Goal: Task Accomplishment & Management: Manage account settings

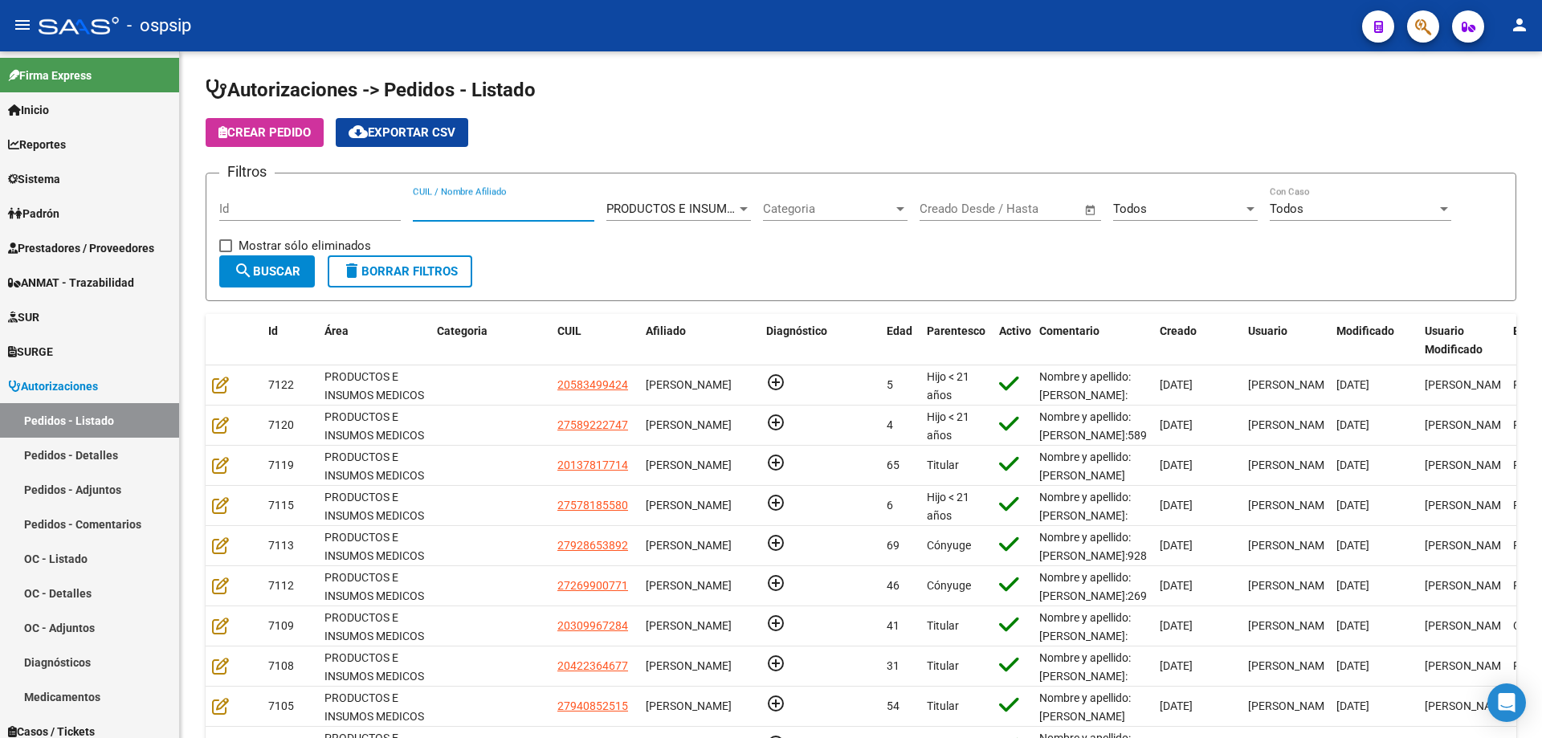
scroll to position [45, 0]
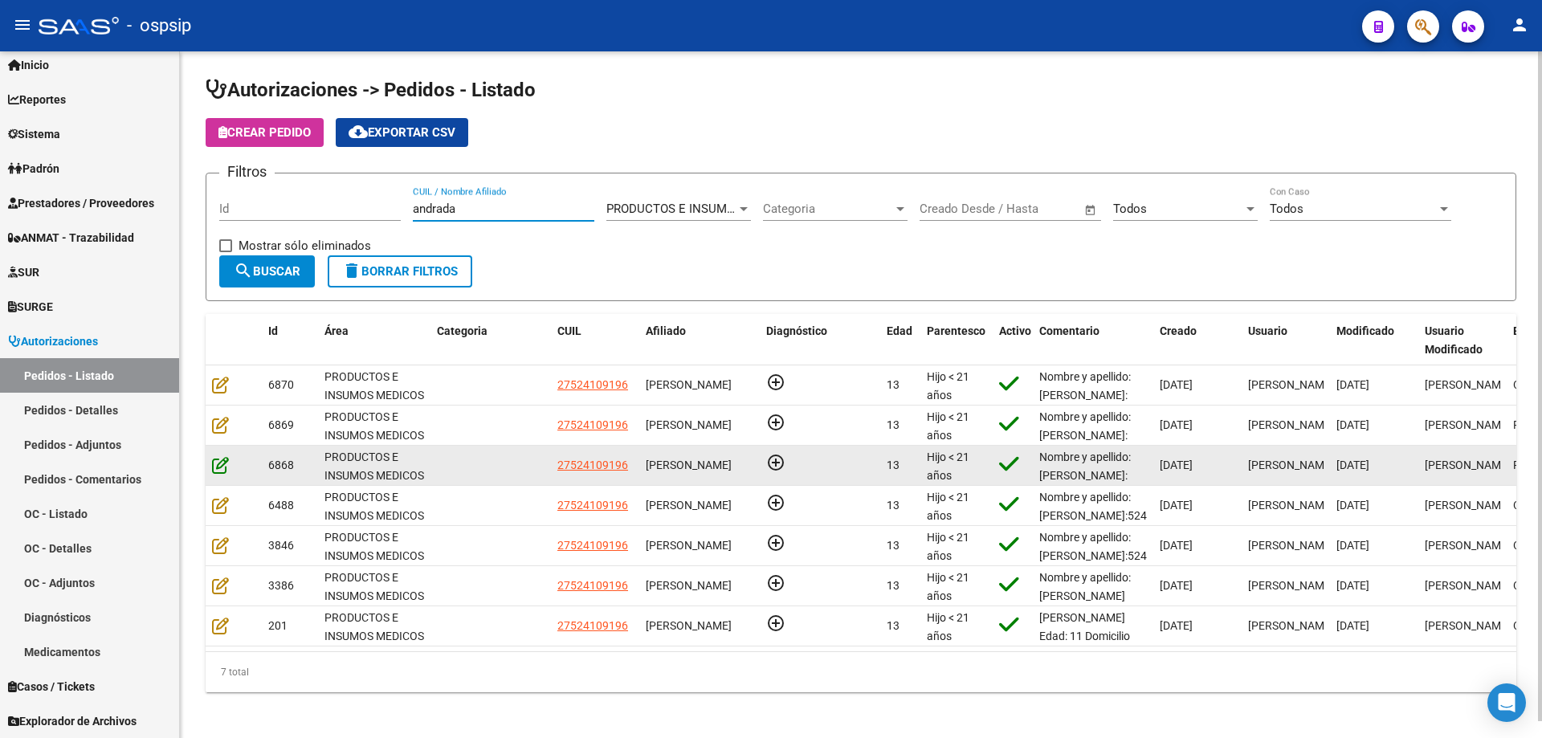
type input "andrada"
click at [228, 459] on icon at bounding box center [220, 465] width 17 height 18
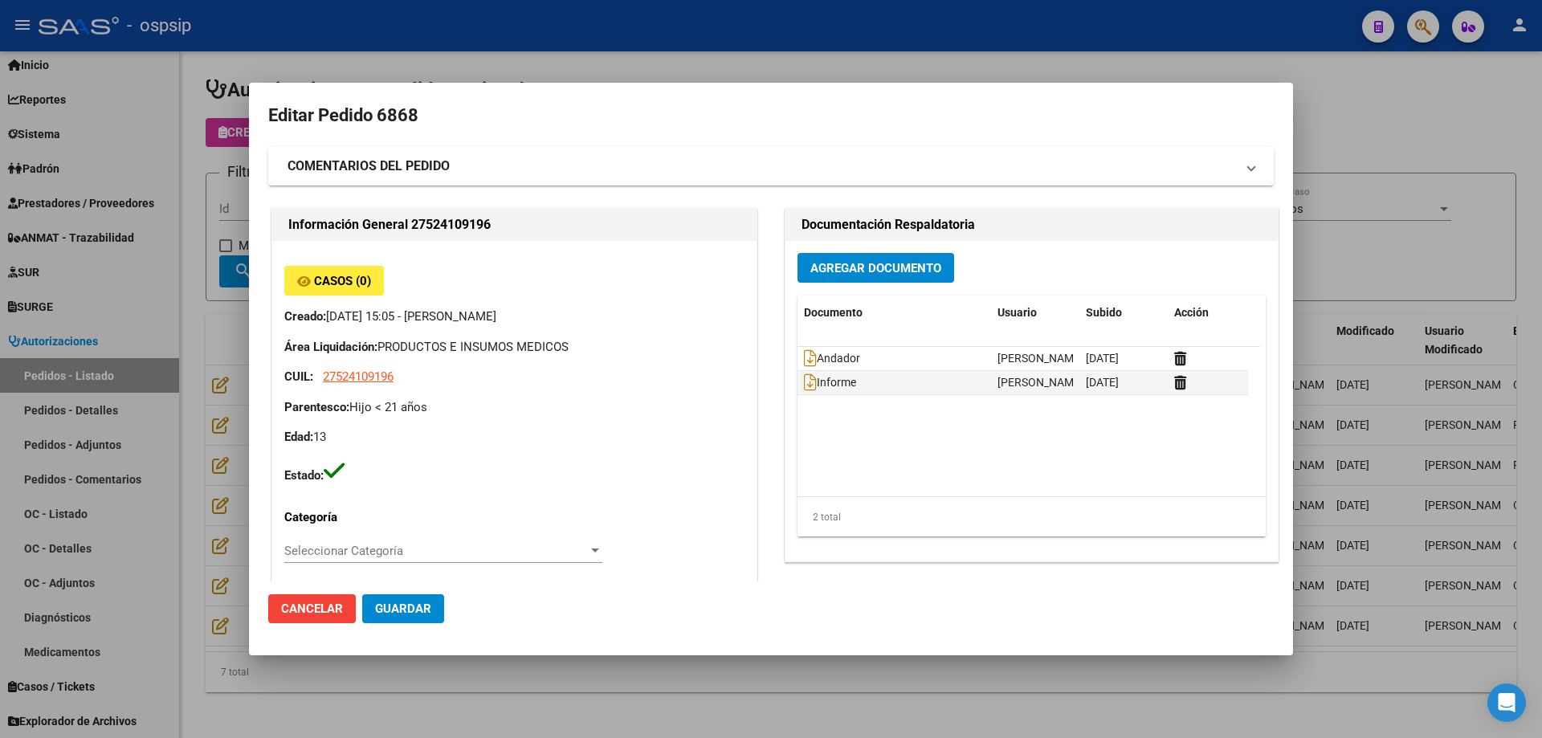
type input "[GEOGRAPHIC_DATA], INGENIERO [PERSON_NAME], CAP DE FGTA [PERSON_NAME] 4027, Dep…"
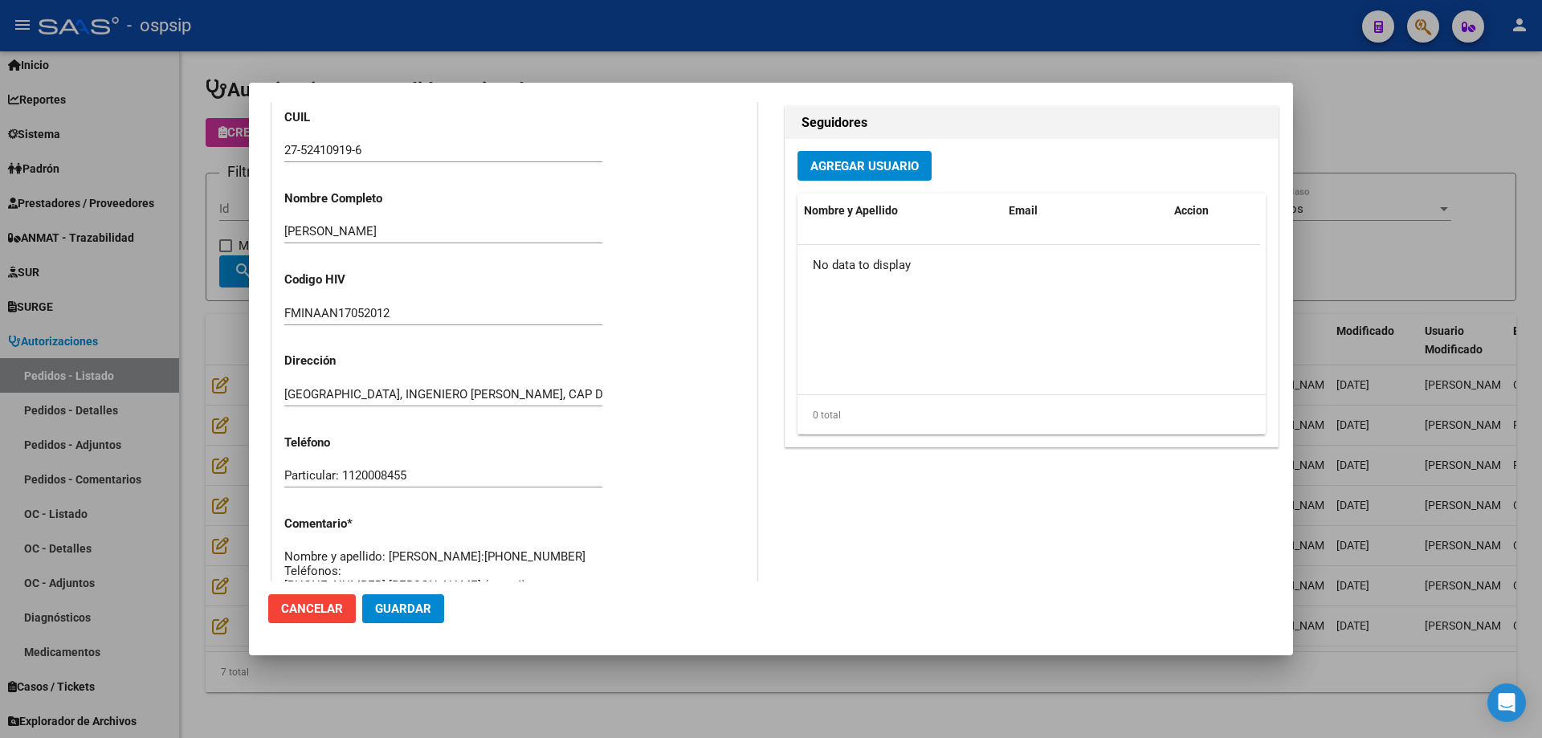
scroll to position [963, 0]
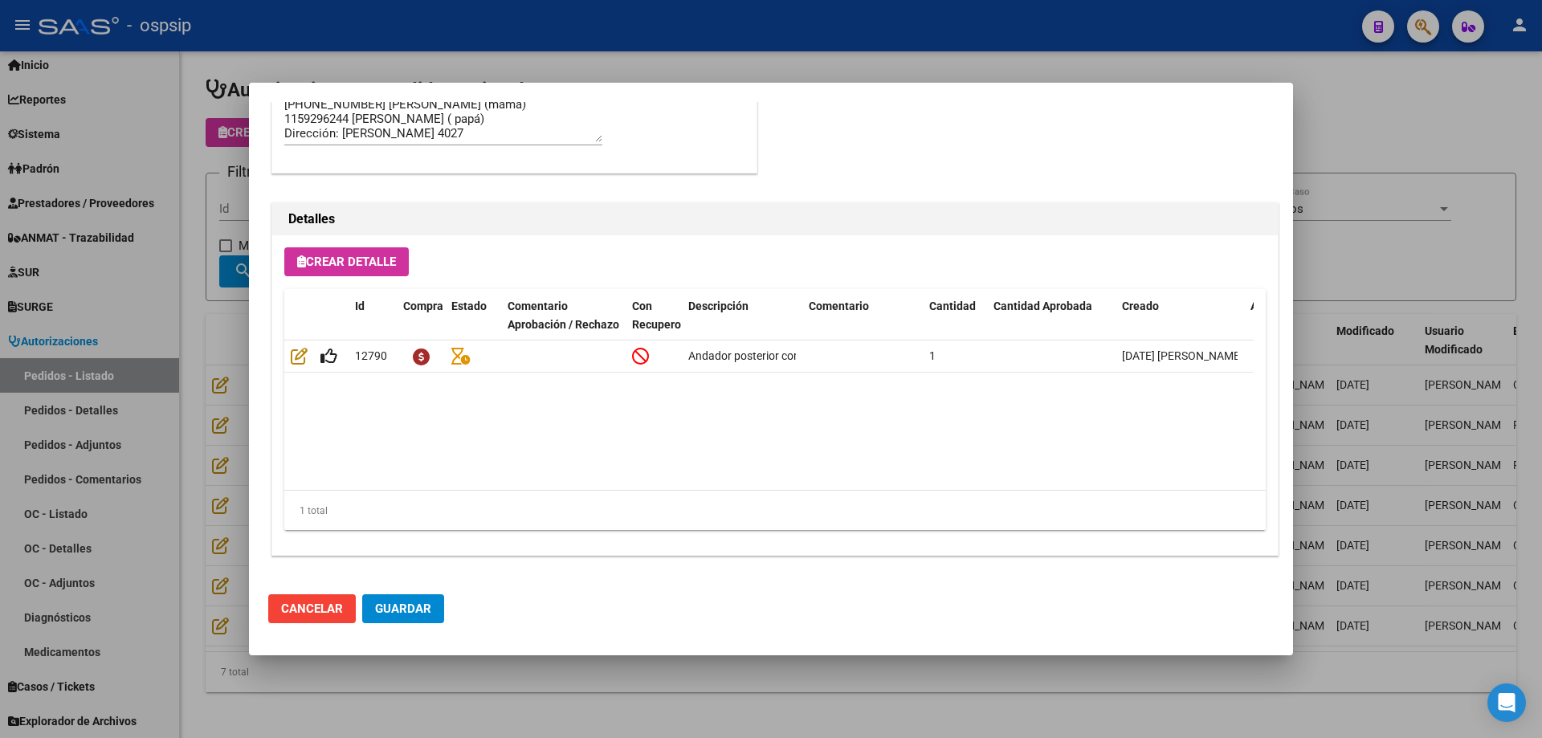
click at [224, 430] on div at bounding box center [771, 369] width 1542 height 738
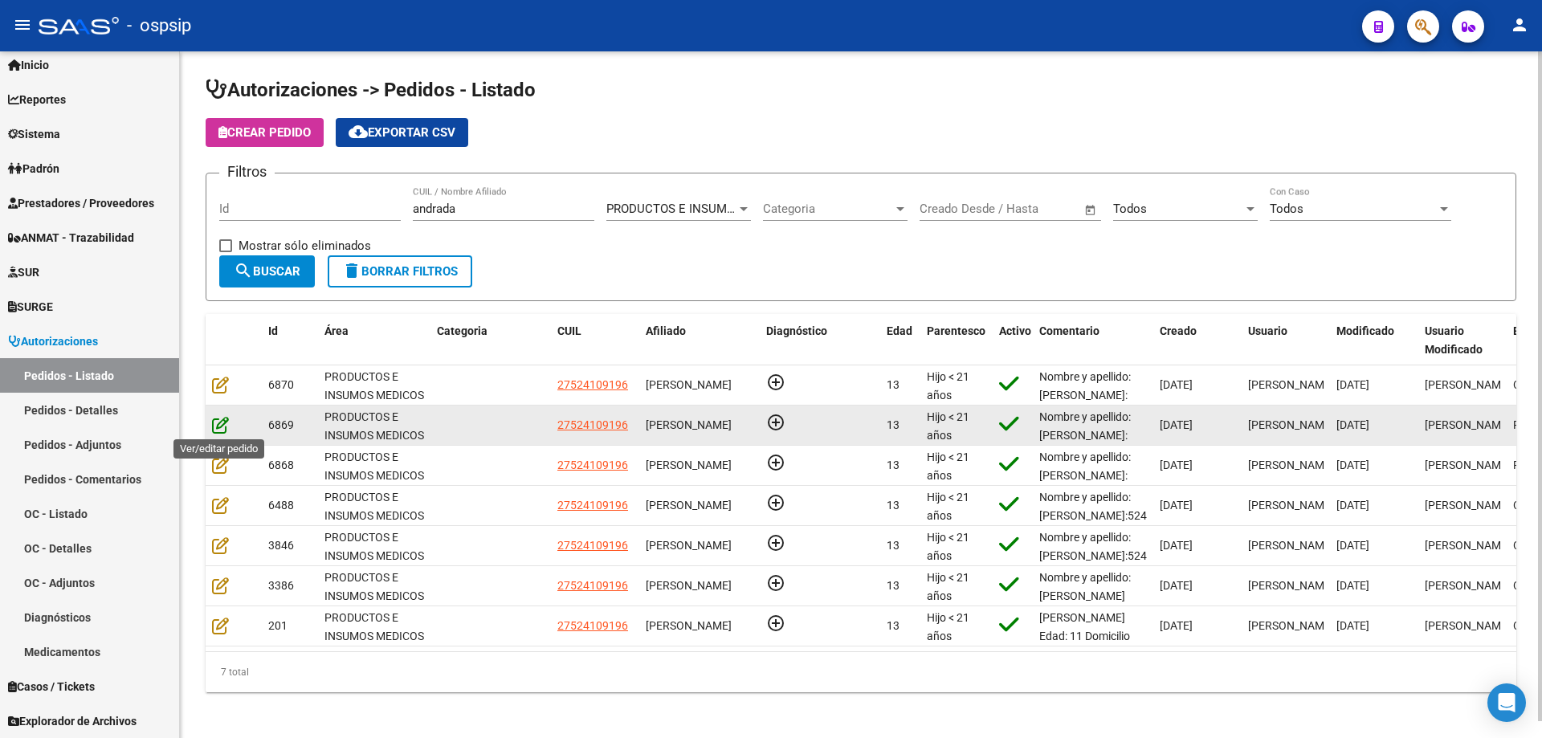
click at [224, 429] on icon at bounding box center [220, 425] width 17 height 18
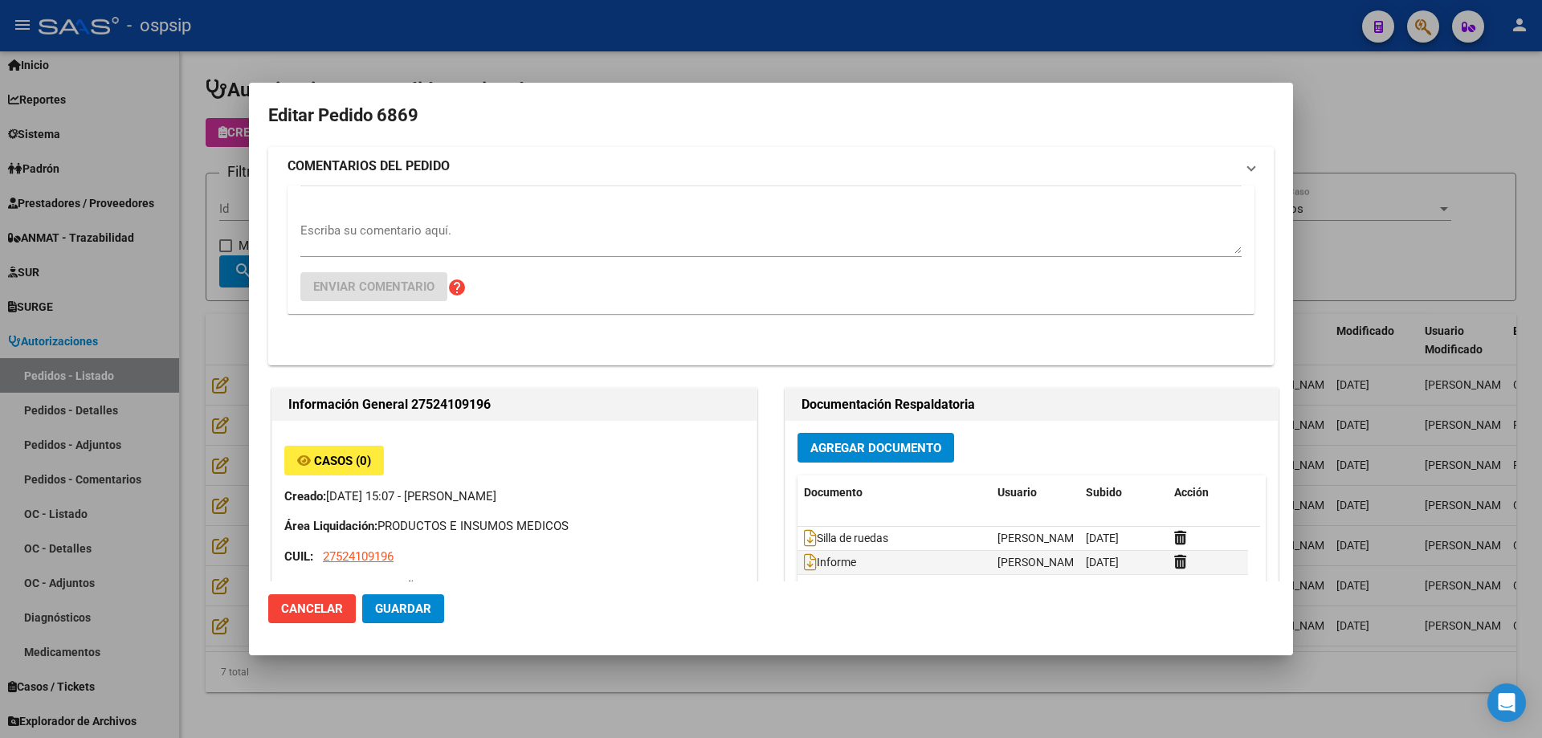
type input "[GEOGRAPHIC_DATA], INGENIERO [PERSON_NAME], CAP DE FGTA [PERSON_NAME] 4027, Dep…"
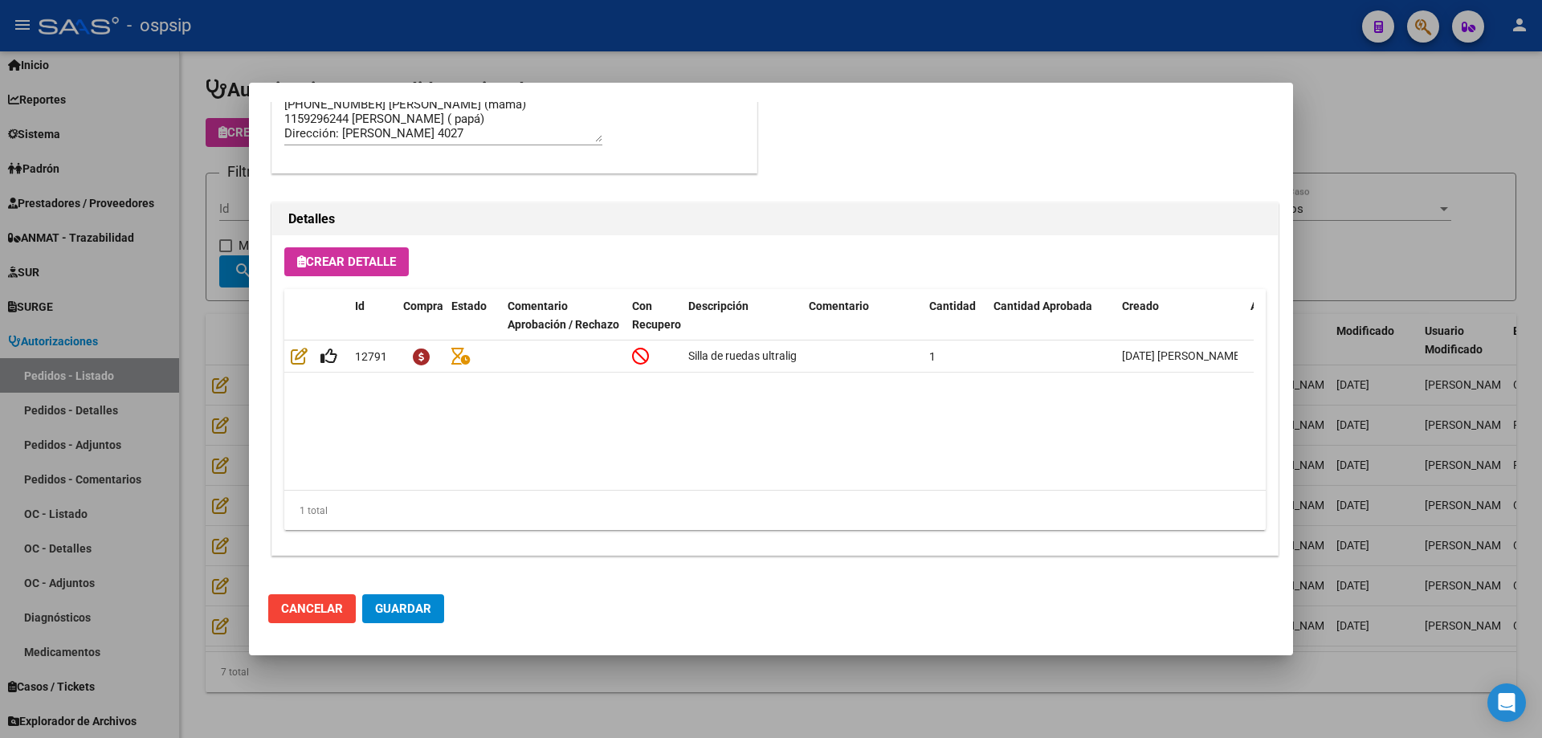
click at [206, 363] on div at bounding box center [771, 369] width 1542 height 738
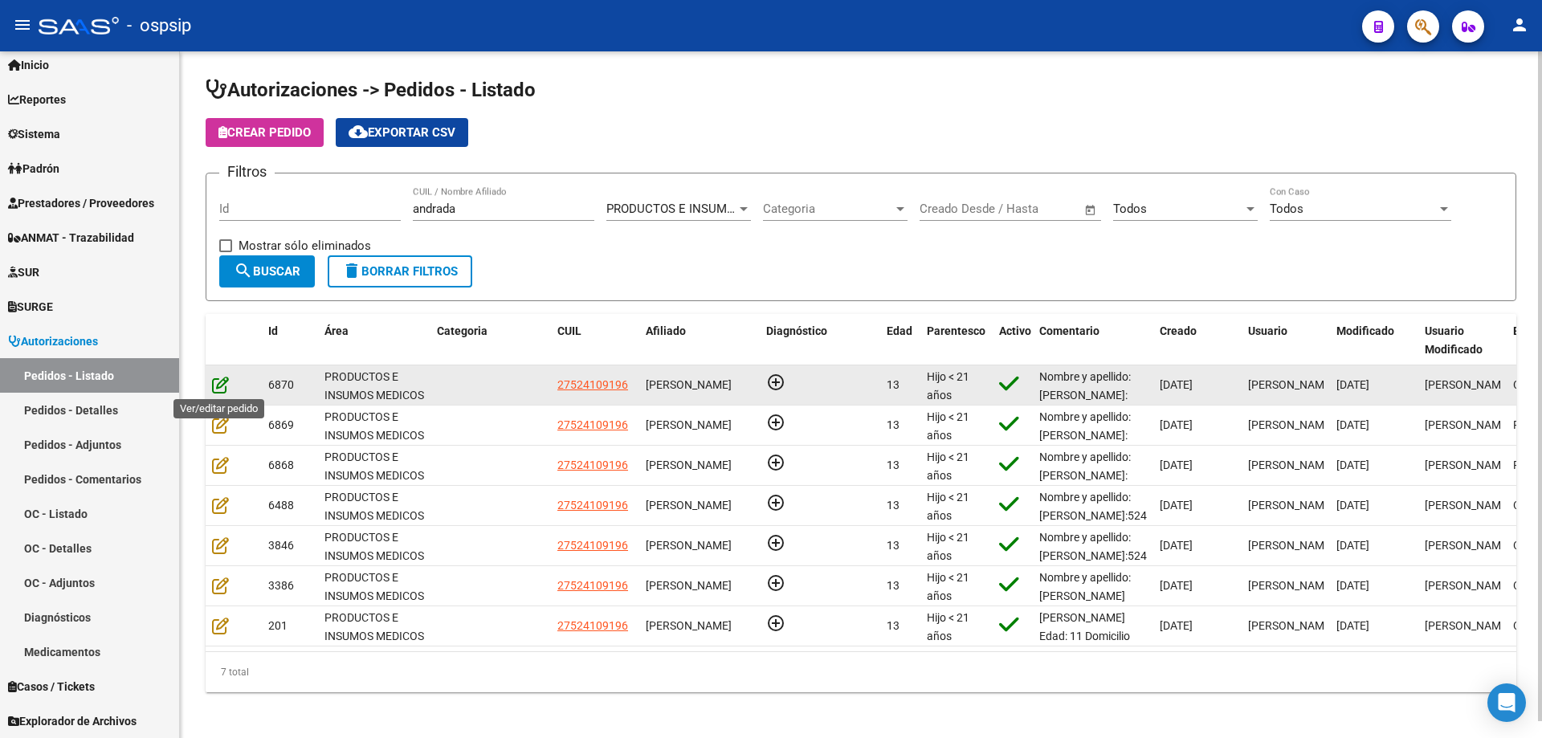
click at [219, 389] on icon at bounding box center [220, 385] width 17 height 18
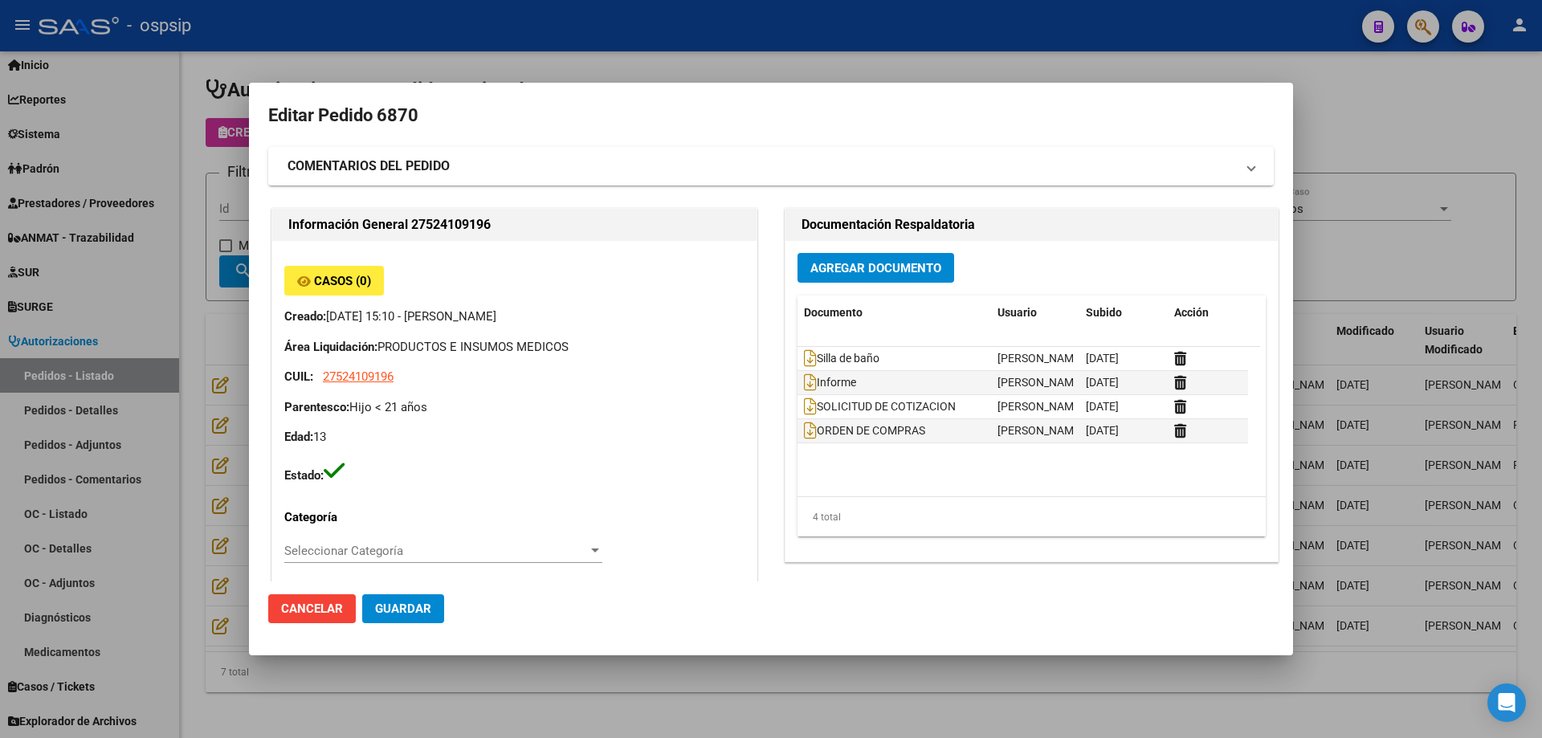
type input "[GEOGRAPHIC_DATA], INGENIERO [PERSON_NAME], CAP DE FGTA [PERSON_NAME] 4027, Dep…"
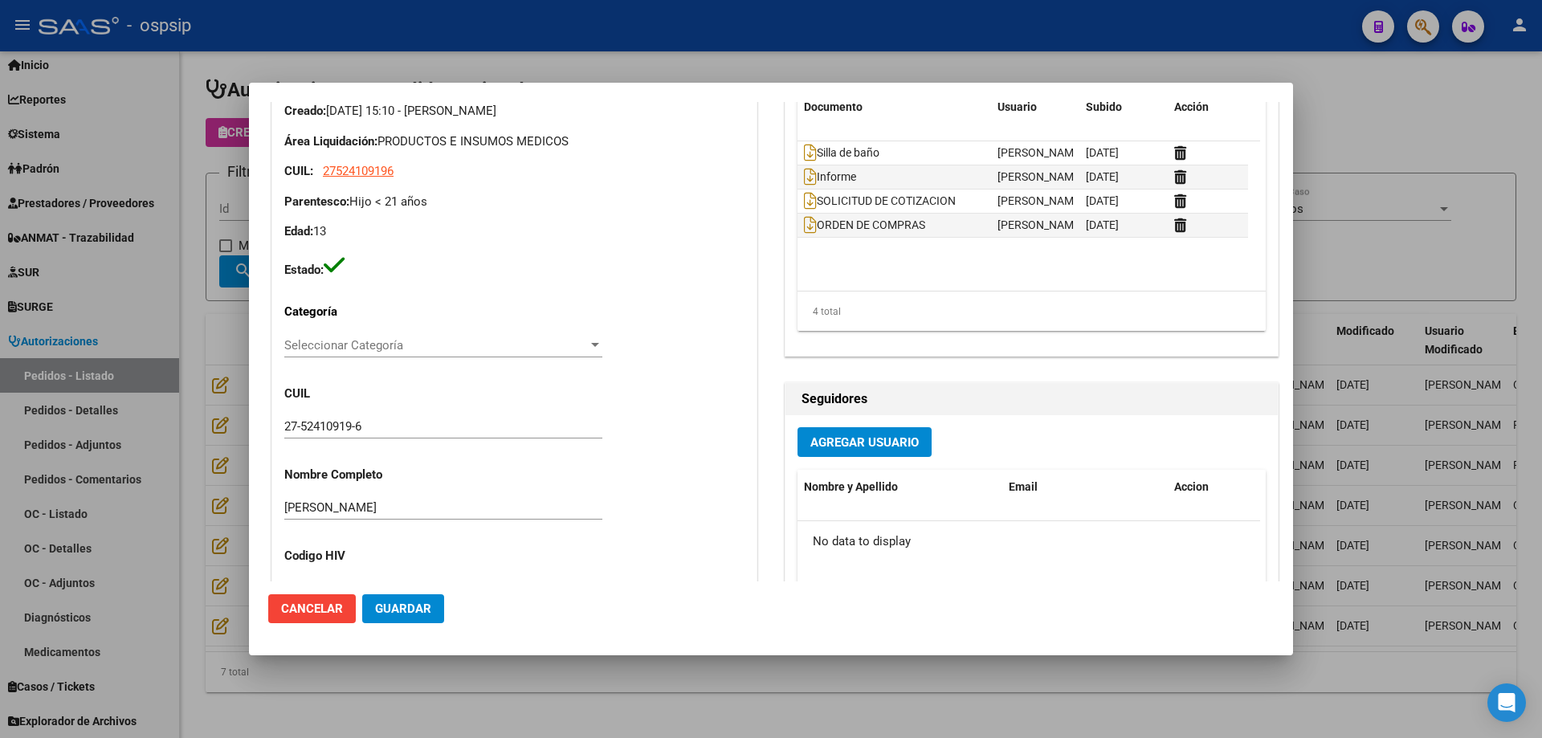
scroll to position [0, 0]
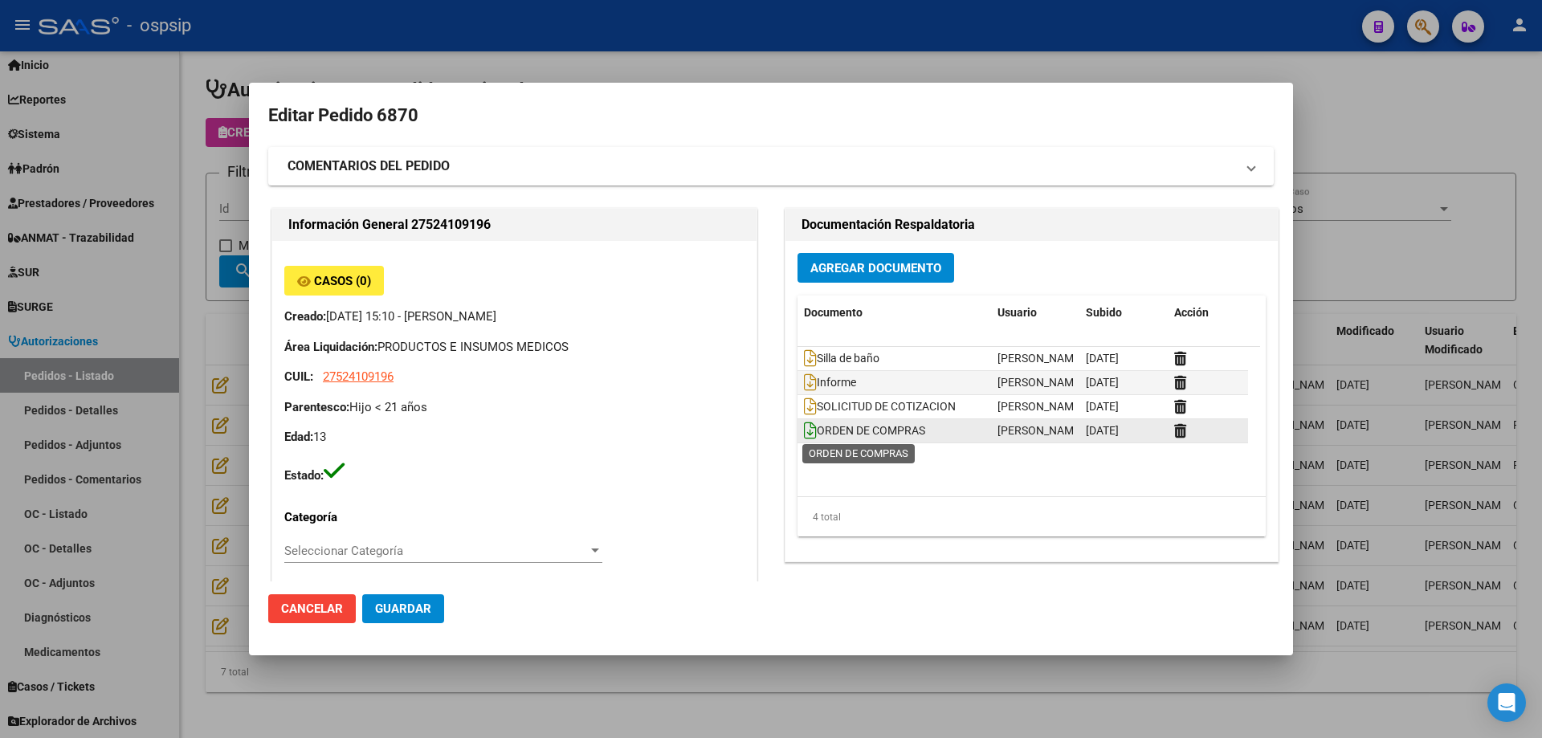
click at [806, 423] on icon at bounding box center [810, 431] width 13 height 18
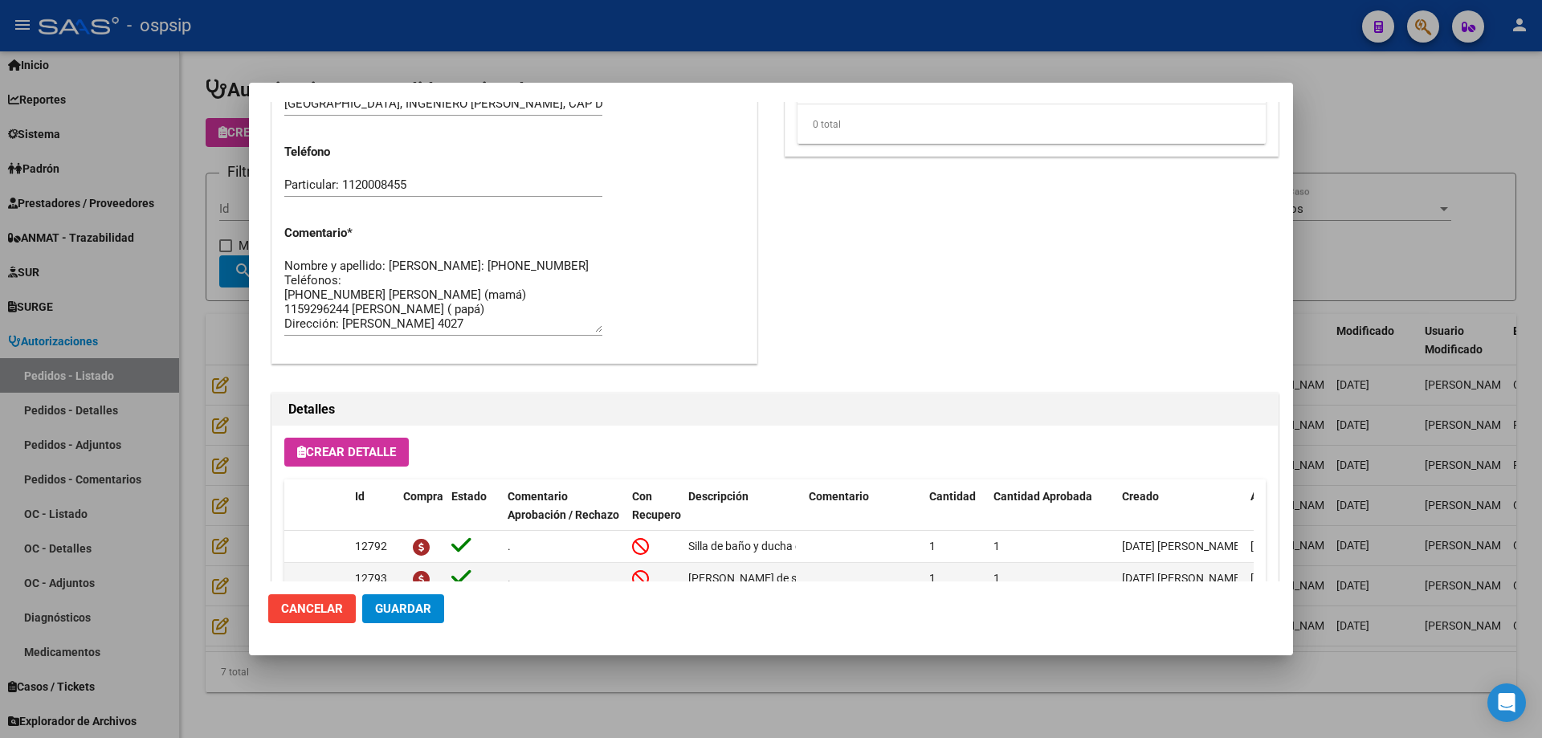
scroll to position [963, 0]
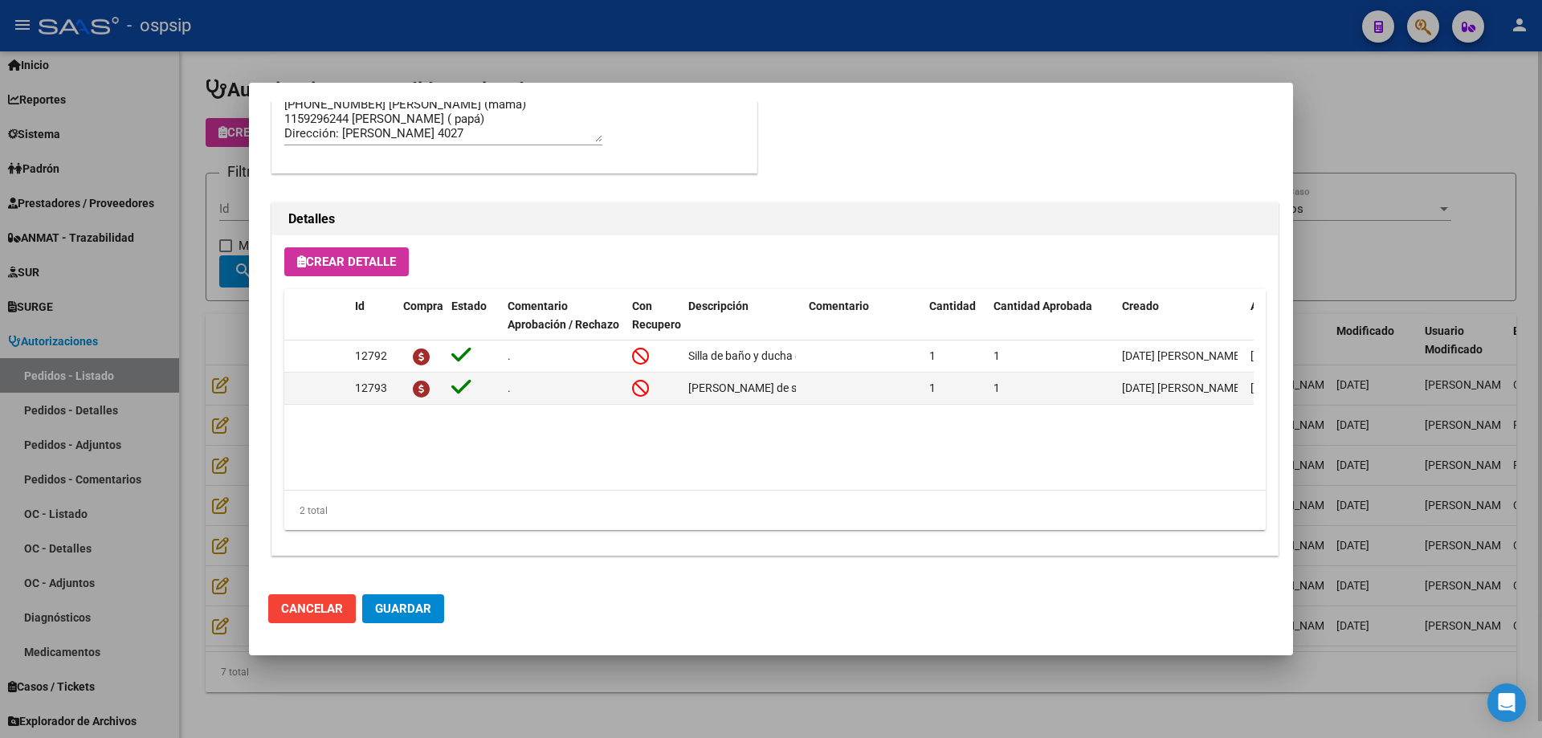
drag, startPoint x: 185, startPoint y: 164, endPoint x: 339, endPoint y: 207, distance: 160.2
click at [184, 164] on div at bounding box center [771, 369] width 1542 height 738
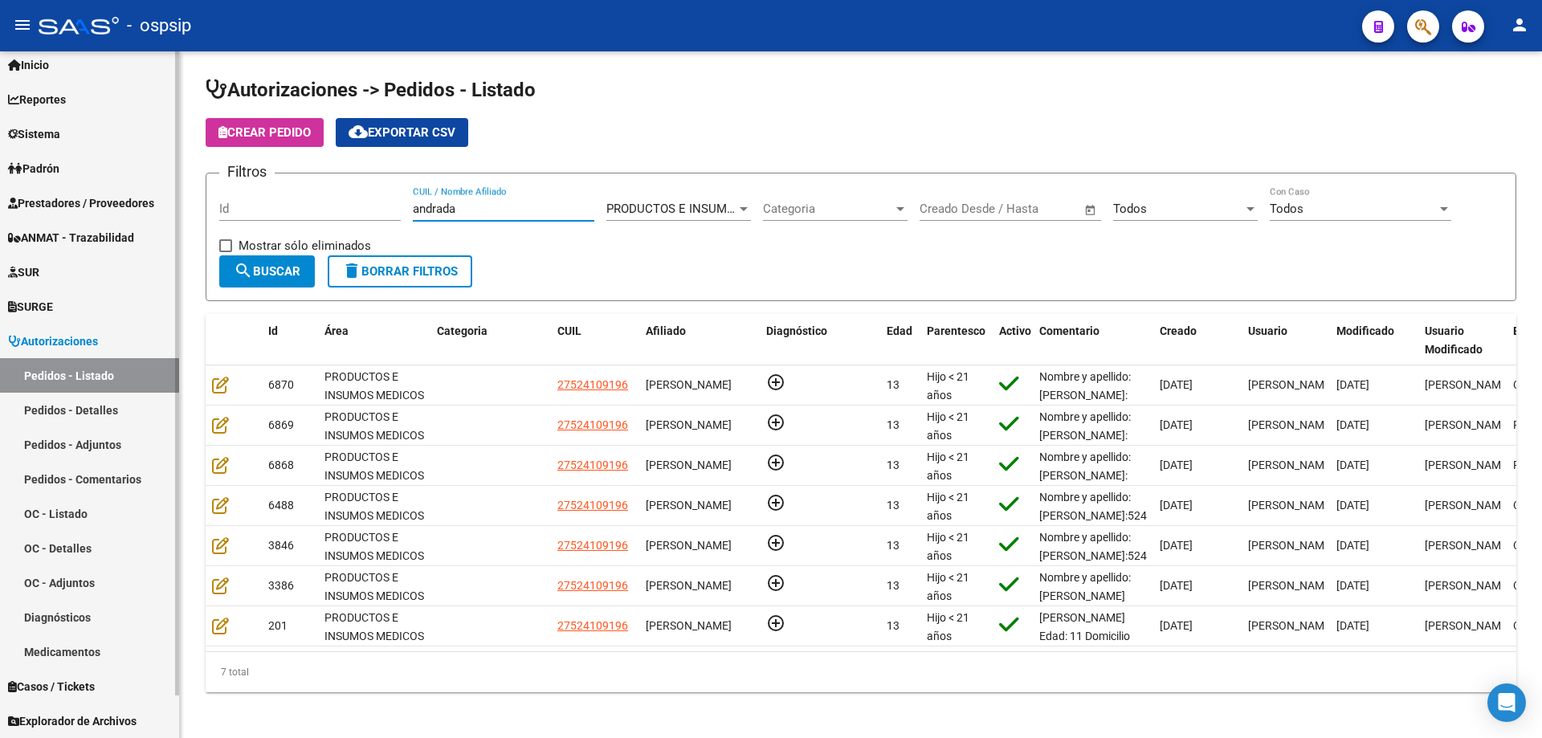
drag, startPoint x: 466, startPoint y: 214, endPoint x: 172, endPoint y: 208, distance: 294.0
click at [172, 208] on mat-sidenav-container "Firma Express Inicio Instructivos Contacto OS Reportes Egresos Devengados Audit…" at bounding box center [771, 394] width 1542 height 687
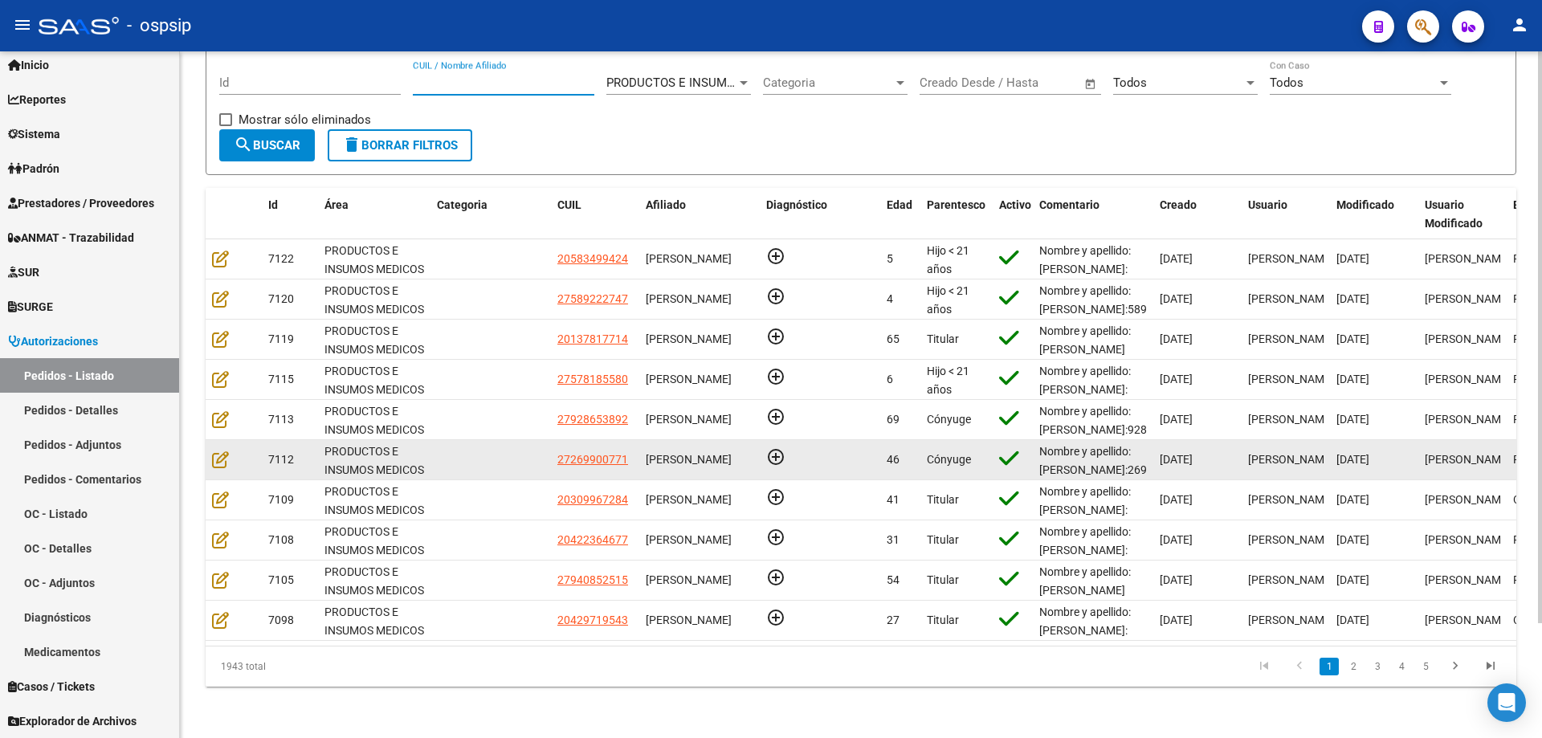
scroll to position [138, 0]
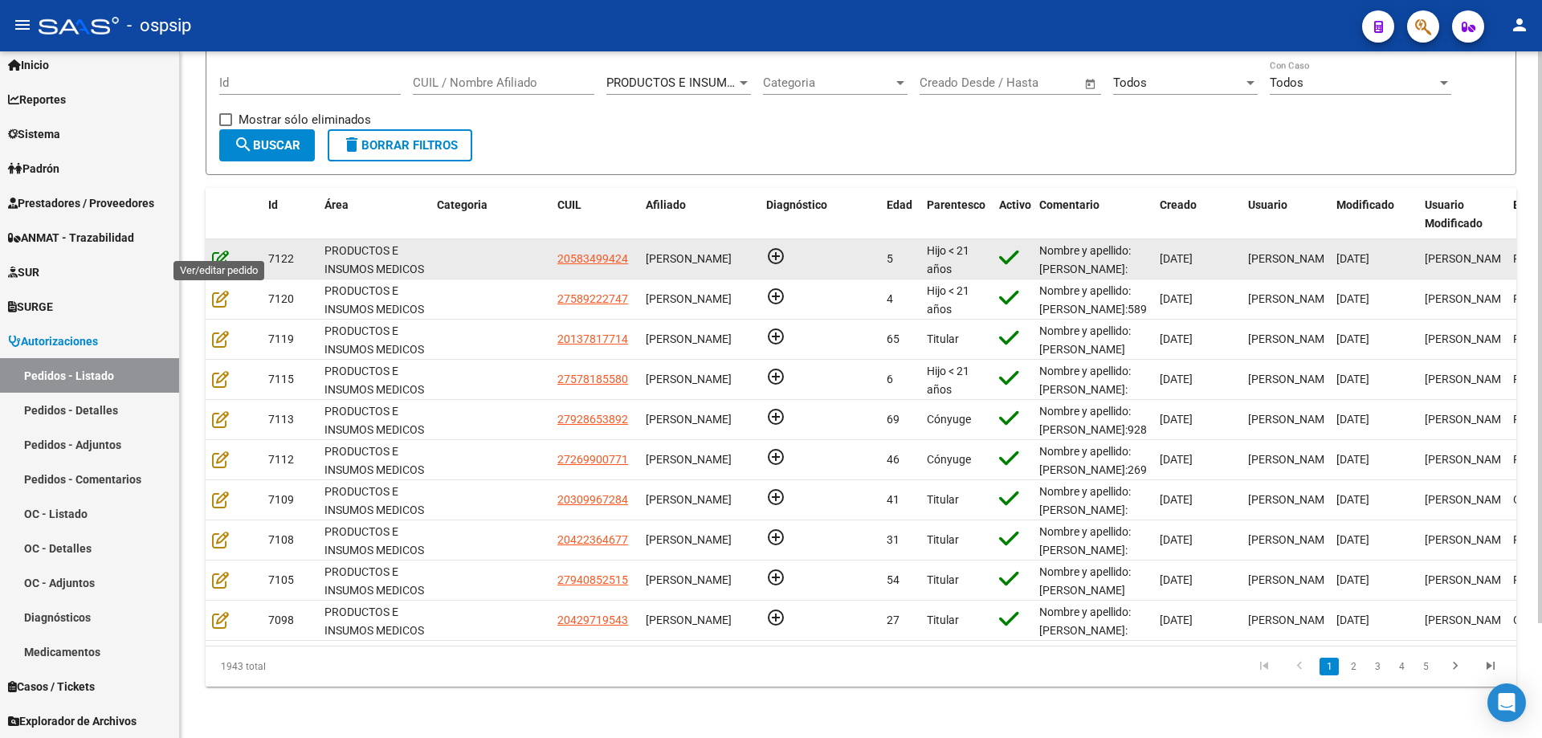
click at [223, 250] on icon at bounding box center [220, 259] width 17 height 18
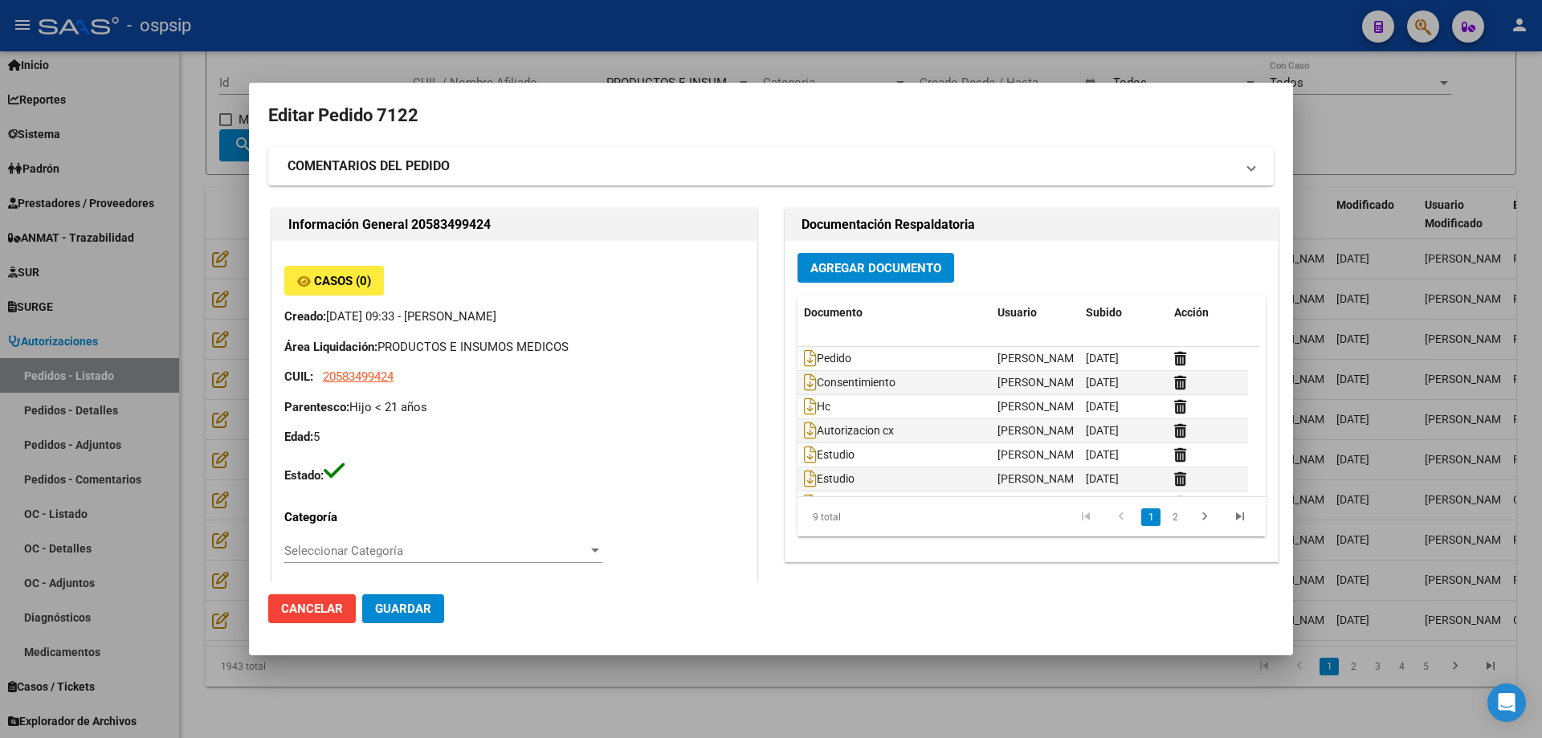
type input "[GEOGRAPHIC_DATA], [PERSON_NAME], ACONQUIJA 2682, Piso: 03"
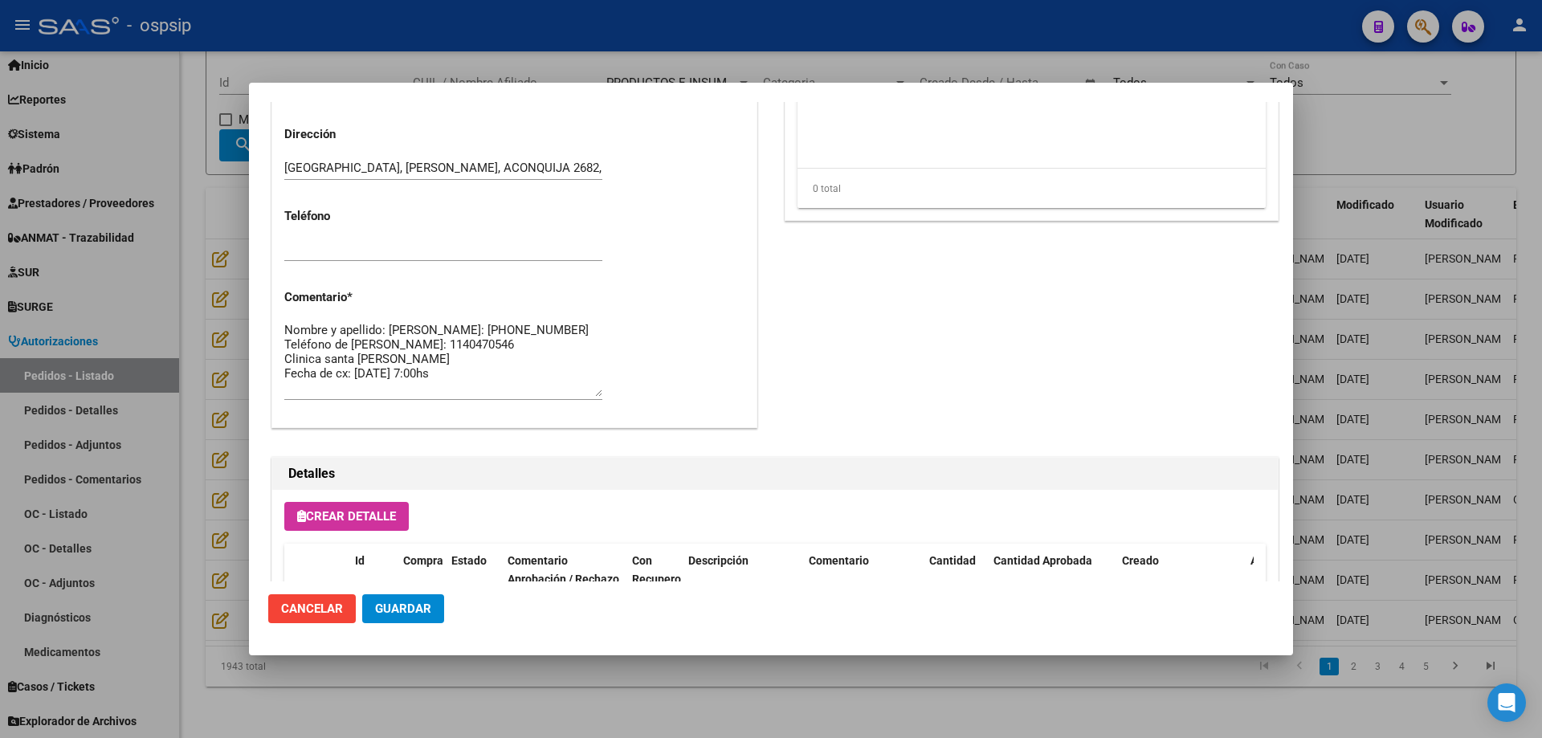
scroll to position [963, 0]
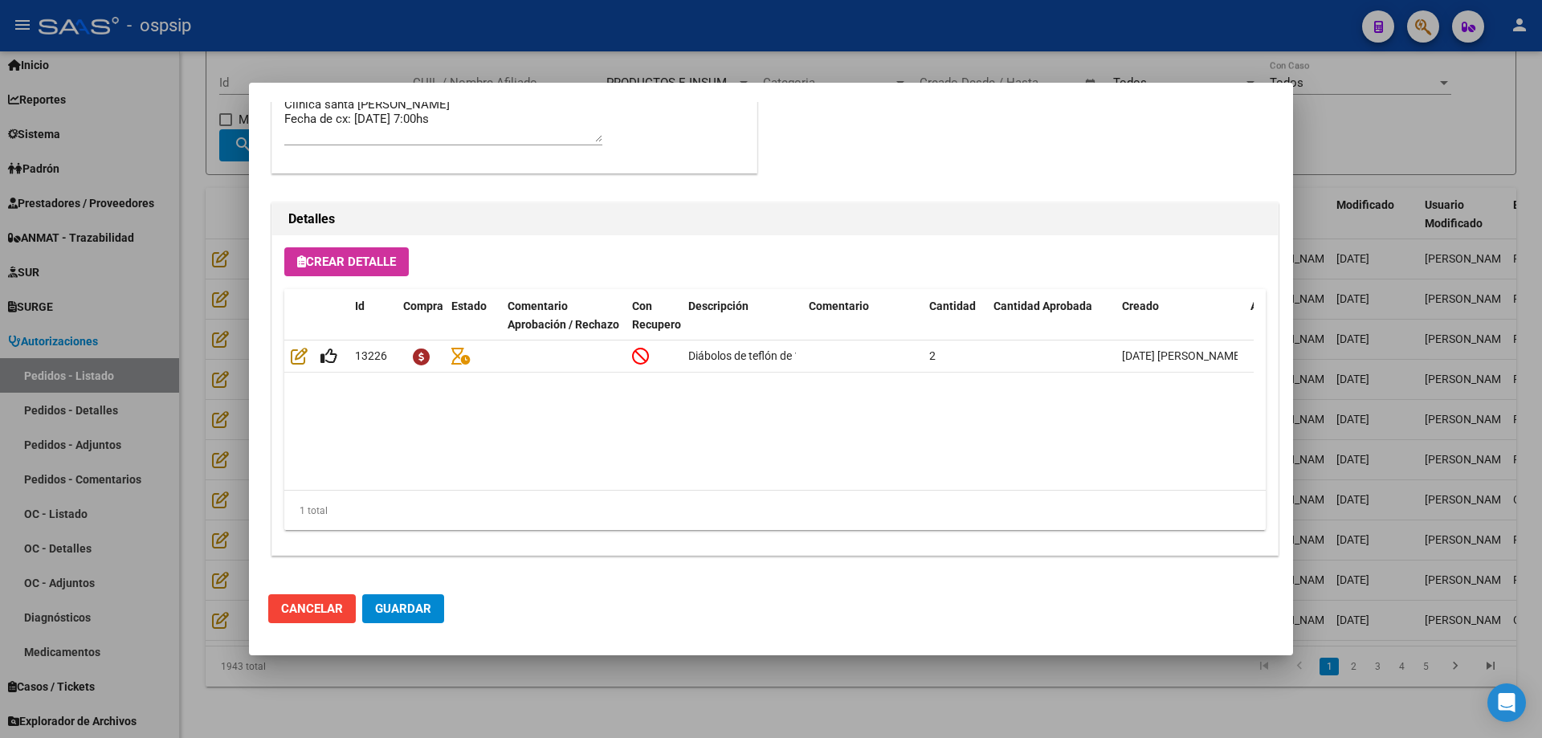
click at [194, 334] on div at bounding box center [771, 369] width 1542 height 738
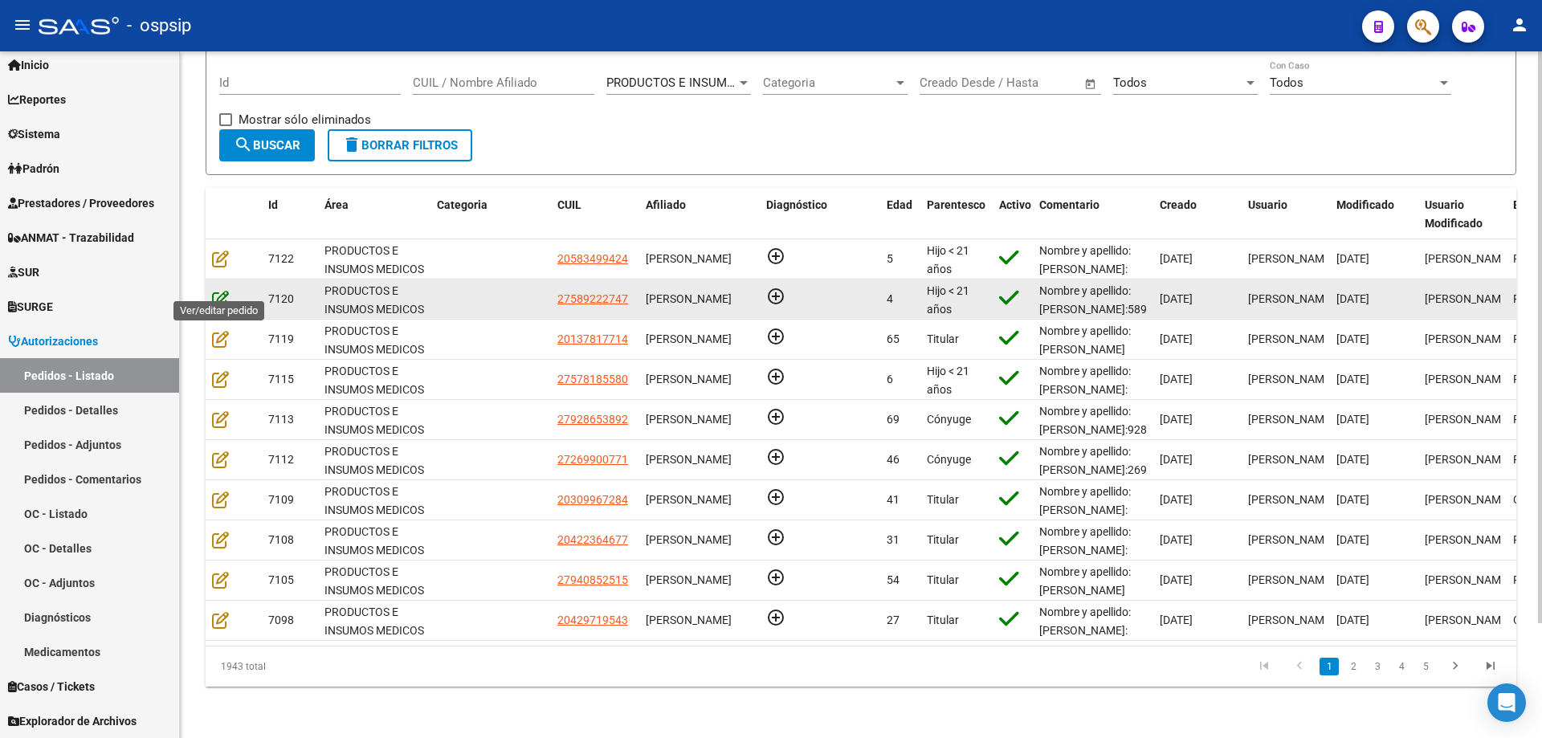
click at [212, 290] on icon at bounding box center [220, 299] width 17 height 18
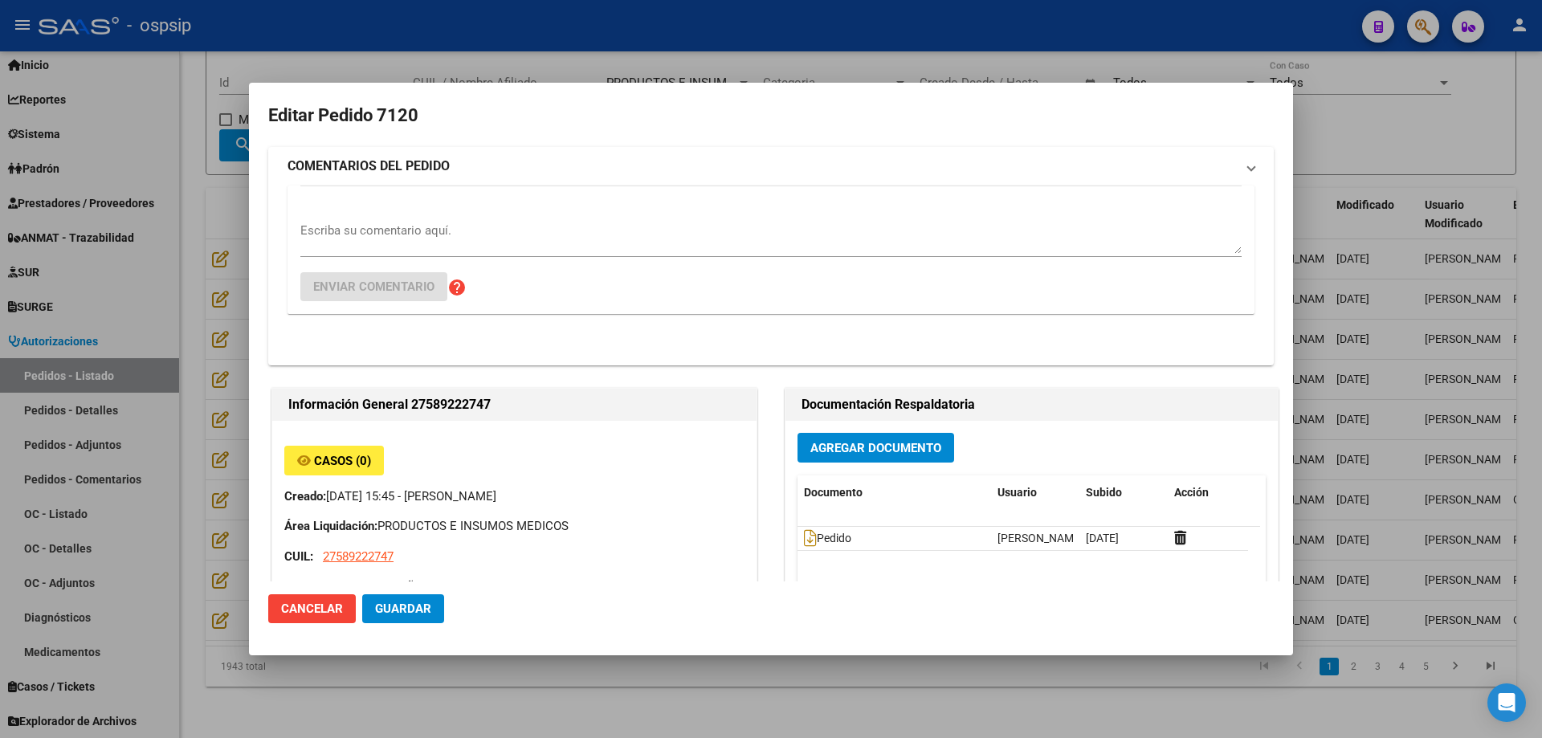
type input "[GEOGRAPHIC_DATA], [PERSON_NAME], CNEL [PERSON_NAME] 831"
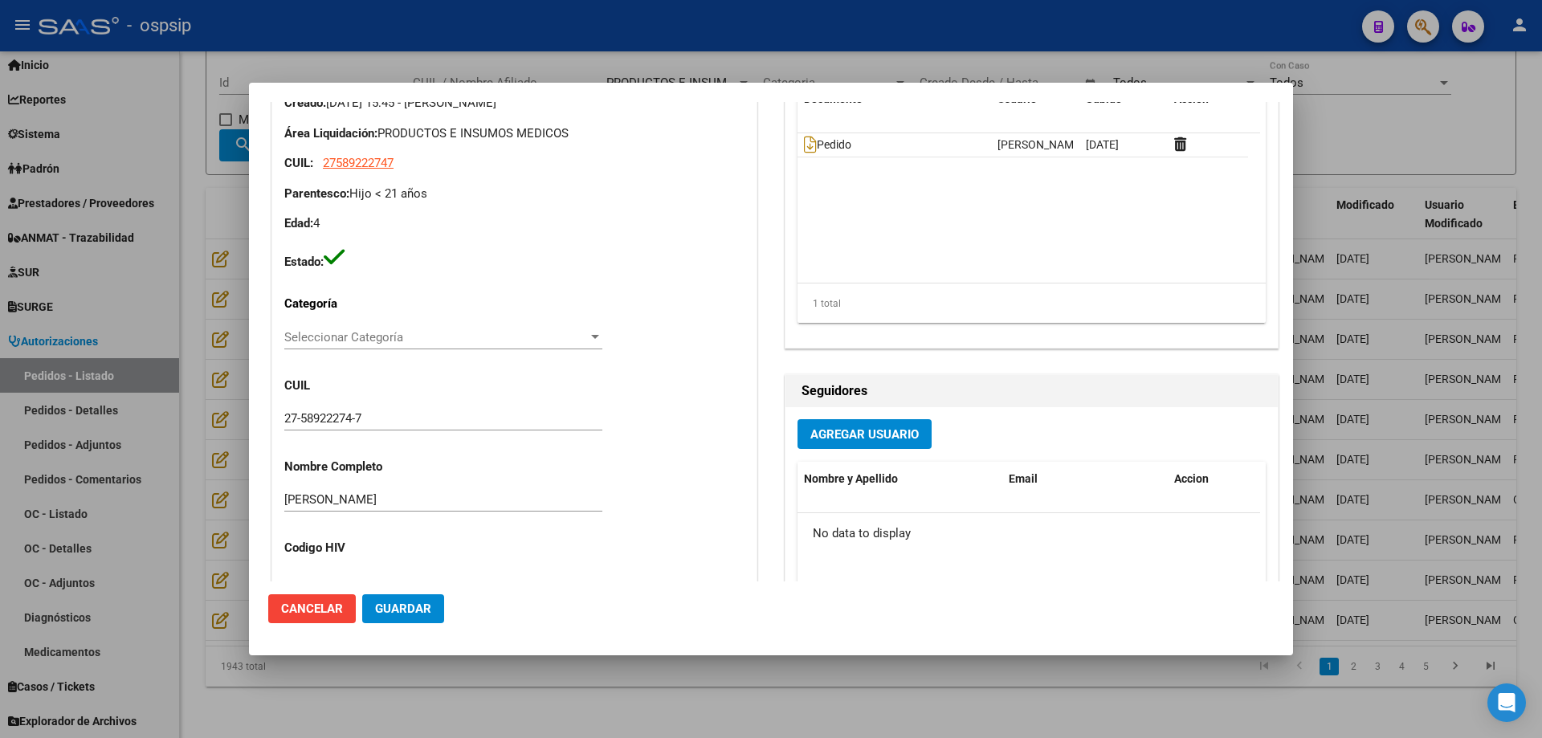
scroll to position [402, 0]
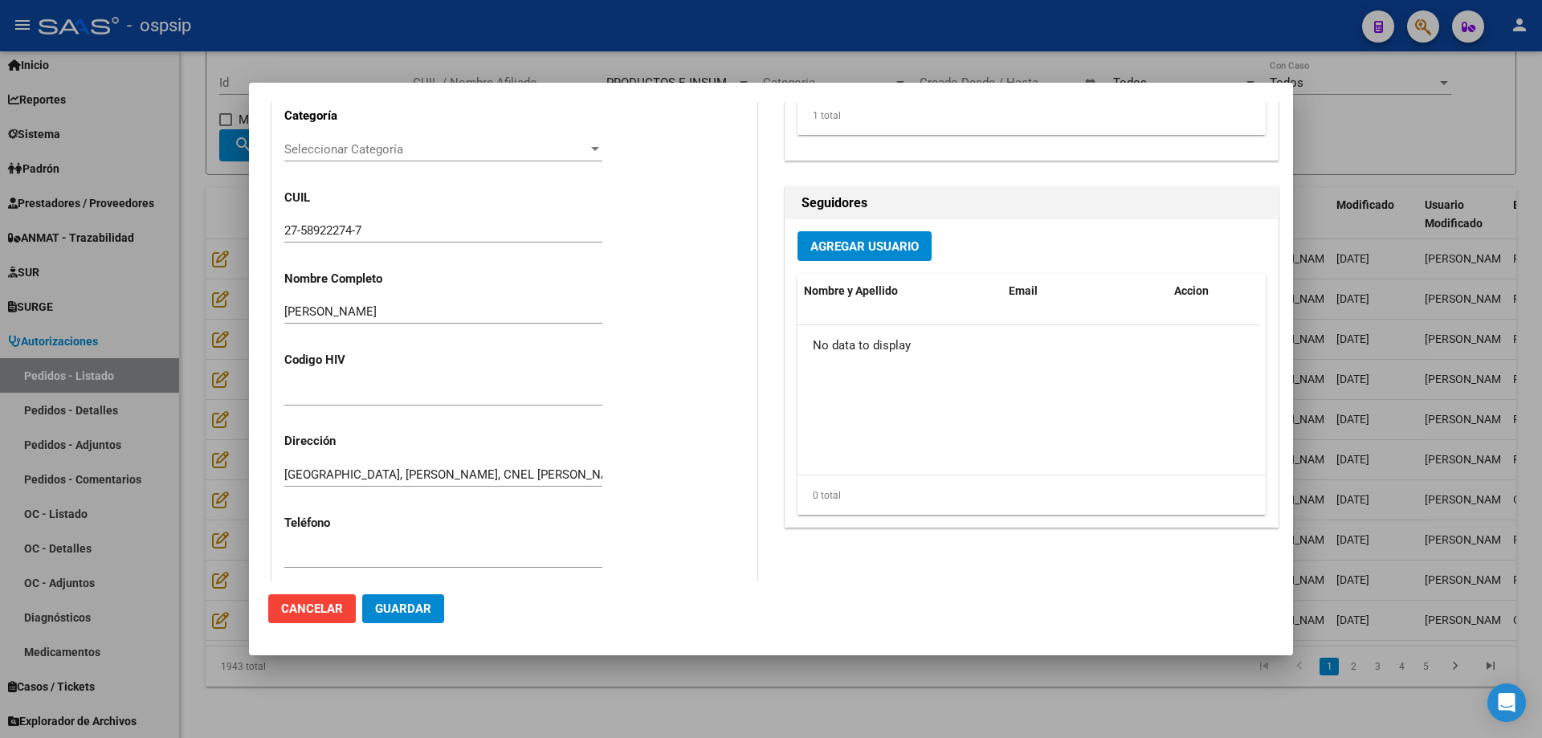
click at [165, 318] on div at bounding box center [771, 369] width 1542 height 738
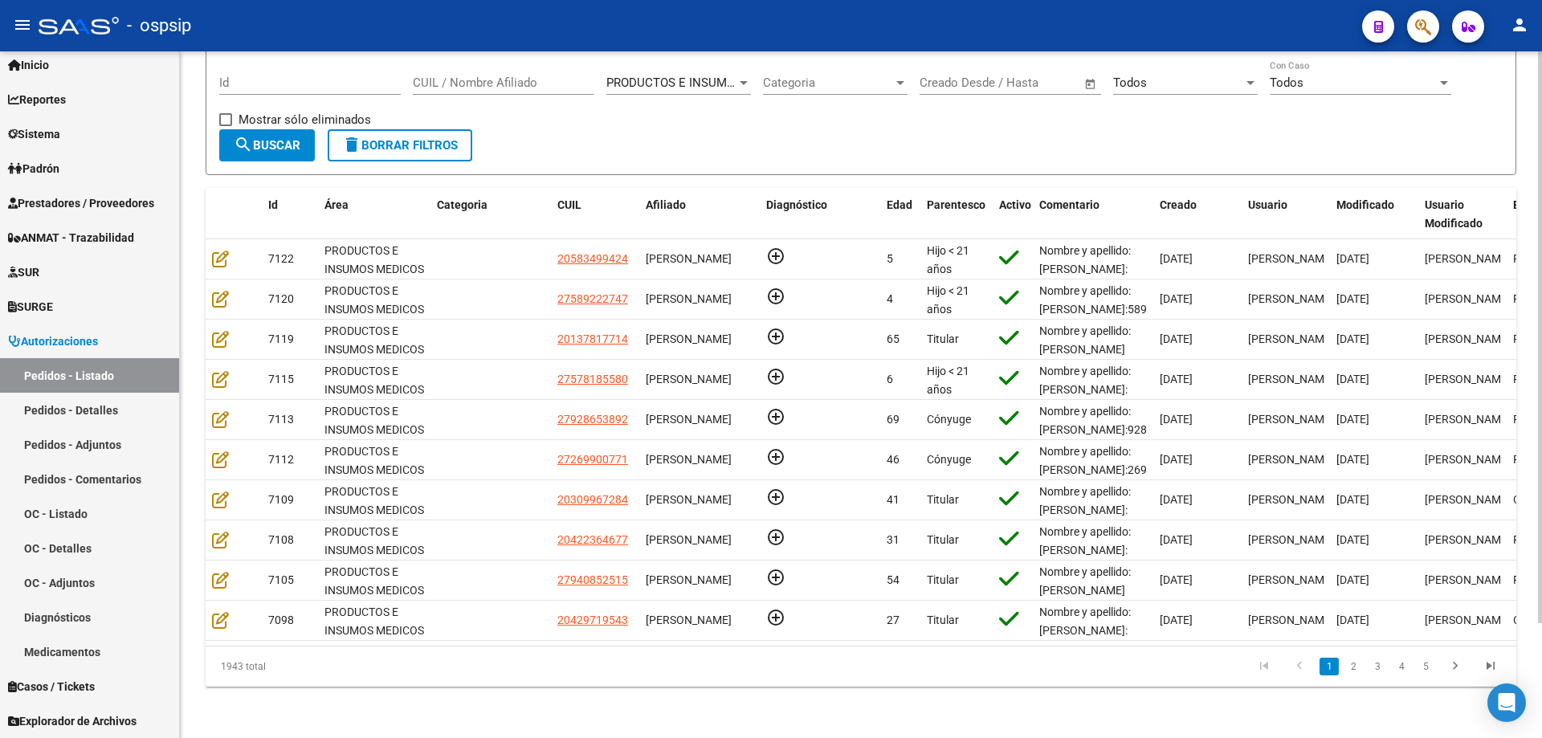
click at [1208, 75] on div "Todos" at bounding box center [1178, 82] width 130 height 14
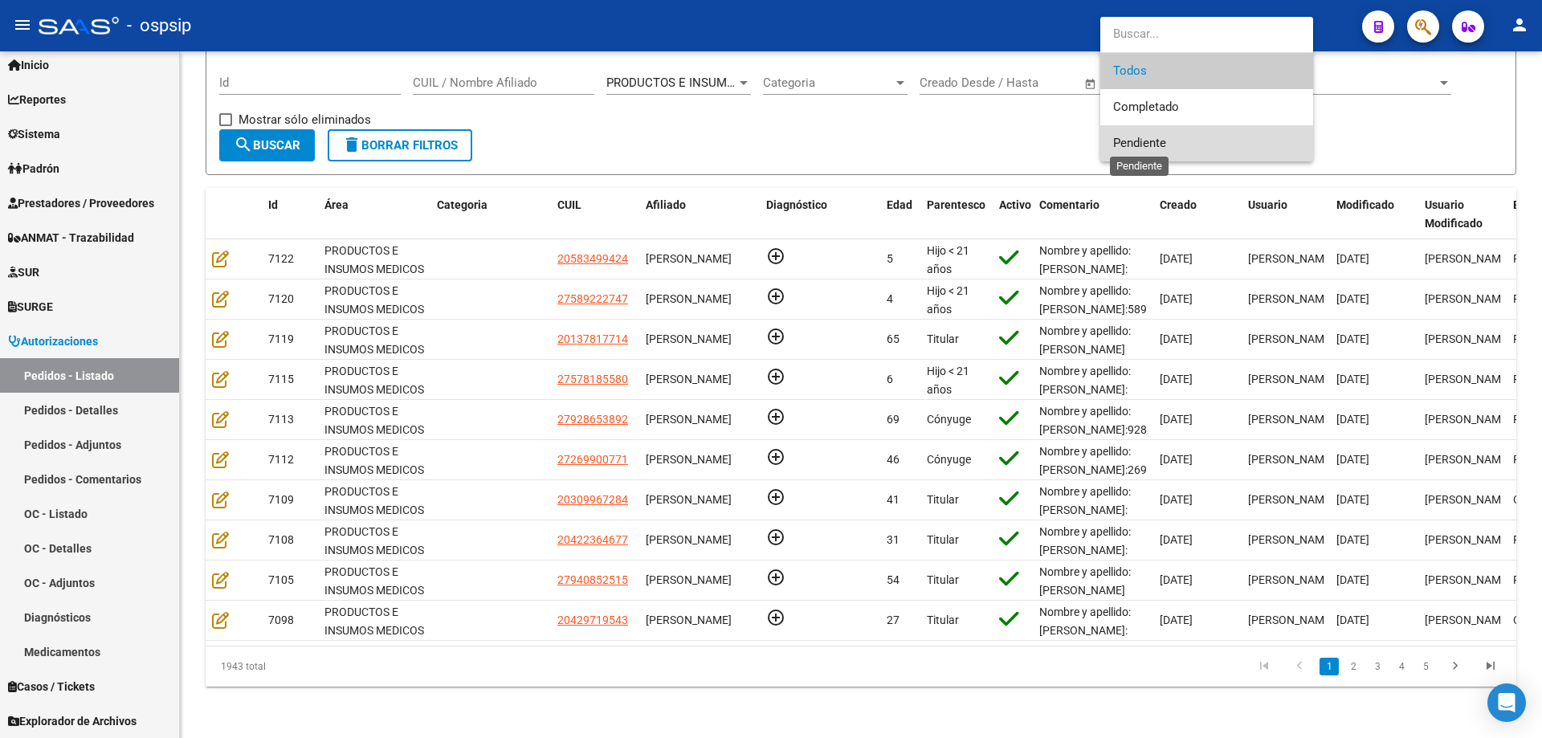
click at [1154, 145] on span "Pendiente" at bounding box center [1139, 143] width 53 height 14
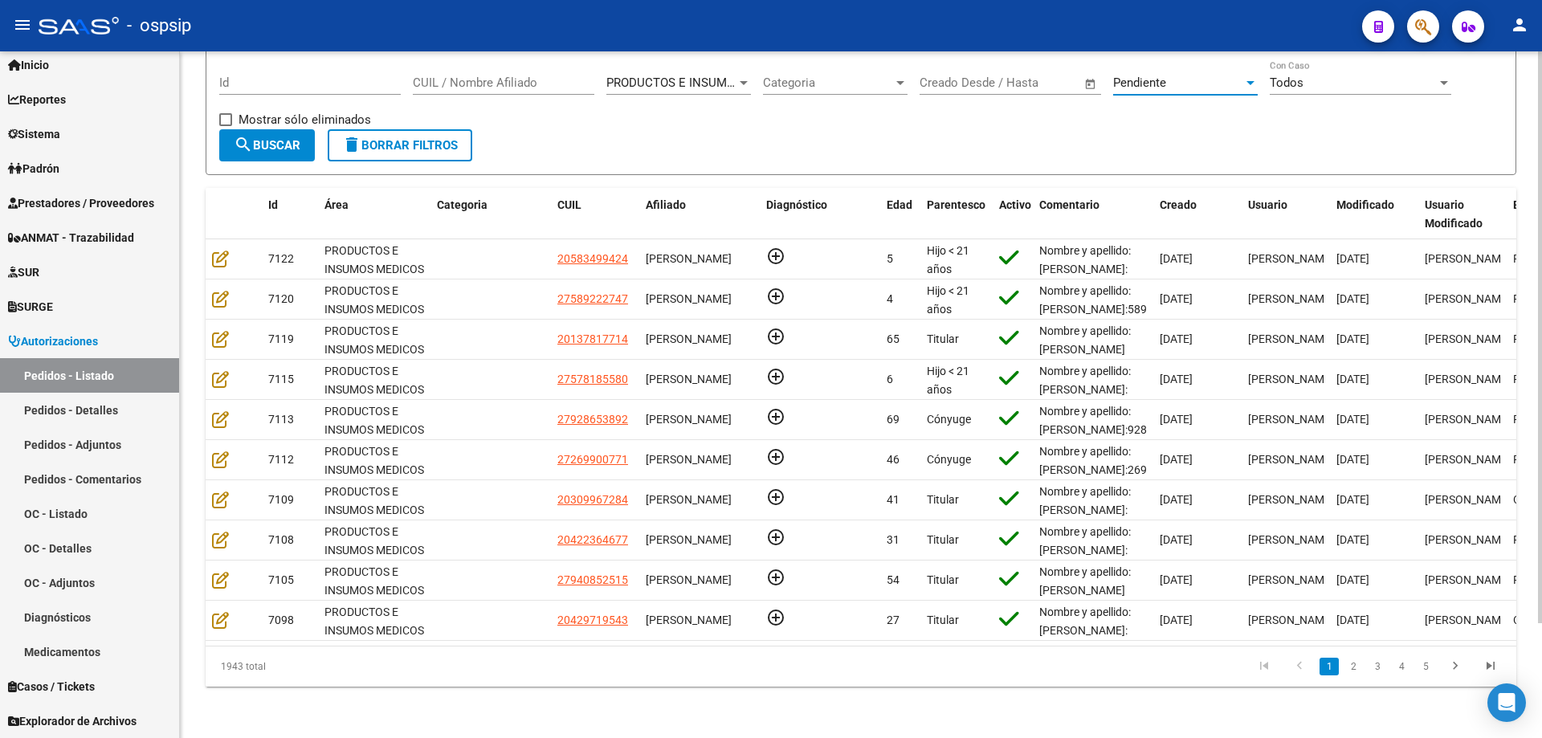
click at [259, 138] on span "search Buscar" at bounding box center [267, 145] width 67 height 14
click at [1427, 669] on link "2" at bounding box center [1425, 667] width 19 height 18
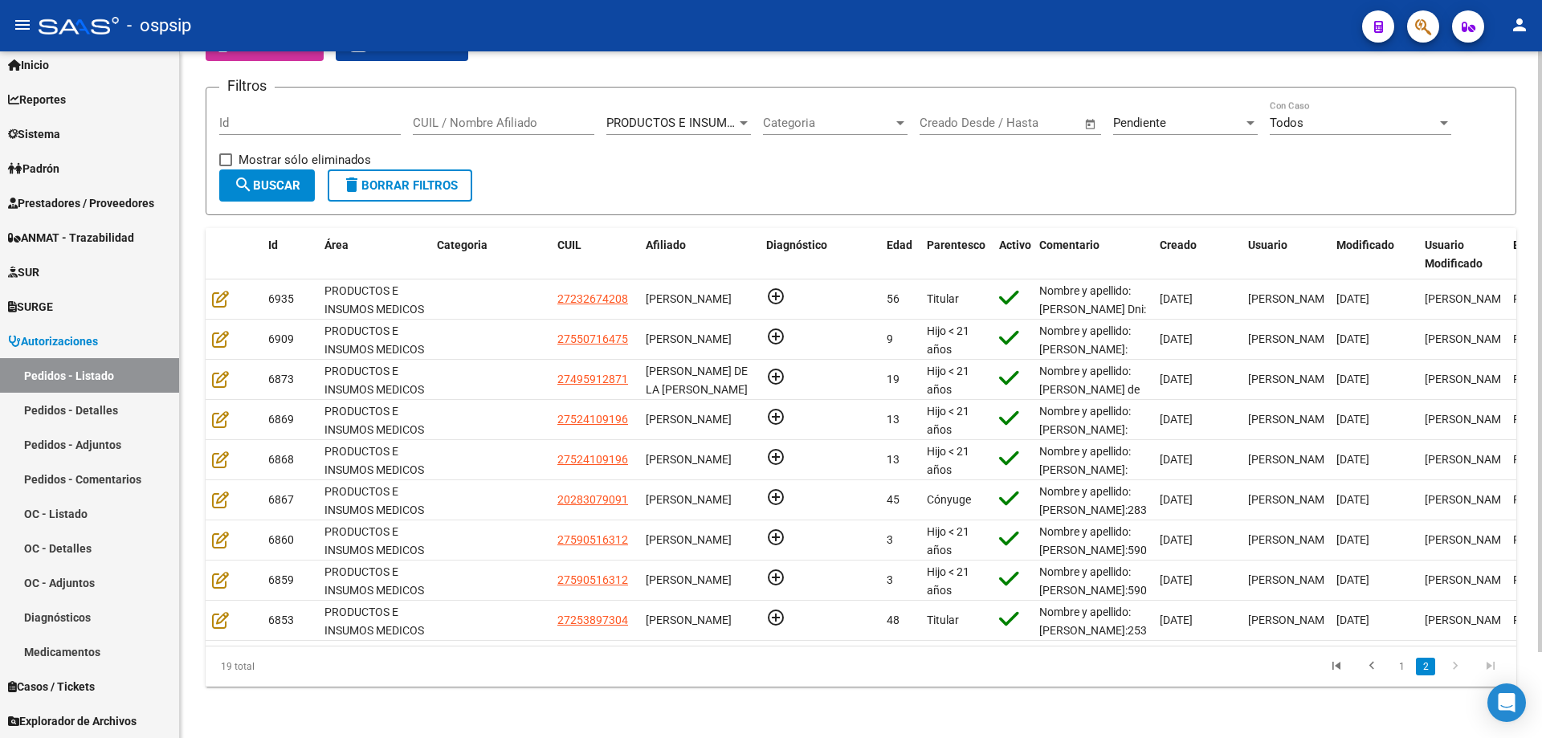
scroll to position [98, 0]
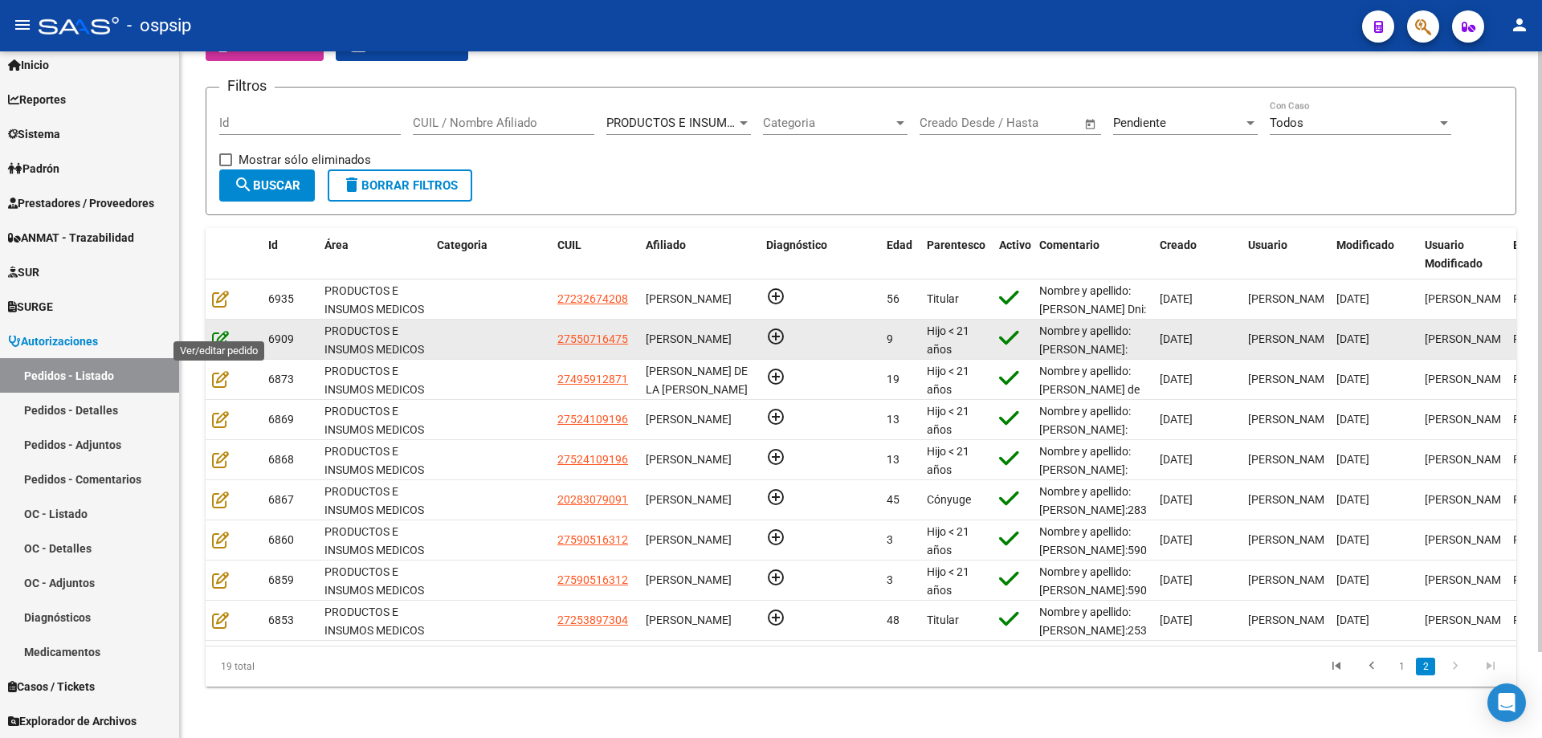
click at [218, 330] on icon at bounding box center [220, 339] width 17 height 18
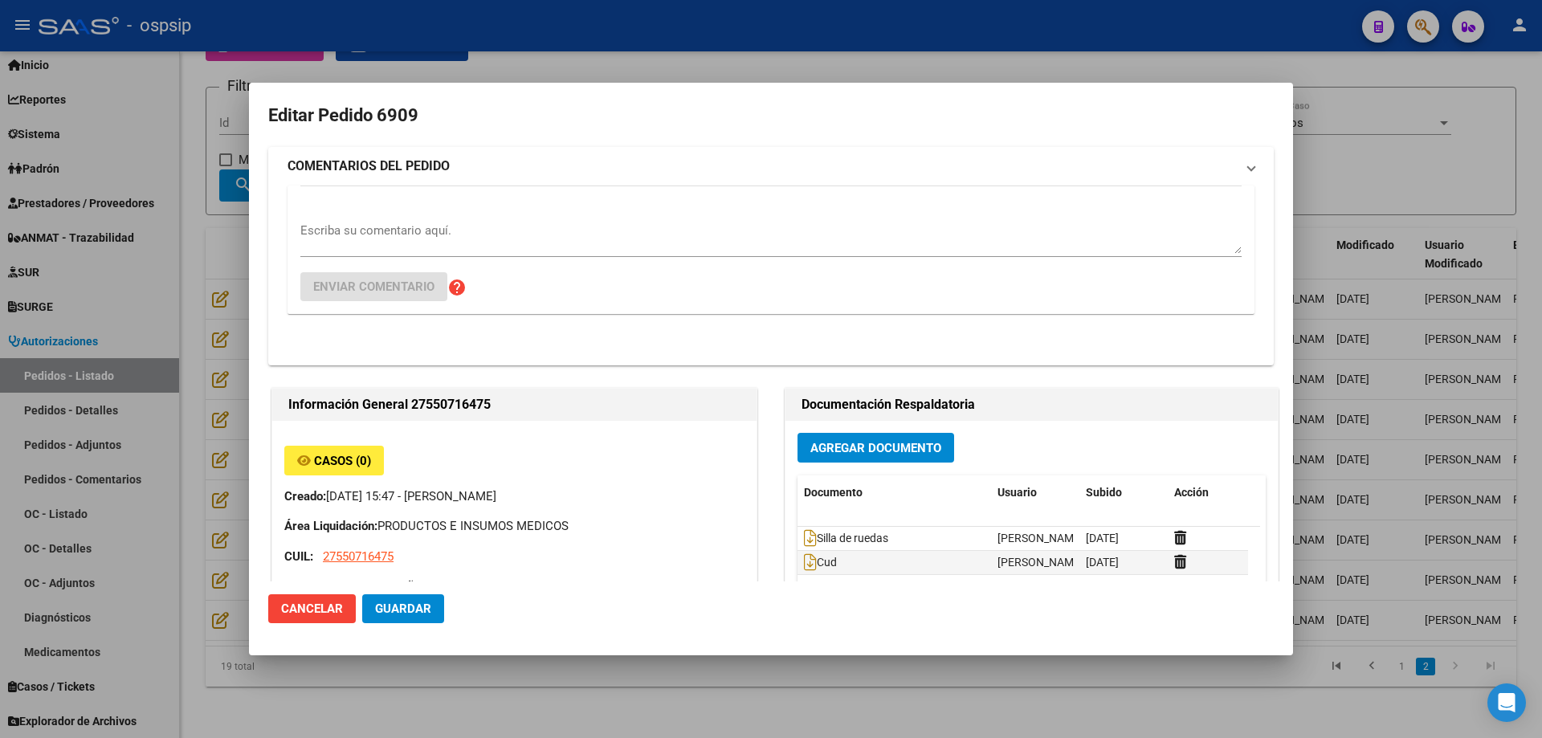
type input "[PERSON_NAME]"
type input "[GEOGRAPHIC_DATA], INGENIERO [PERSON_NAME], [PERSON_NAME] 4986"
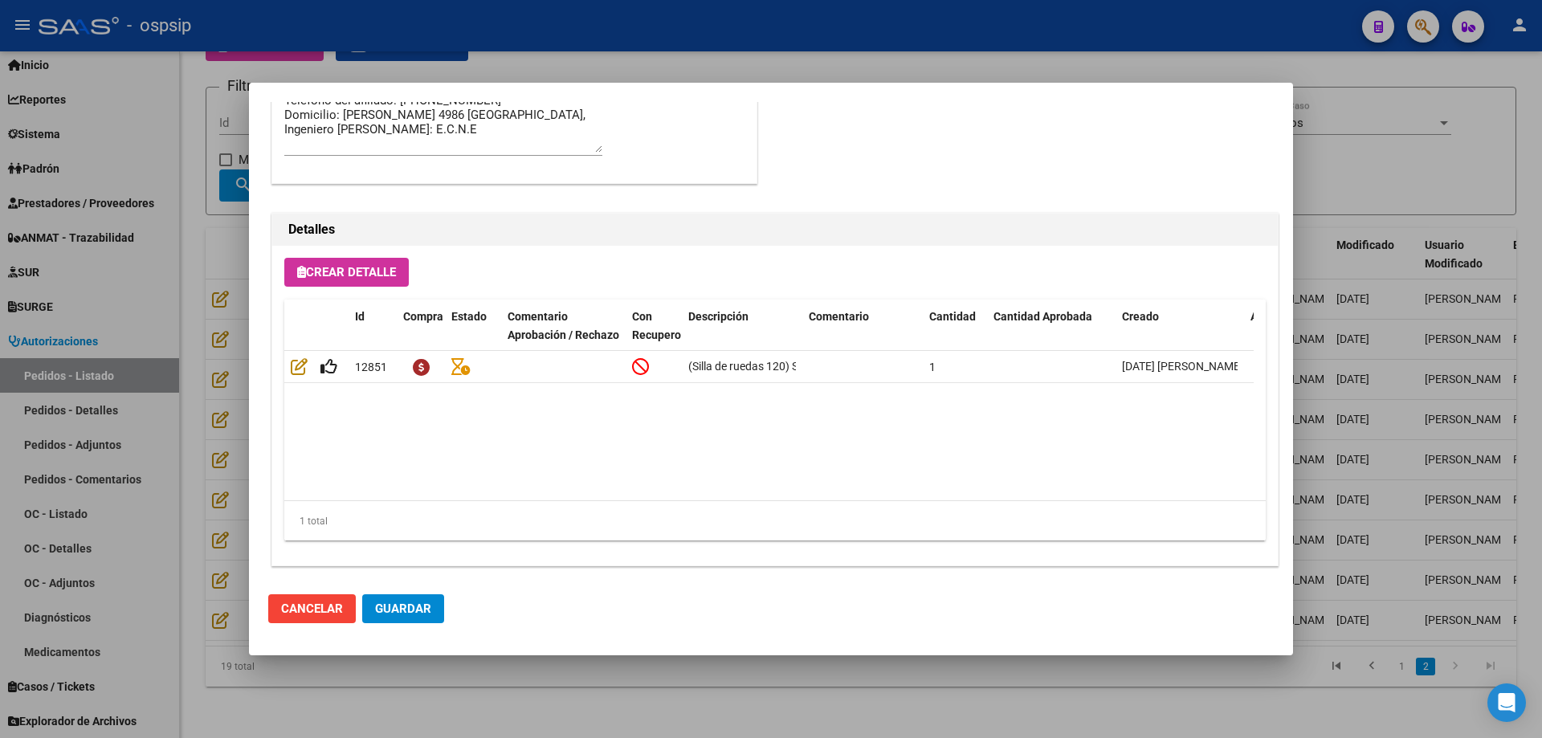
scroll to position [963, 0]
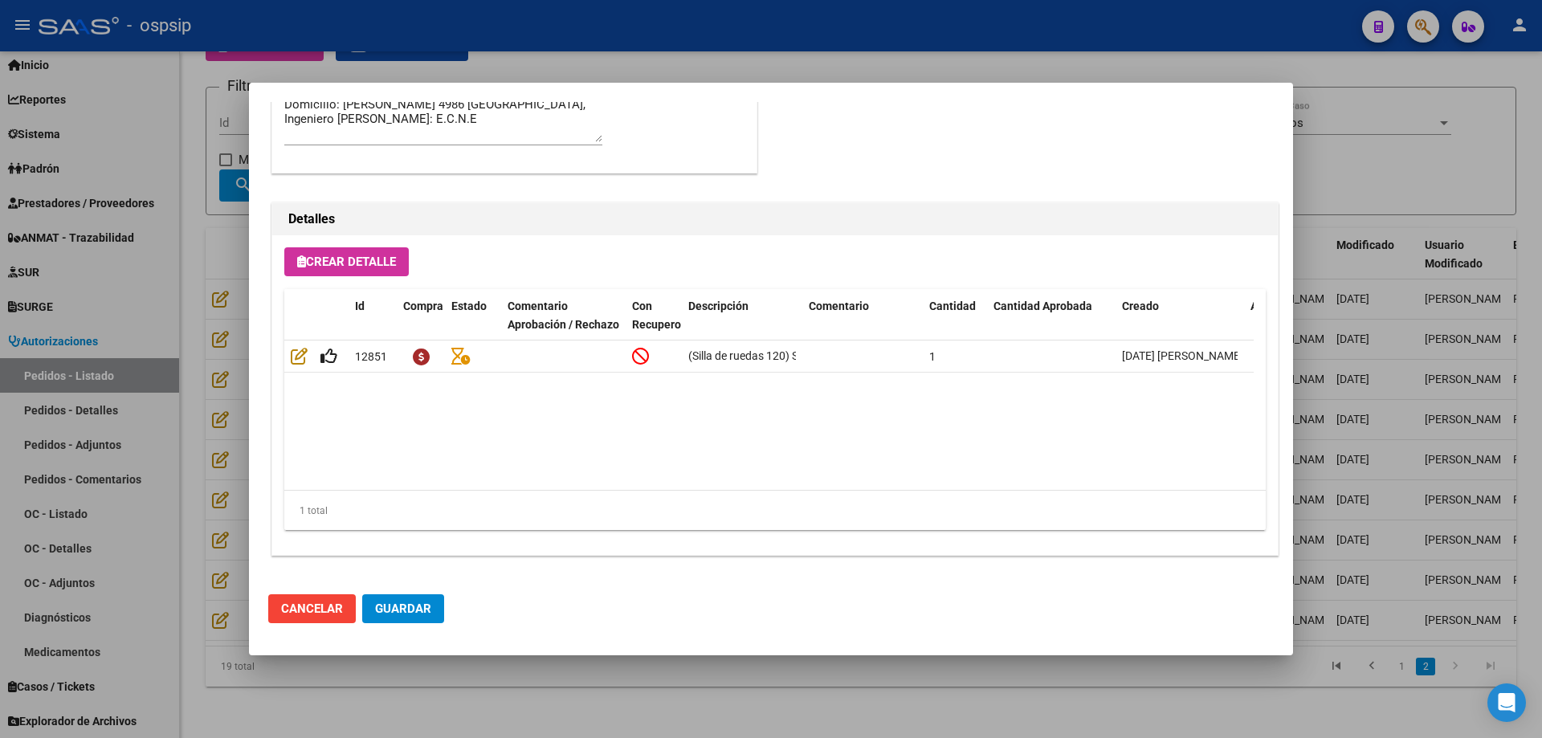
click at [169, 420] on div at bounding box center [771, 369] width 1542 height 738
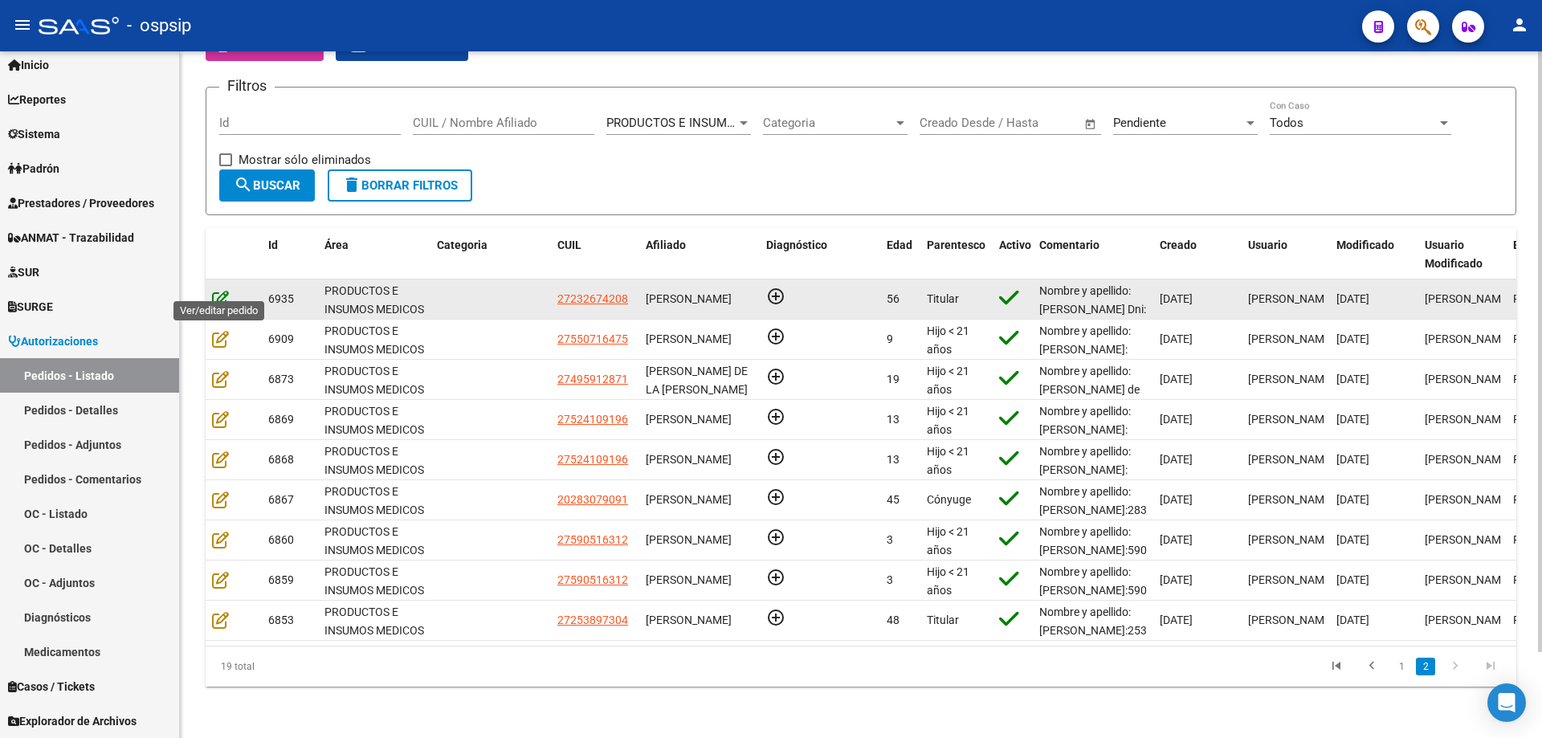
click at [226, 290] on icon at bounding box center [220, 299] width 17 height 18
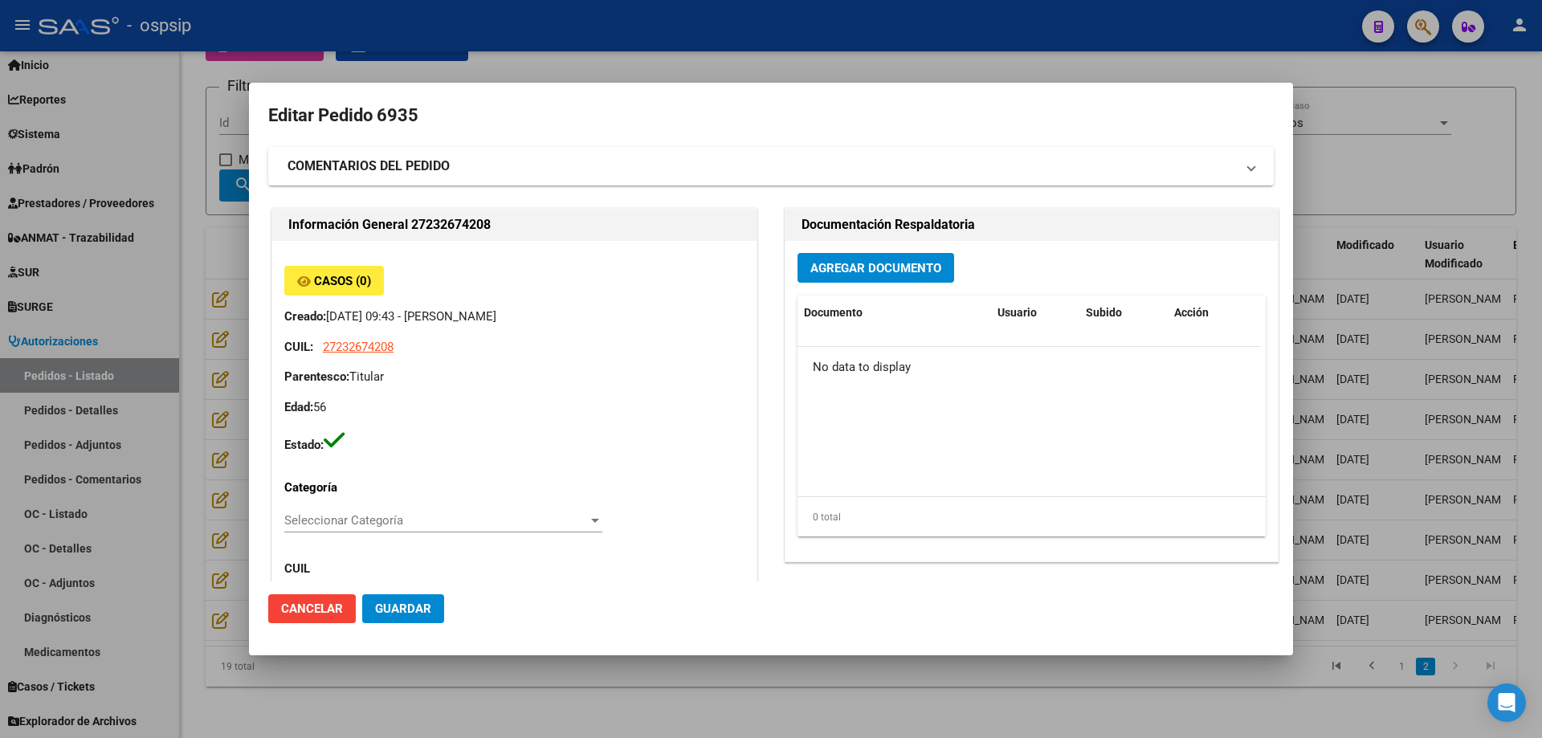
type input "[PERSON_NAME]"
type input "Corrientes, CORRIENTES, [PERSON_NAME] 1833, Piso: 00, Departamento: 0"
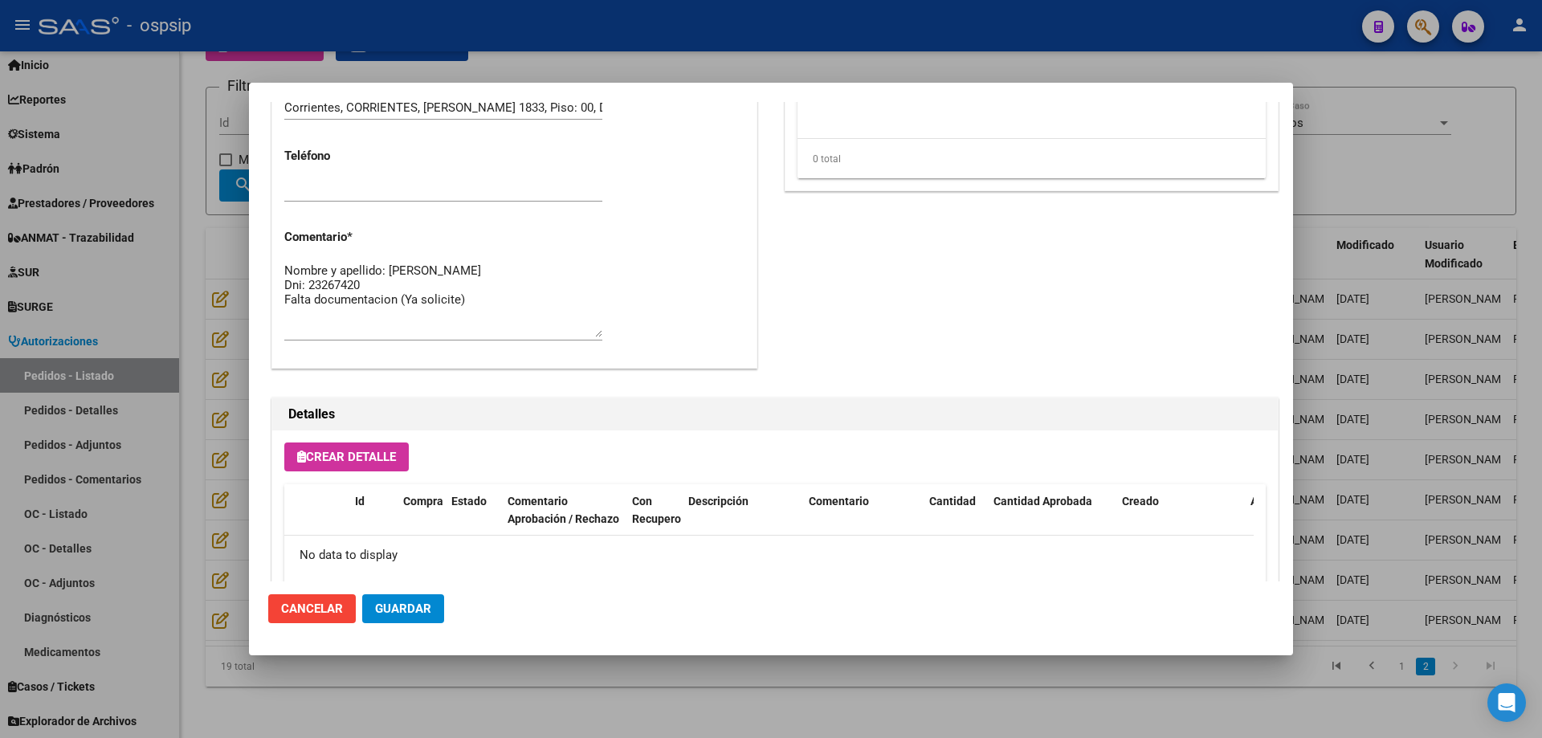
scroll to position [803, 0]
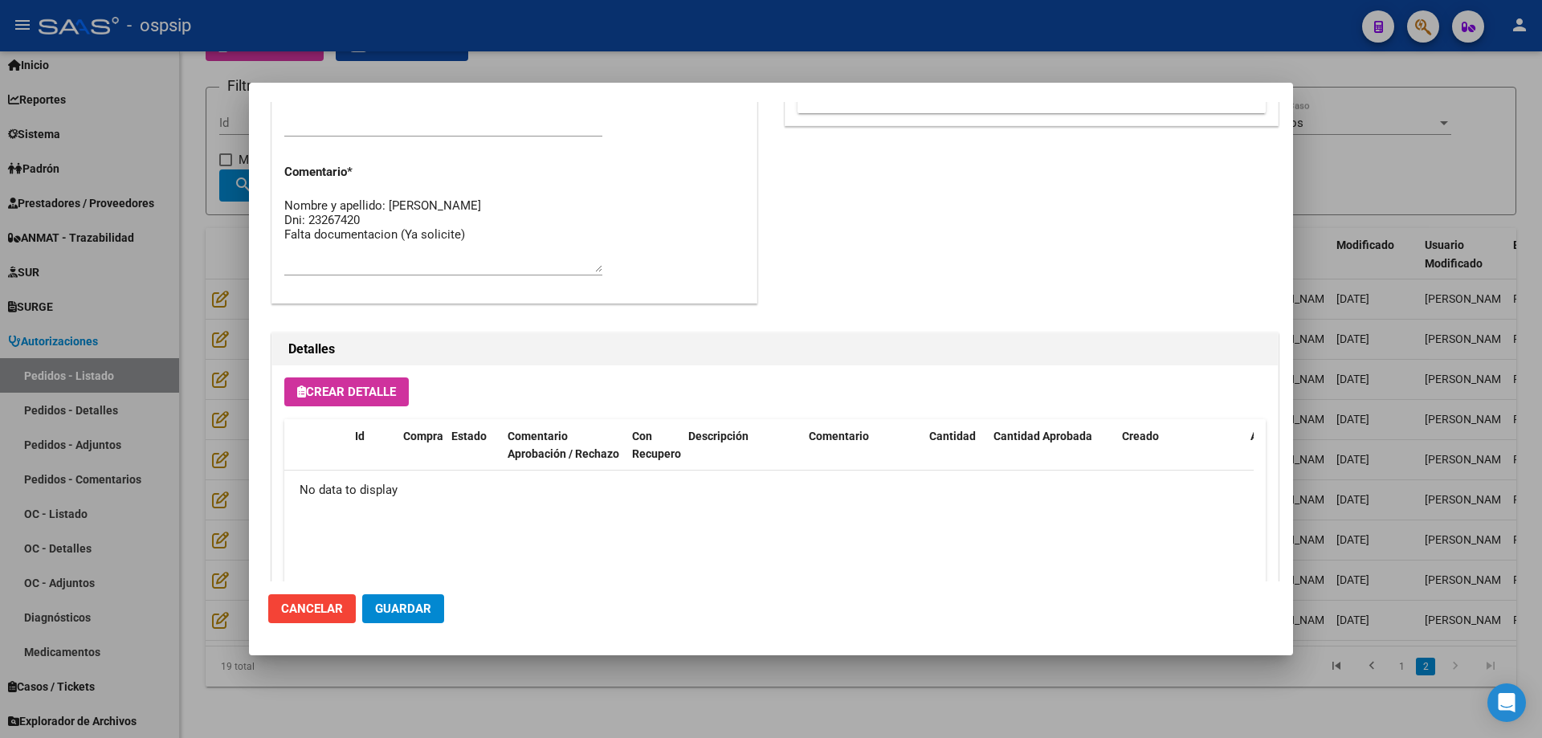
click at [218, 322] on div at bounding box center [771, 369] width 1542 height 738
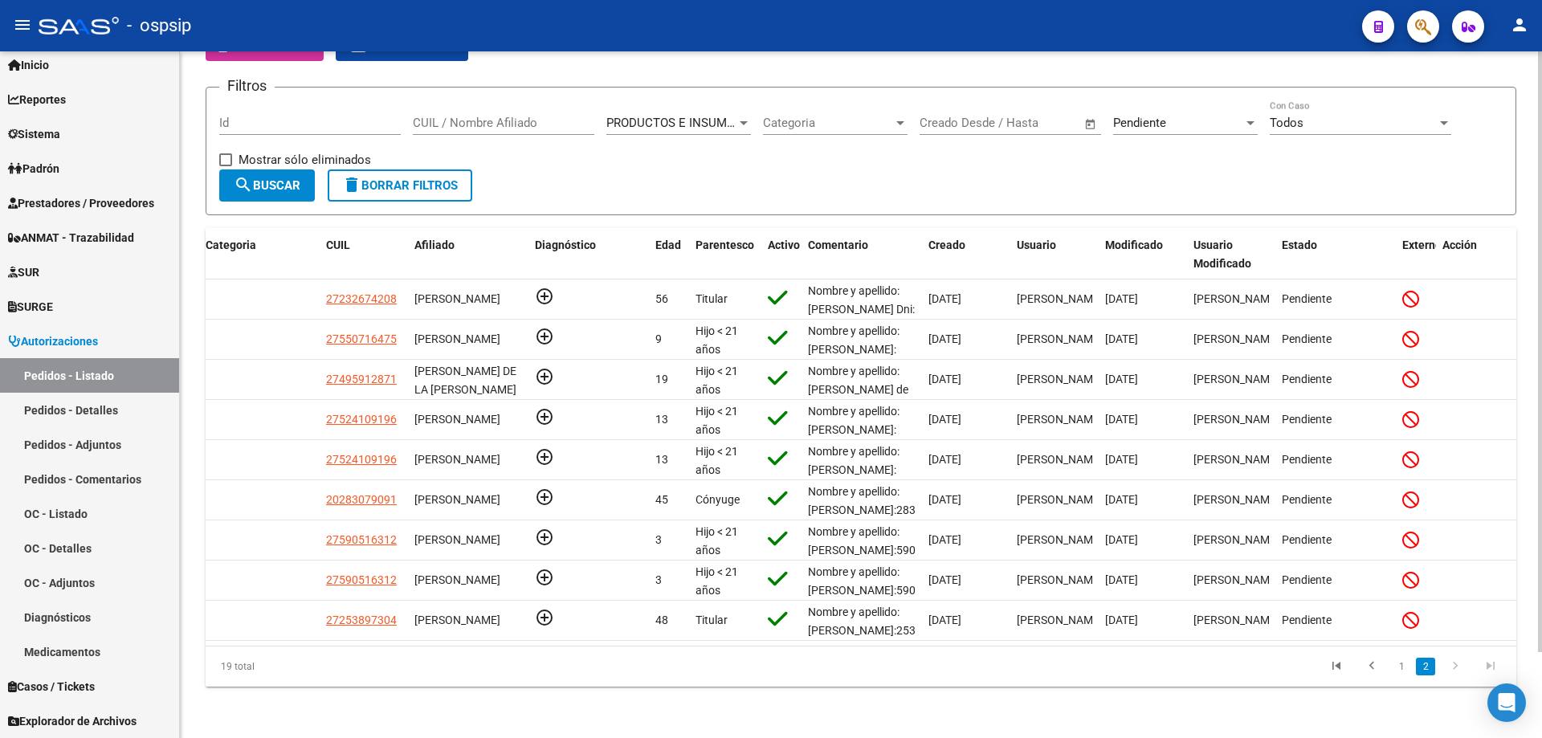
scroll to position [0, 0]
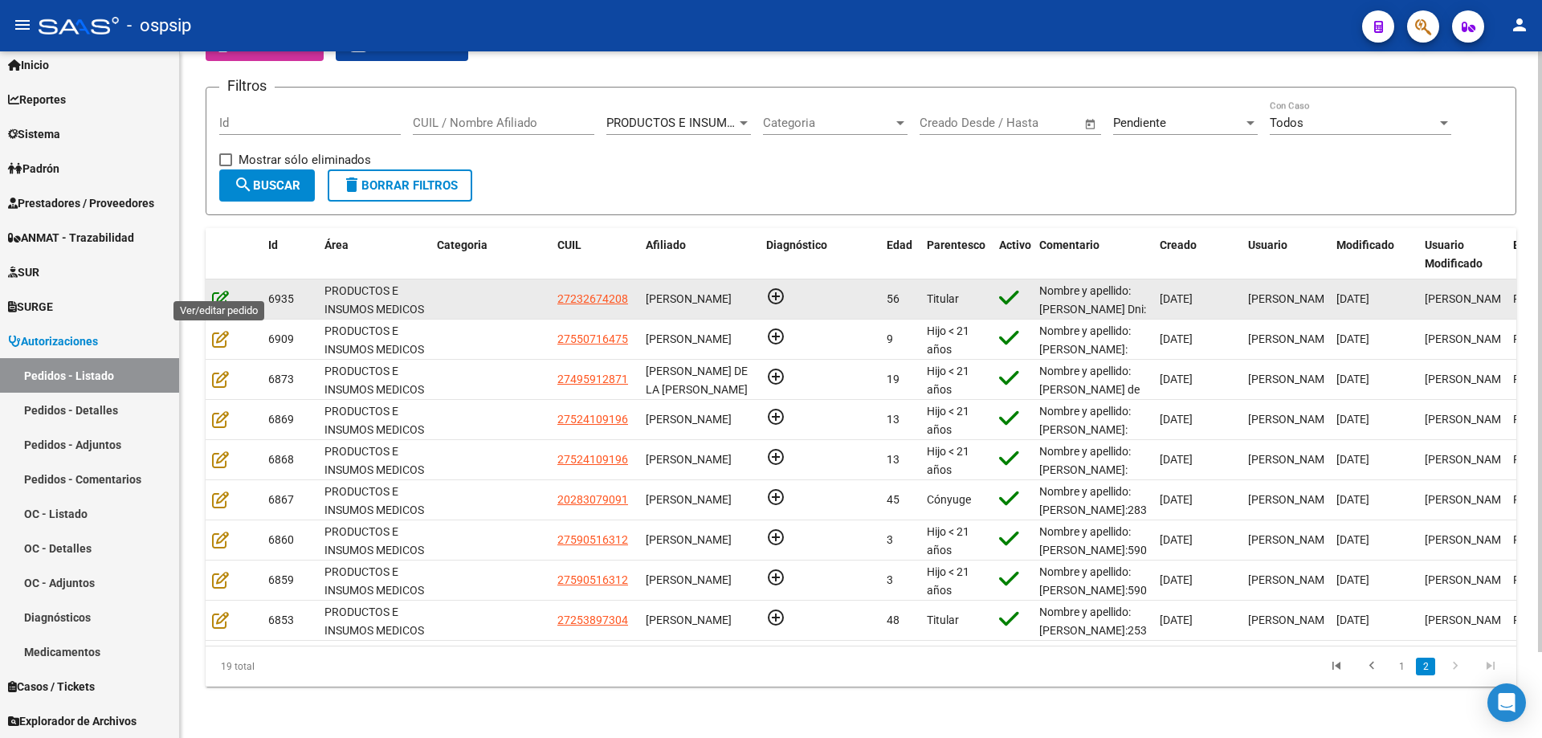
click at [215, 290] on icon at bounding box center [220, 299] width 17 height 18
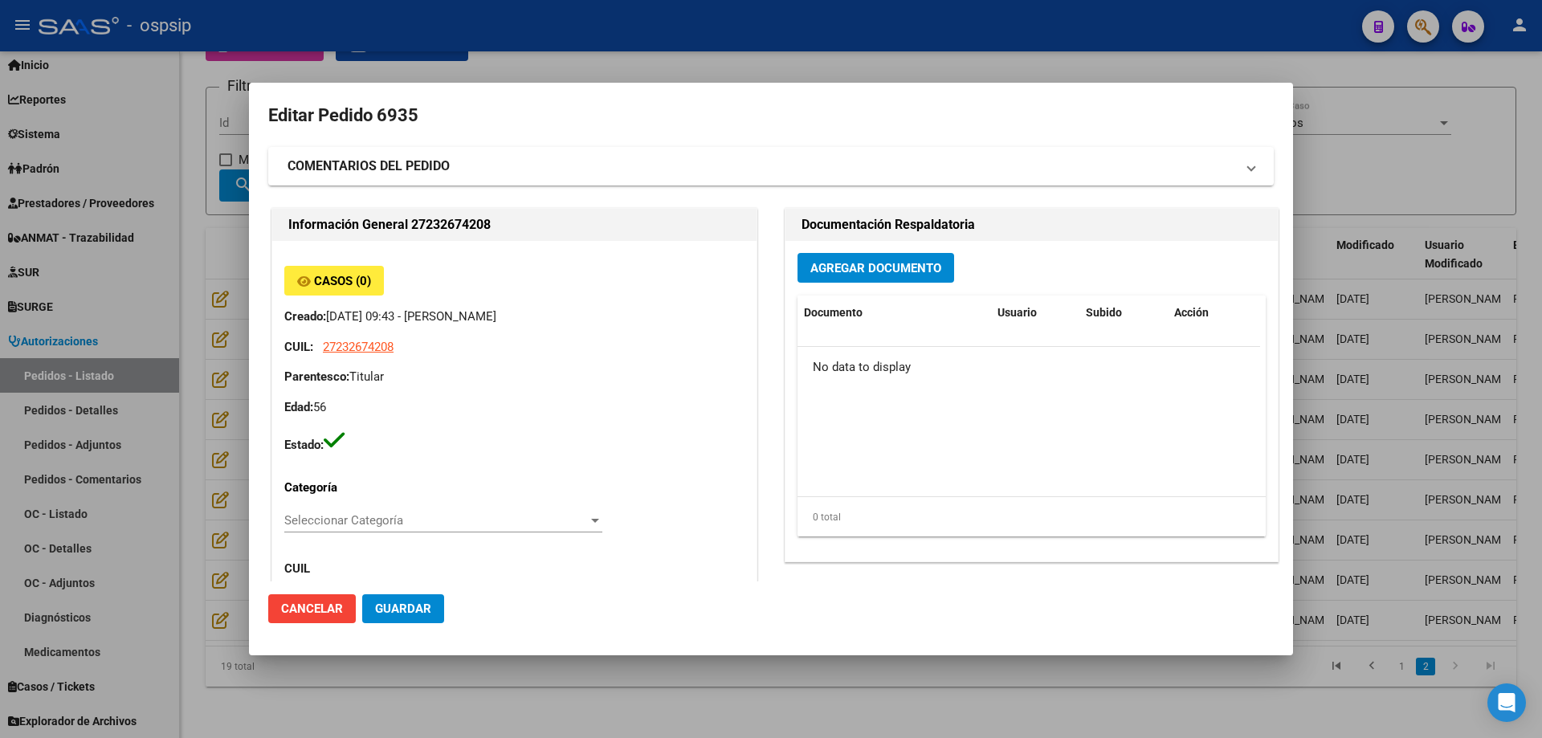
type input "[PERSON_NAME]"
type input "Corrientes, CORRIENTES, [PERSON_NAME] 1833, Piso: 00, Departamento: 0"
click at [428, 159] on strong "COMENTARIOS DEL PEDIDO" at bounding box center [368, 166] width 162 height 19
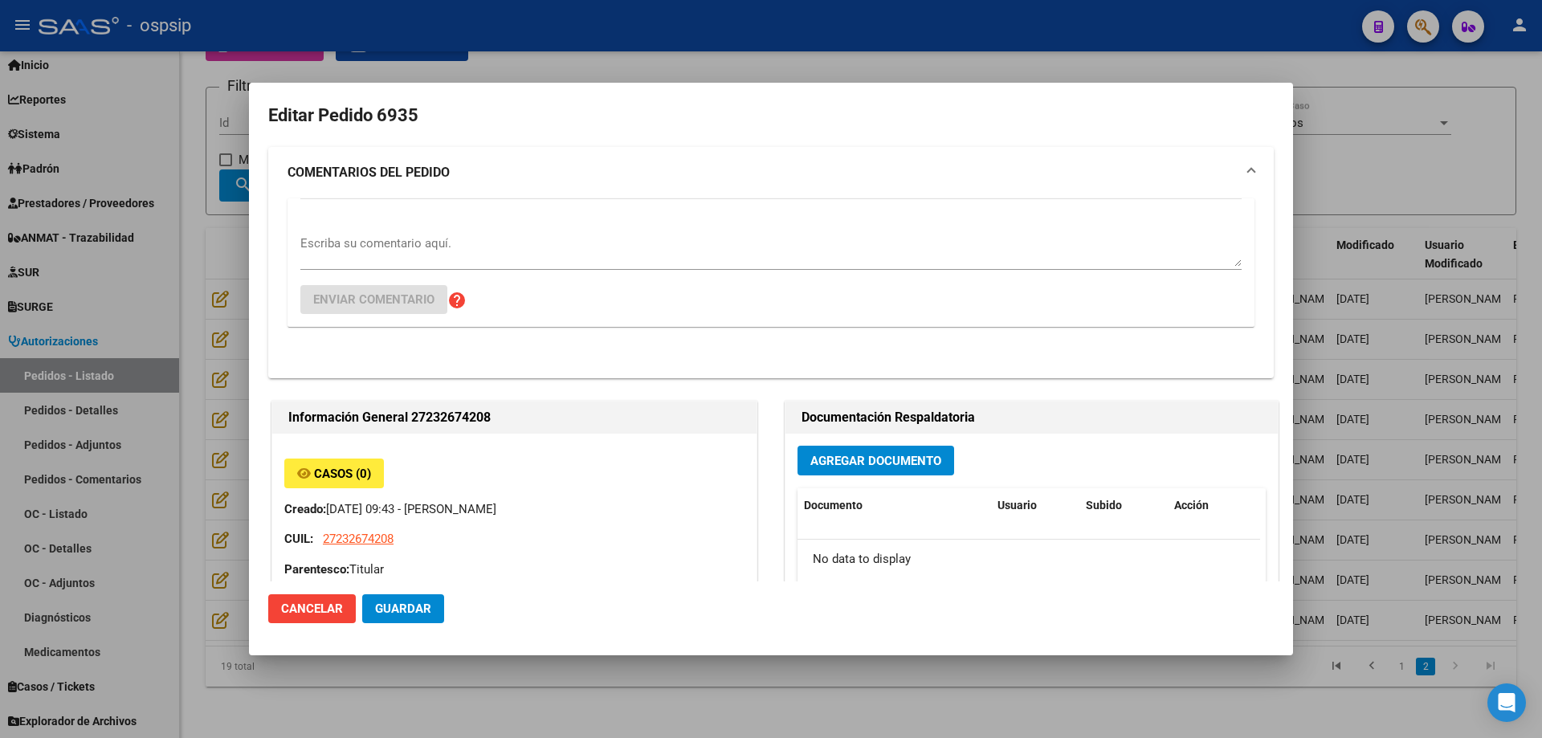
click at [448, 256] on textarea "Escriba su comentario aquí." at bounding box center [770, 250] width 941 height 32
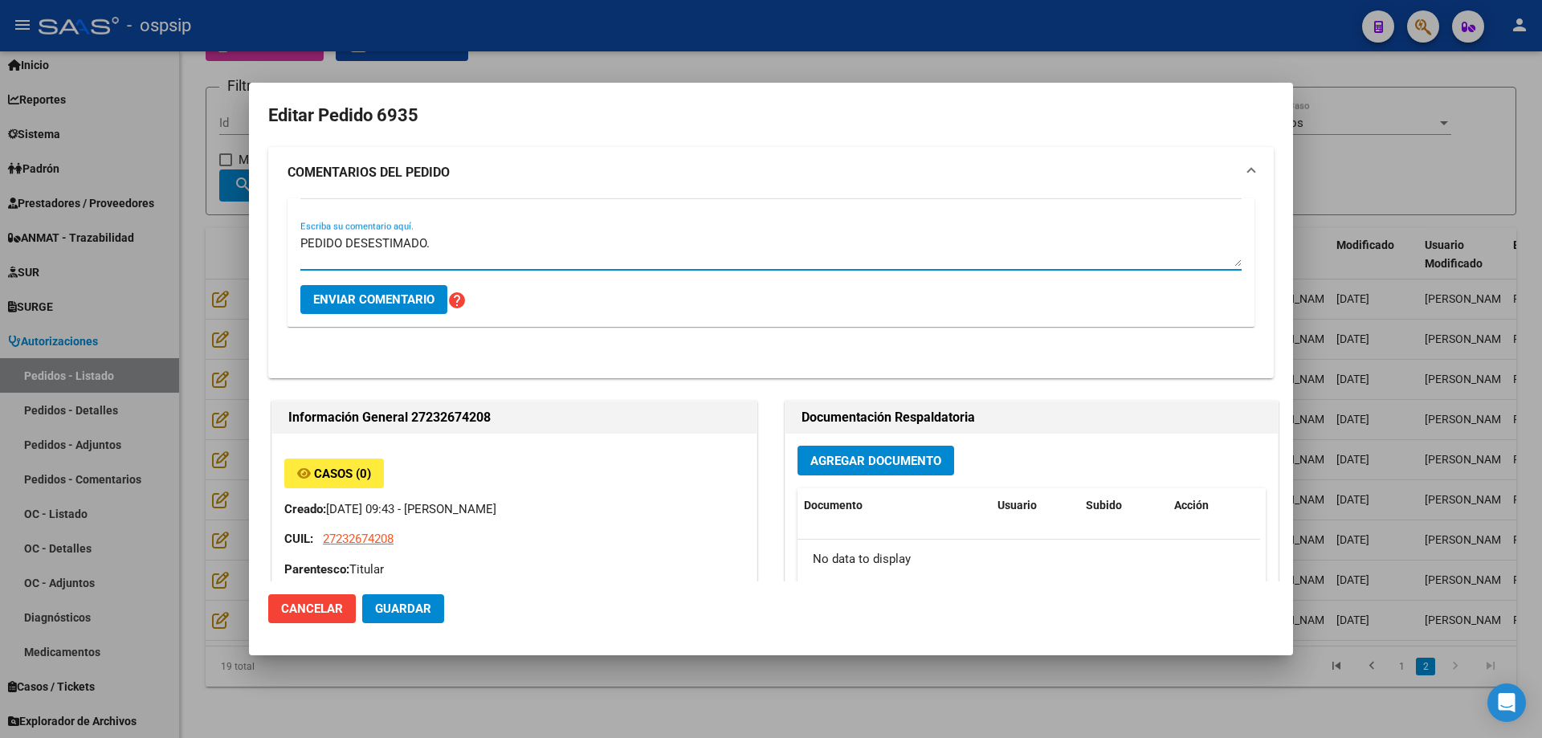
type textarea "PEDIDO DESESTIMADO."
click at [414, 306] on span "Enviar comentario" at bounding box center [373, 299] width 121 height 14
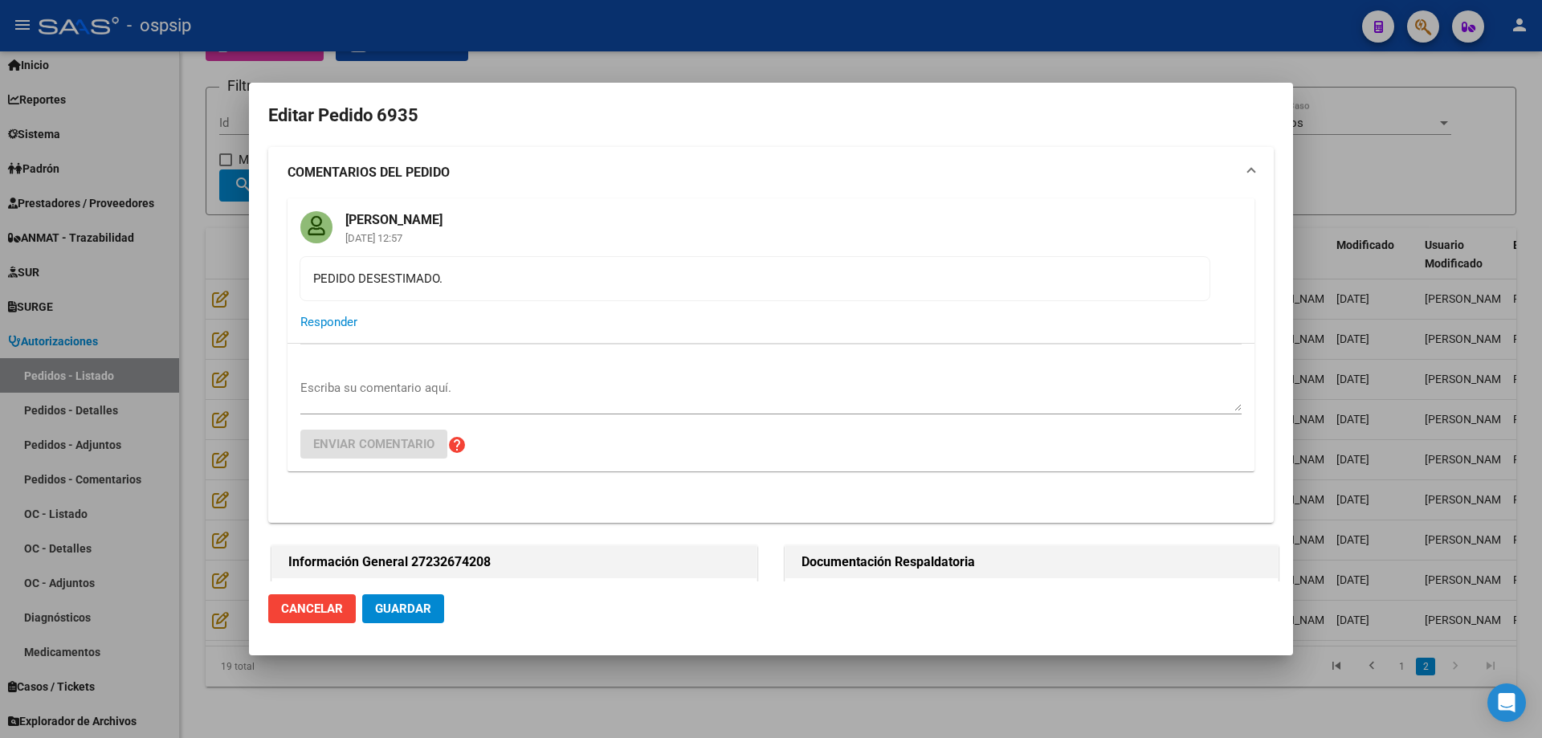
click at [417, 601] on button "Guardar" at bounding box center [403, 608] width 82 height 29
click at [222, 446] on div at bounding box center [771, 369] width 1542 height 738
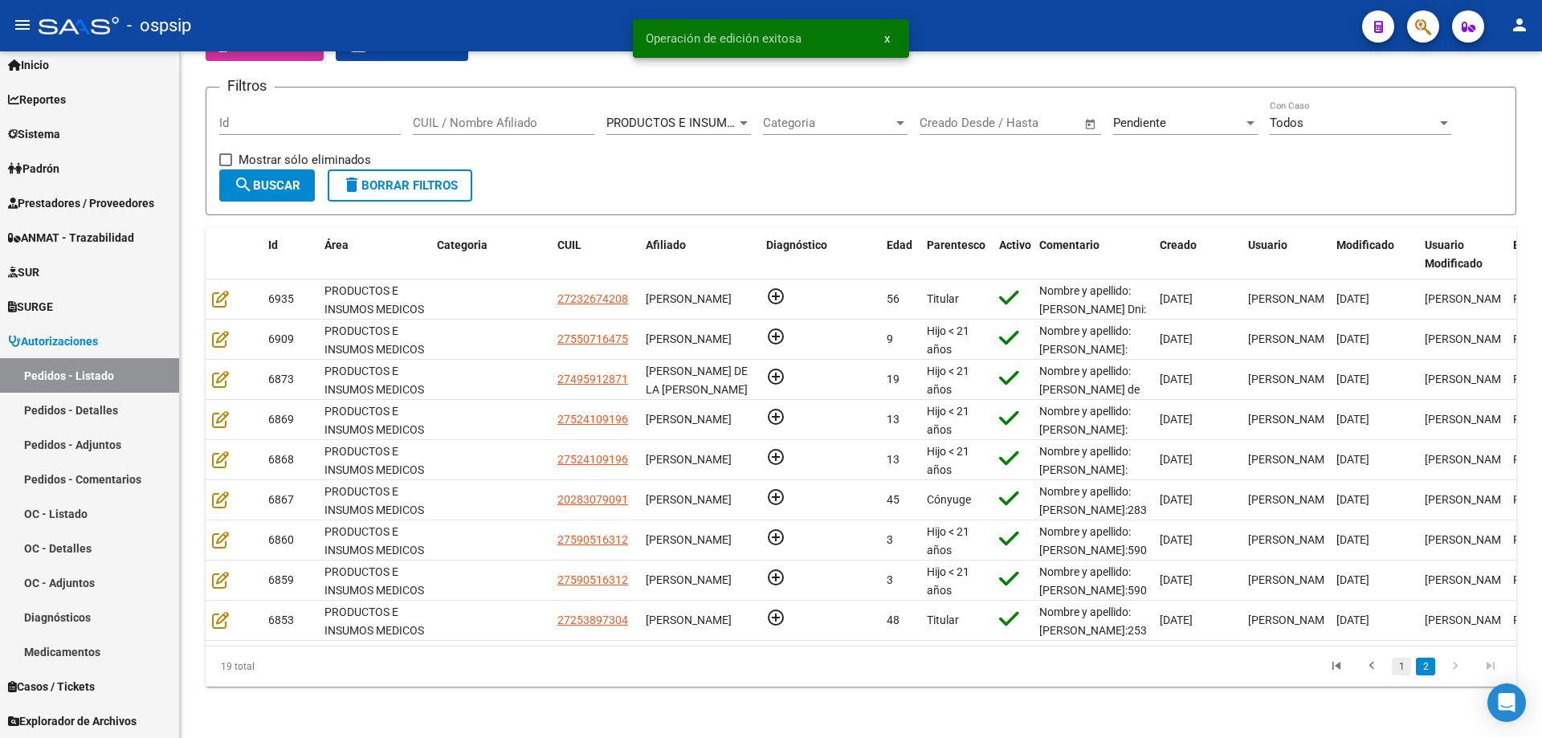
click at [1406, 662] on link "1" at bounding box center [1401, 667] width 19 height 18
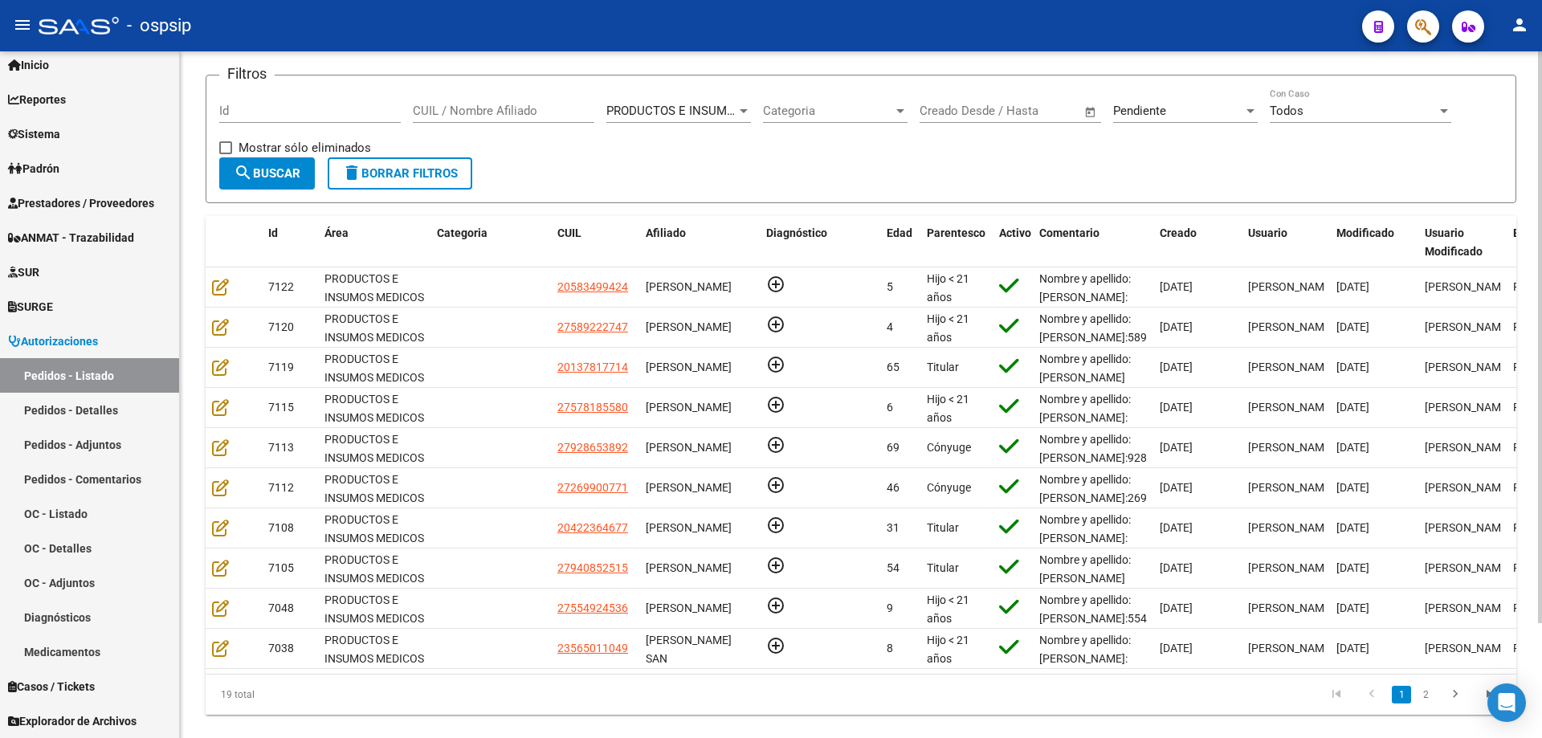
click at [545, 113] on input "CUIL / Nombre Afiliado" at bounding box center [503, 111] width 181 height 14
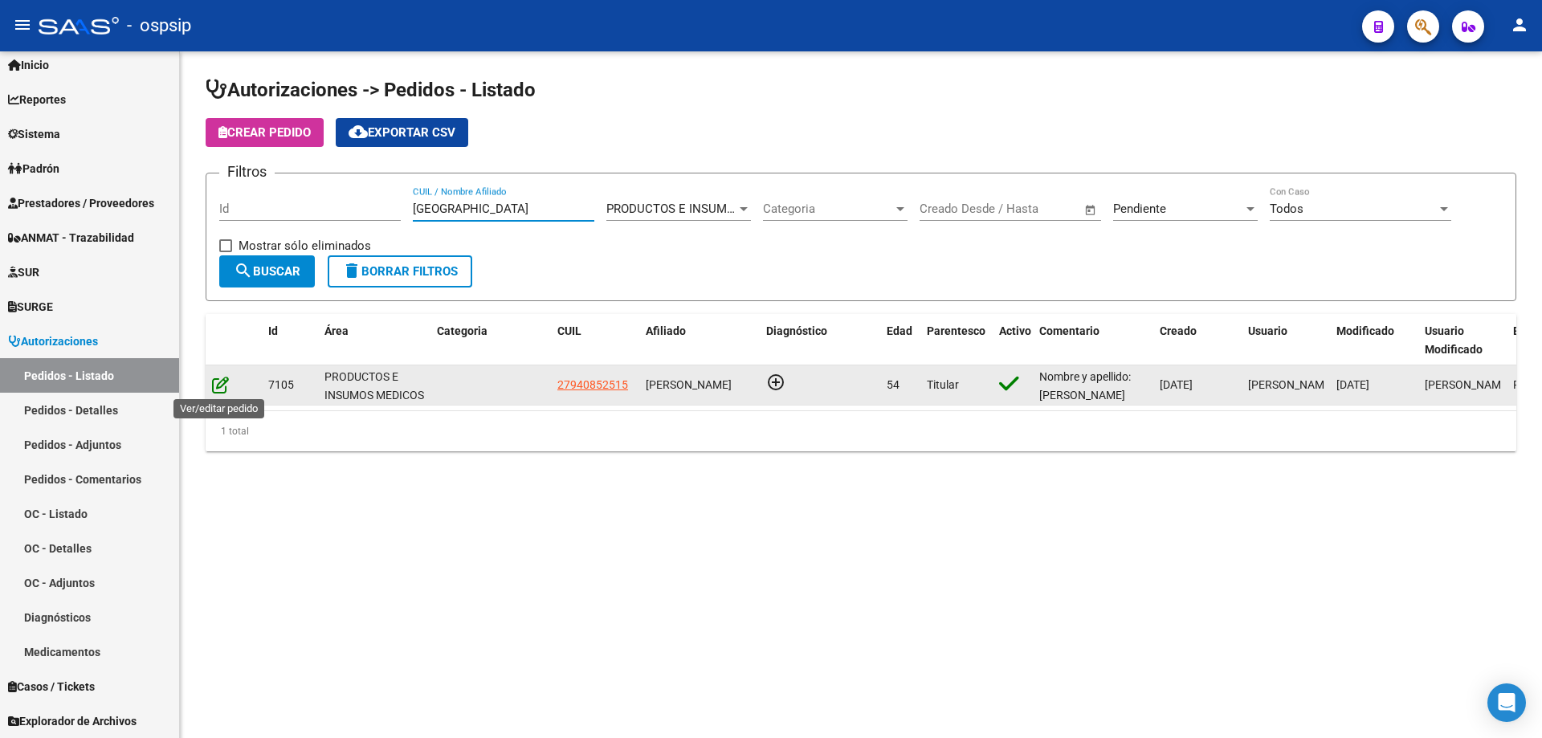
type input "[GEOGRAPHIC_DATA]"
click at [218, 385] on icon at bounding box center [220, 385] width 17 height 18
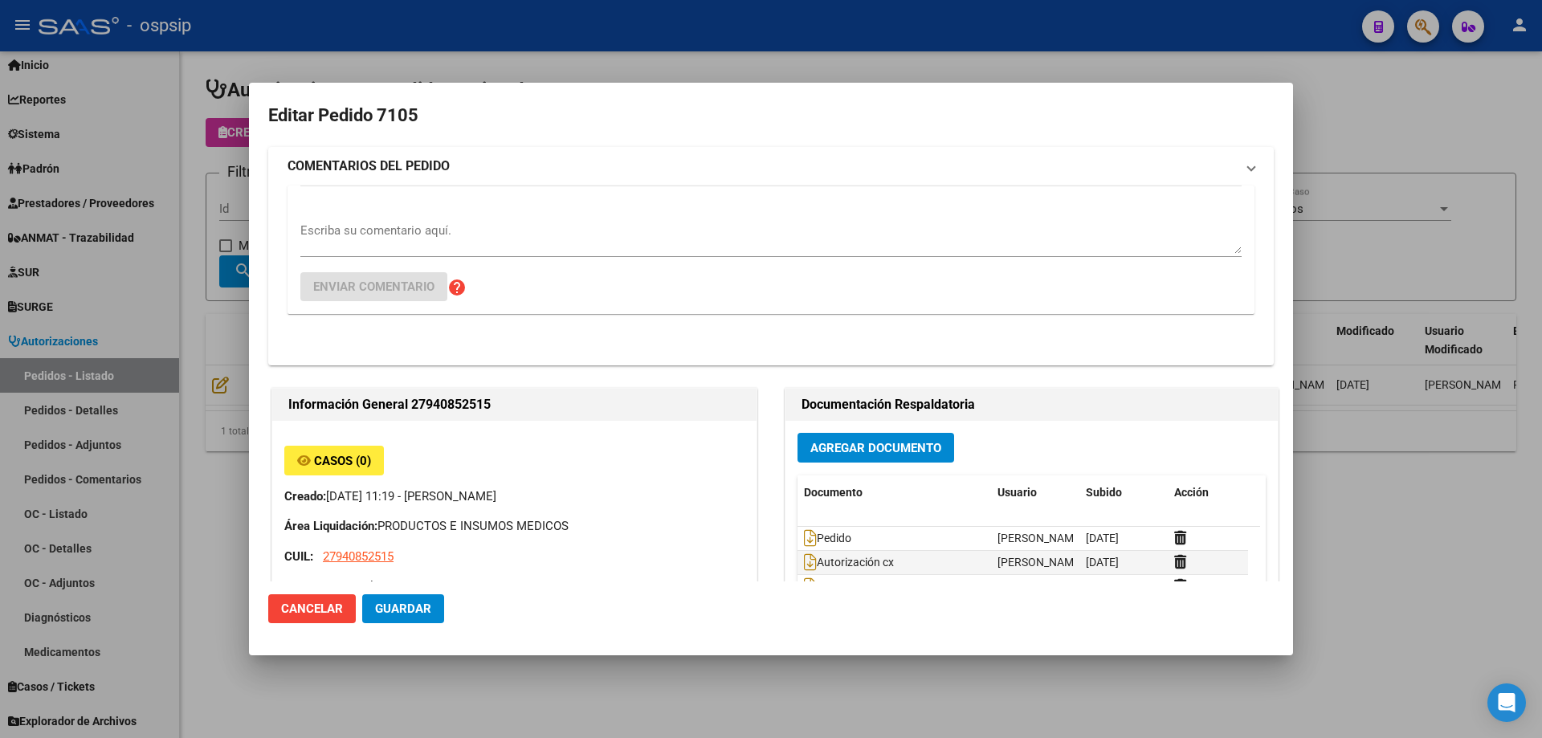
type input "[GEOGRAPHIC_DATA], [GEOGRAPHIC_DATA], SAN [PERSON_NAME] 741"
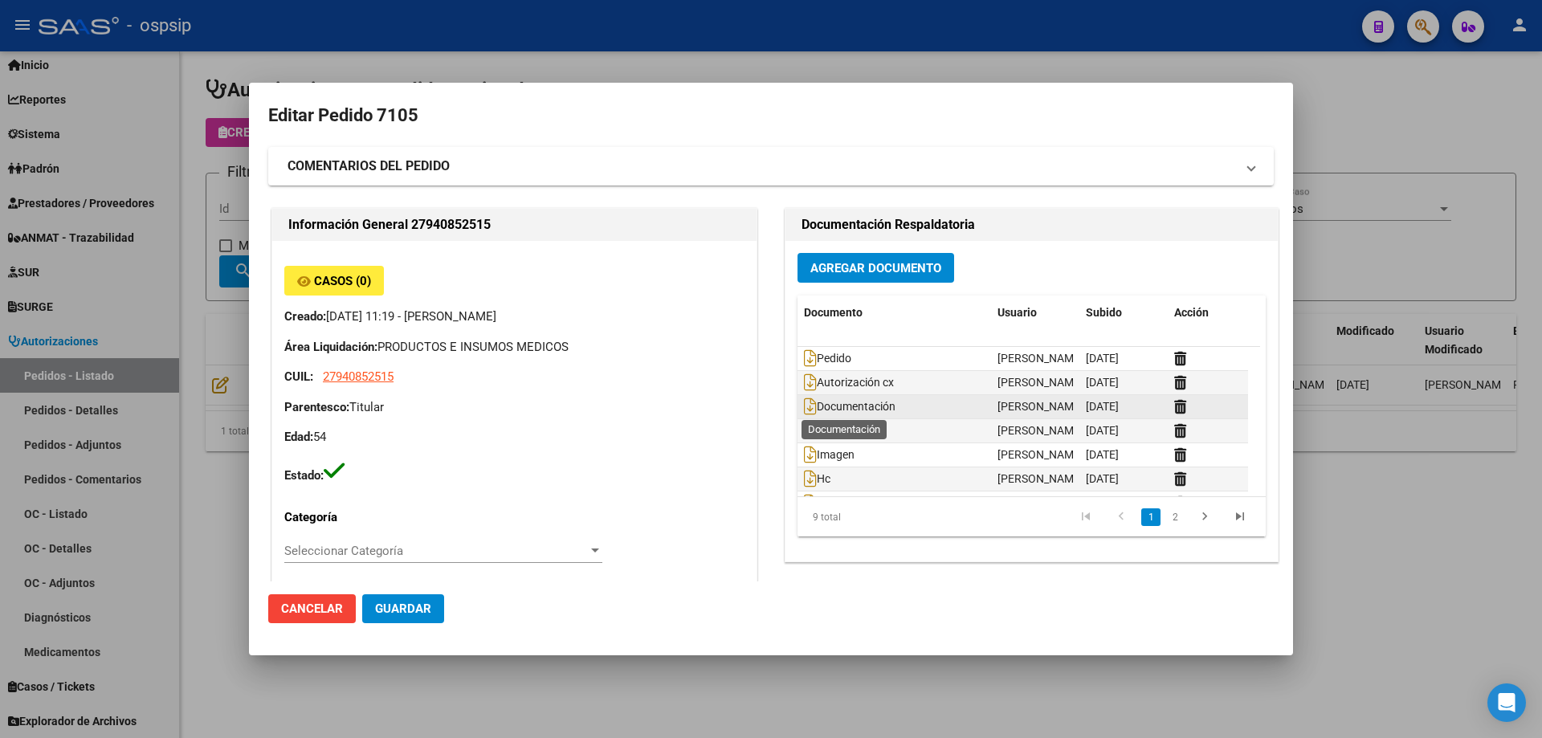
scroll to position [73, 0]
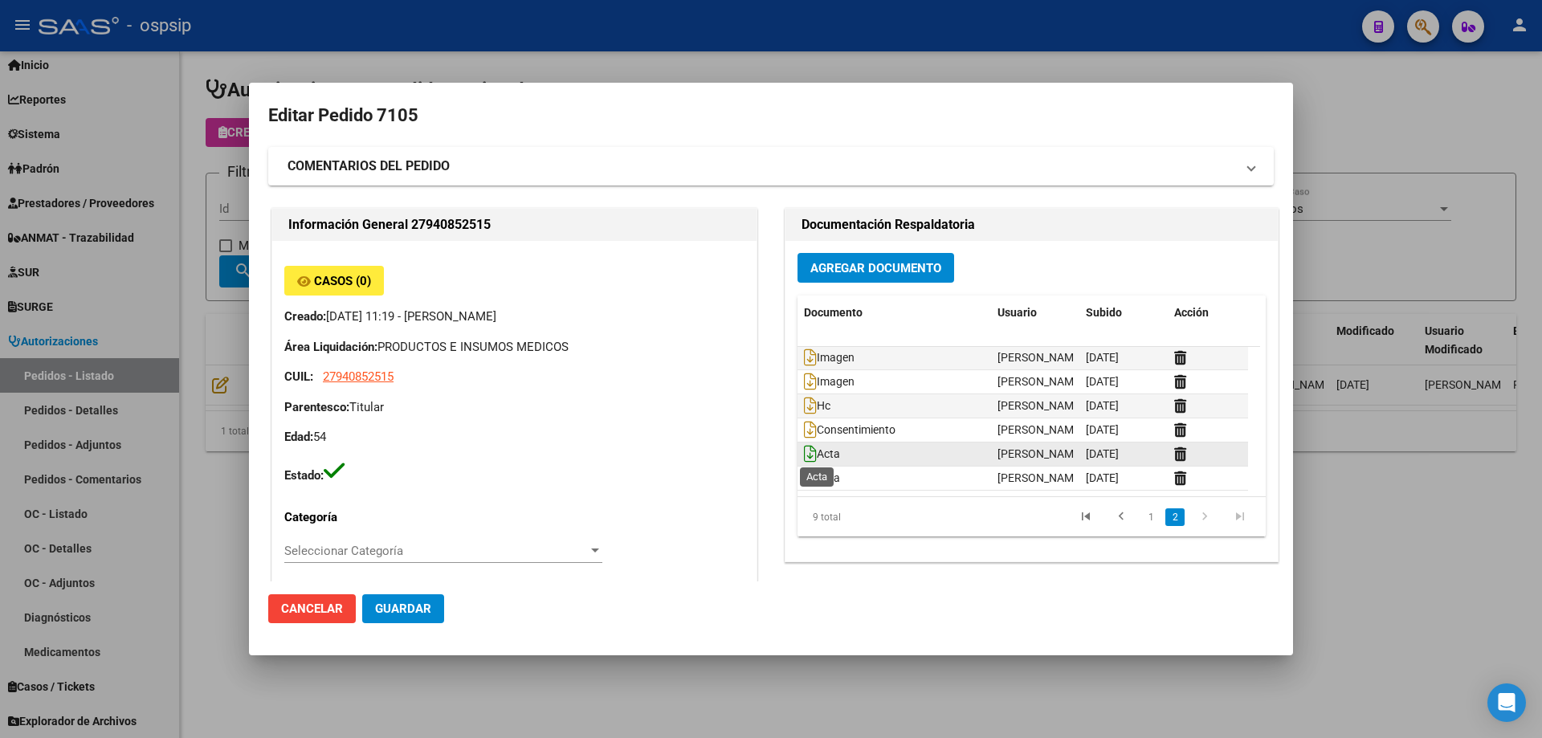
click at [804, 456] on icon at bounding box center [810, 454] width 13 height 18
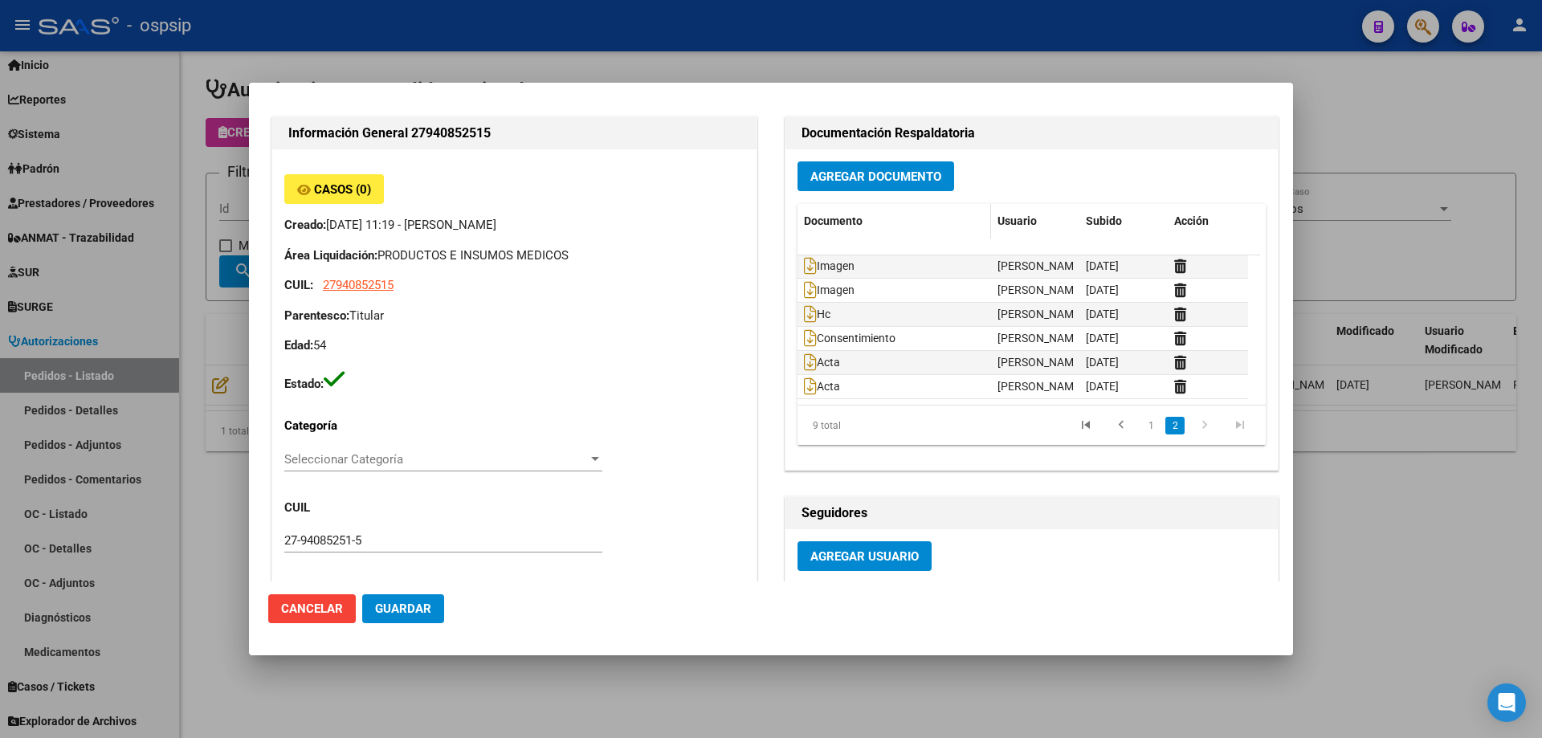
scroll to position [0, 0]
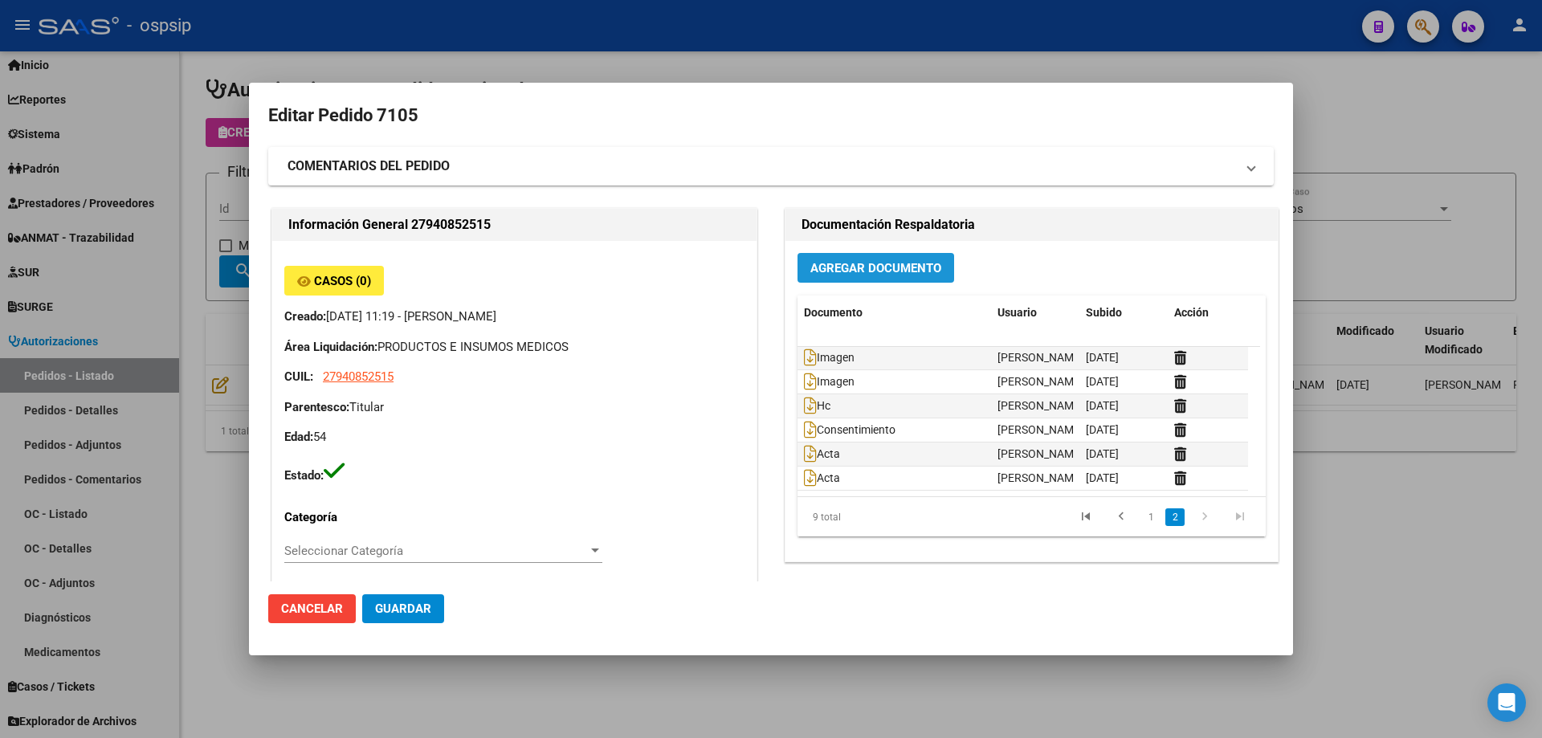
click at [881, 277] on button "Agregar Documento" at bounding box center [875, 268] width 157 height 30
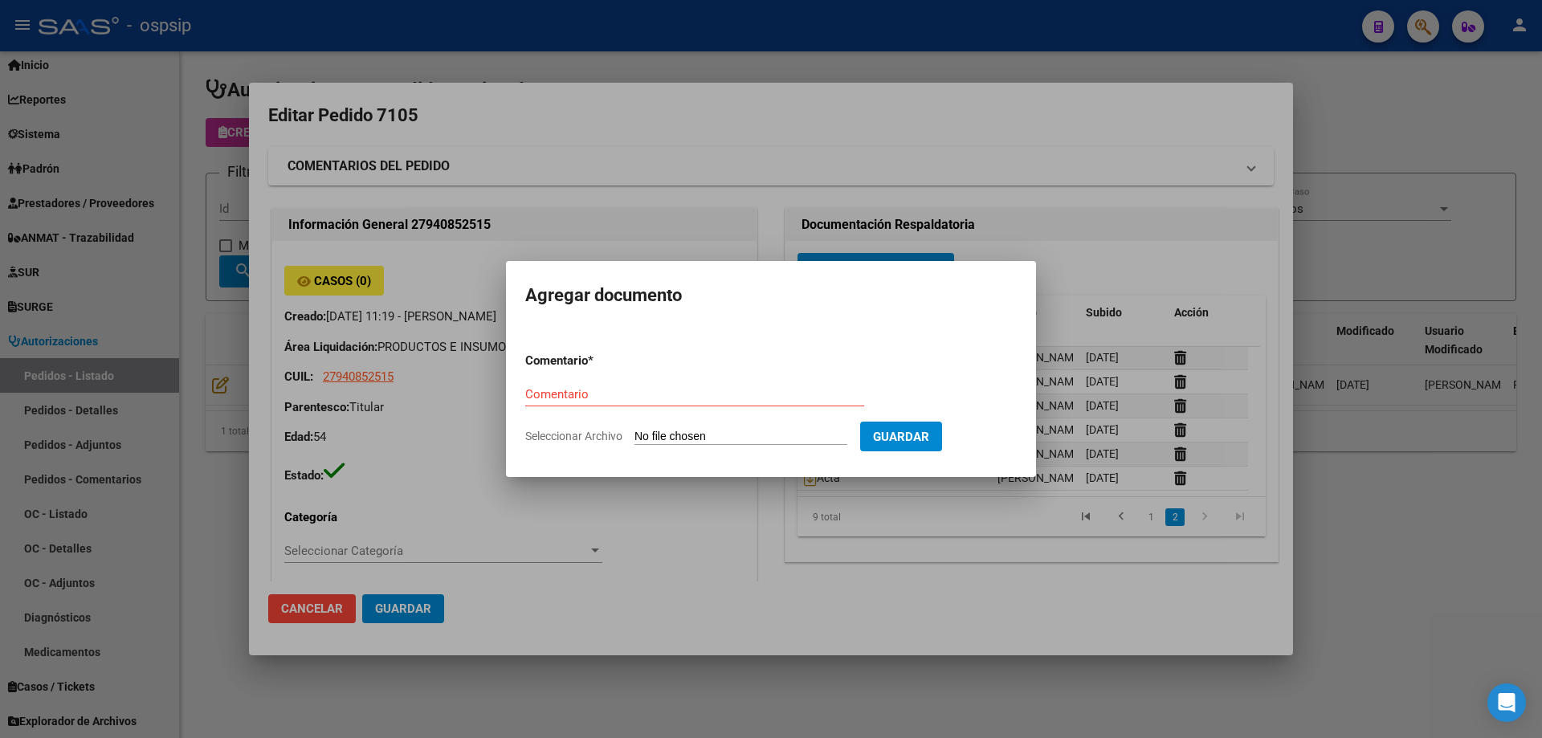
click at [777, 431] on input "Seleccionar Archivo" at bounding box center [740, 437] width 213 height 15
type input "C:\fakepath\horarios laborales [PERSON_NAME].jpg"
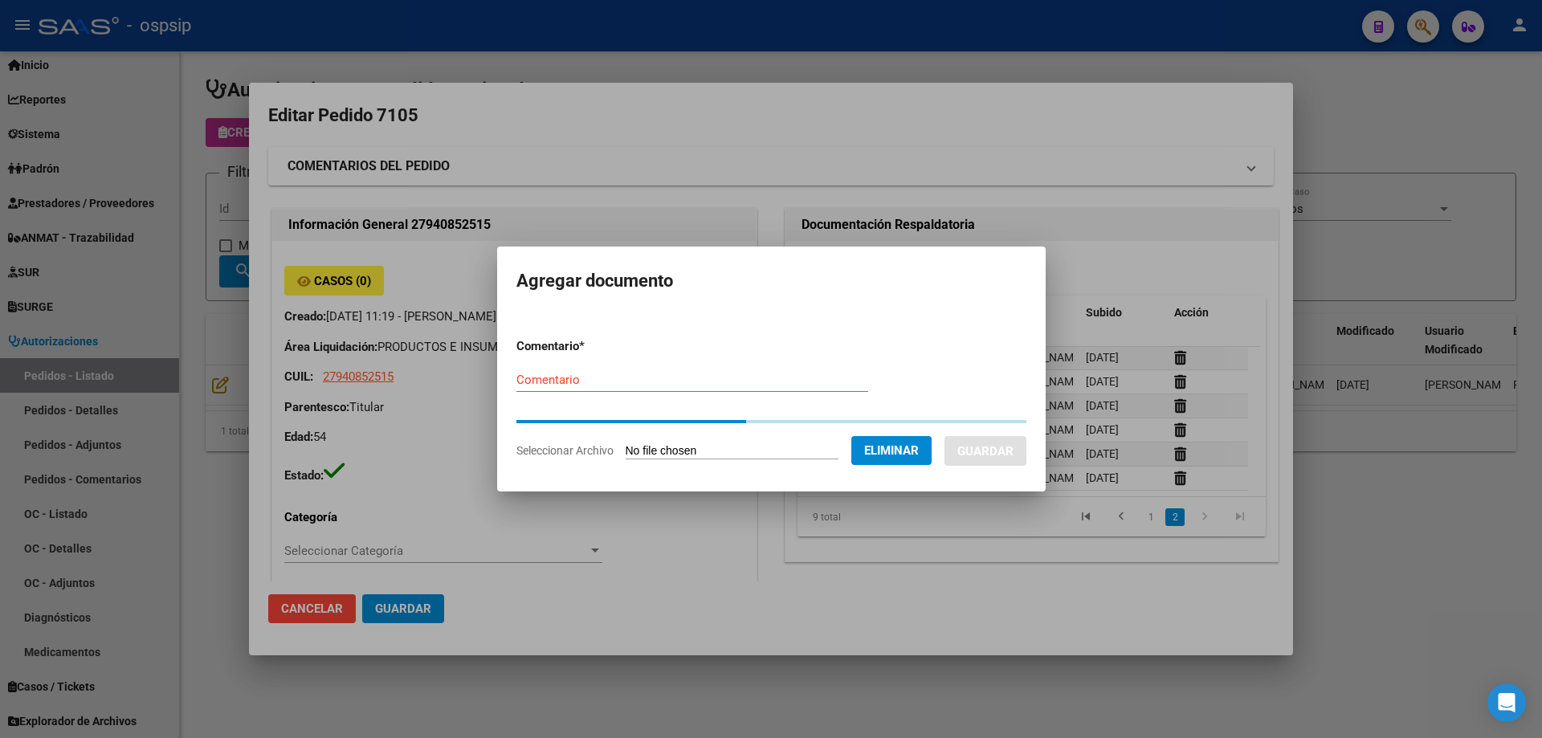
click at [571, 379] on input "Comentario" at bounding box center [692, 380] width 352 height 14
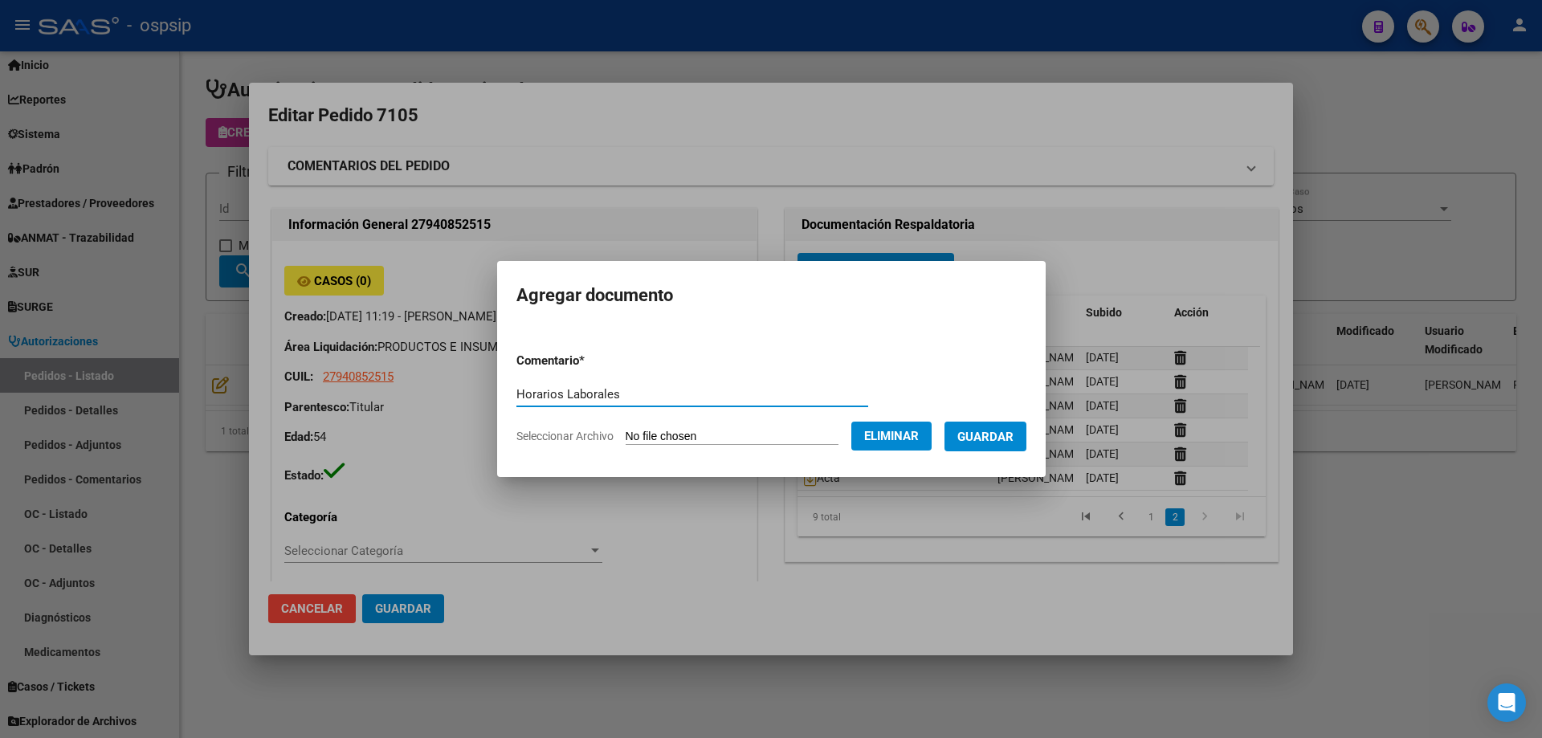
type input "Horarios Laborales"
click at [981, 430] on span "Guardar" at bounding box center [985, 437] width 56 height 14
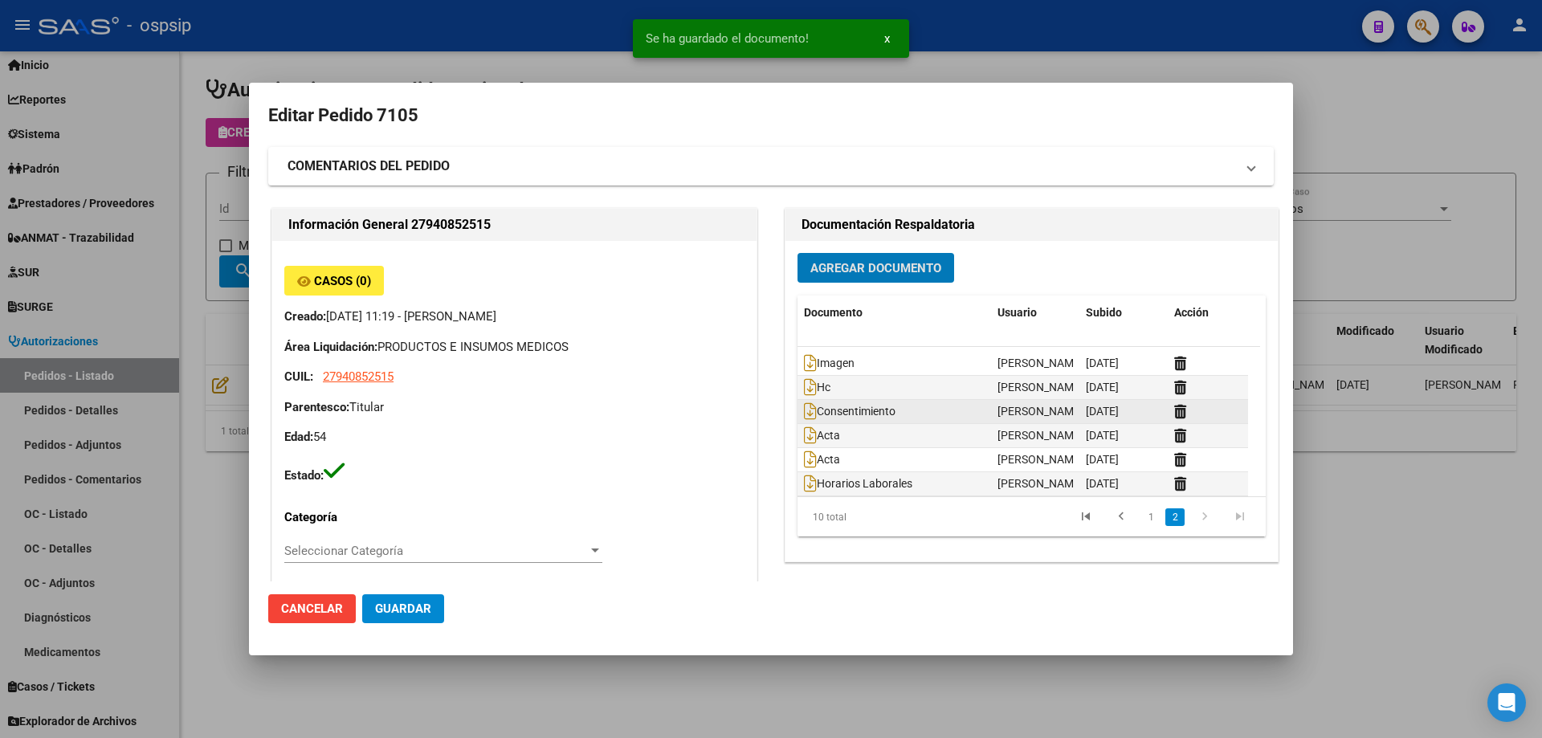
scroll to position [97, 0]
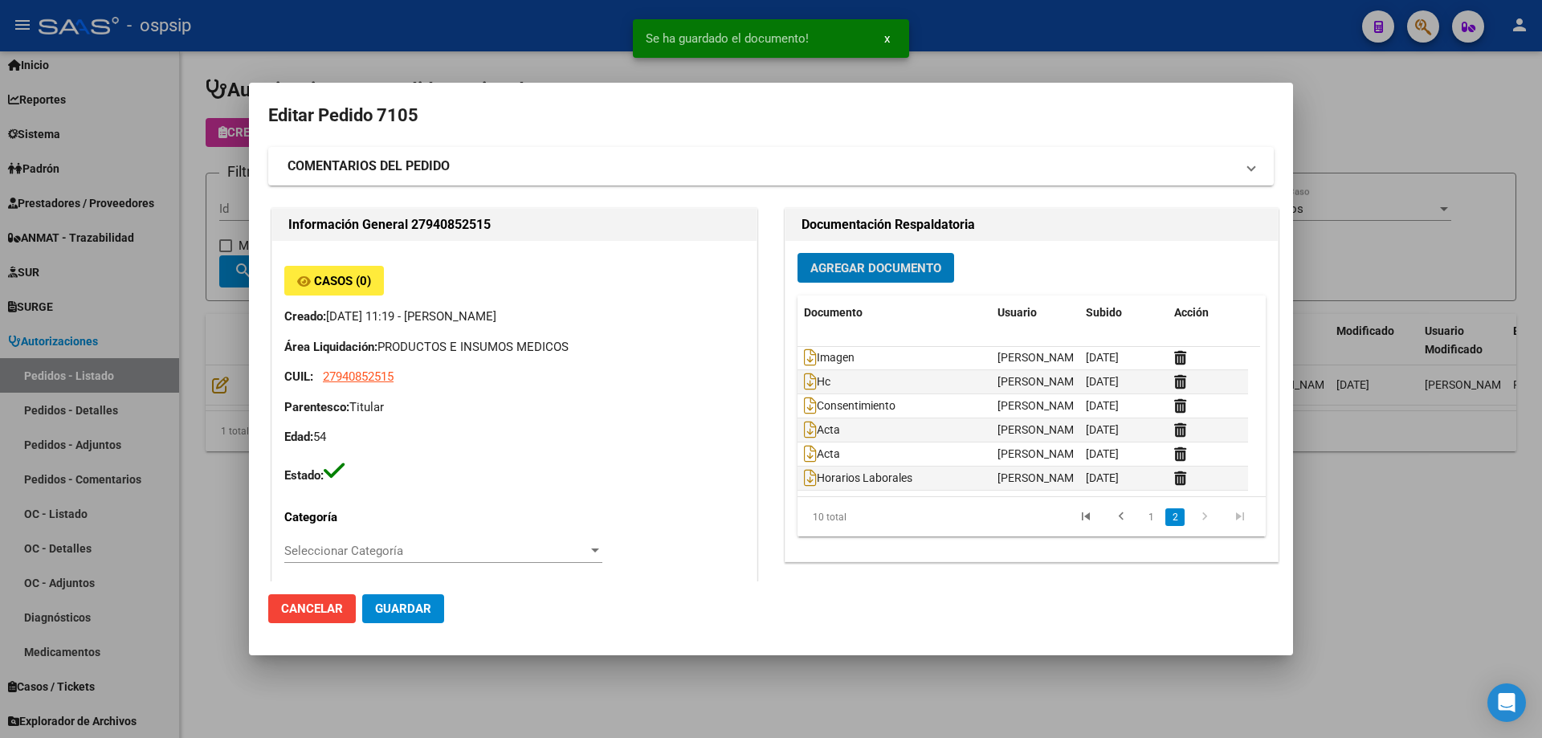
click at [403, 619] on button "Guardar" at bounding box center [403, 608] width 82 height 29
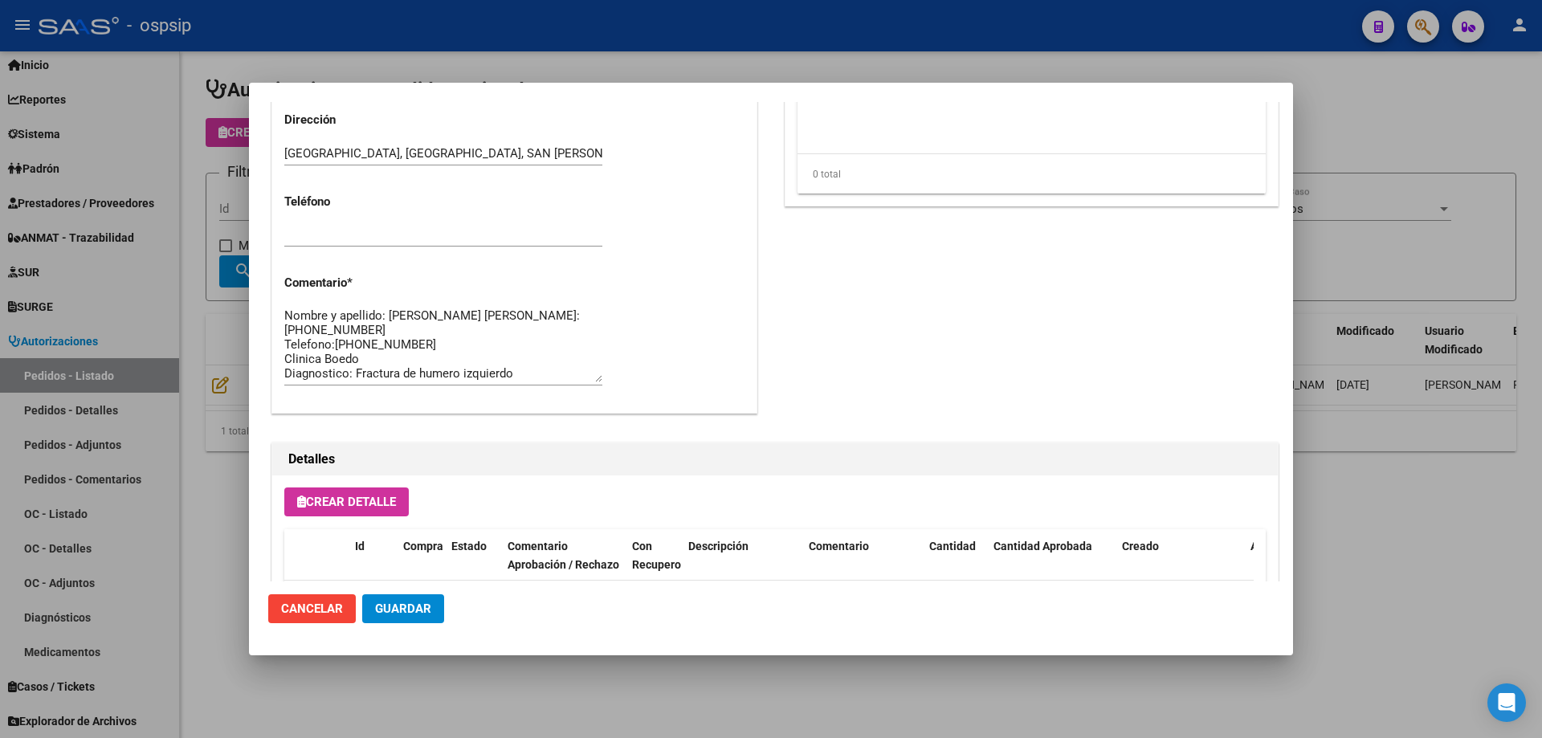
scroll to position [29, 0]
drag, startPoint x: 447, startPoint y: 371, endPoint x: 271, endPoint y: 374, distance: 176.7
type textarea "Nombre y apellido: [PERSON_NAME] [PERSON_NAME]:[PHONE_NUMBER] Telefono:[PHONE_N…"
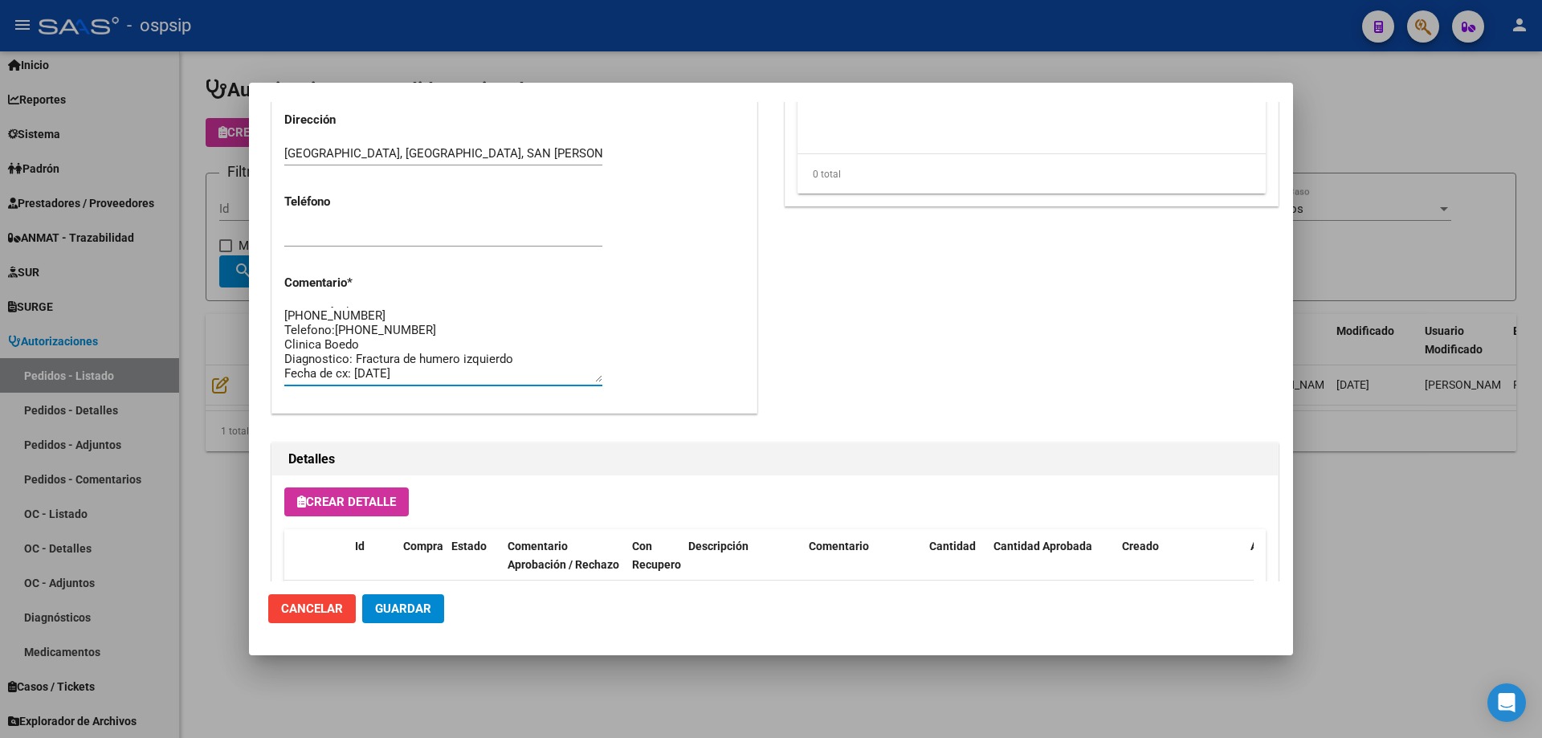
click at [427, 610] on span "Guardar" at bounding box center [403, 608] width 56 height 14
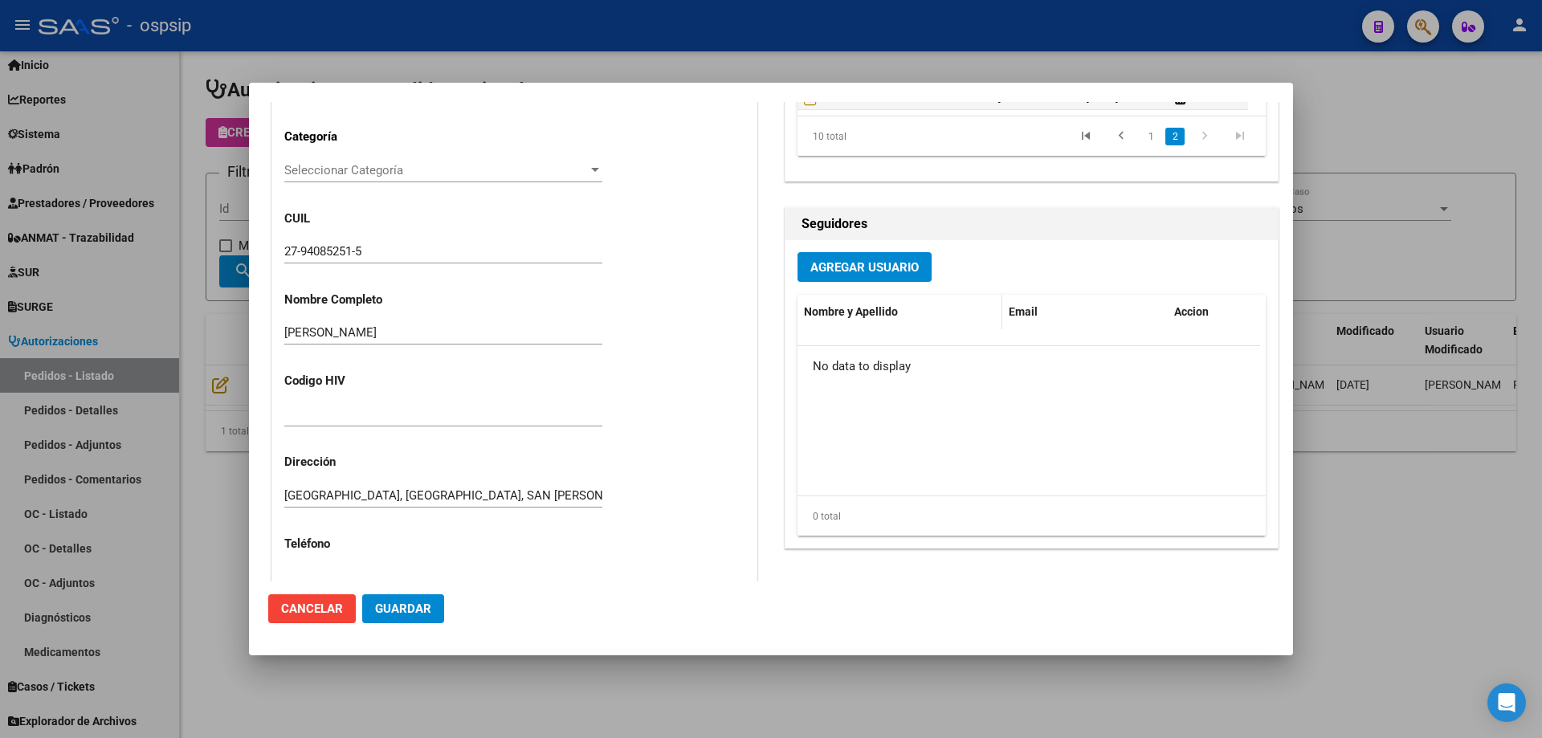
scroll to position [0, 0]
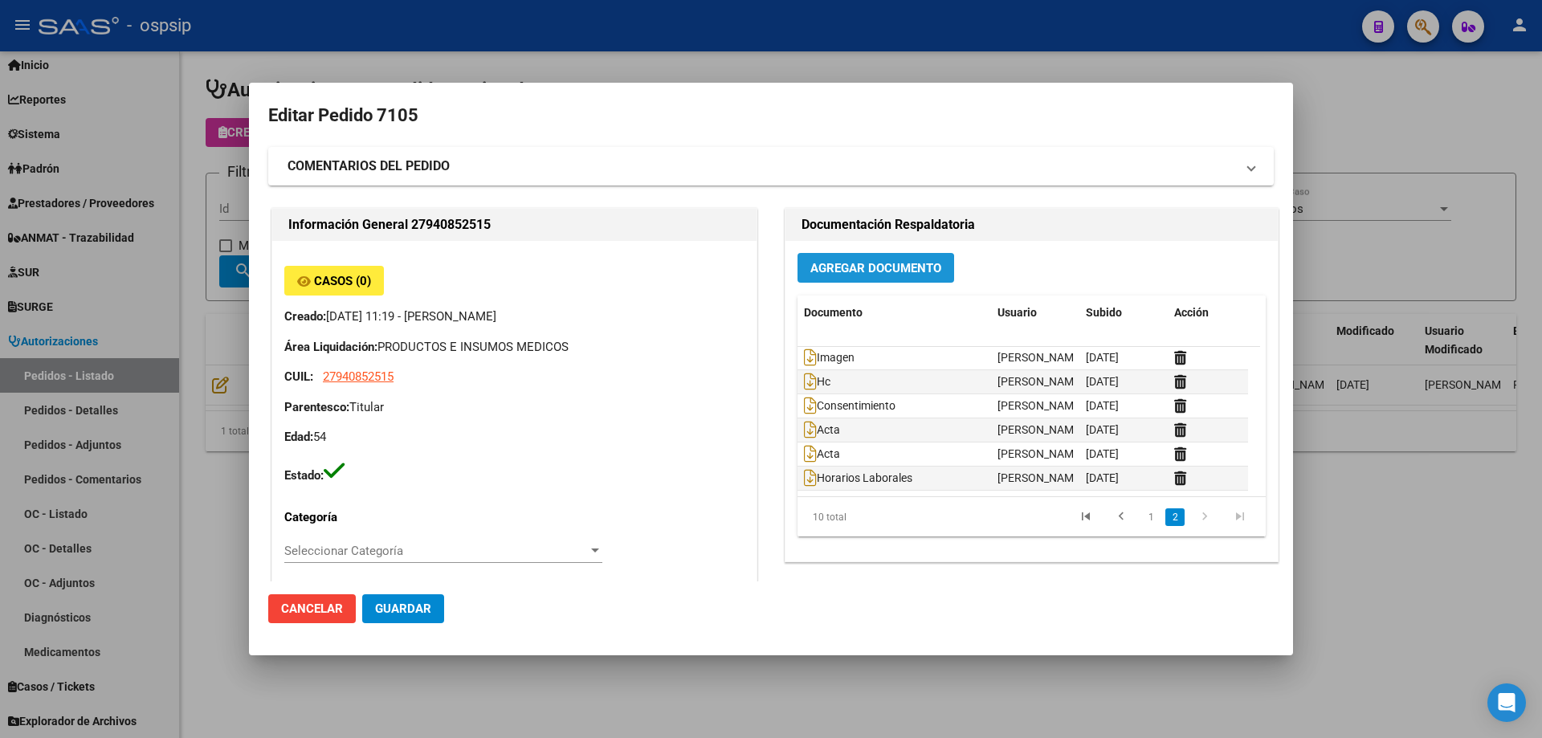
click at [849, 270] on span "Agregar Documento" at bounding box center [875, 268] width 131 height 14
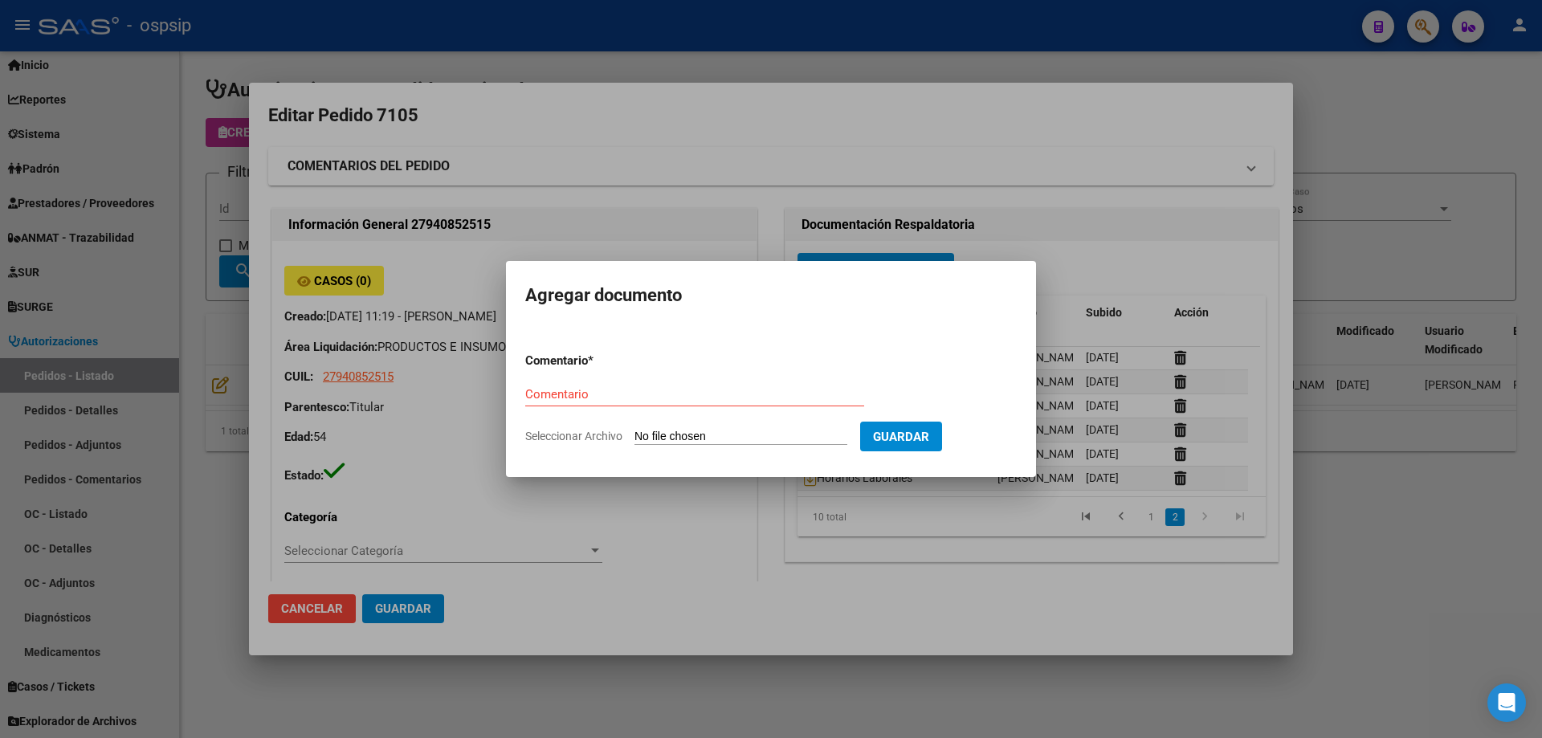
click at [756, 431] on input "Seleccionar Archivo" at bounding box center [740, 437] width 213 height 15
type input "C:\fakepath\Datos empleadora.png"
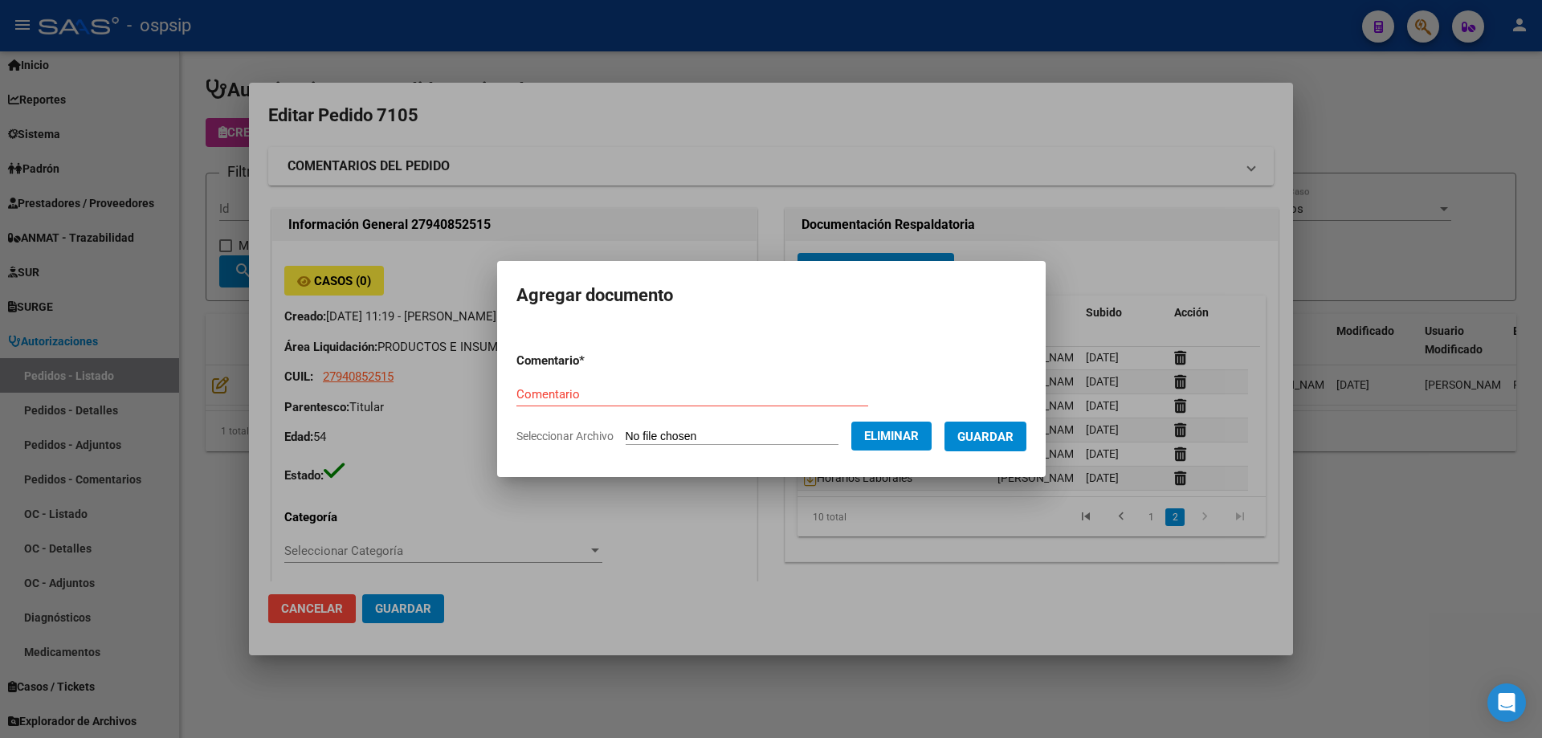
click at [689, 382] on div "Comentario" at bounding box center [692, 394] width 352 height 24
type input "Datos empleadora"
click at [976, 440] on span "Guardar" at bounding box center [985, 437] width 56 height 14
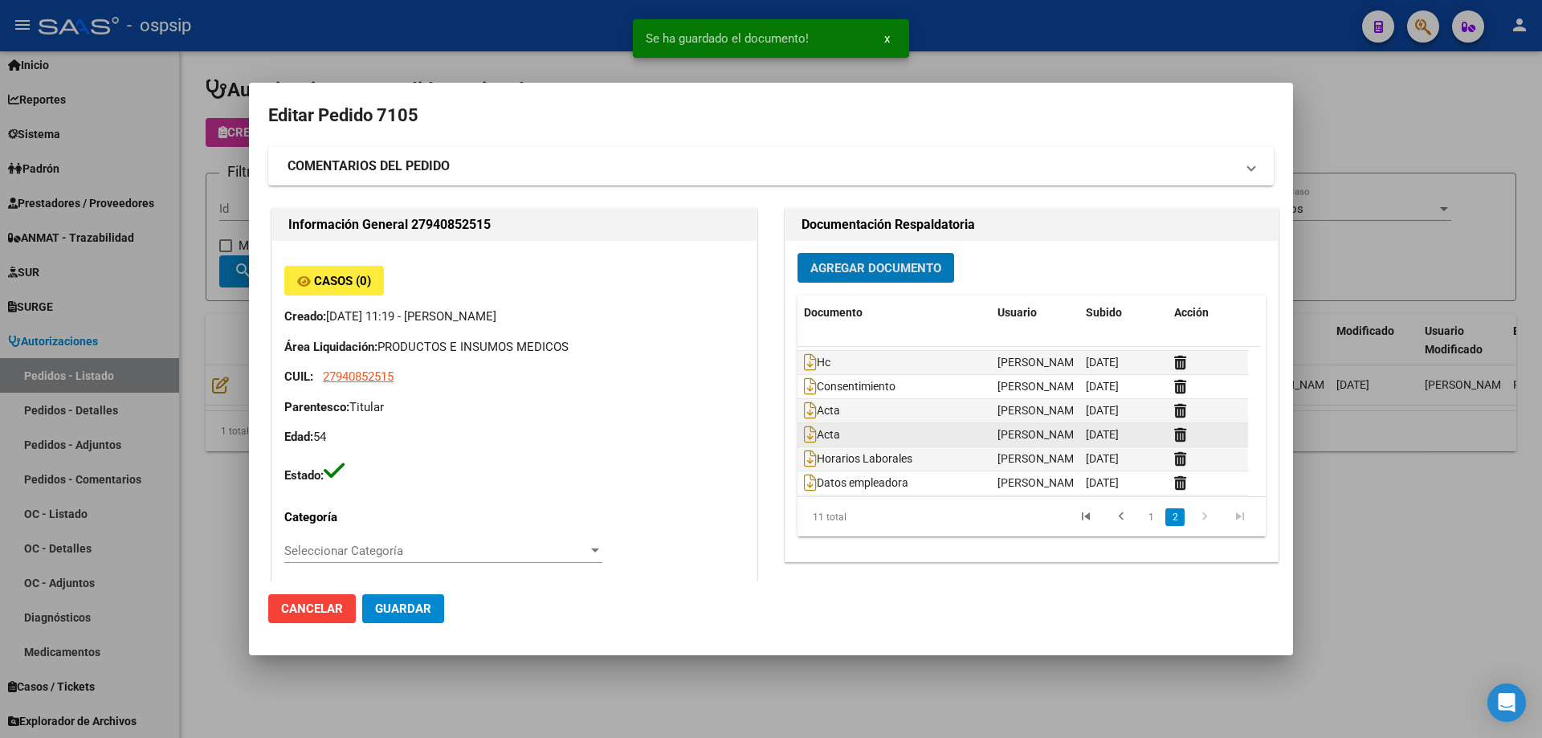
scroll to position [121, 0]
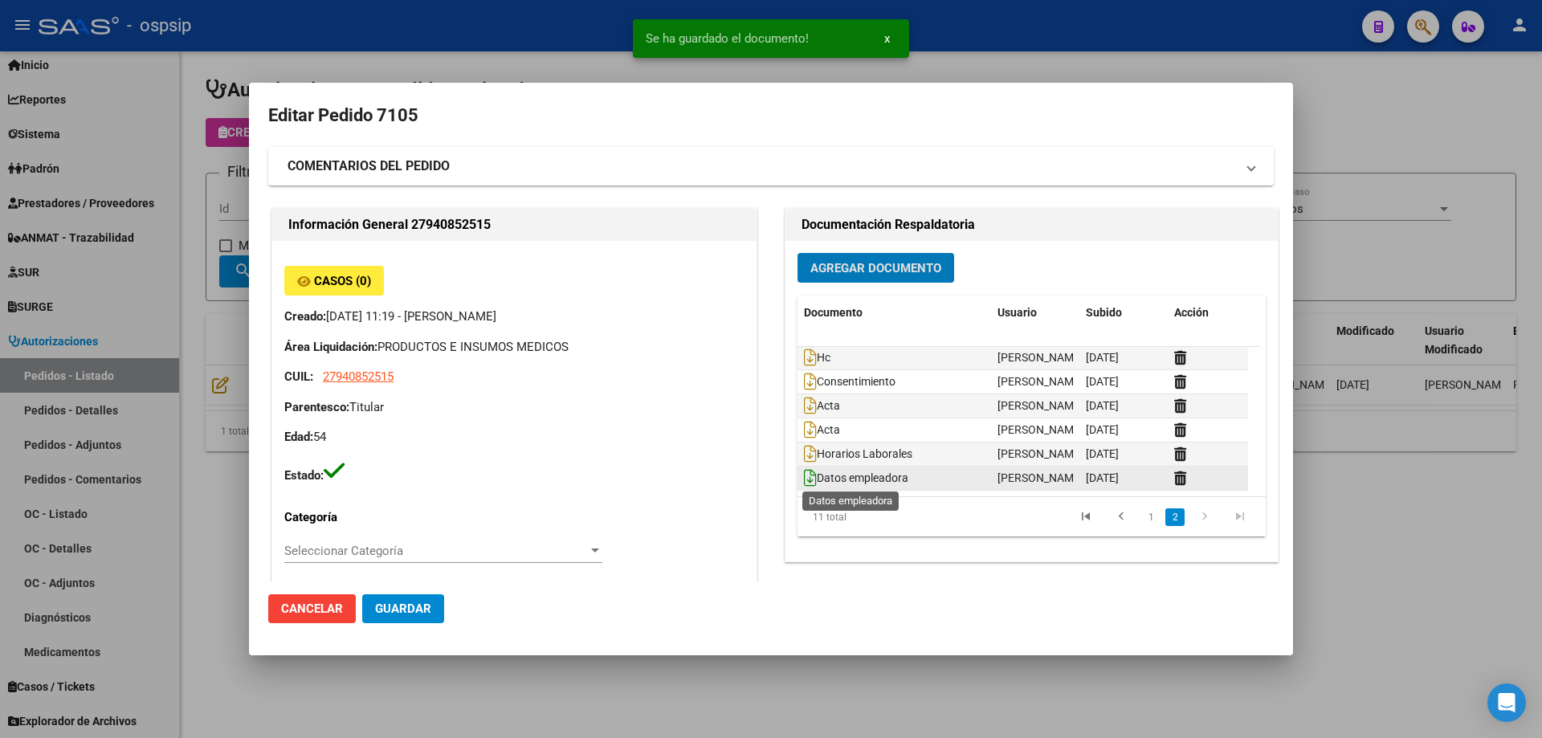
click at [804, 477] on icon at bounding box center [810, 478] width 13 height 18
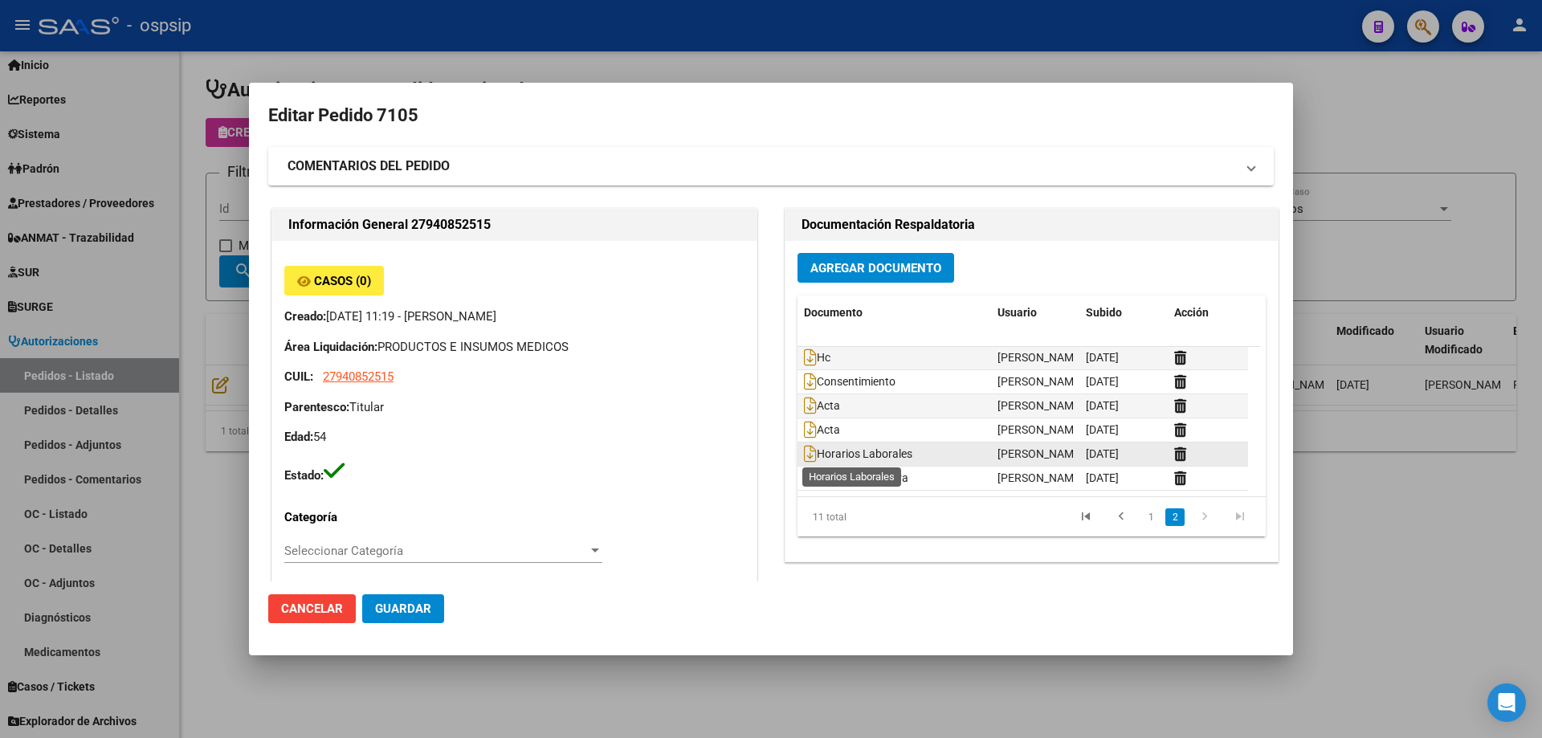
click at [809, 460] on span "Horarios Laborales" at bounding box center [858, 454] width 108 height 13
click at [809, 460] on icon at bounding box center [810, 454] width 13 height 18
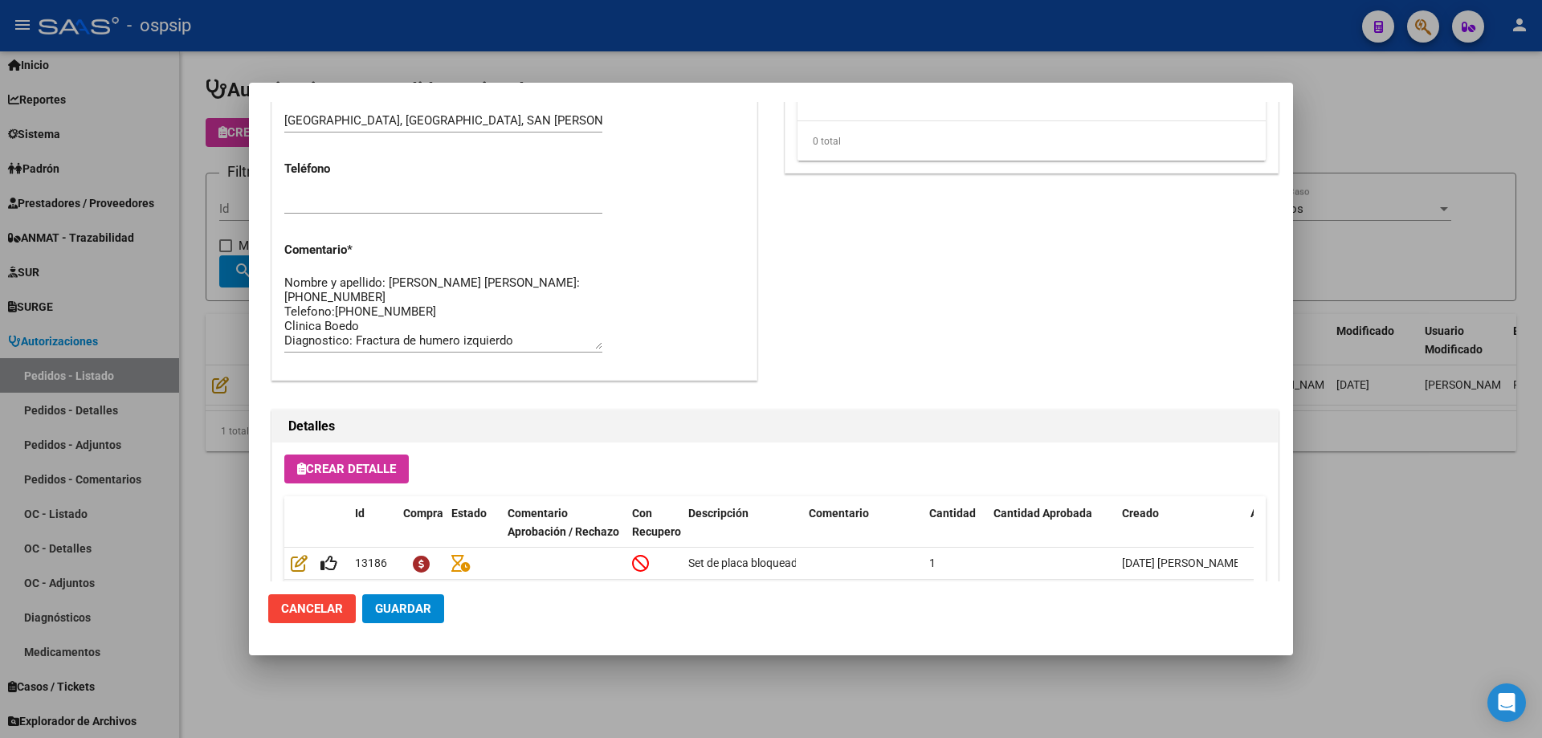
scroll to position [963, 0]
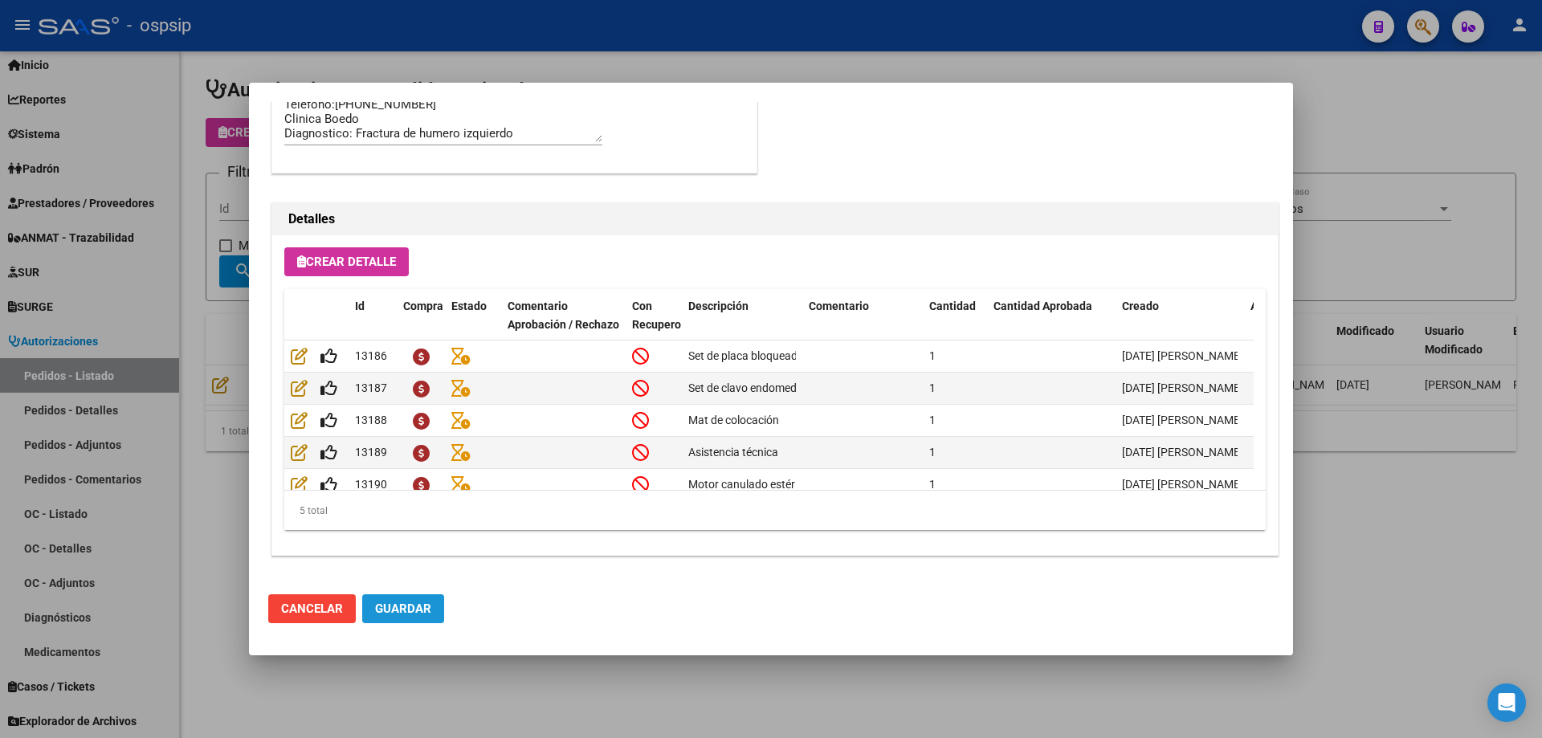
click at [418, 622] on button "Guardar" at bounding box center [403, 608] width 82 height 29
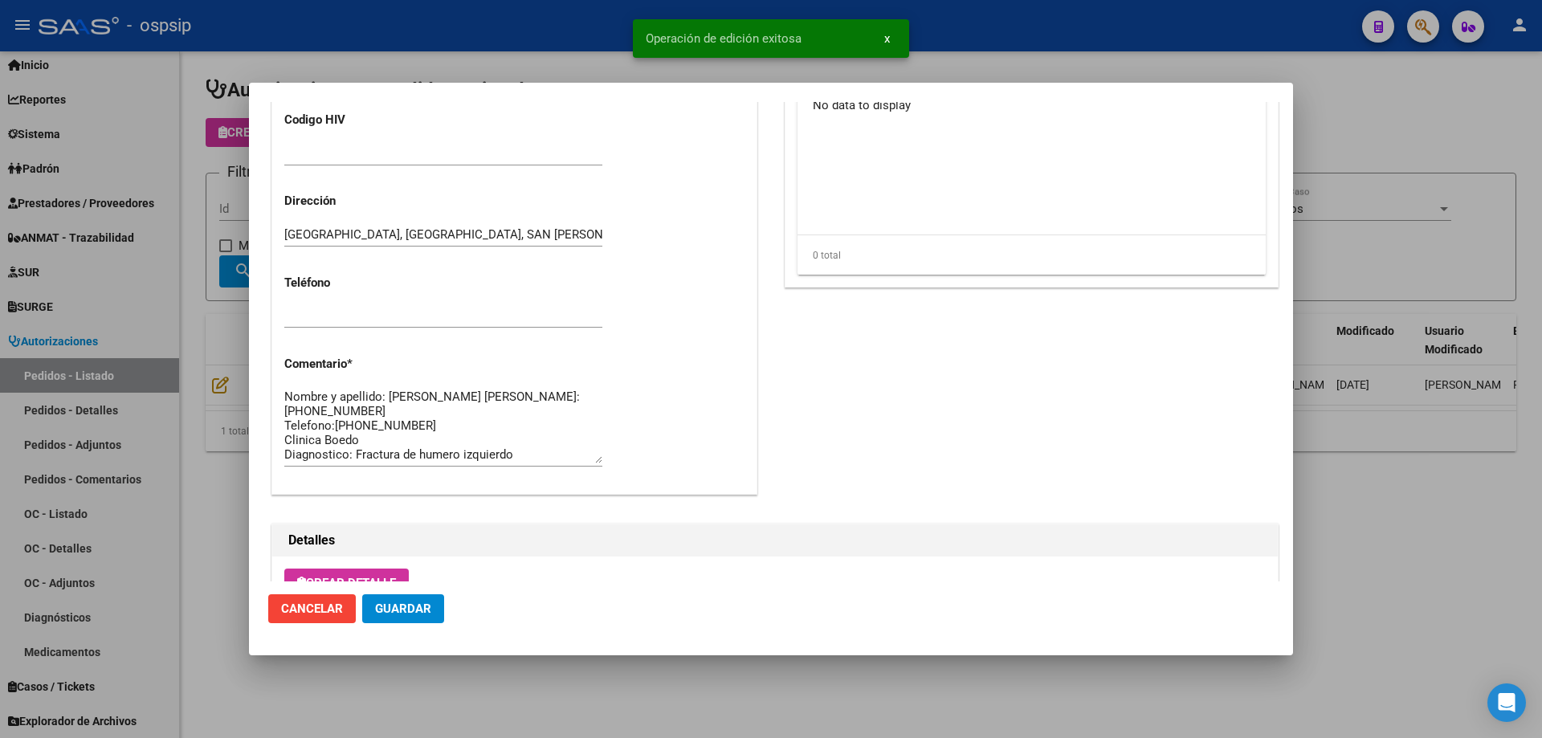
scroll to position [14, 0]
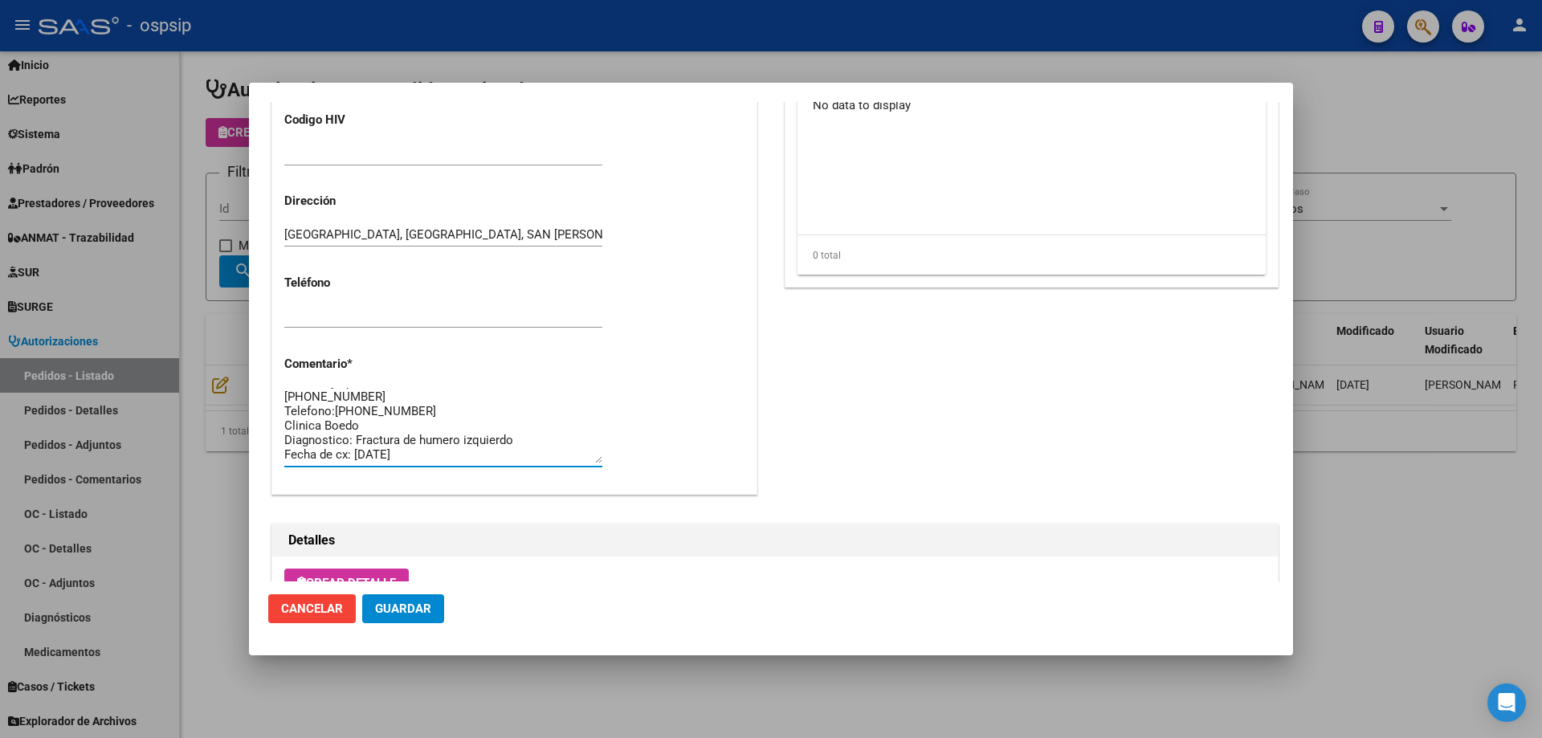
click at [296, 425] on textarea "Nombre y apellido: [PERSON_NAME] [PERSON_NAME]:[PHONE_NUMBER] Telefono:[PHONE_N…" at bounding box center [443, 425] width 318 height 75
type textarea "Nombre y apellido: [PERSON_NAME] [PERSON_NAME]:[PHONE_NUMBER] Telefono:[PHONE_N…"
click at [402, 611] on span "Guardar" at bounding box center [403, 608] width 56 height 14
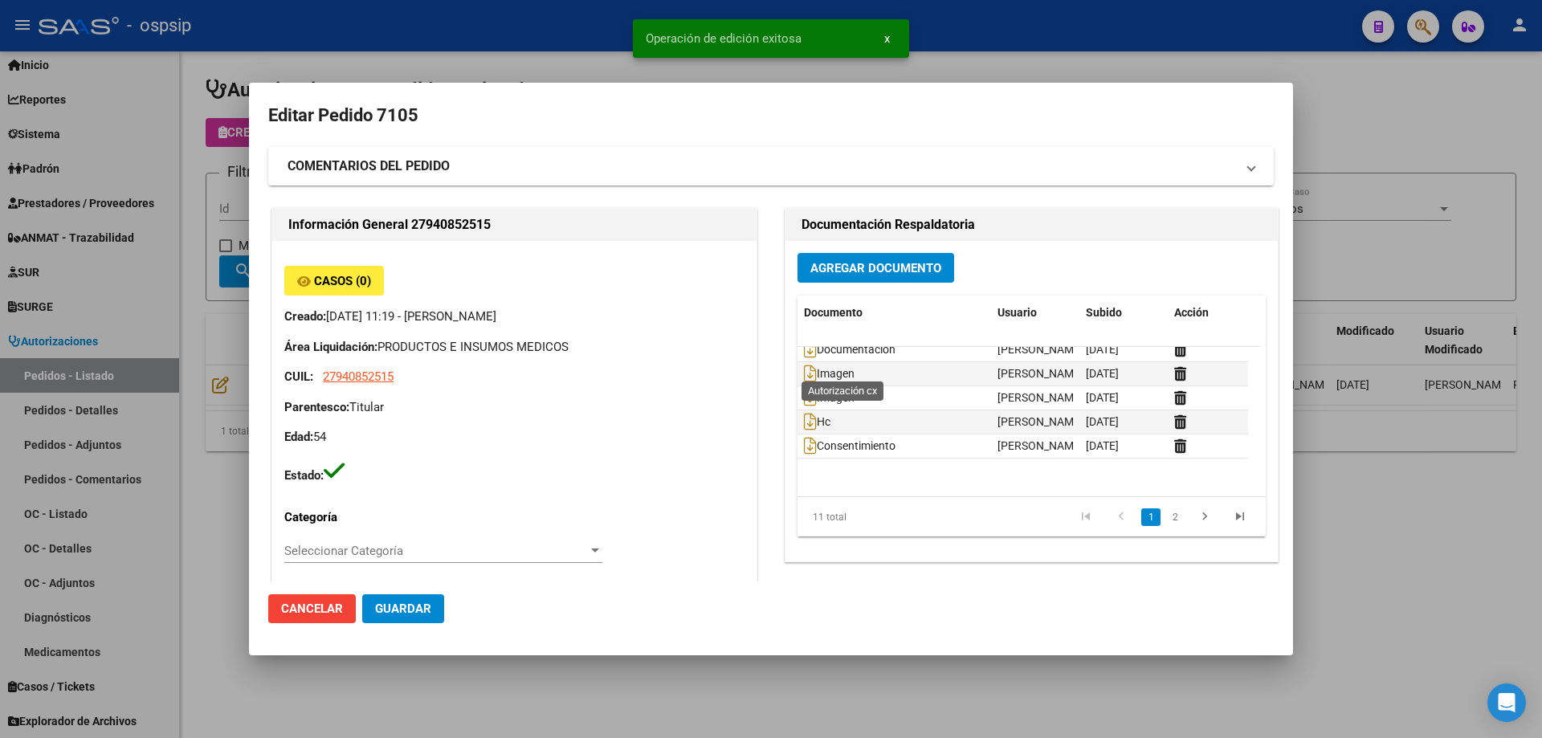
scroll to position [0, 0]
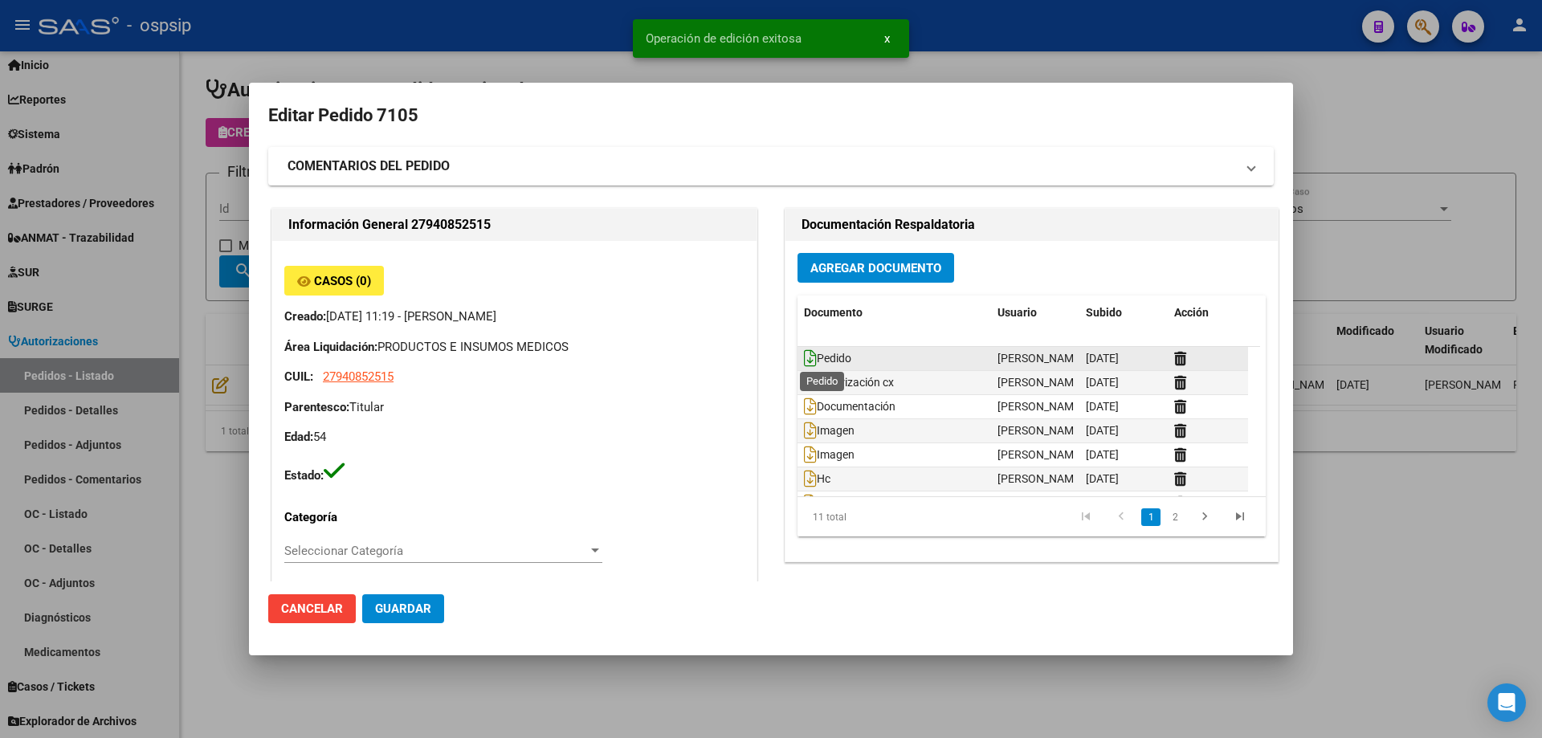
click at [808, 363] on icon at bounding box center [810, 358] width 13 height 18
click at [804, 365] on icon at bounding box center [810, 358] width 13 height 18
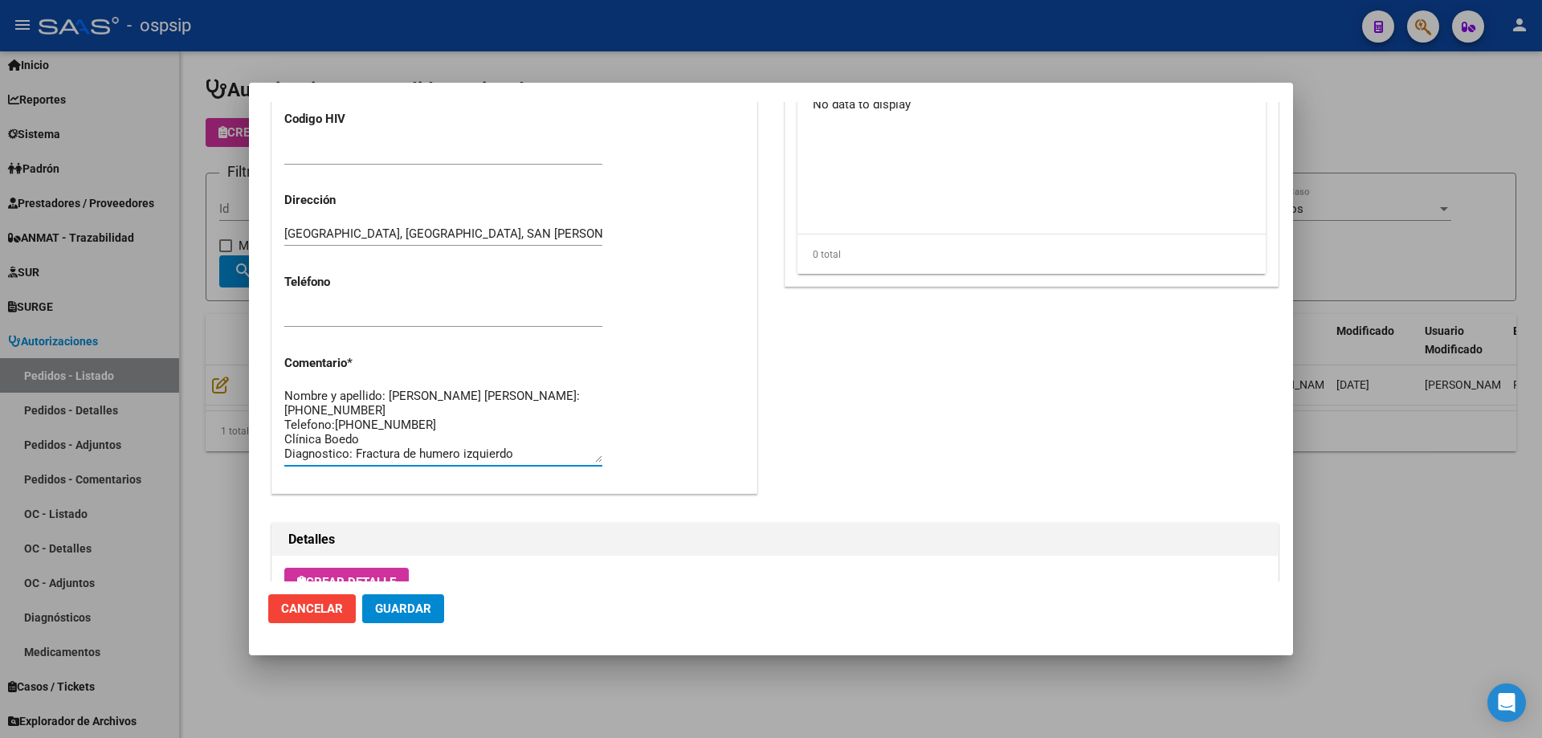
click at [342, 403] on textarea "Nombre y apellido: [PERSON_NAME] [PERSON_NAME]:[PHONE_NUMBER] Telefono:[PHONE_N…" at bounding box center [443, 424] width 318 height 75
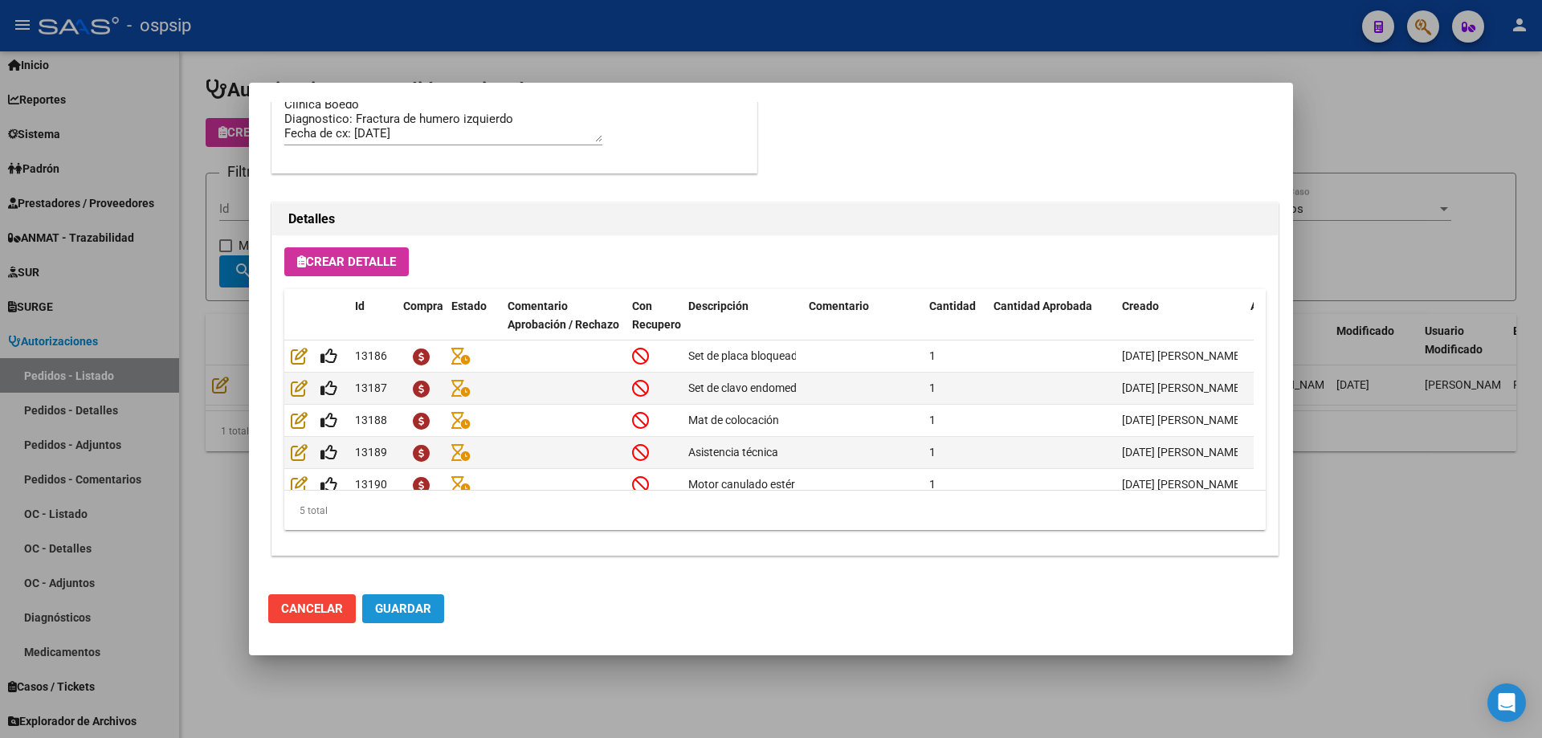
click at [427, 611] on span "Guardar" at bounding box center [403, 608] width 56 height 14
click at [95, 359] on div at bounding box center [771, 369] width 1542 height 738
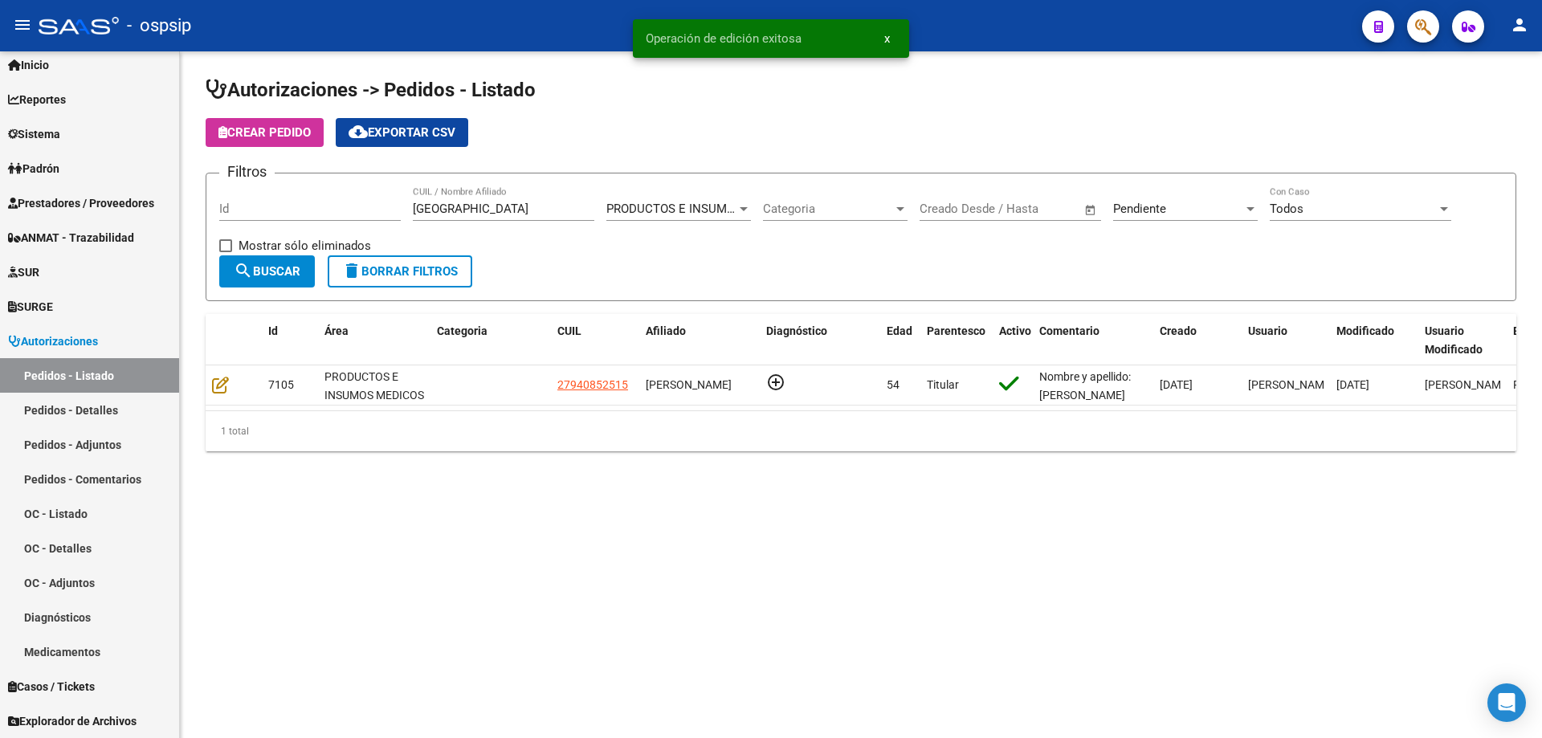
drag, startPoint x: 528, startPoint y: 201, endPoint x: 248, endPoint y: 188, distance: 279.8
click at [121, 170] on mat-sidenav-container "Firma Express Inicio Instructivos Contacto OS Reportes Egresos Devengados Audit…" at bounding box center [771, 394] width 1542 height 687
drag, startPoint x: 497, startPoint y: 211, endPoint x: 267, endPoint y: 187, distance: 230.9
click at [267, 187] on div "Filtros Id [PERSON_NAME] CUIL / Nombre Afiliado PRODUCTOS E INSUMOS MEDICOS Sel…" at bounding box center [860, 220] width 1283 height 69
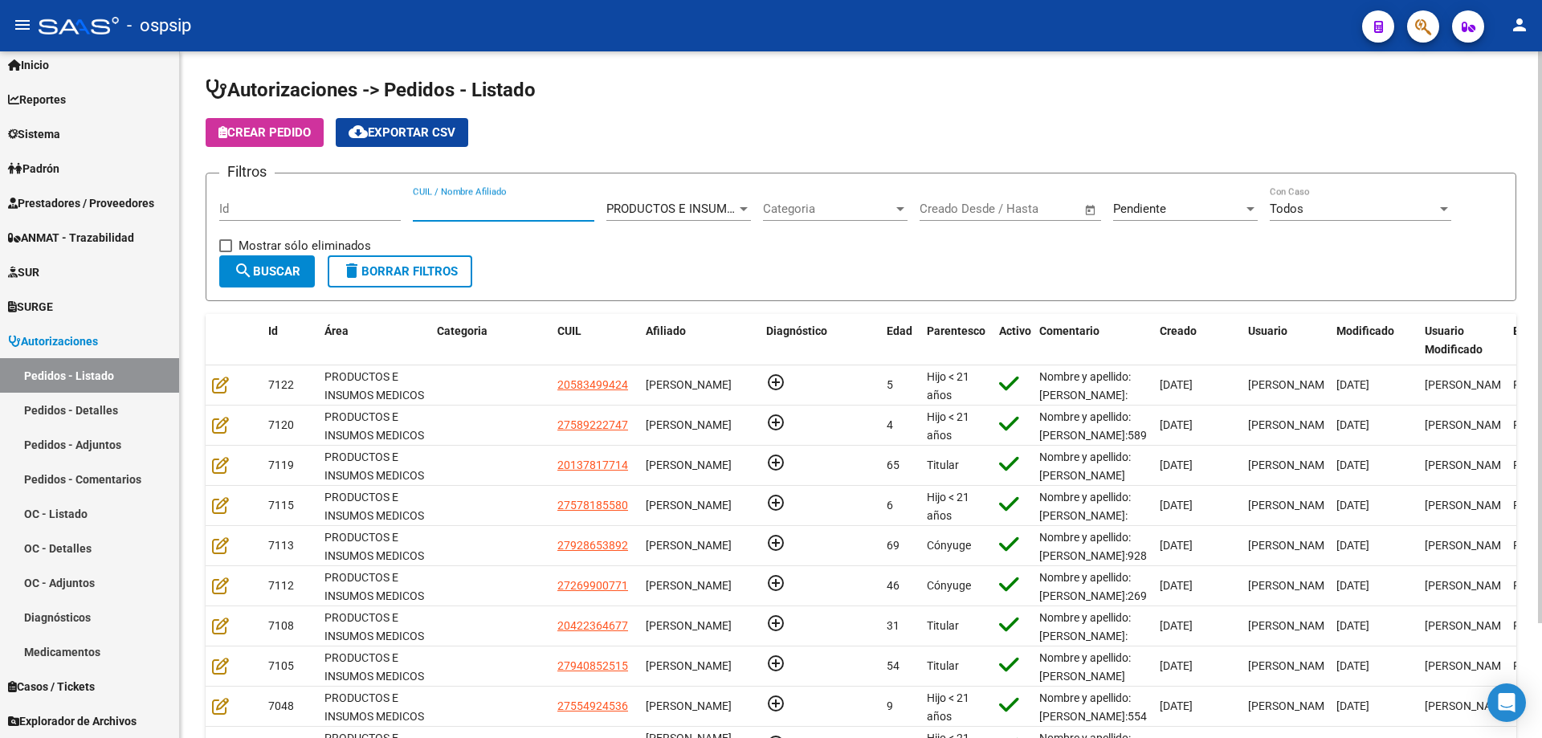
click at [450, 203] on input "CUIL / Nombre Afiliado" at bounding box center [503, 209] width 181 height 14
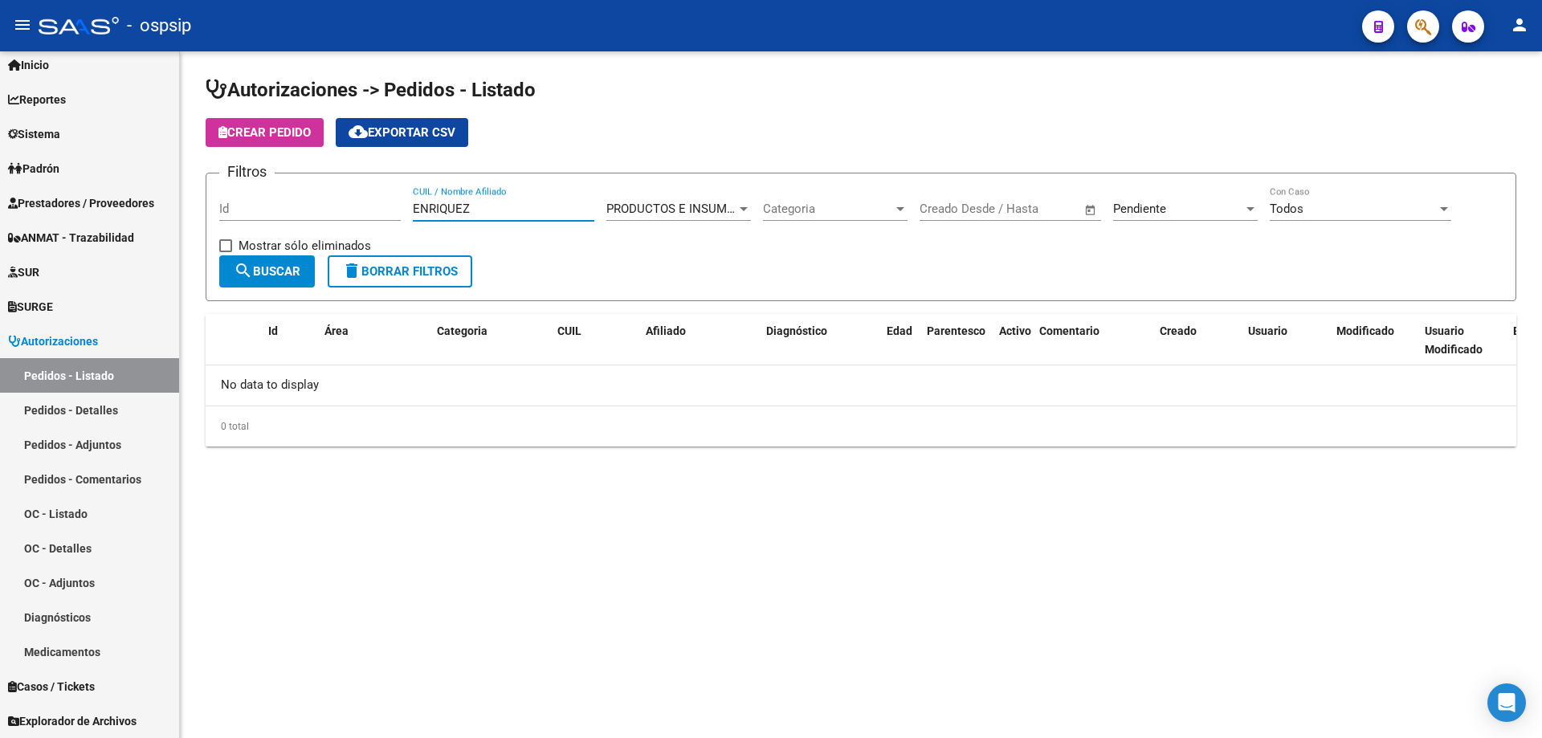
type input "ENRIQUEZ"
click at [1155, 209] on span "Pendiente" at bounding box center [1139, 209] width 53 height 14
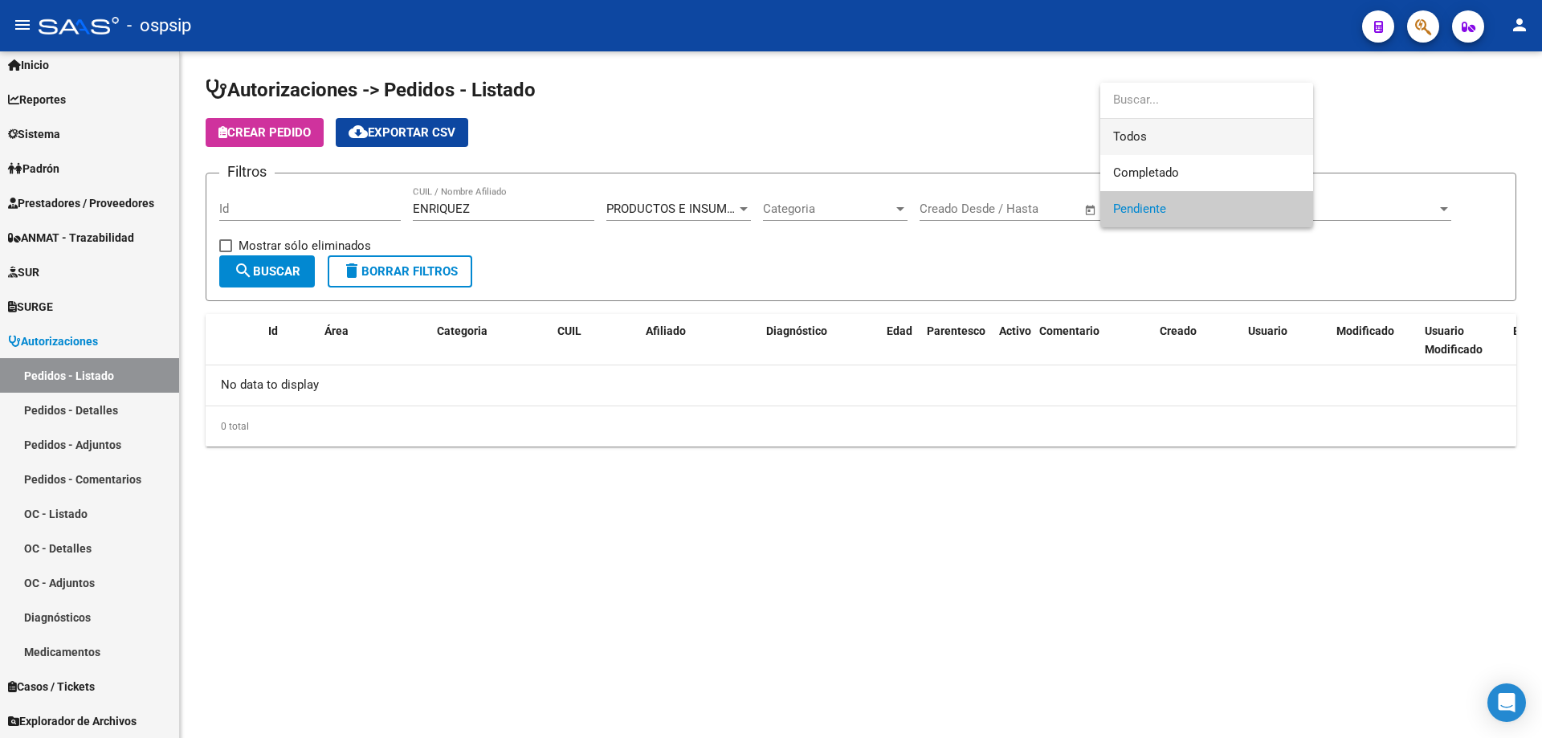
click at [1127, 136] on span "Todos" at bounding box center [1206, 137] width 187 height 36
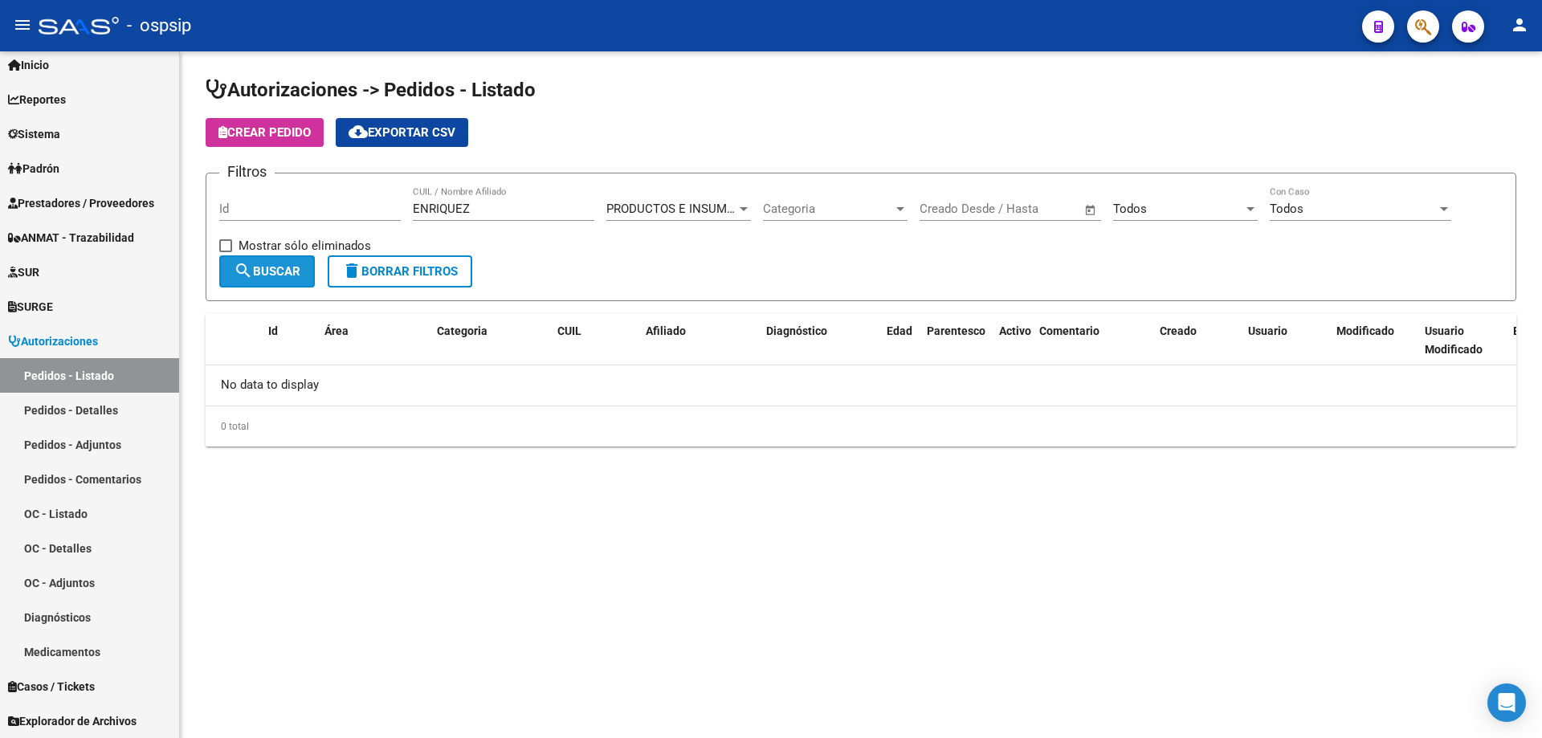
click at [269, 277] on span "search Buscar" at bounding box center [267, 271] width 67 height 14
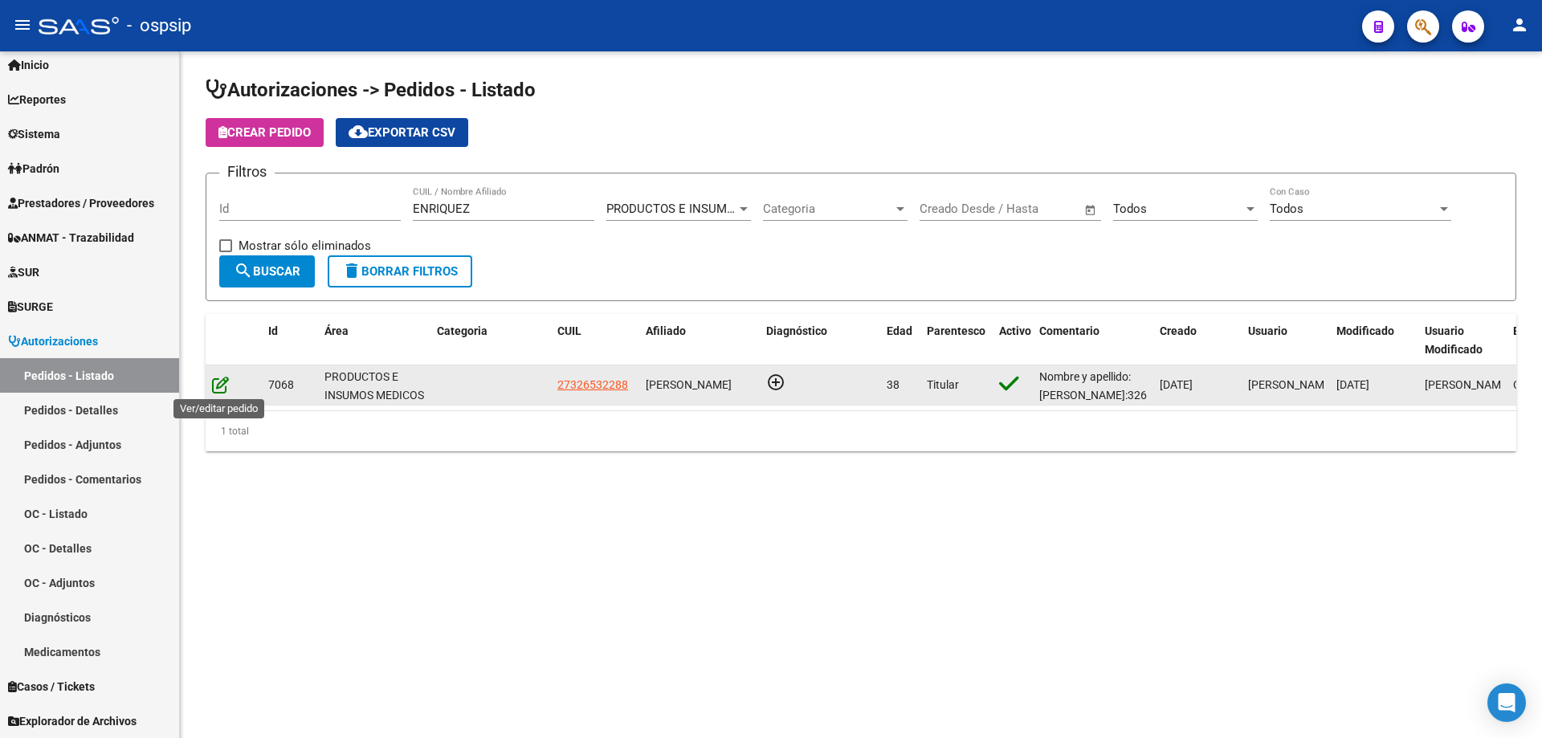
click at [218, 389] on icon at bounding box center [220, 385] width 17 height 18
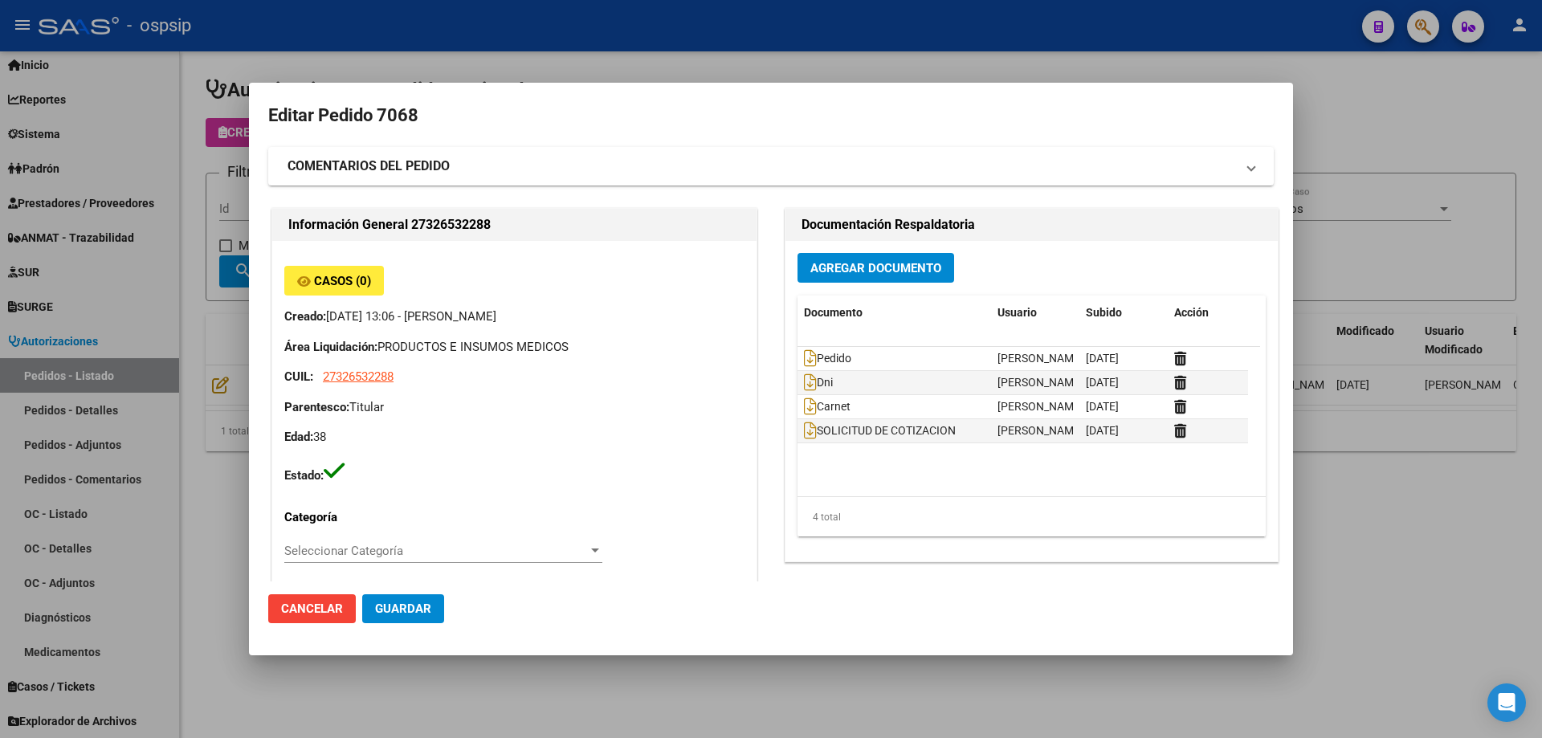
type input "[GEOGRAPHIC_DATA], BOSQUES, LOBOS 1999"
drag, startPoint x: 206, startPoint y: 263, endPoint x: 426, endPoint y: 228, distance: 223.5
click at [226, 263] on div at bounding box center [771, 369] width 1542 height 738
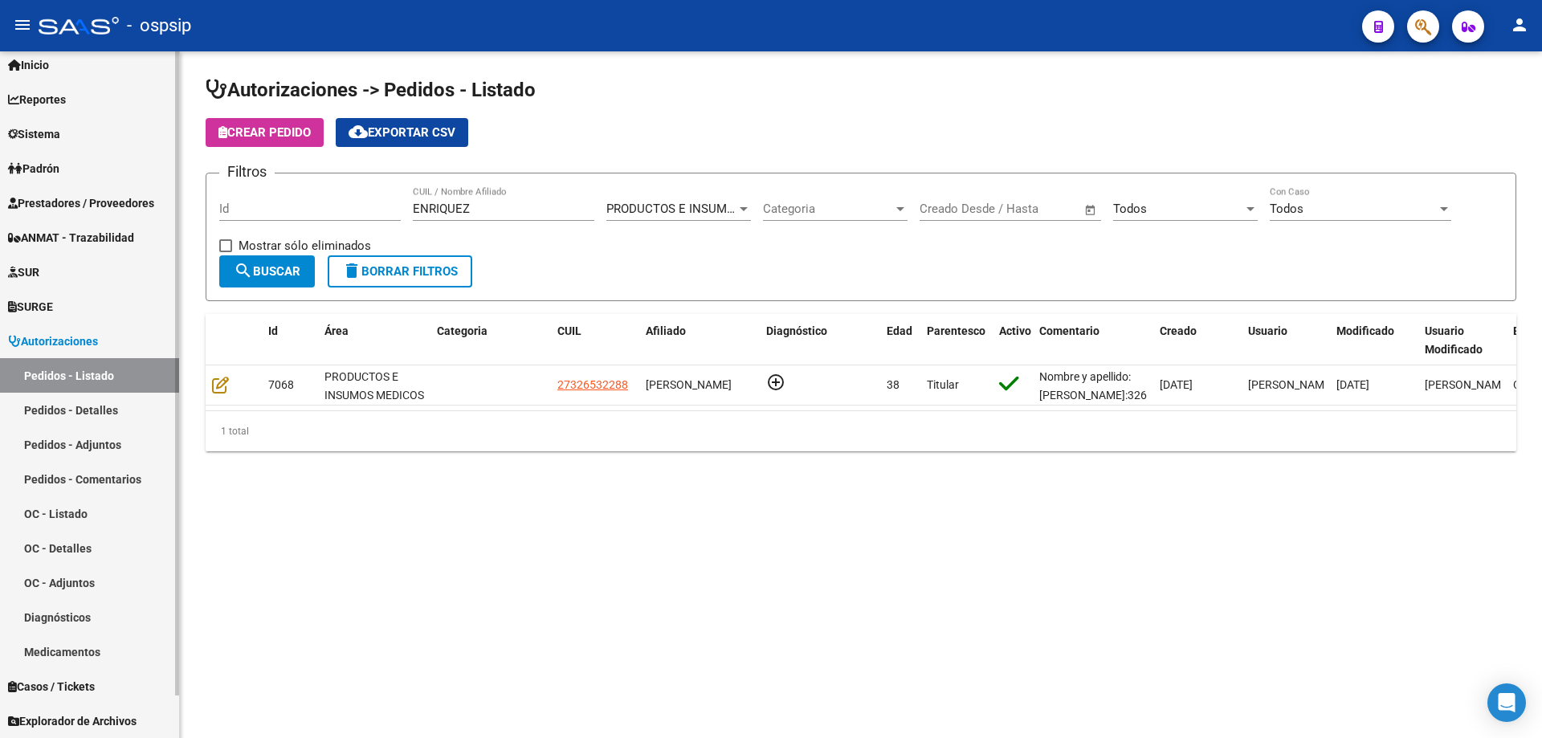
drag, startPoint x: 491, startPoint y: 201, endPoint x: 0, endPoint y: 169, distance: 492.5
click at [0, 169] on mat-sidenav-container "Firma Express Inicio Instructivos Contacto OS Reportes Egresos Devengados Audit…" at bounding box center [771, 394] width 1542 height 687
drag, startPoint x: 506, startPoint y: 199, endPoint x: 505, endPoint y: 213, distance: 13.7
click at [505, 201] on div "[PERSON_NAME] / Nombre Afiliado" at bounding box center [503, 203] width 181 height 35
drag, startPoint x: 506, startPoint y: 214, endPoint x: 230, endPoint y: 202, distance: 275.7
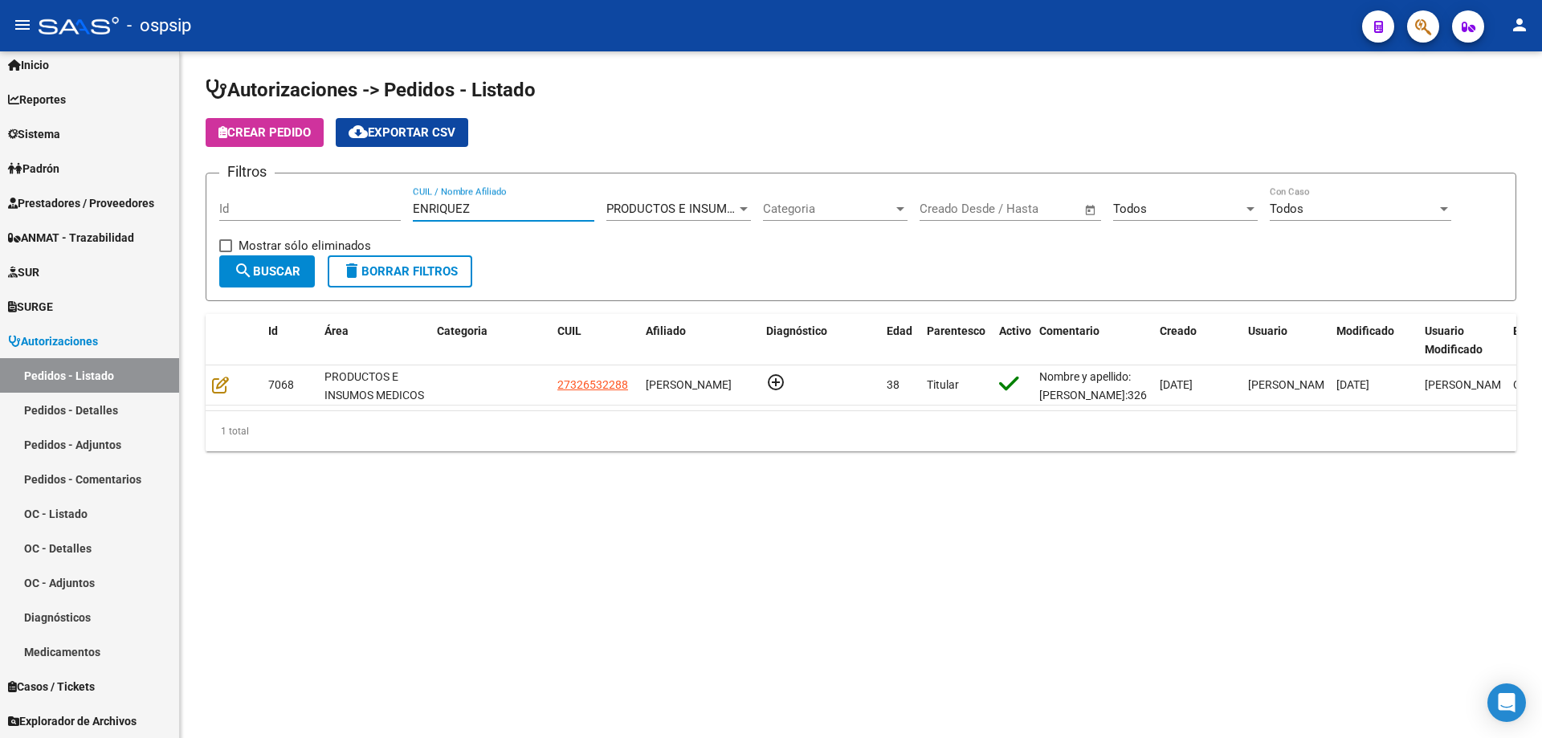
click at [230, 202] on div "Filtros Id [PERSON_NAME] CUIL / Nombre Afiliado PRODUCTOS E INSUMOS MEDICOS Sel…" at bounding box center [860, 220] width 1283 height 69
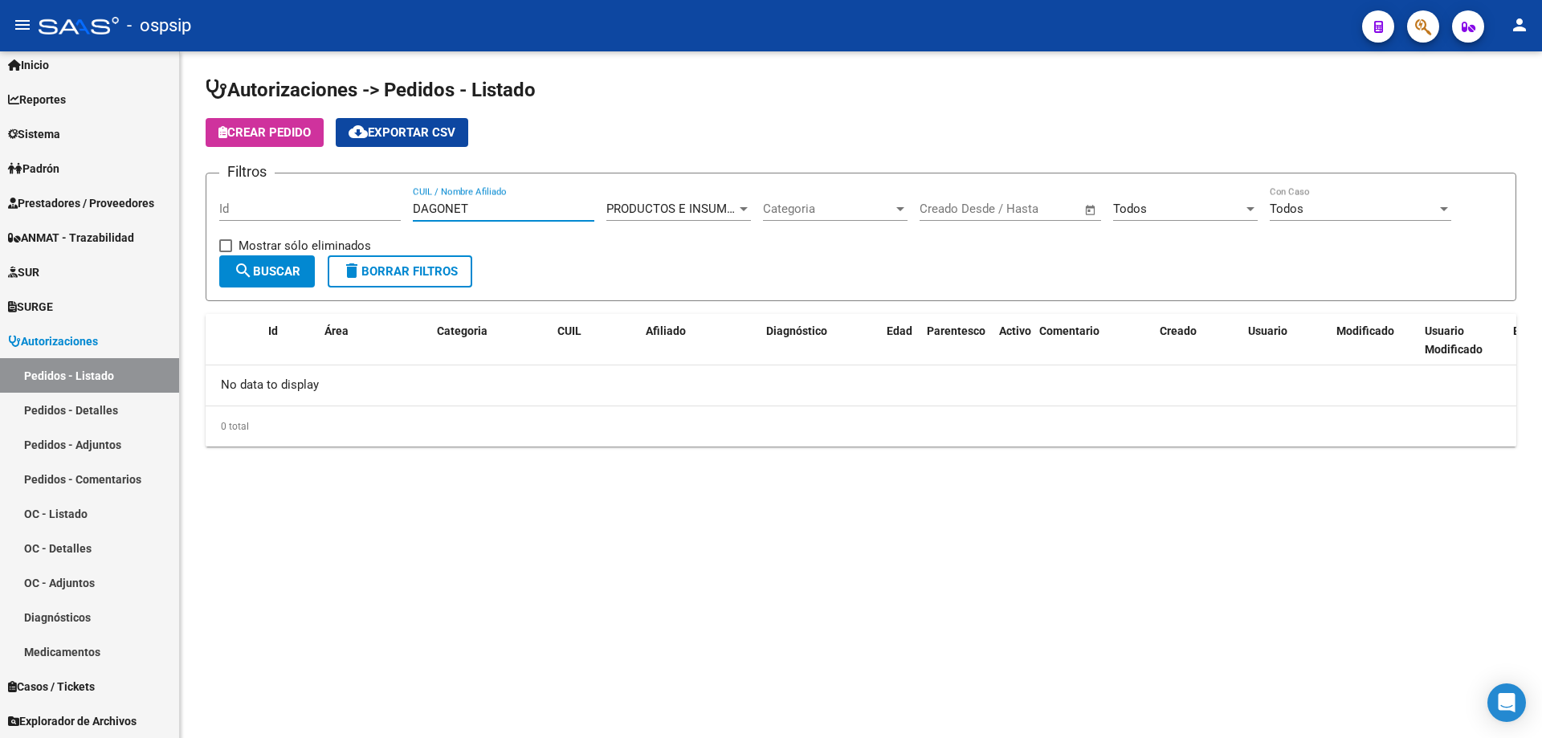
type input "DAGONET"
drag, startPoint x: 491, startPoint y: 213, endPoint x: 314, endPoint y: 186, distance: 179.4
click at [314, 186] on div "Filtros Id DAGONET CUIL / Nombre Afiliado PRODUCTOS E INSUMOS MEDICOS Seleccion…" at bounding box center [860, 220] width 1283 height 69
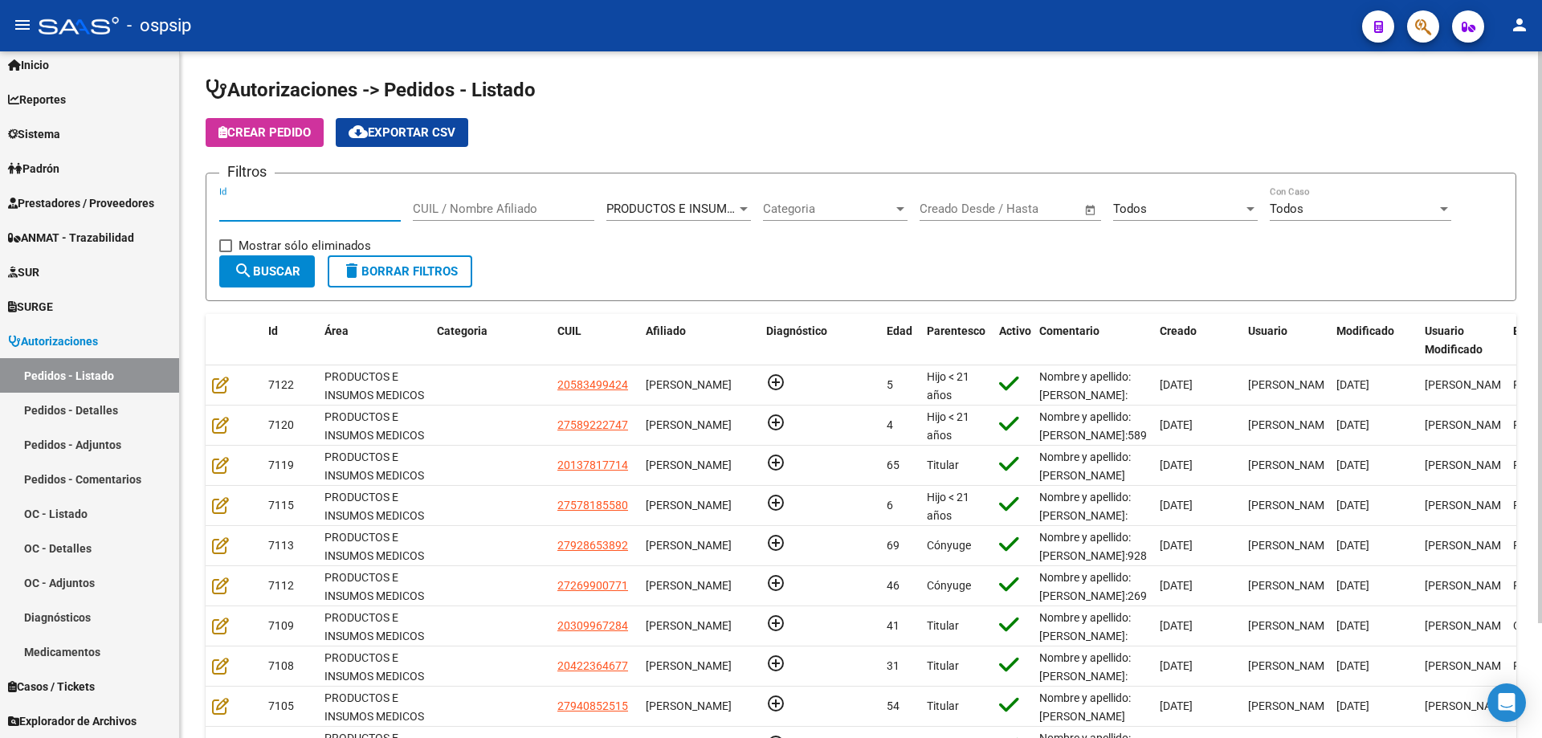
click at [301, 210] on input "Id" at bounding box center [309, 209] width 181 height 14
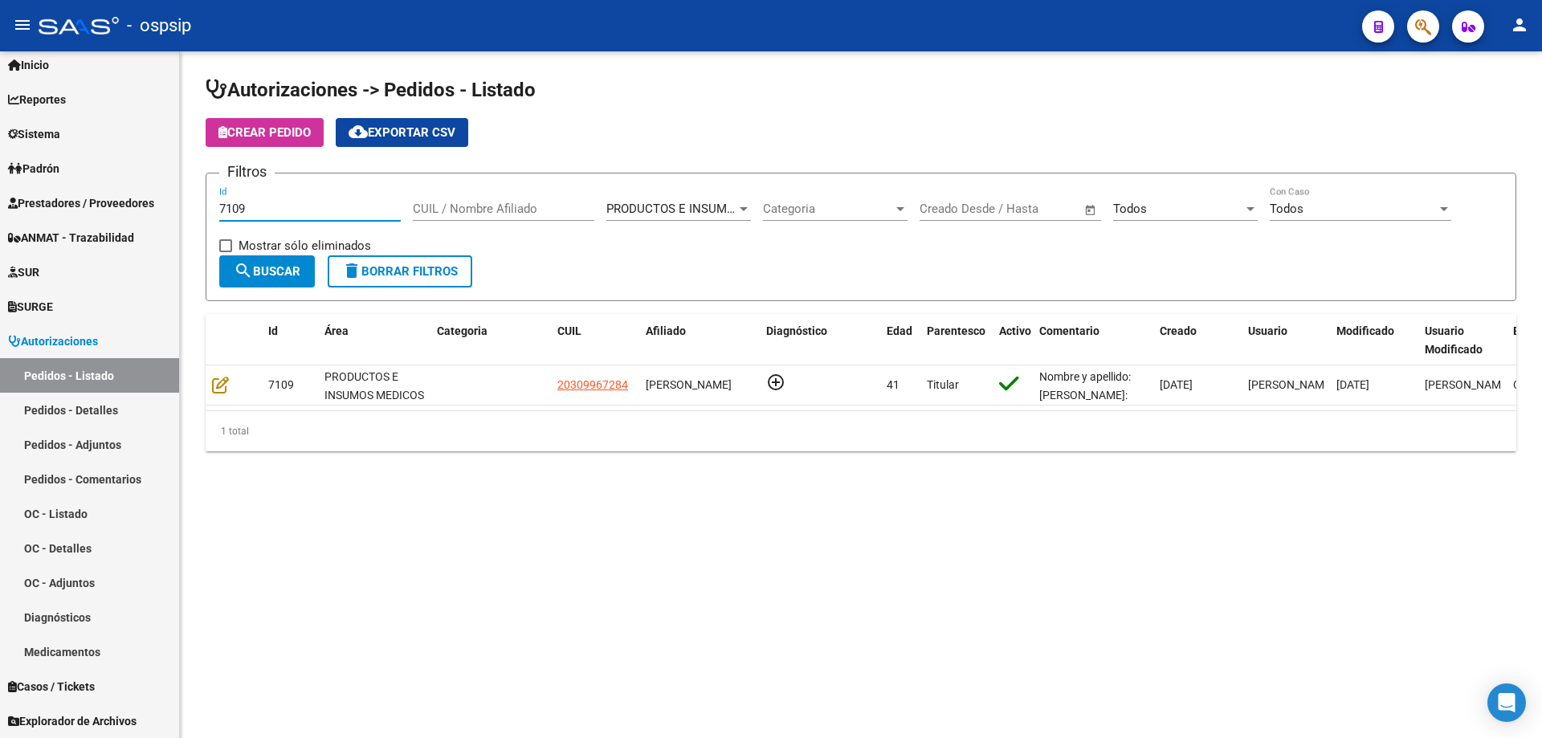
type input "7109"
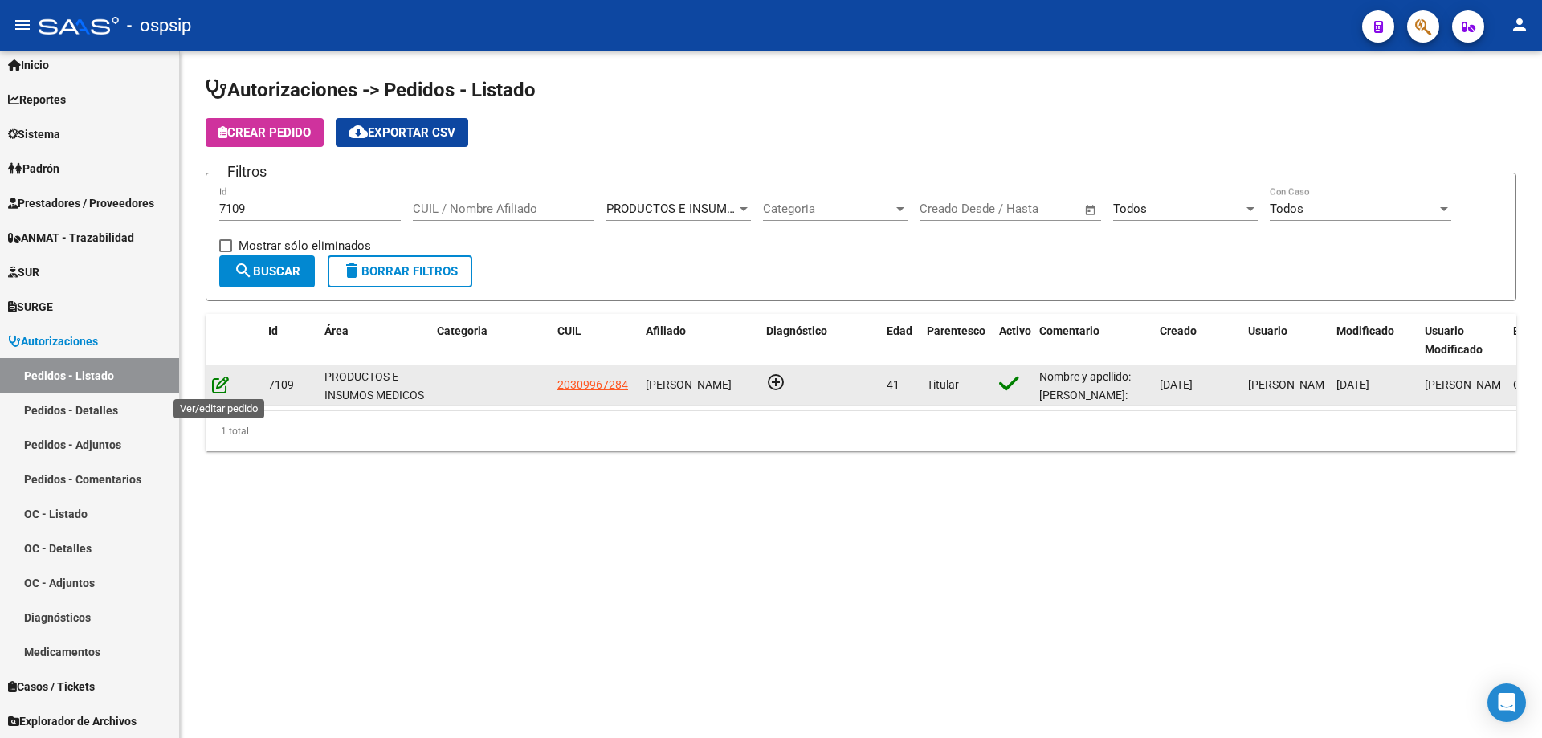
click at [220, 387] on icon at bounding box center [220, 385] width 17 height 18
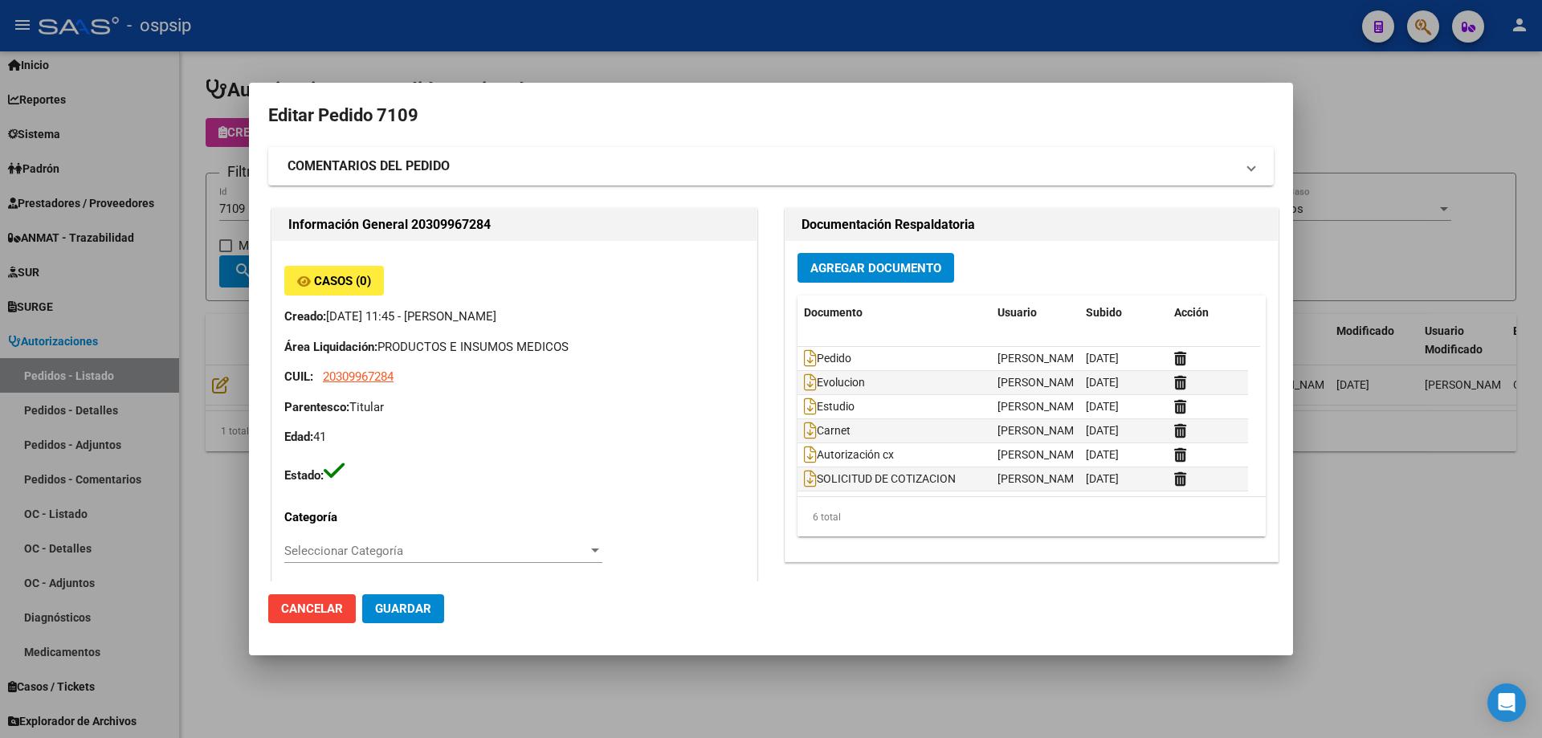
type input "[GEOGRAPHIC_DATA], [GEOGRAPHIC_DATA], 169 y 170 4733"
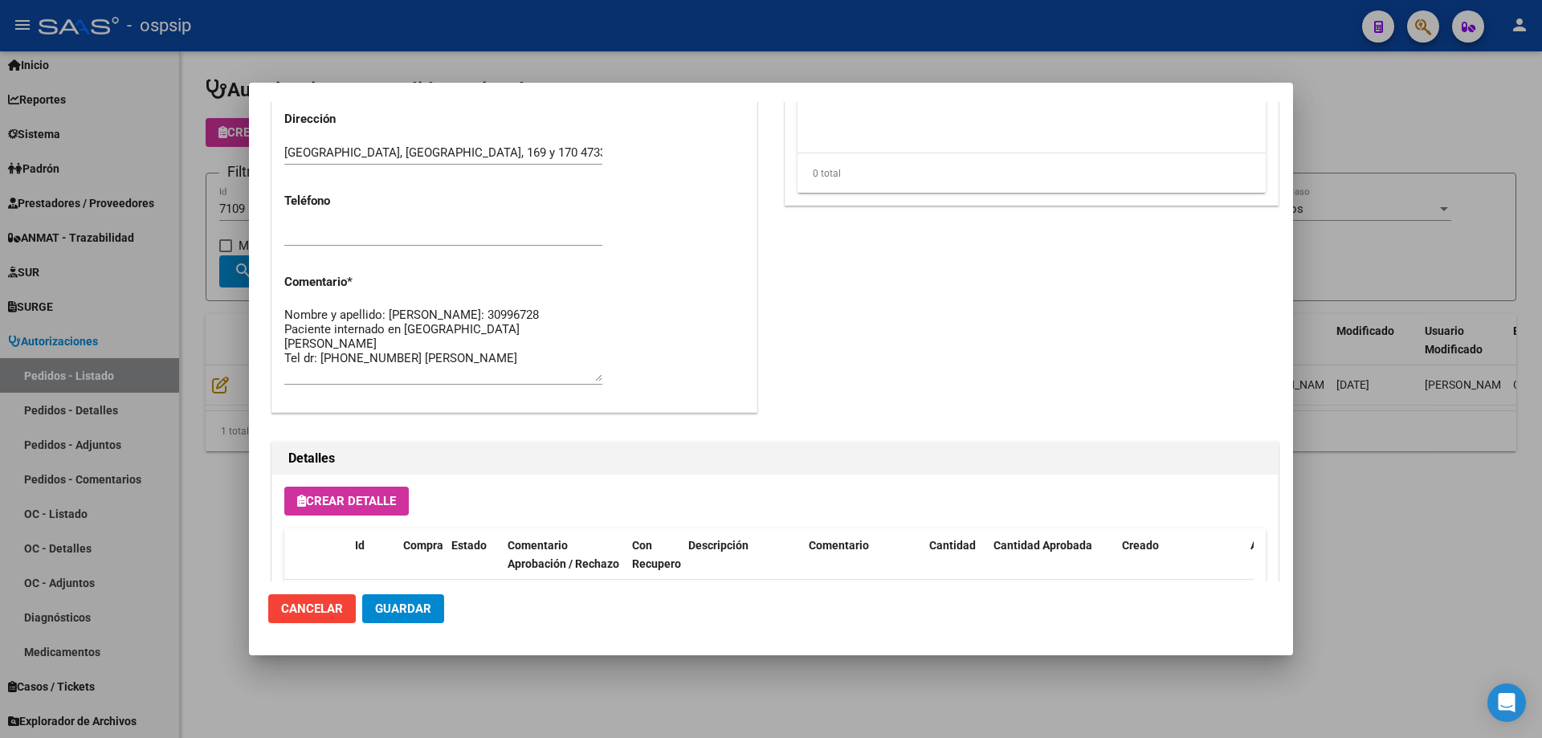
scroll to position [723, 0]
click at [402, 597] on button "Guardar" at bounding box center [403, 608] width 82 height 29
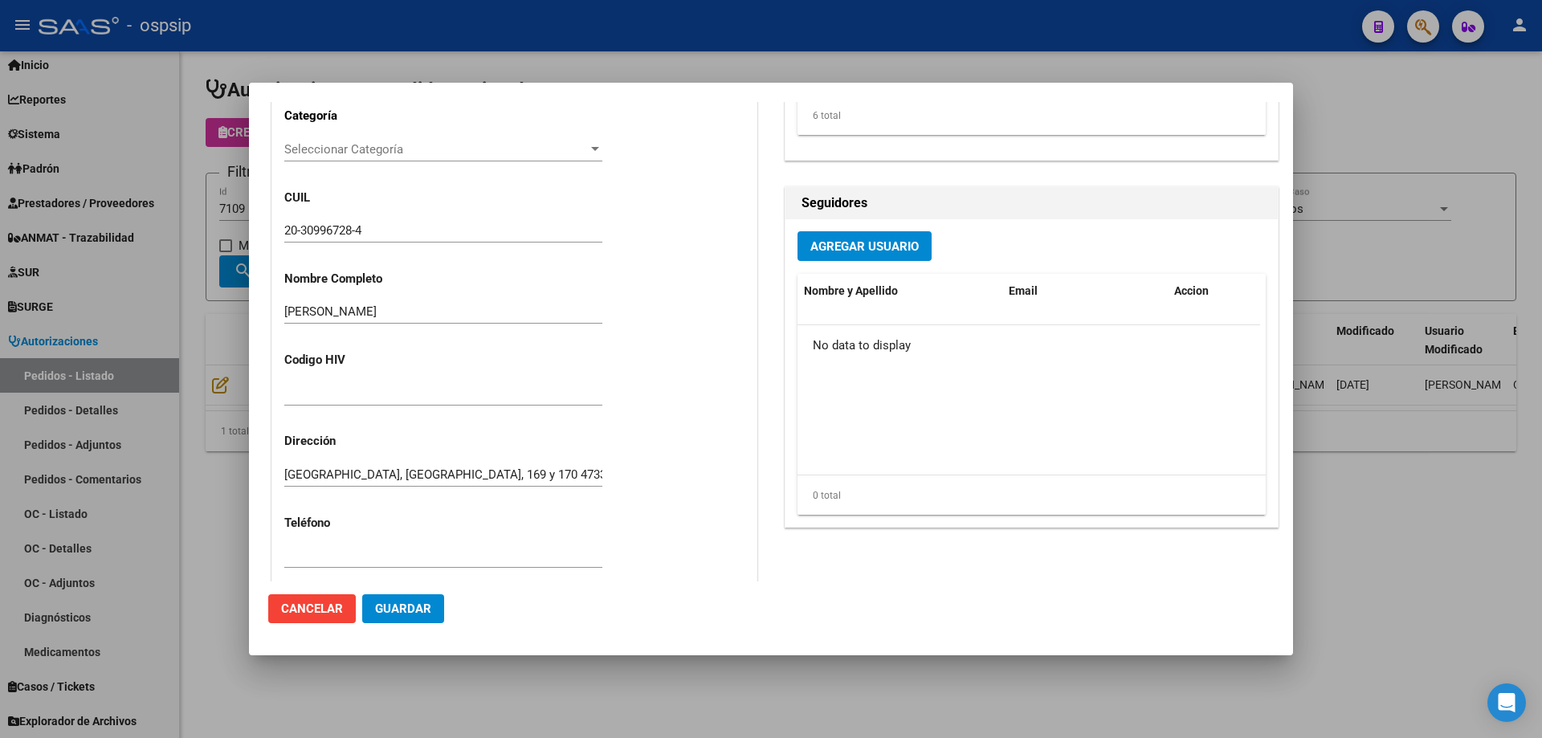
scroll to position [0, 0]
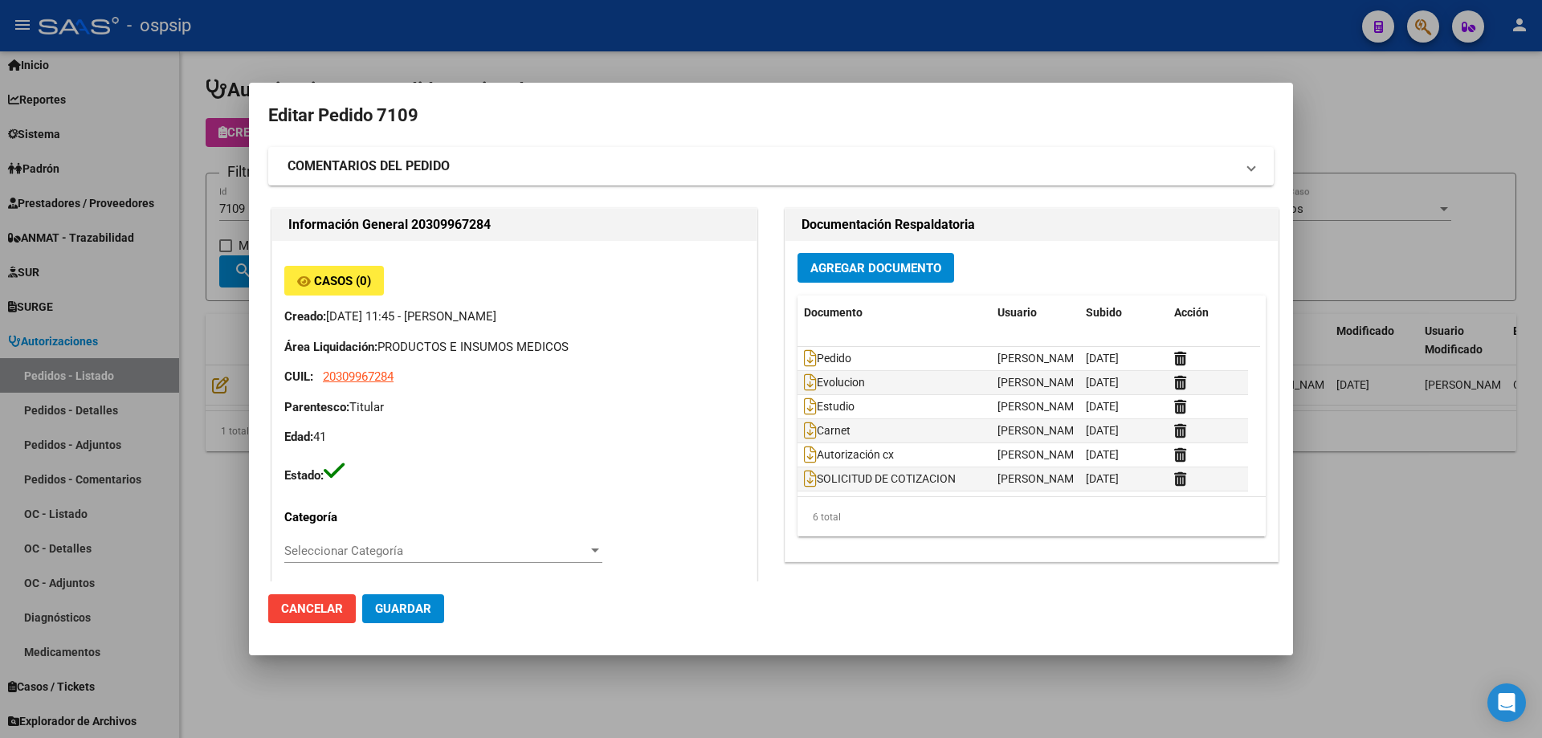
click at [230, 194] on div at bounding box center [771, 369] width 1542 height 738
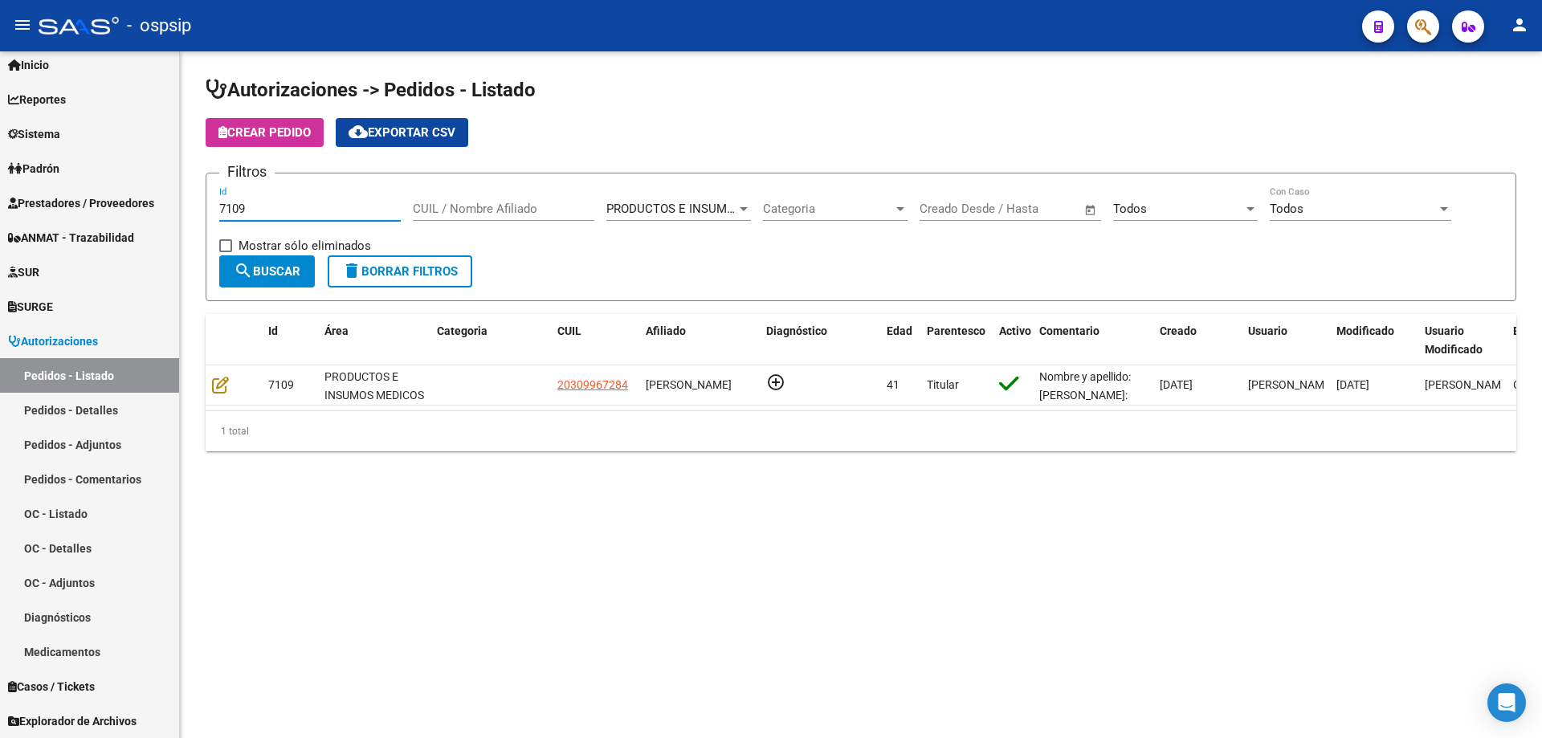
drag, startPoint x: 252, startPoint y: 206, endPoint x: 202, endPoint y: 202, distance: 50.8
click at [202, 202] on div "Autorizaciones -> Pedidos - Listado Crear Pedido cloud_download Exportar CSV Fi…" at bounding box center [861, 276] width 1362 height 451
click at [465, 210] on input "CUIL / Nombre Afiliado" at bounding box center [503, 209] width 181 height 14
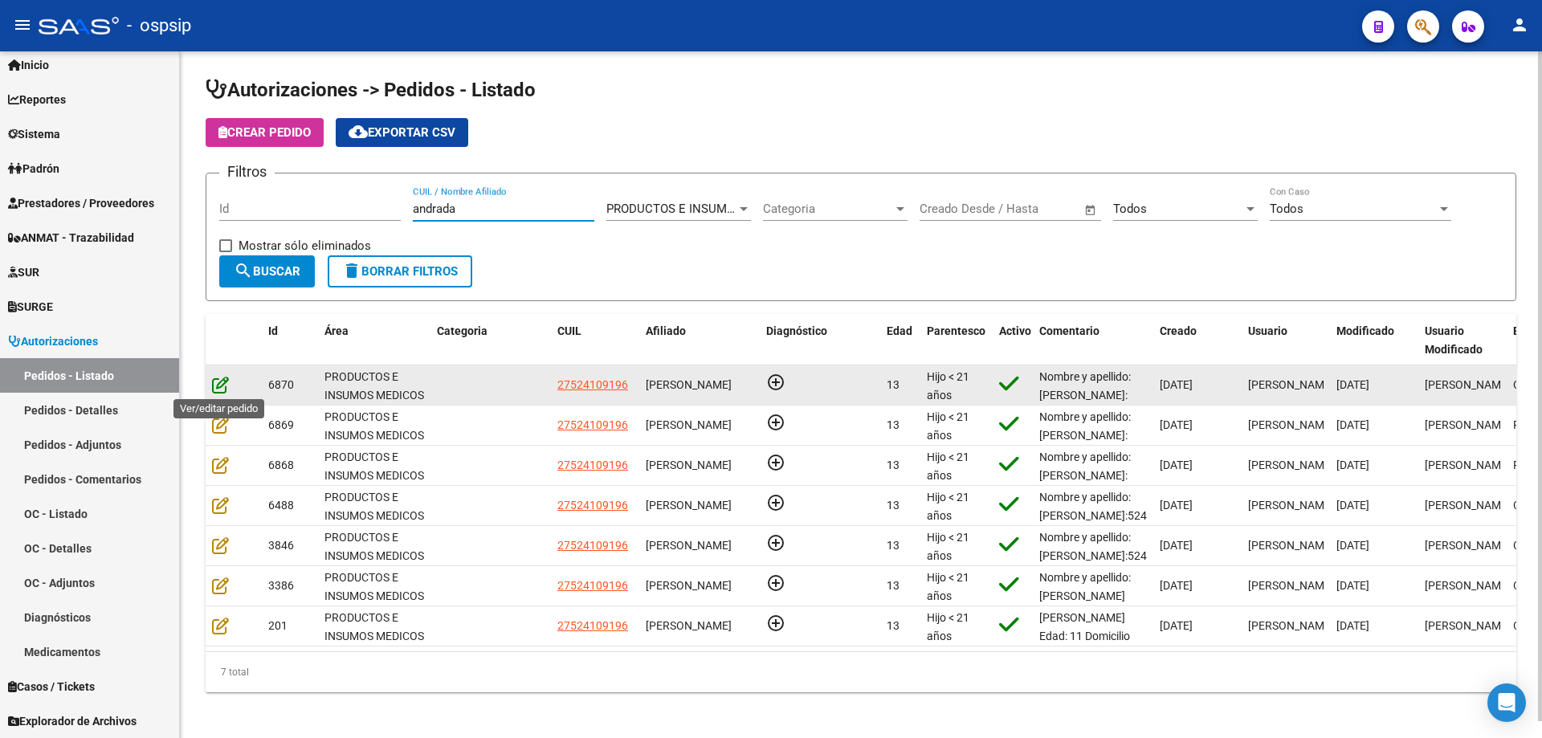
type input "andrada"
click at [223, 381] on icon at bounding box center [220, 385] width 17 height 18
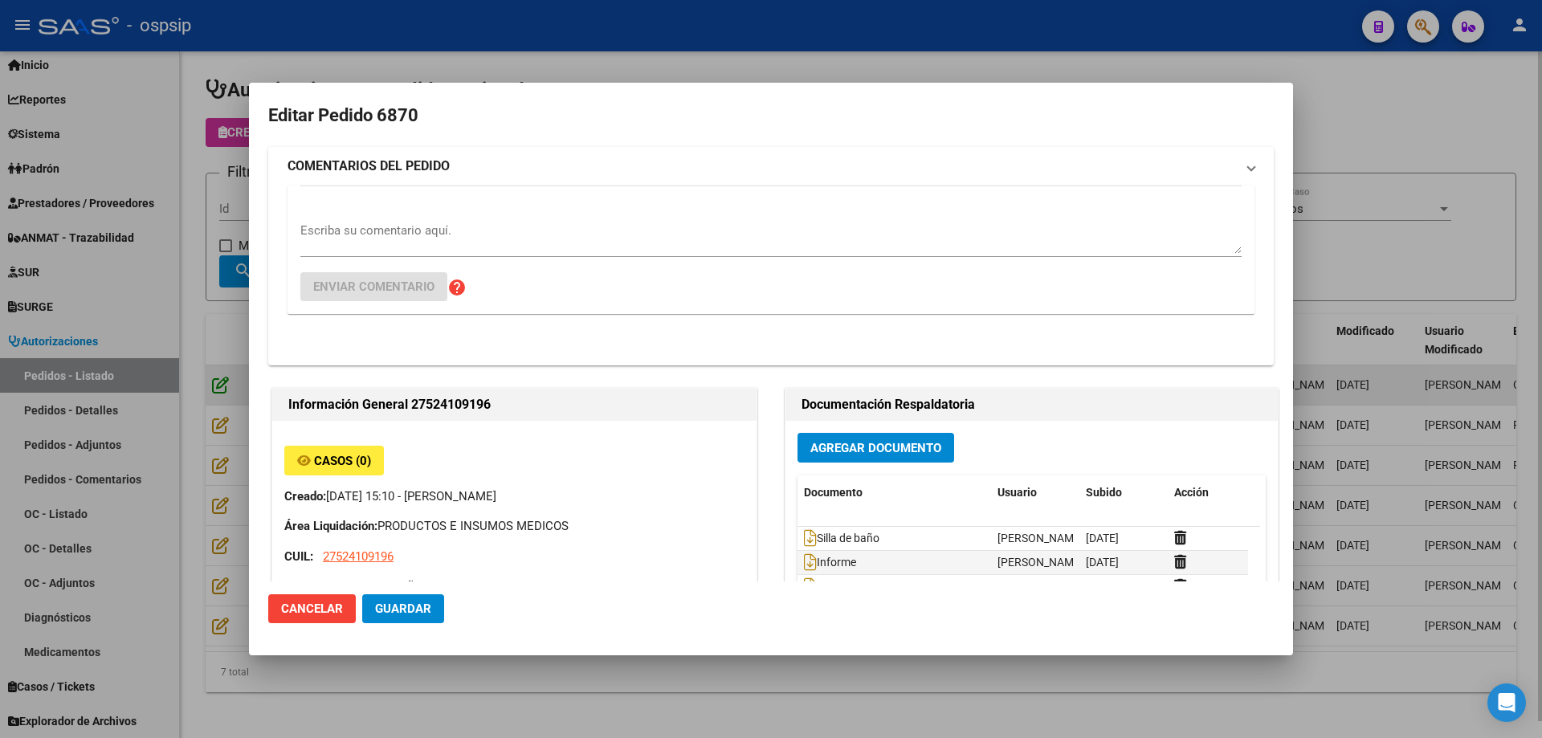
type input "[GEOGRAPHIC_DATA], INGENIERO [PERSON_NAME], CAP DE FGTA [PERSON_NAME] 4027, Dep…"
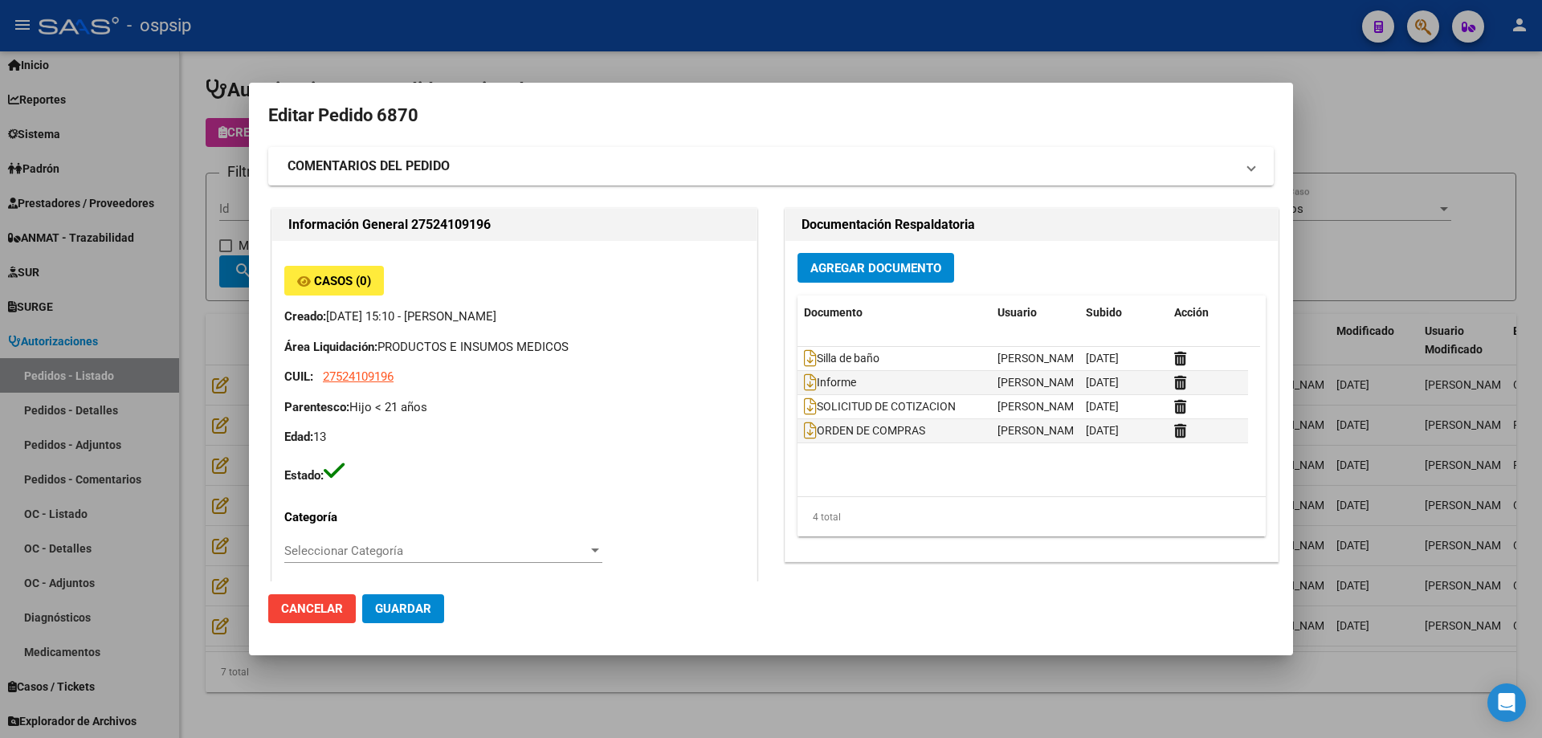
click at [199, 157] on div at bounding box center [771, 369] width 1542 height 738
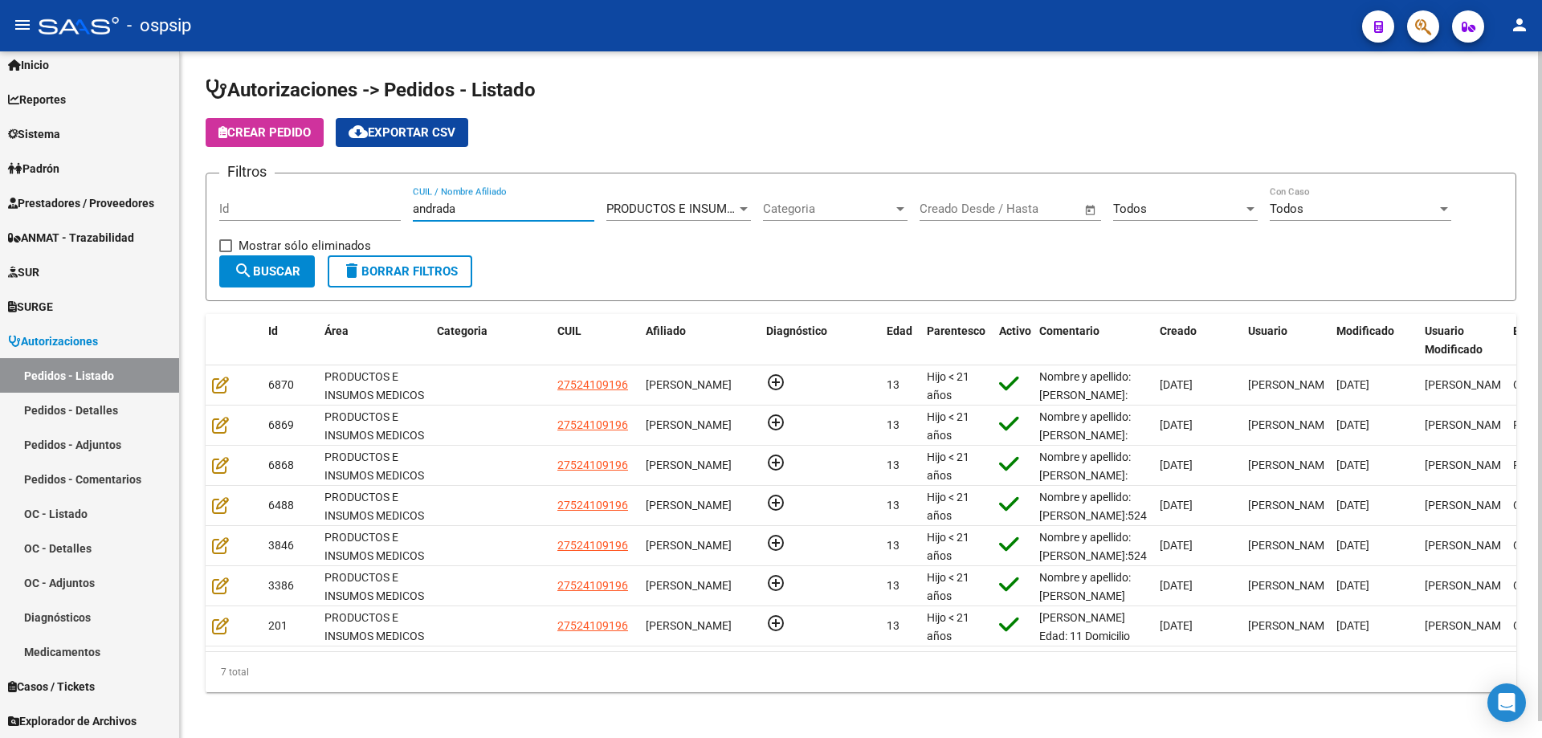
drag, startPoint x: 463, startPoint y: 211, endPoint x: 188, endPoint y: 181, distance: 276.2
click at [188, 181] on div "Autorizaciones -> Pedidos - Listado Crear Pedido cloud_download Exportar CSV Fi…" at bounding box center [861, 397] width 1362 height 692
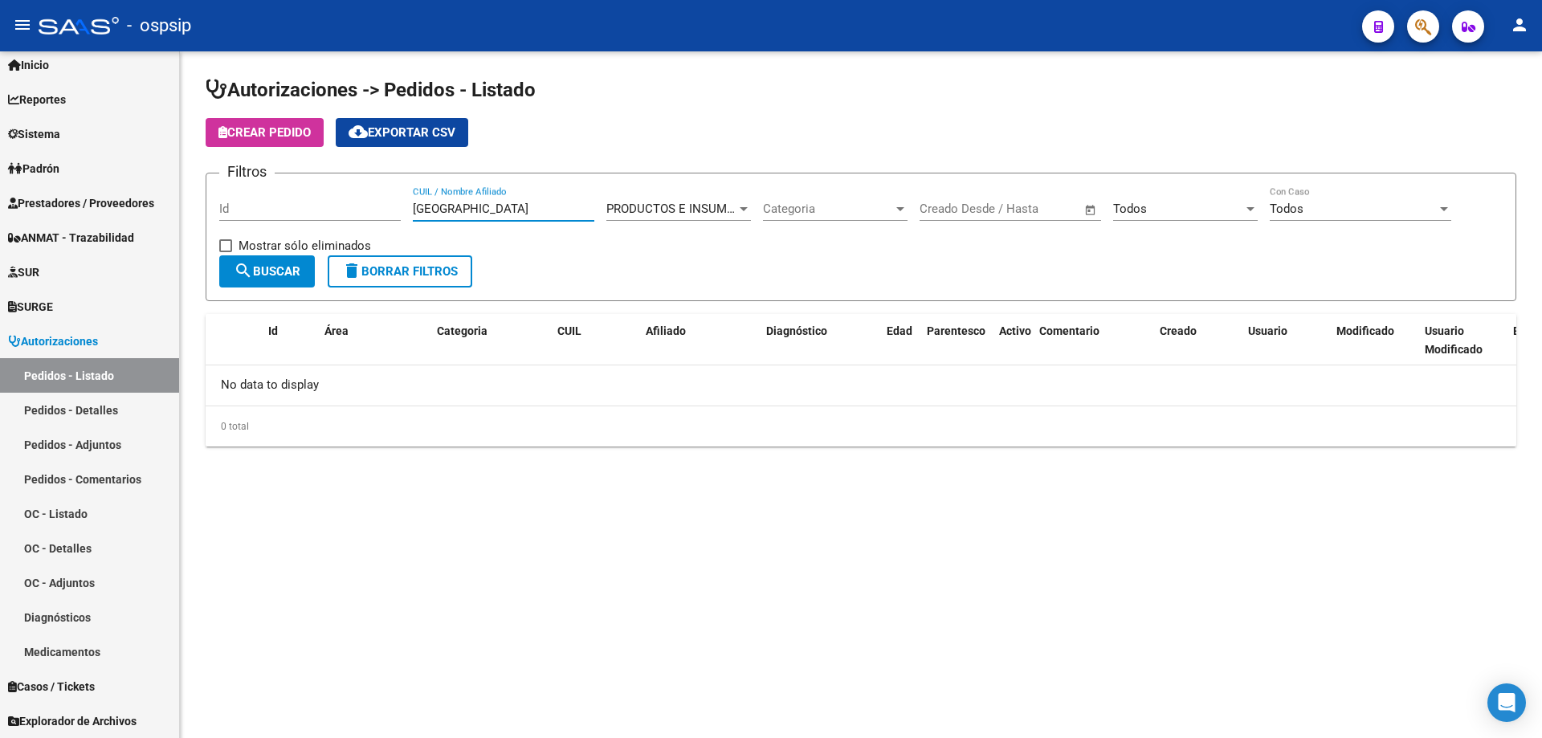
drag, startPoint x: 421, startPoint y: 202, endPoint x: 450, endPoint y: 211, distance: 30.2
click at [422, 202] on input "[GEOGRAPHIC_DATA]" at bounding box center [503, 209] width 181 height 14
type input "r"
click at [451, 208] on input "14994460" at bounding box center [503, 209] width 181 height 14
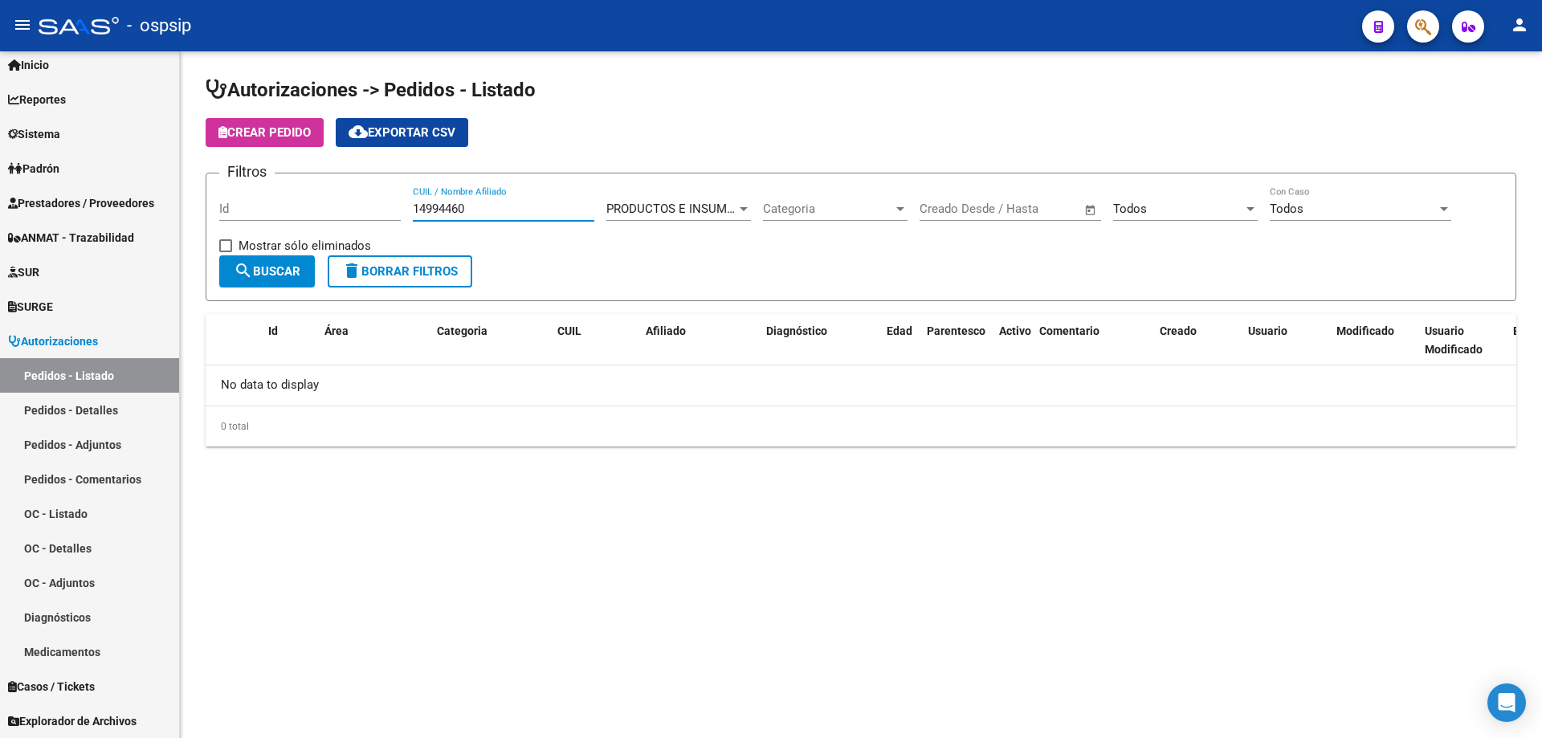
type input "14994460"
click at [1413, 23] on button "button" at bounding box center [1423, 26] width 32 height 32
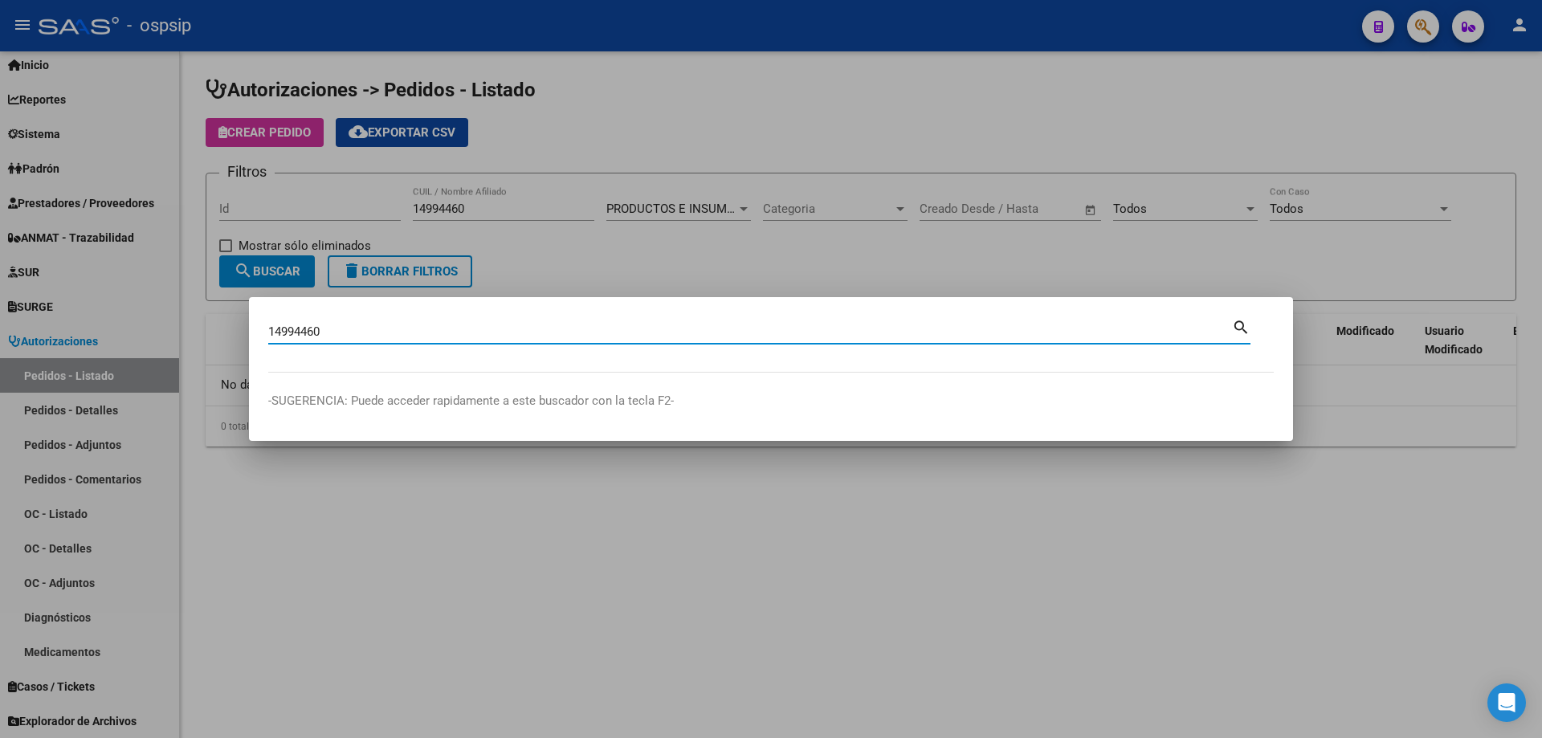
type input "14994460"
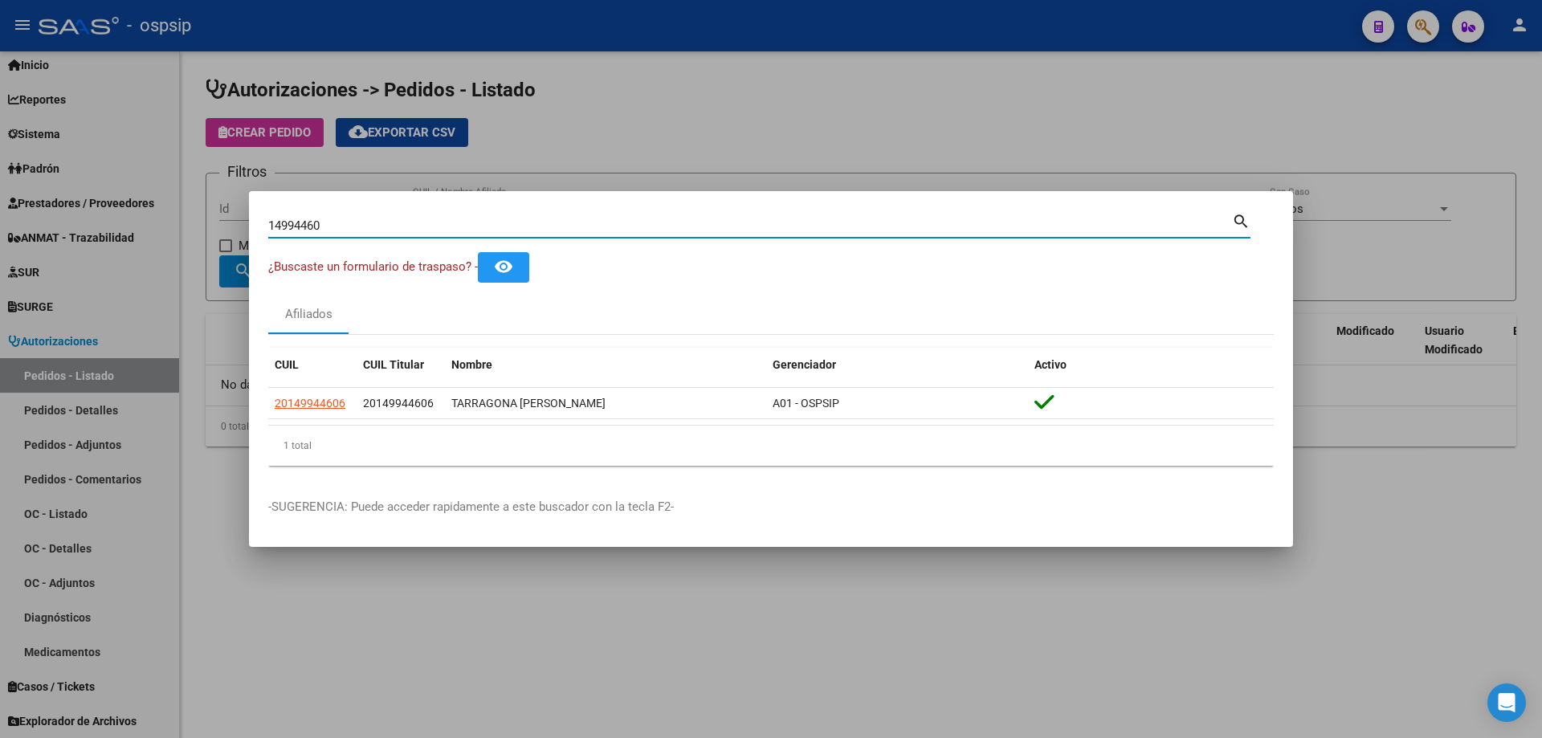
click at [180, 325] on div at bounding box center [771, 369] width 1542 height 738
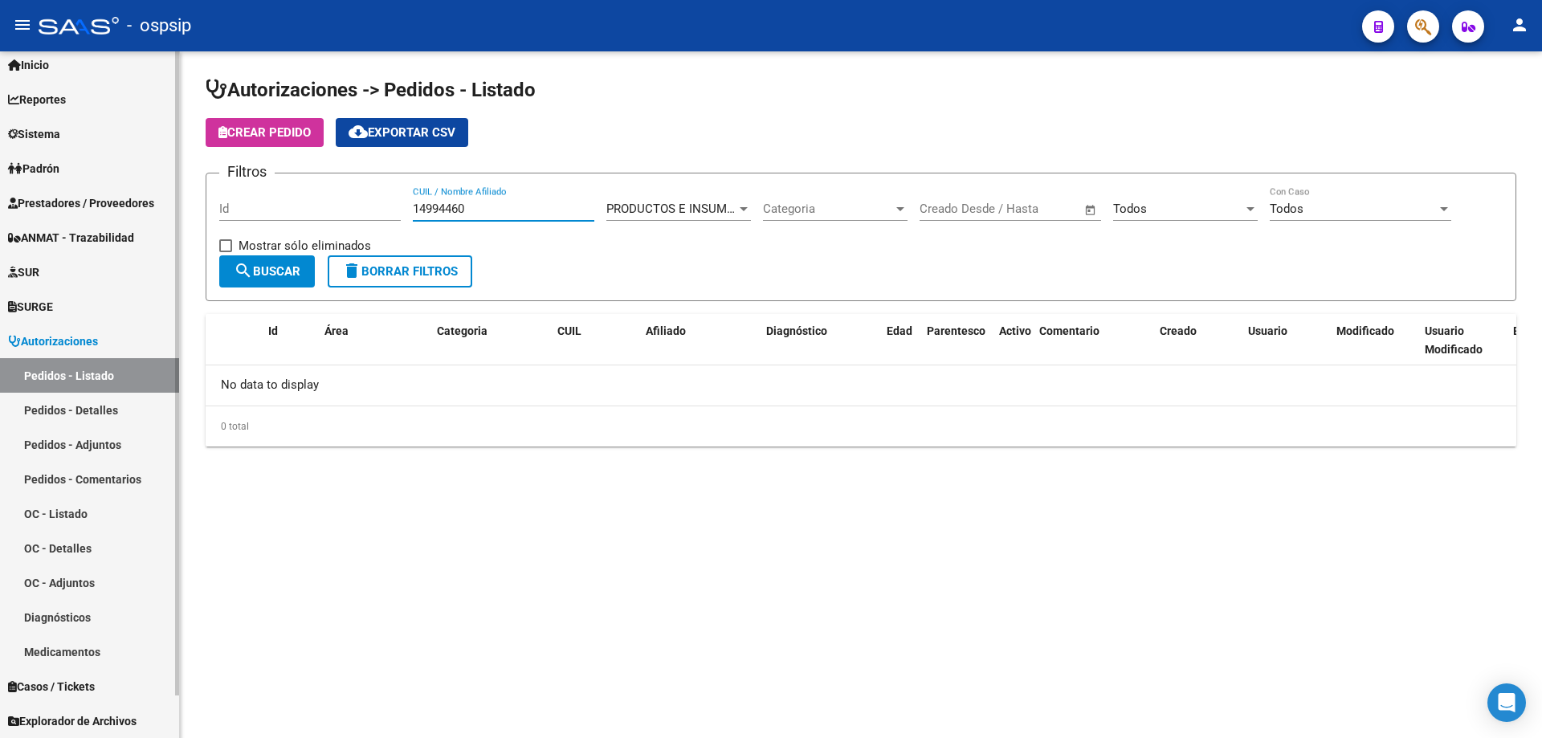
drag, startPoint x: 487, startPoint y: 204, endPoint x: 0, endPoint y: 157, distance: 489.7
click at [0, 157] on mat-sidenav-container "Firma Express Inicio Instructivos Contacto OS Reportes Egresos Devengados Audit…" at bounding box center [771, 394] width 1542 height 687
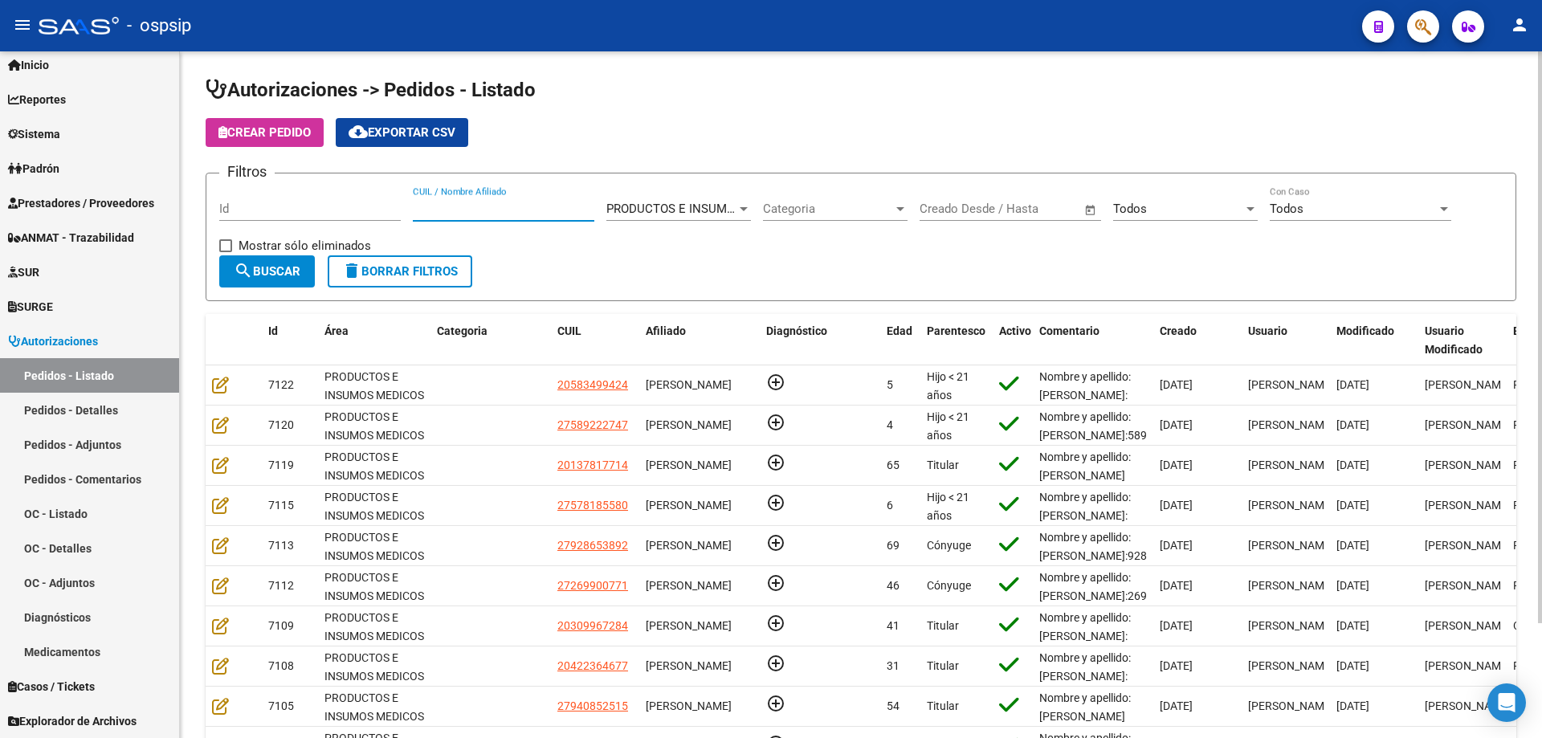
click at [502, 222] on div "CUIL / Nombre Afiliado" at bounding box center [503, 211] width 181 height 50
click at [465, 219] on div "CUIL / Nombre Afiliado" at bounding box center [503, 203] width 181 height 35
click at [477, 206] on input "CUIL / Nombre Afiliado" at bounding box center [503, 209] width 181 height 14
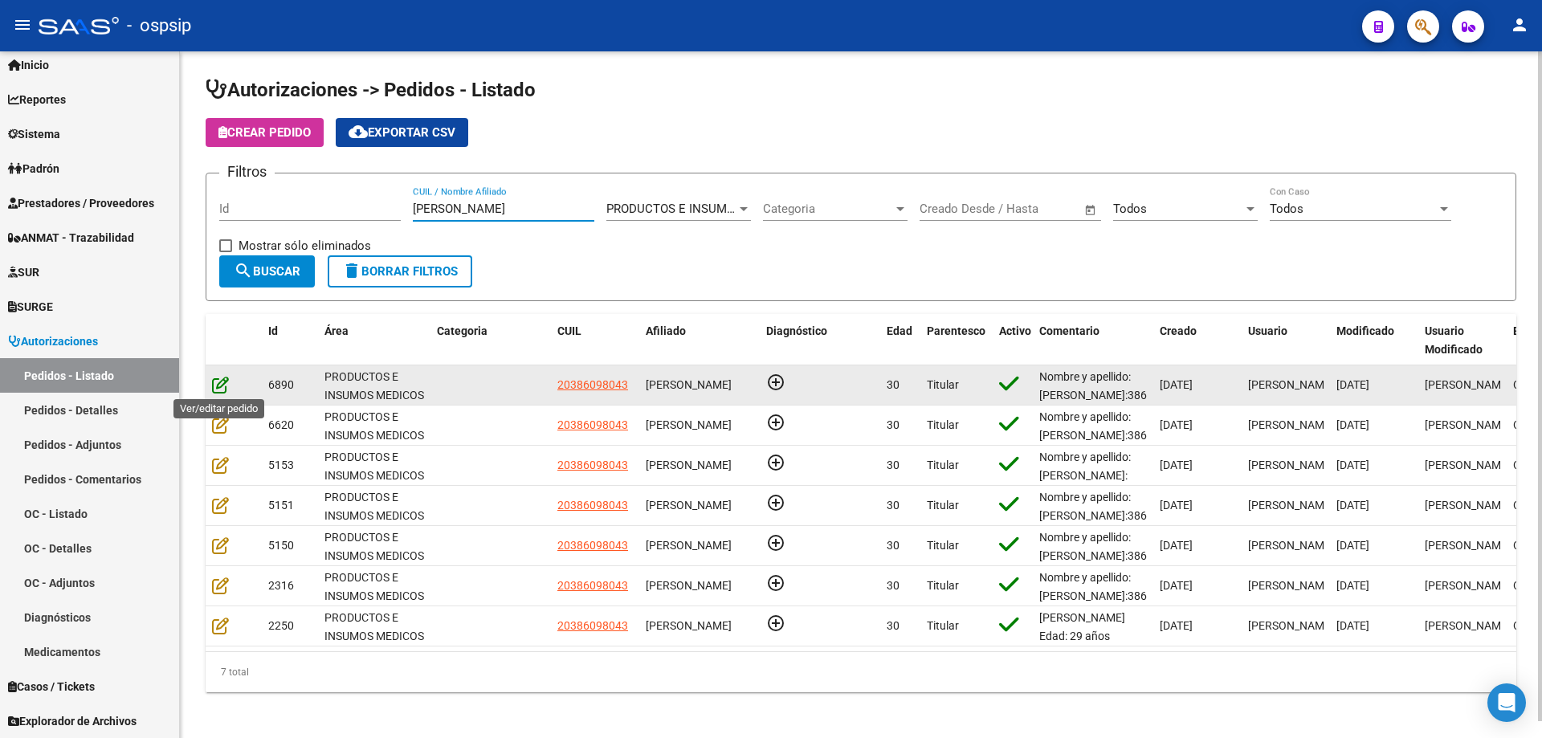
type input "[PERSON_NAME]"
click at [219, 385] on icon at bounding box center [220, 385] width 17 height 18
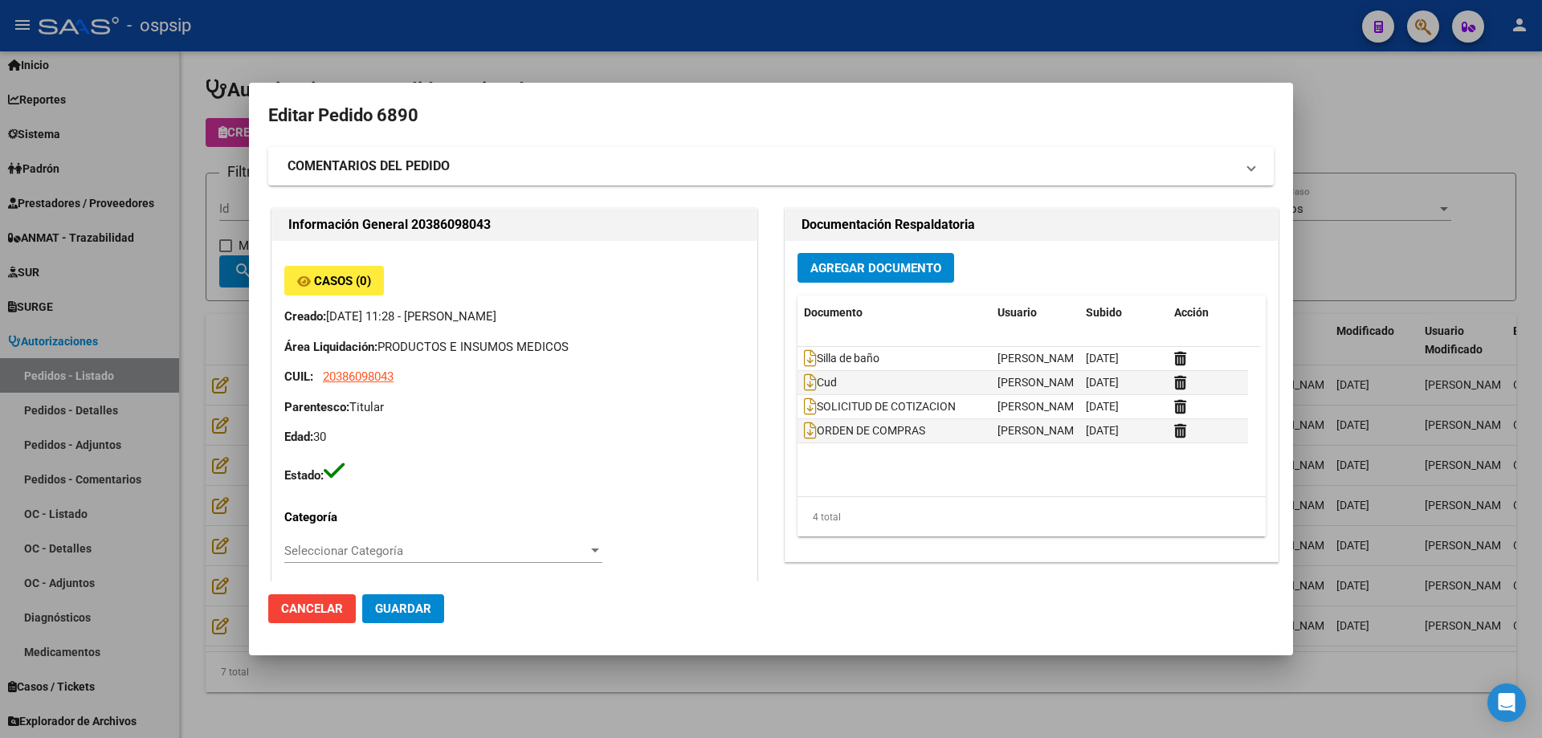
type input "[GEOGRAPHIC_DATA], [STREET_ADDRESS]"
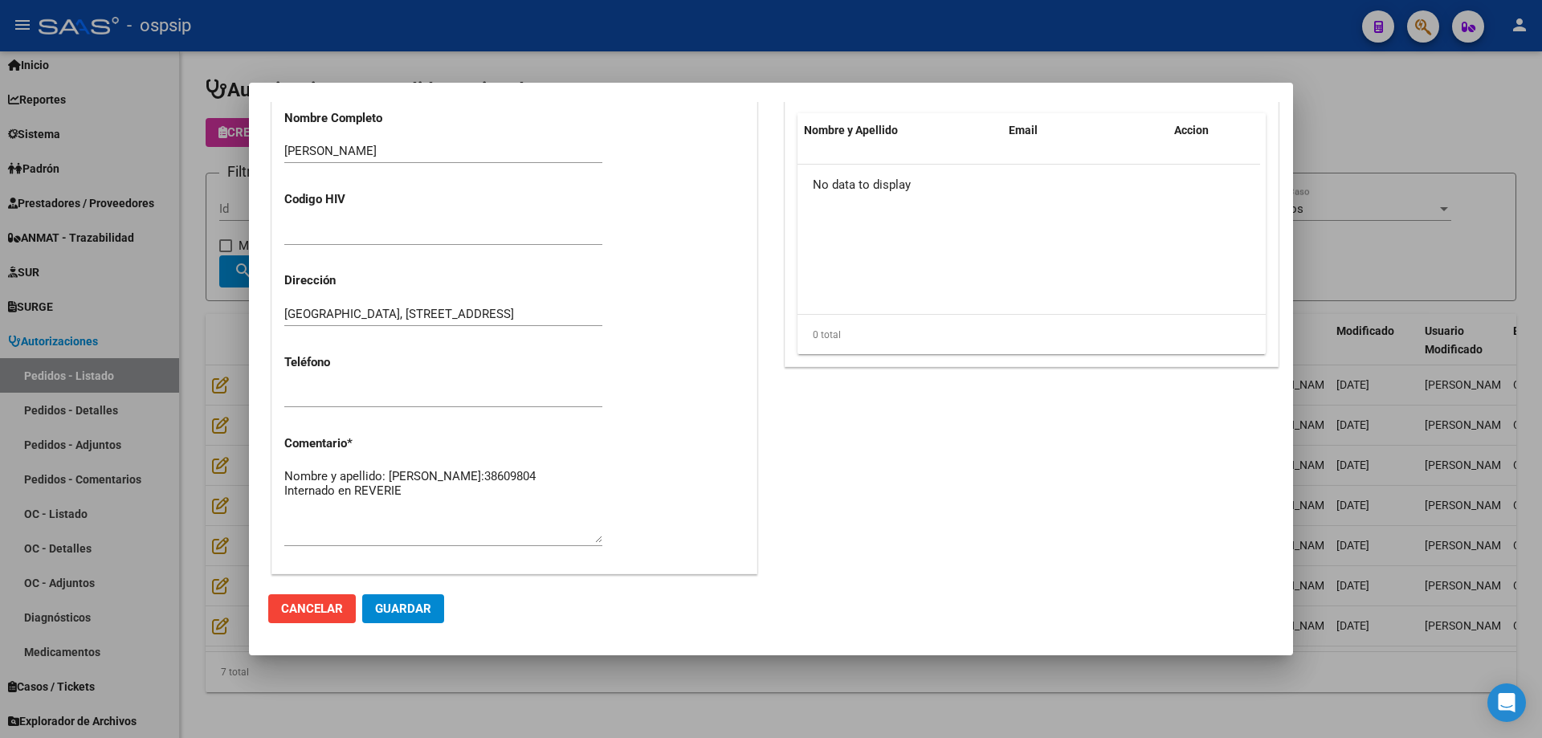
scroll to position [723, 0]
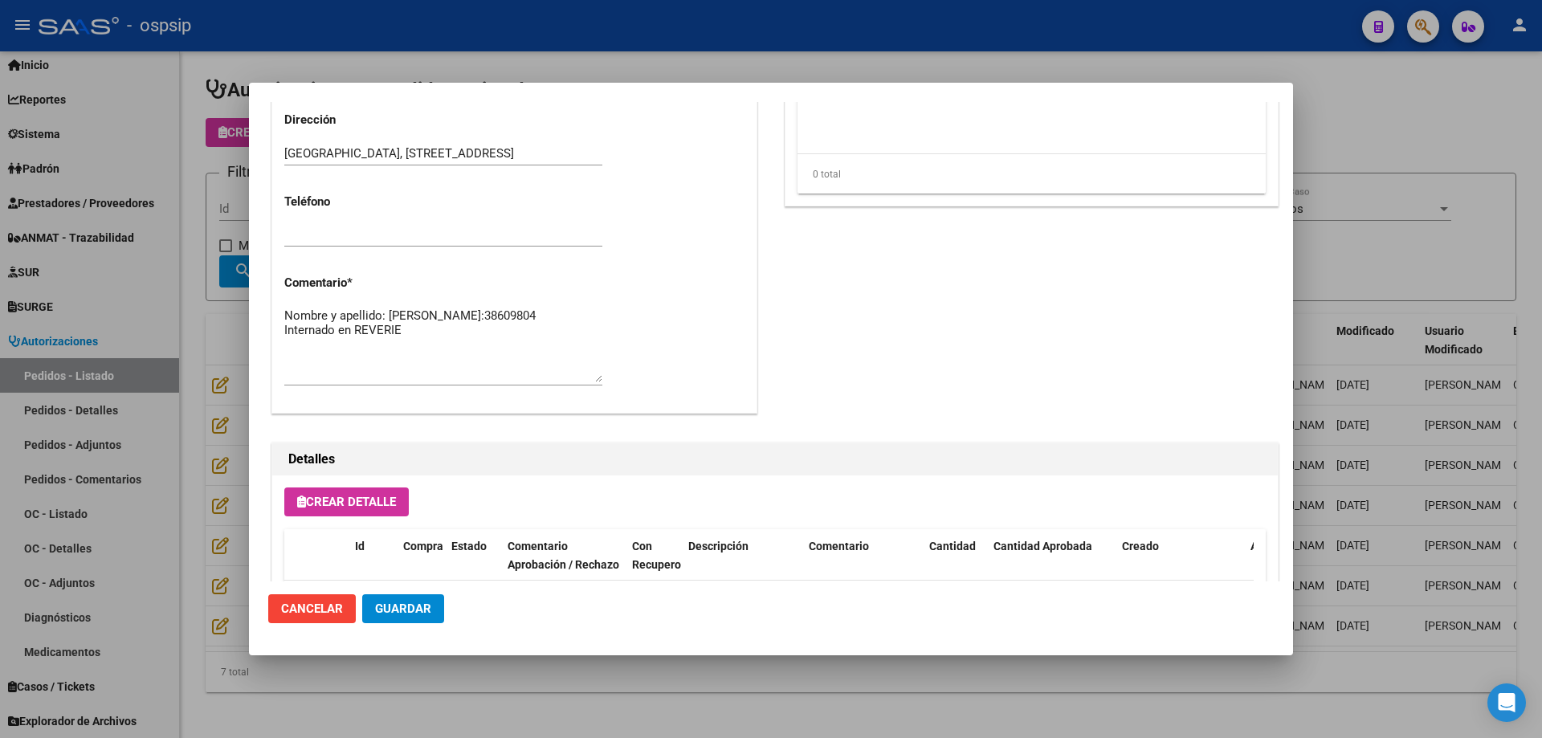
click at [157, 370] on div at bounding box center [771, 369] width 1542 height 738
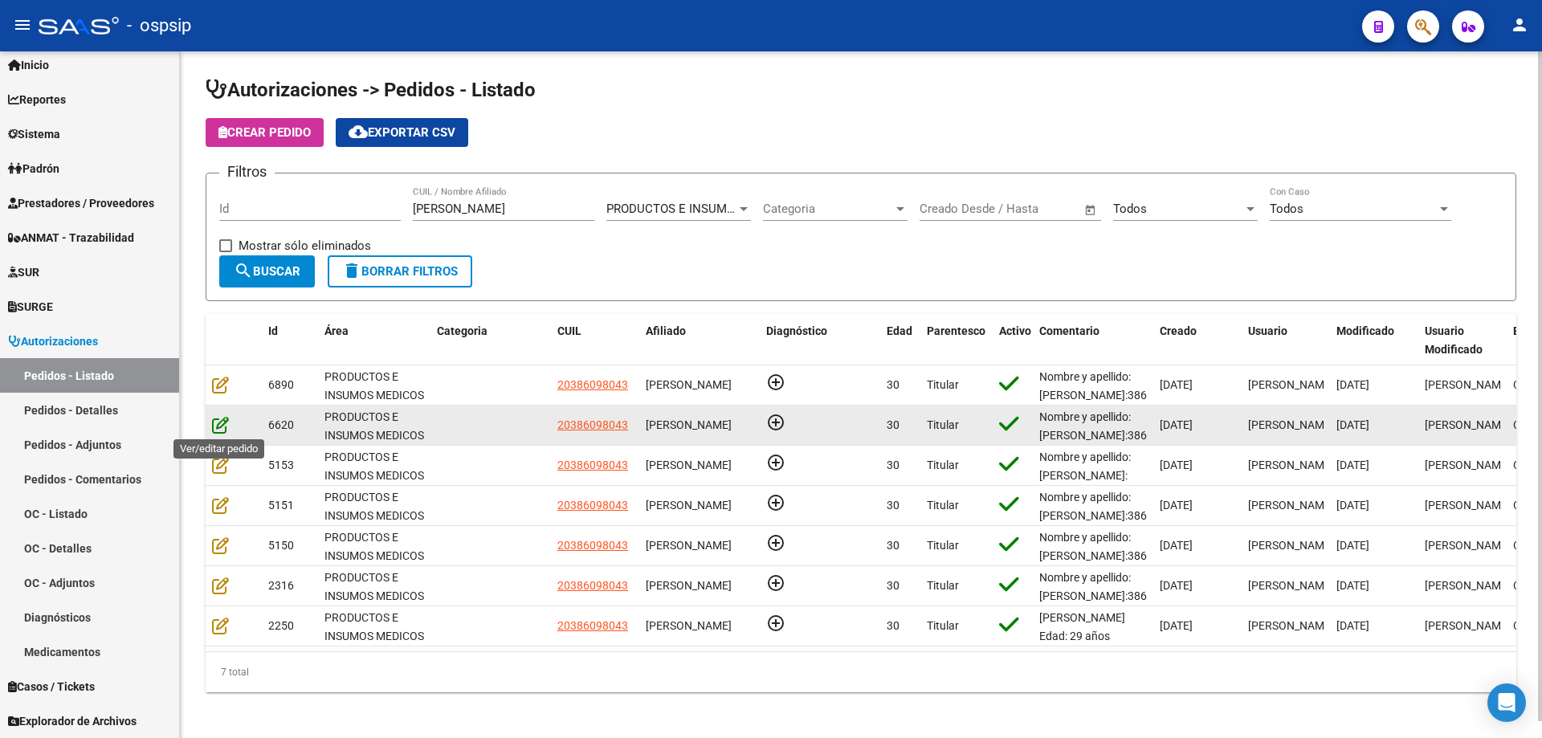
click at [228, 432] on icon at bounding box center [220, 425] width 17 height 18
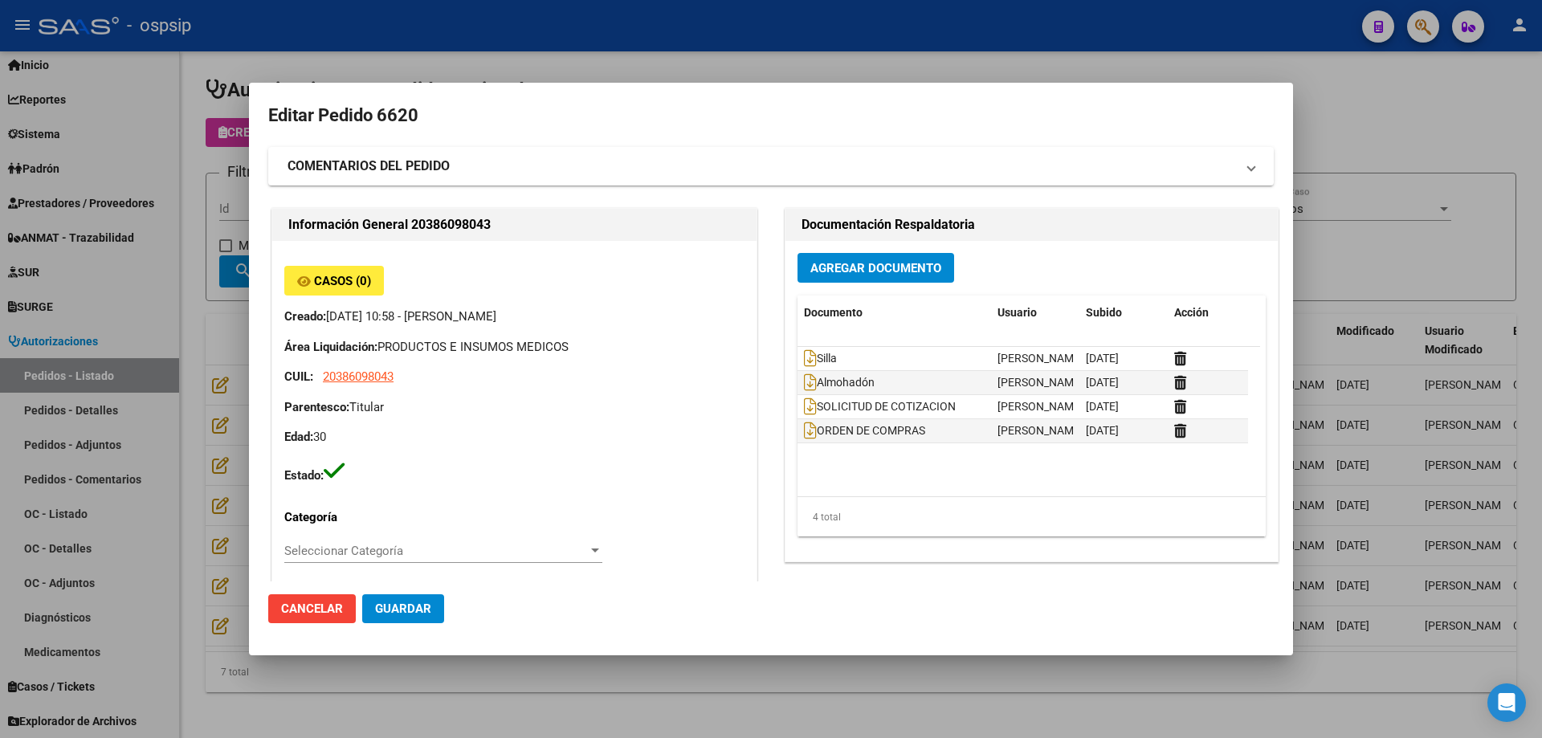
type input "[GEOGRAPHIC_DATA], [STREET_ADDRESS]"
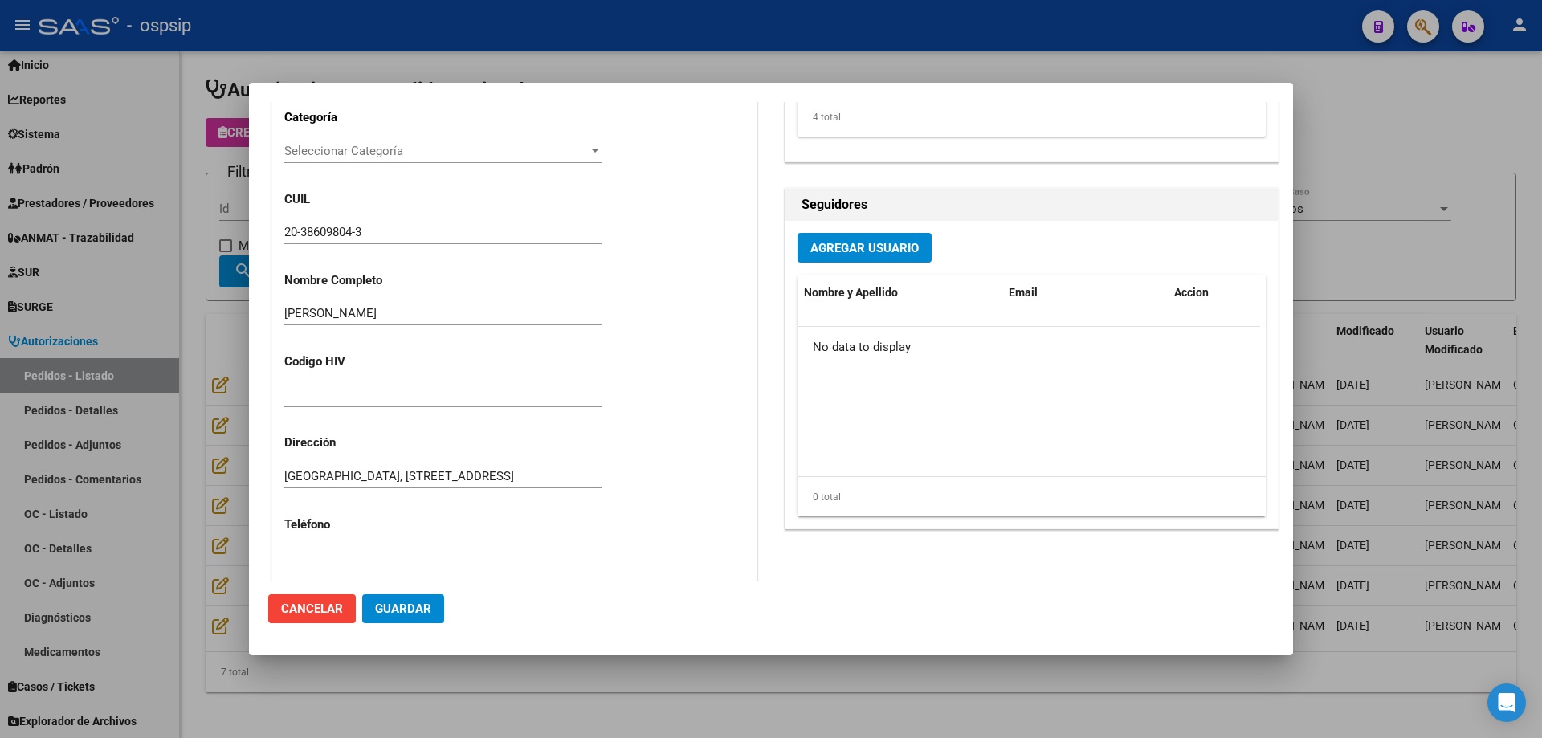
scroll to position [80, 0]
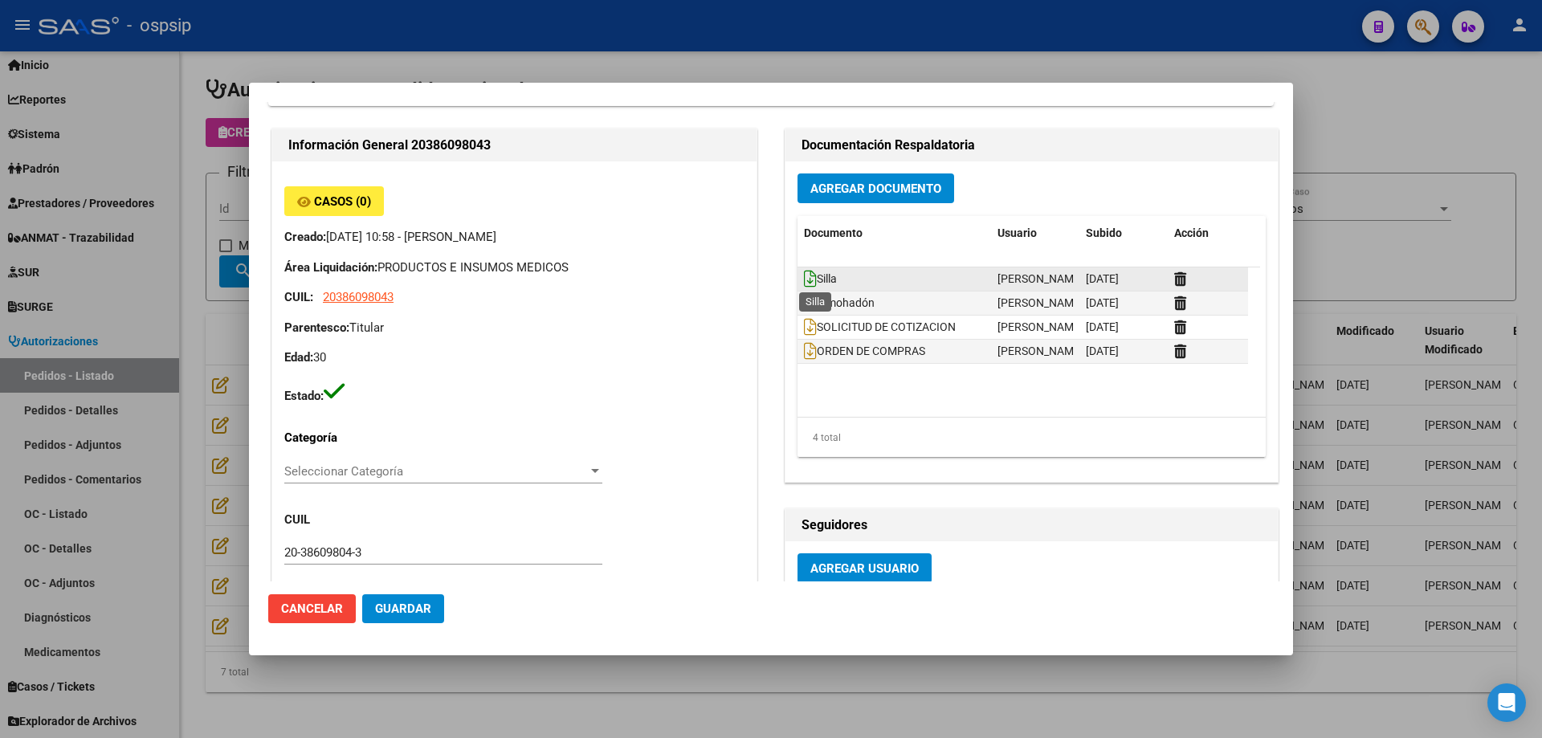
click at [807, 283] on icon at bounding box center [810, 279] width 13 height 18
click at [229, 308] on div at bounding box center [771, 369] width 1542 height 738
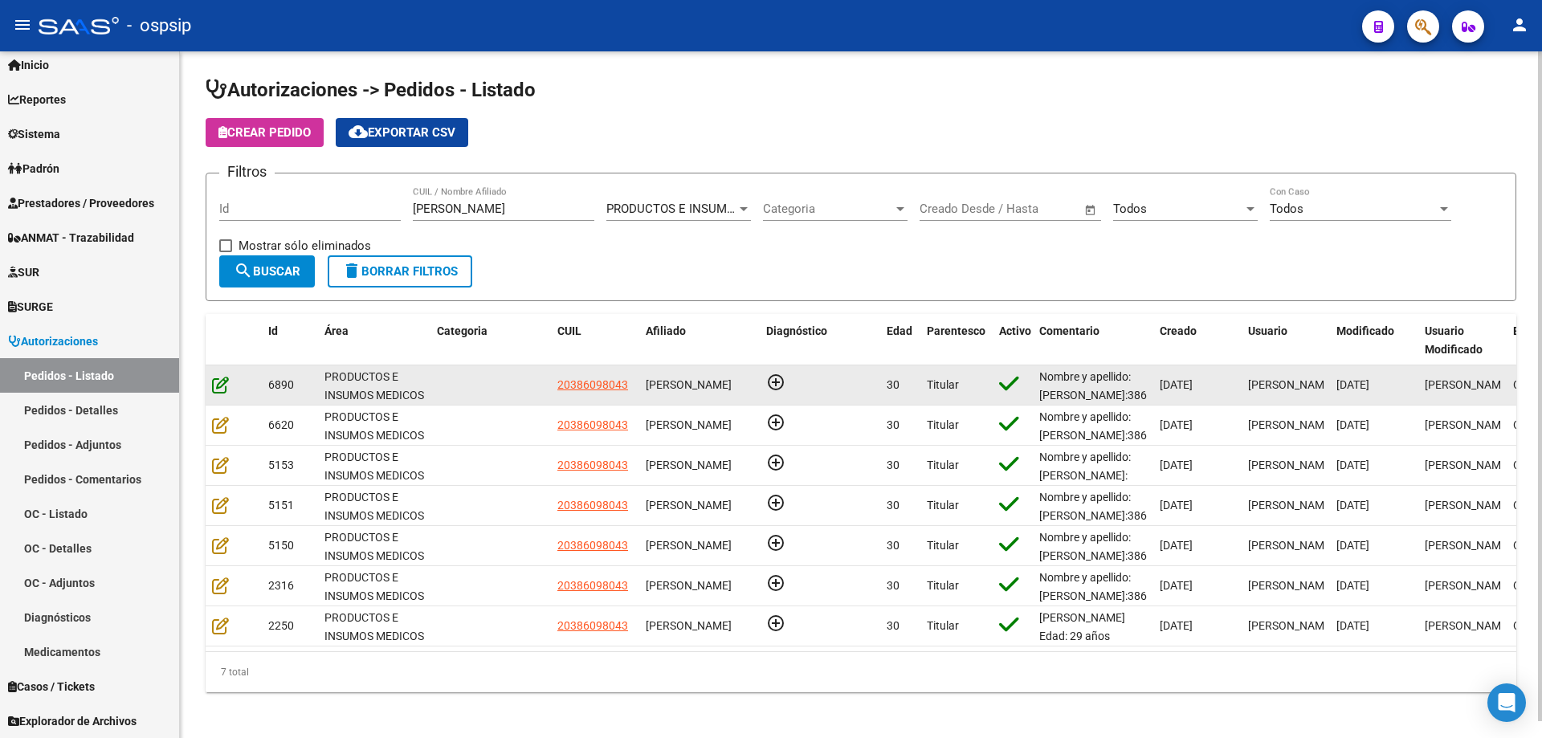
click at [222, 391] on icon at bounding box center [220, 385] width 17 height 18
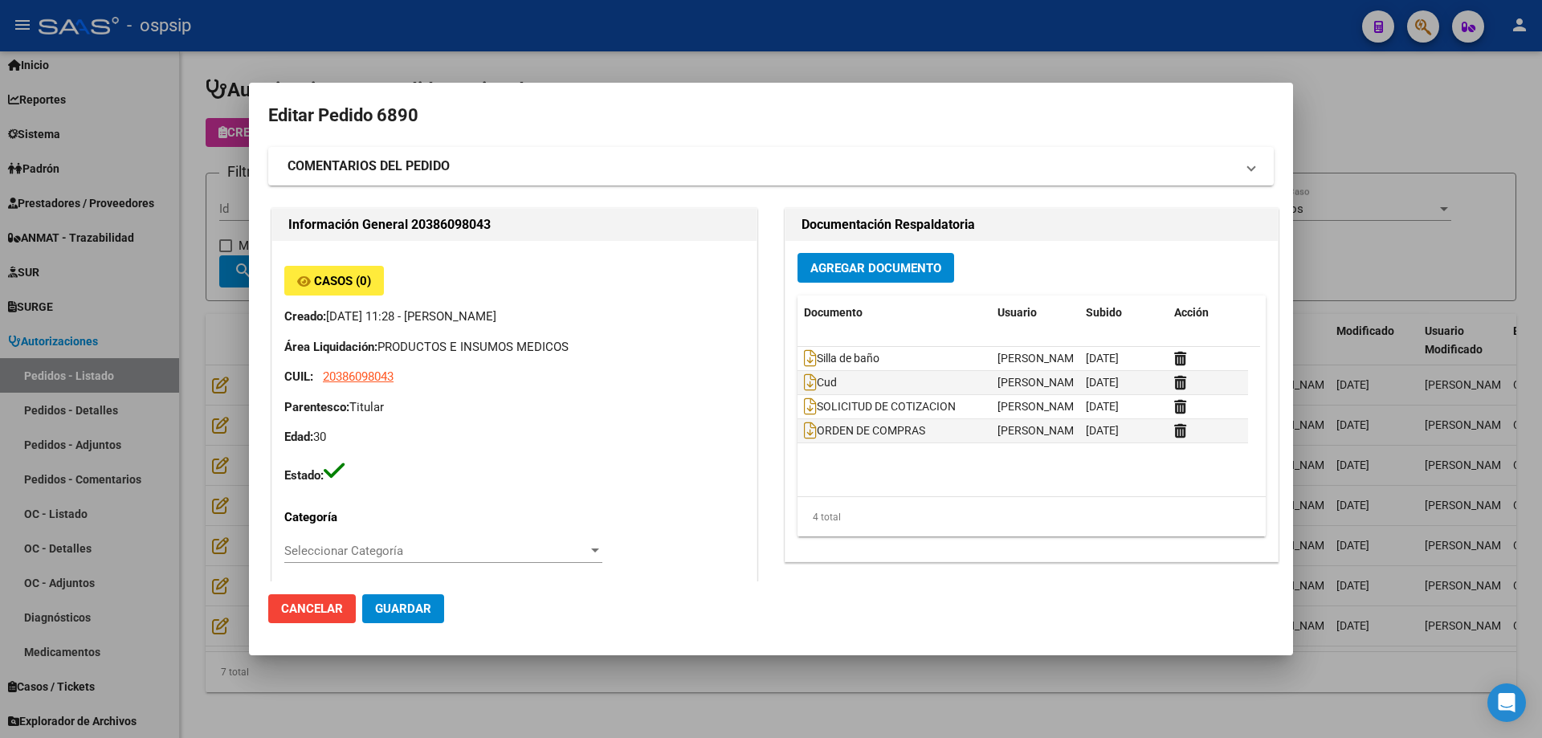
type input "[GEOGRAPHIC_DATA], [STREET_ADDRESS]"
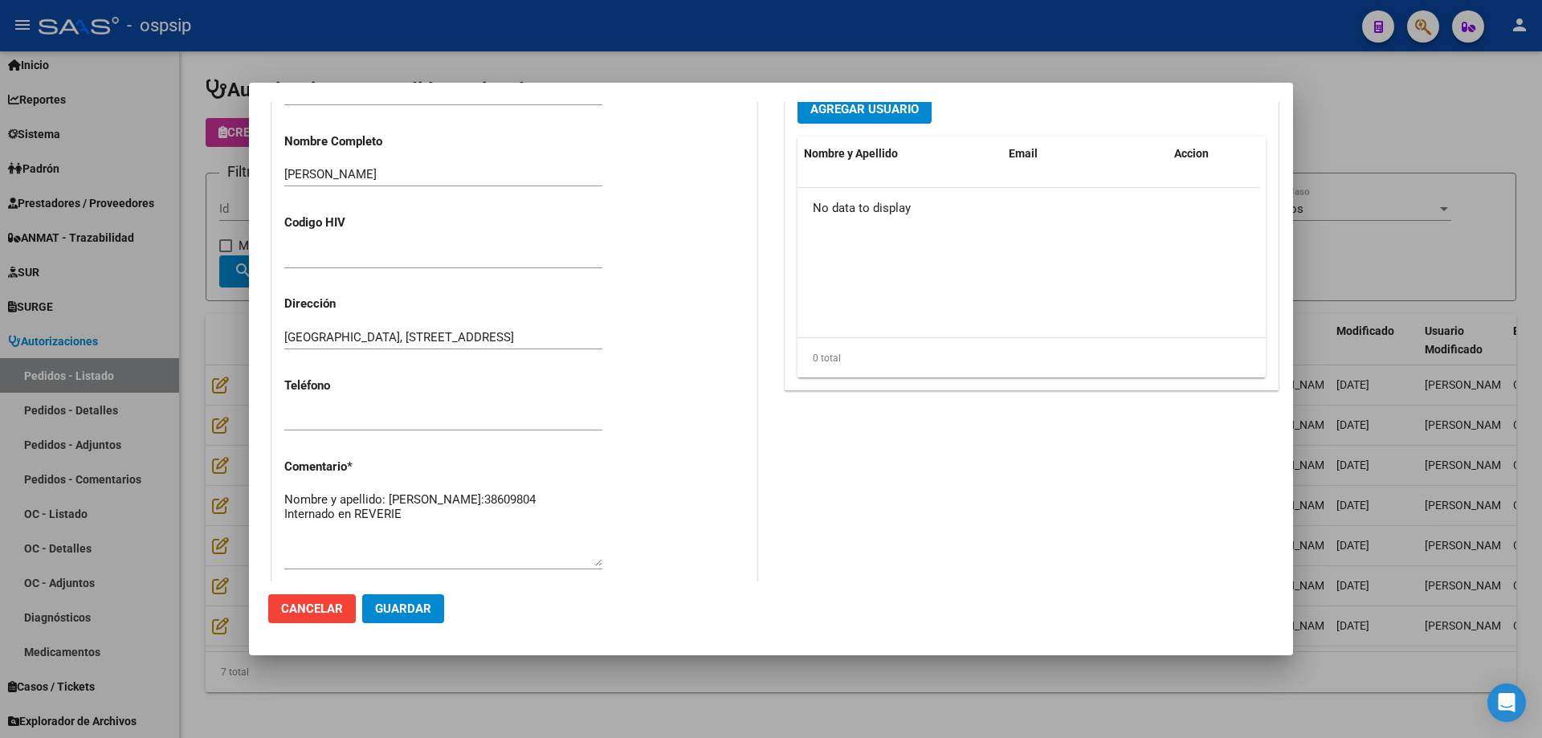
scroll to position [803, 0]
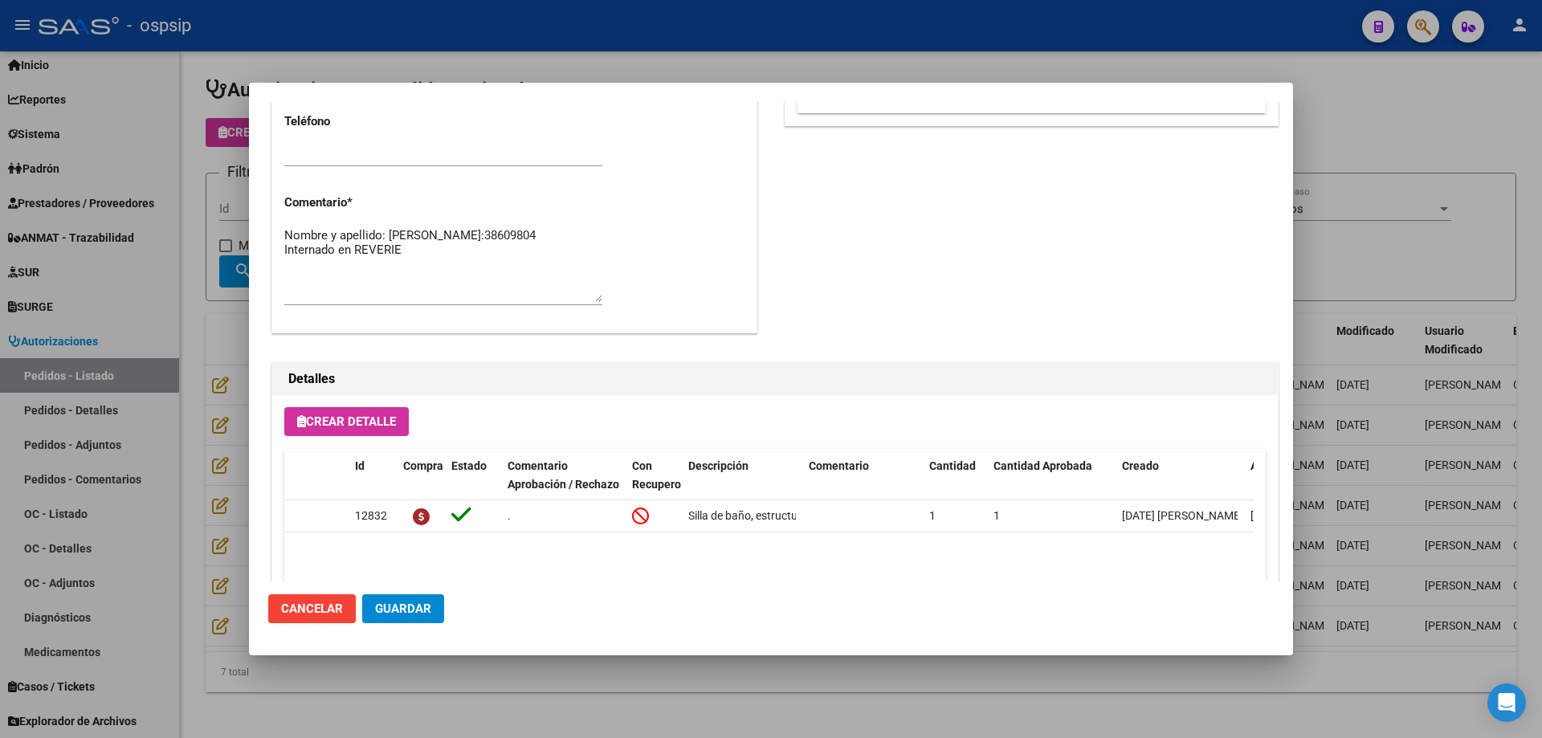
click at [190, 337] on div at bounding box center [771, 369] width 1542 height 738
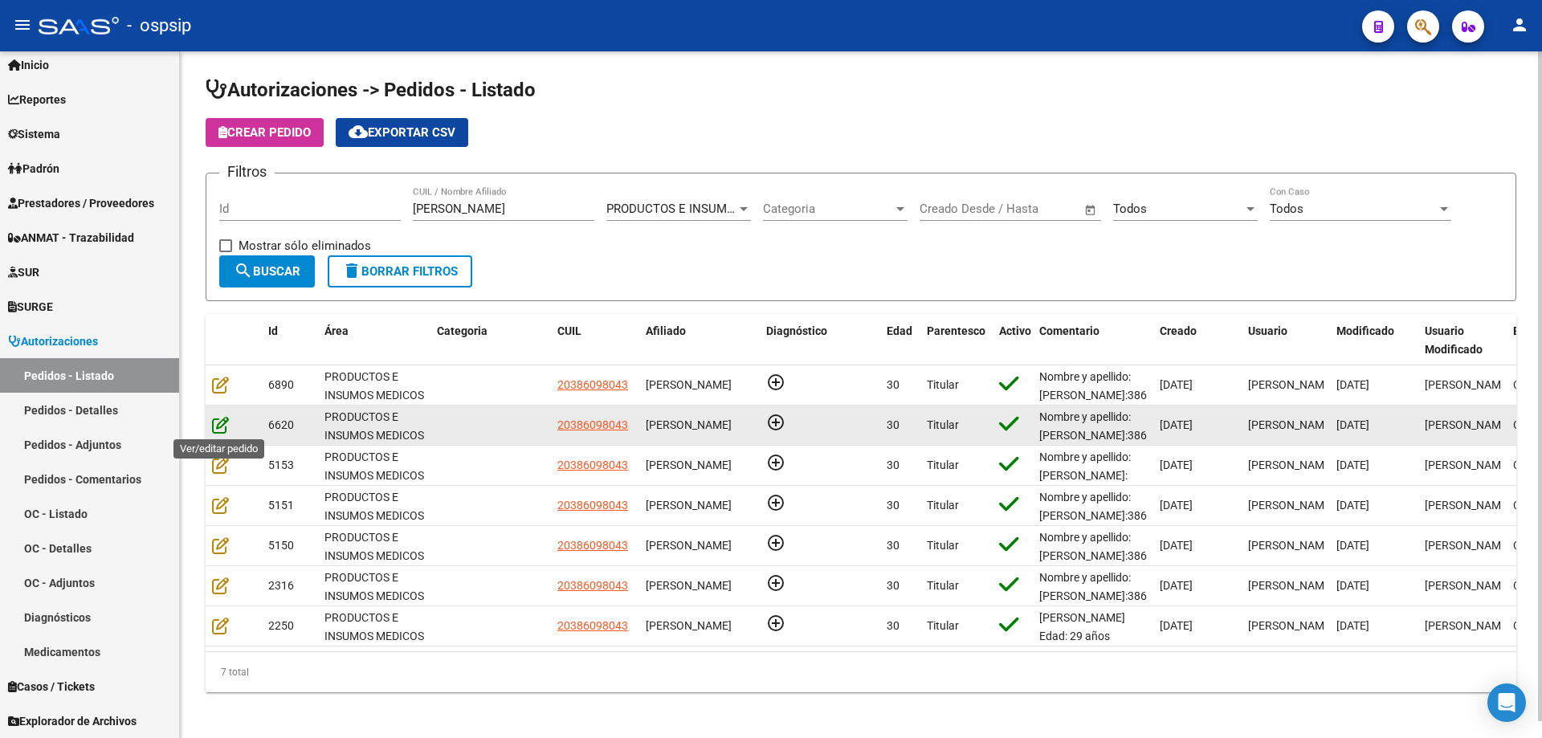
click at [215, 424] on icon at bounding box center [220, 425] width 17 height 18
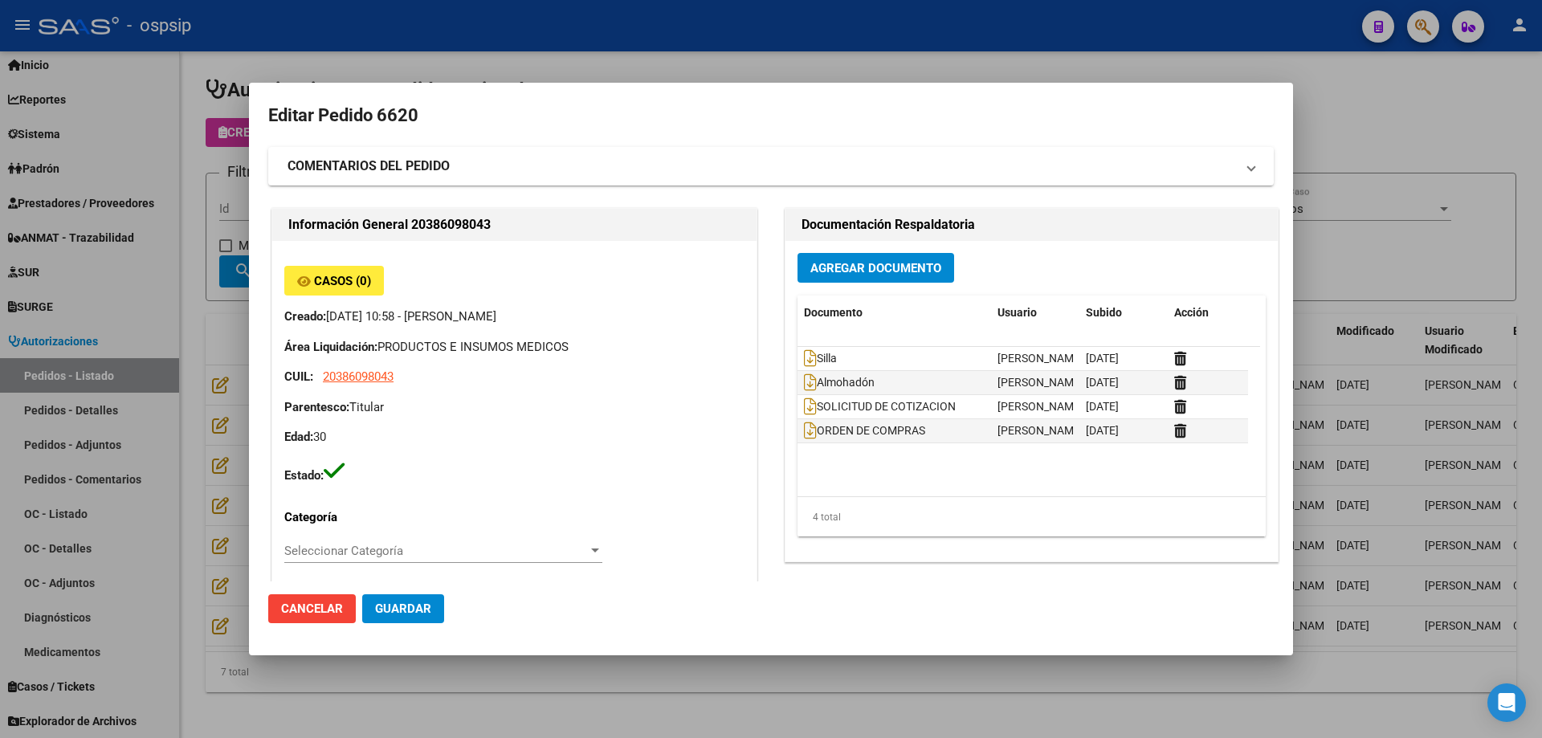
type input "[GEOGRAPHIC_DATA], [STREET_ADDRESS]"
click at [797, 430] on datatable-body-cell "ORDEN DE COMPRAS" at bounding box center [894, 430] width 194 height 23
click at [804, 430] on icon at bounding box center [810, 431] width 13 height 18
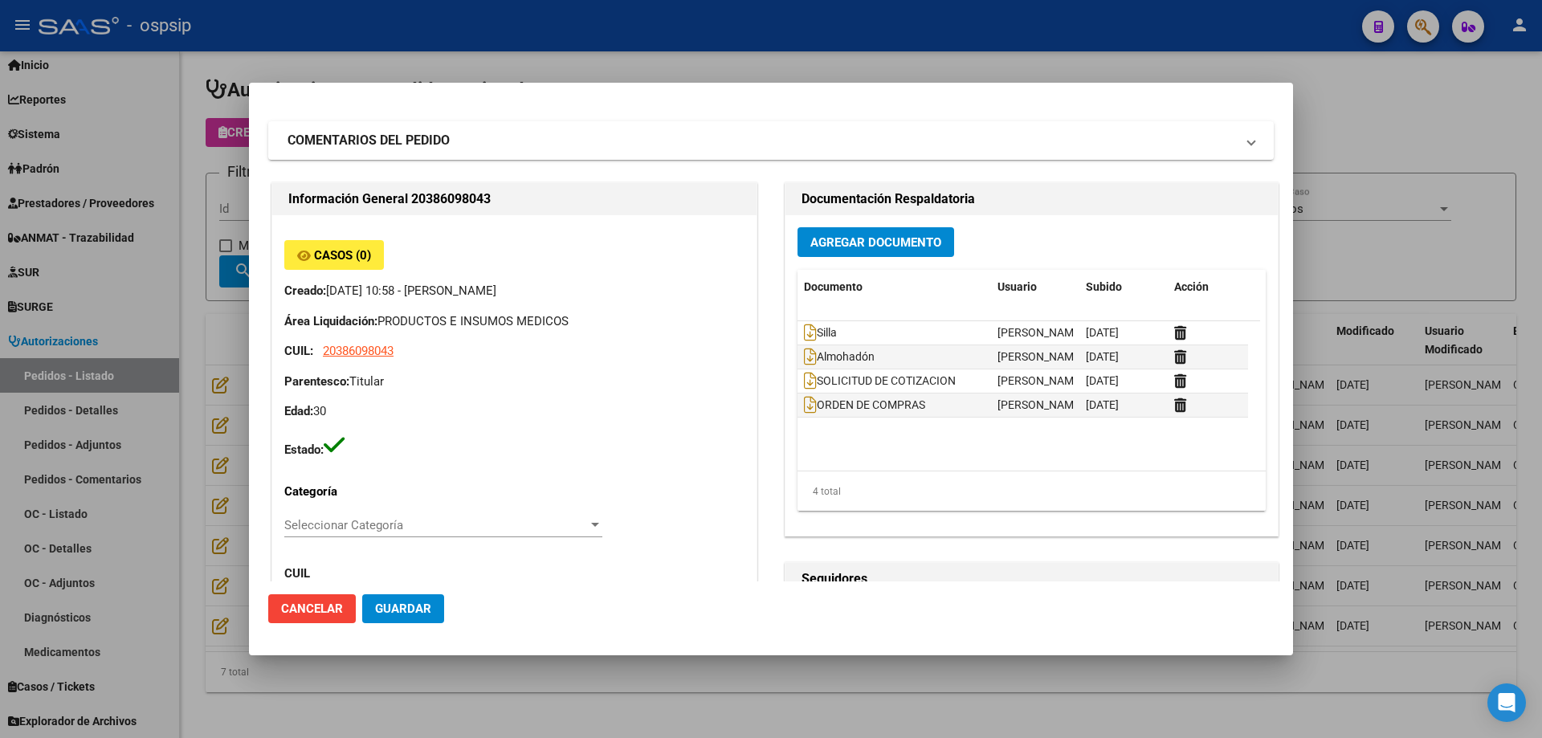
scroll to position [0, 0]
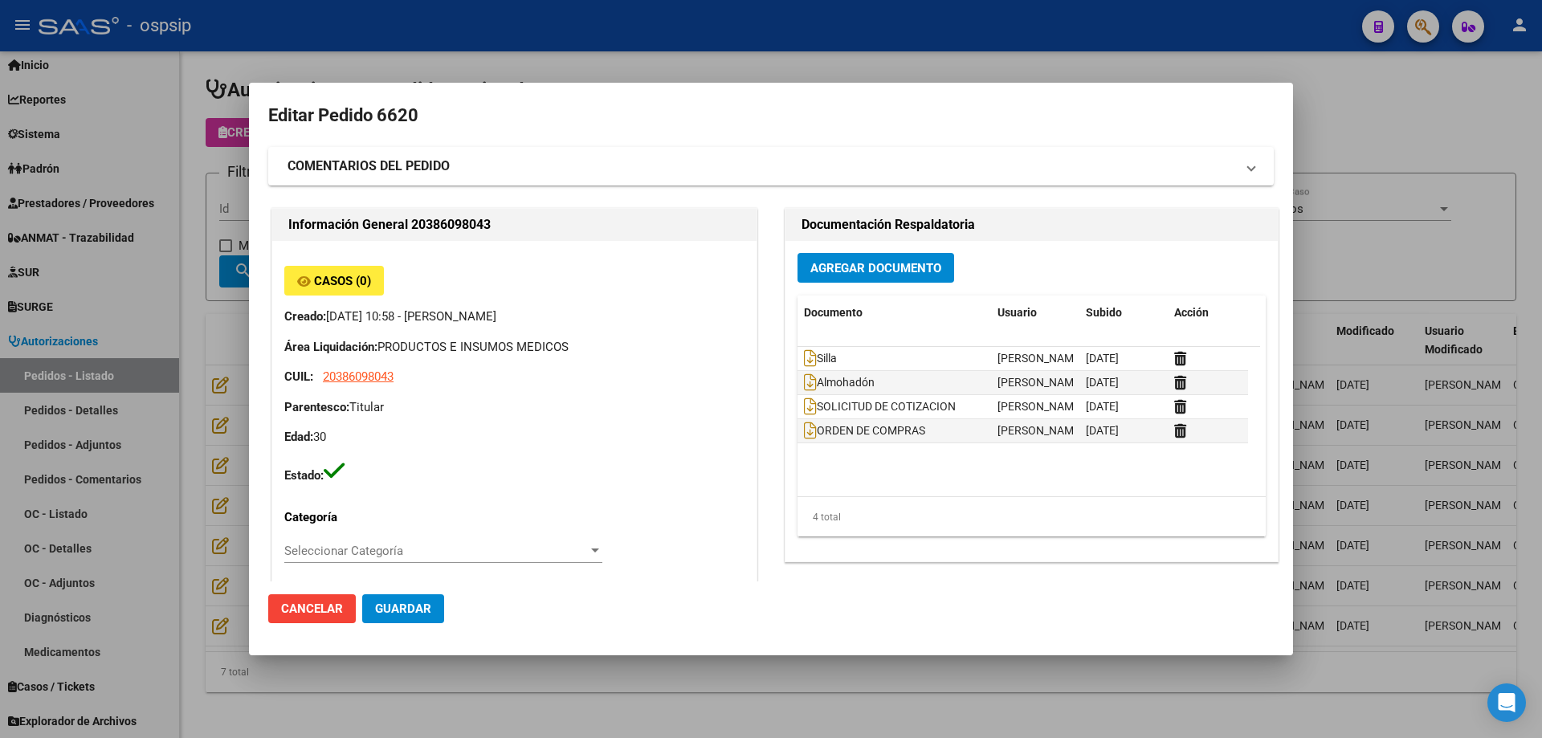
click at [209, 301] on div at bounding box center [771, 369] width 1542 height 738
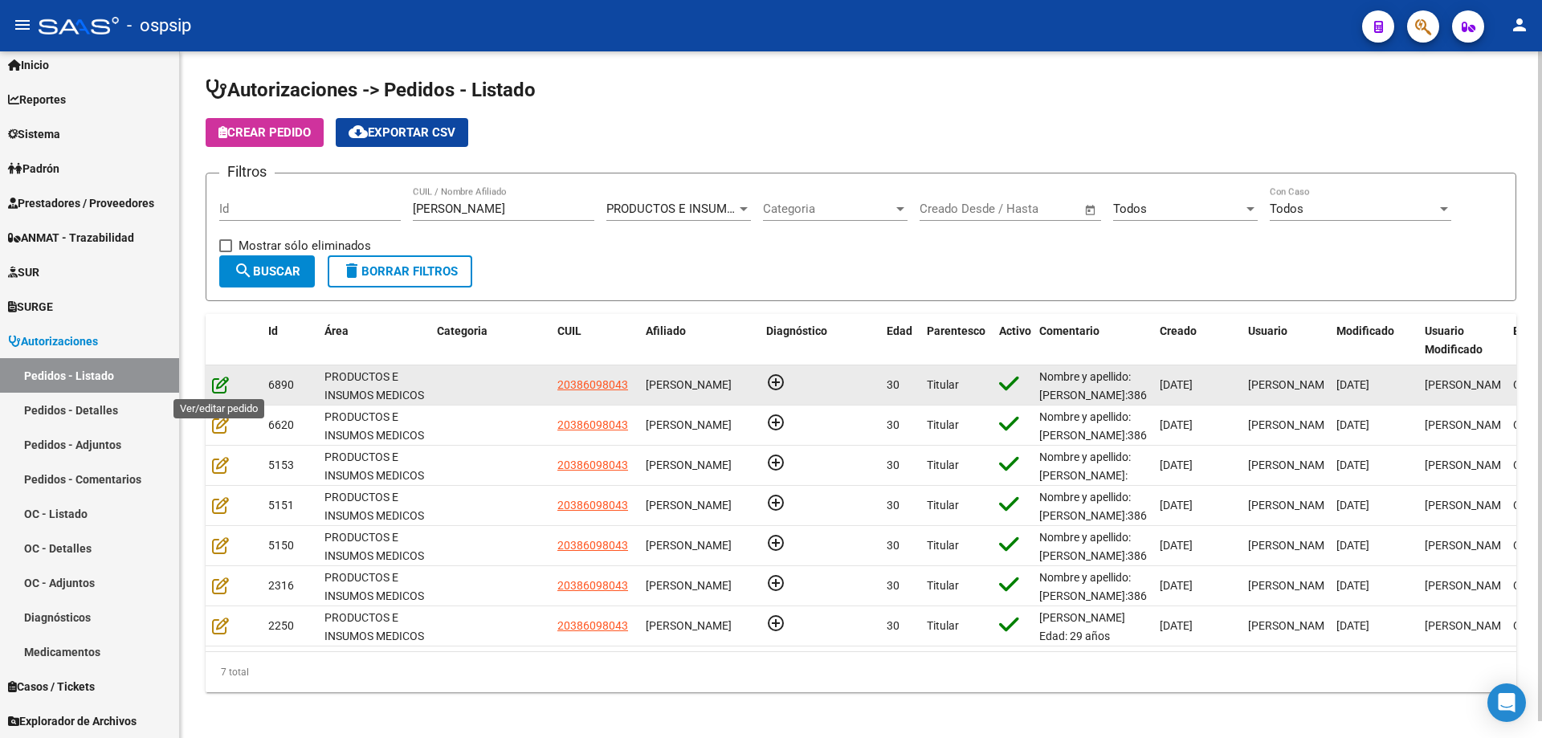
click at [221, 385] on icon at bounding box center [220, 385] width 17 height 18
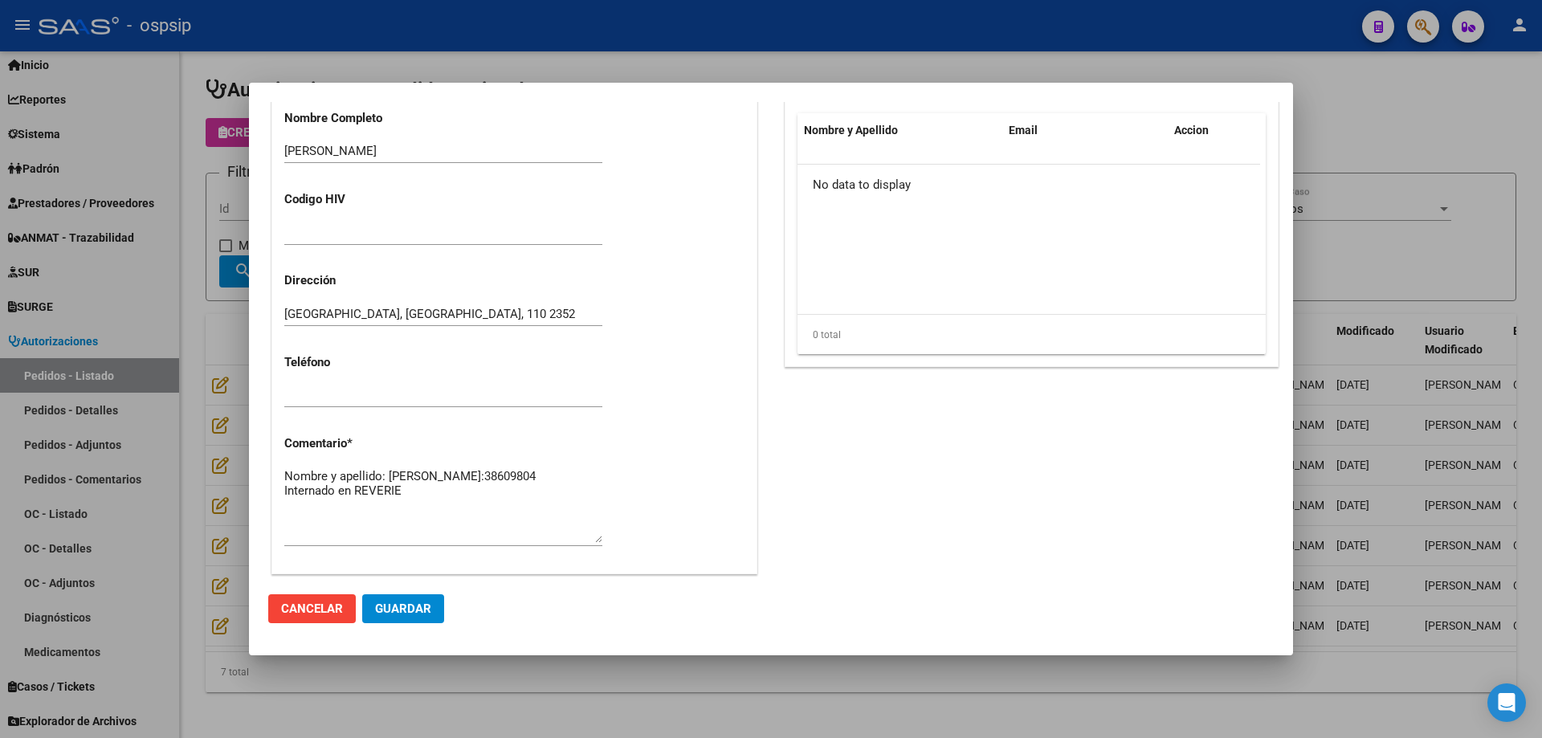
type input "[GEOGRAPHIC_DATA], [STREET_ADDRESS]"
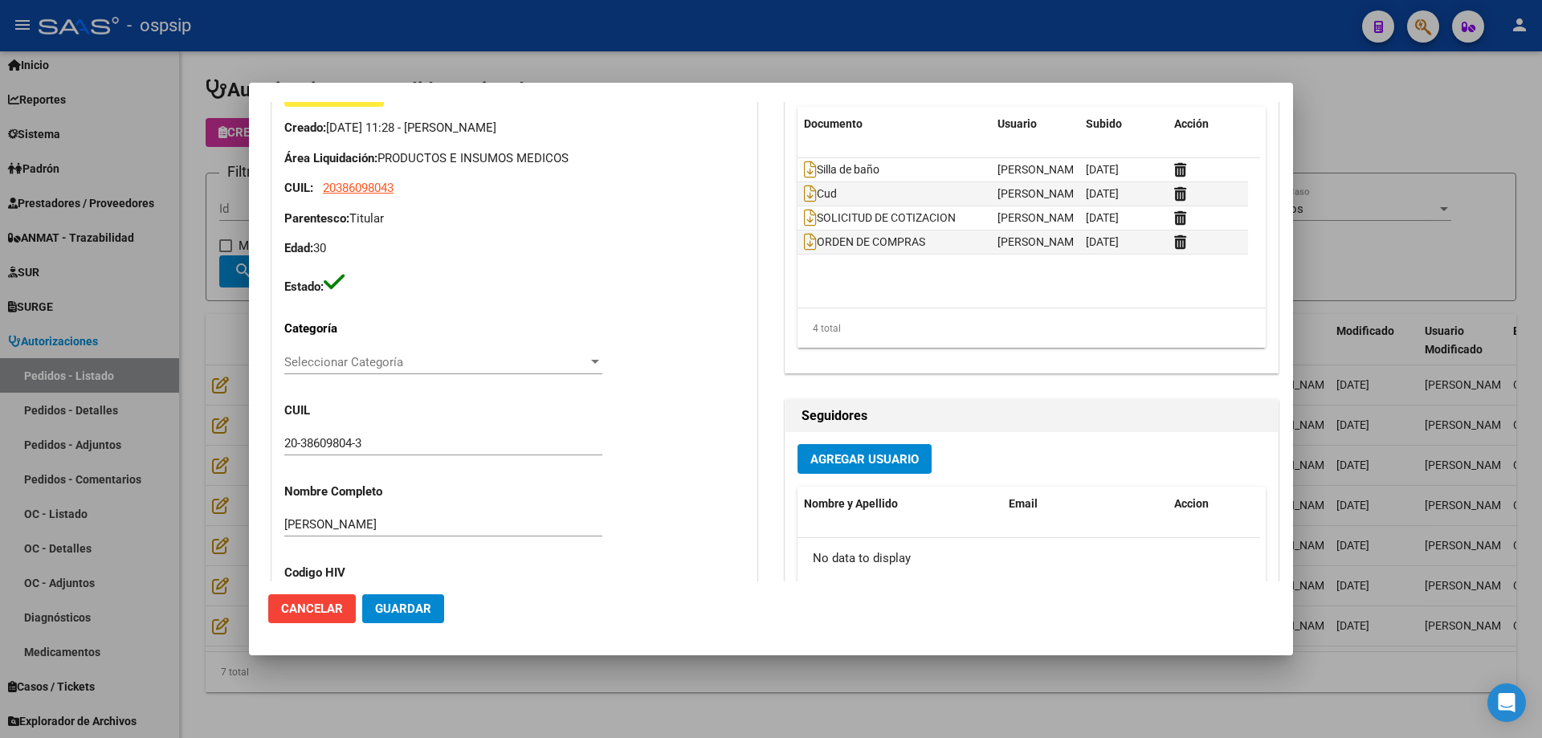
scroll to position [160, 0]
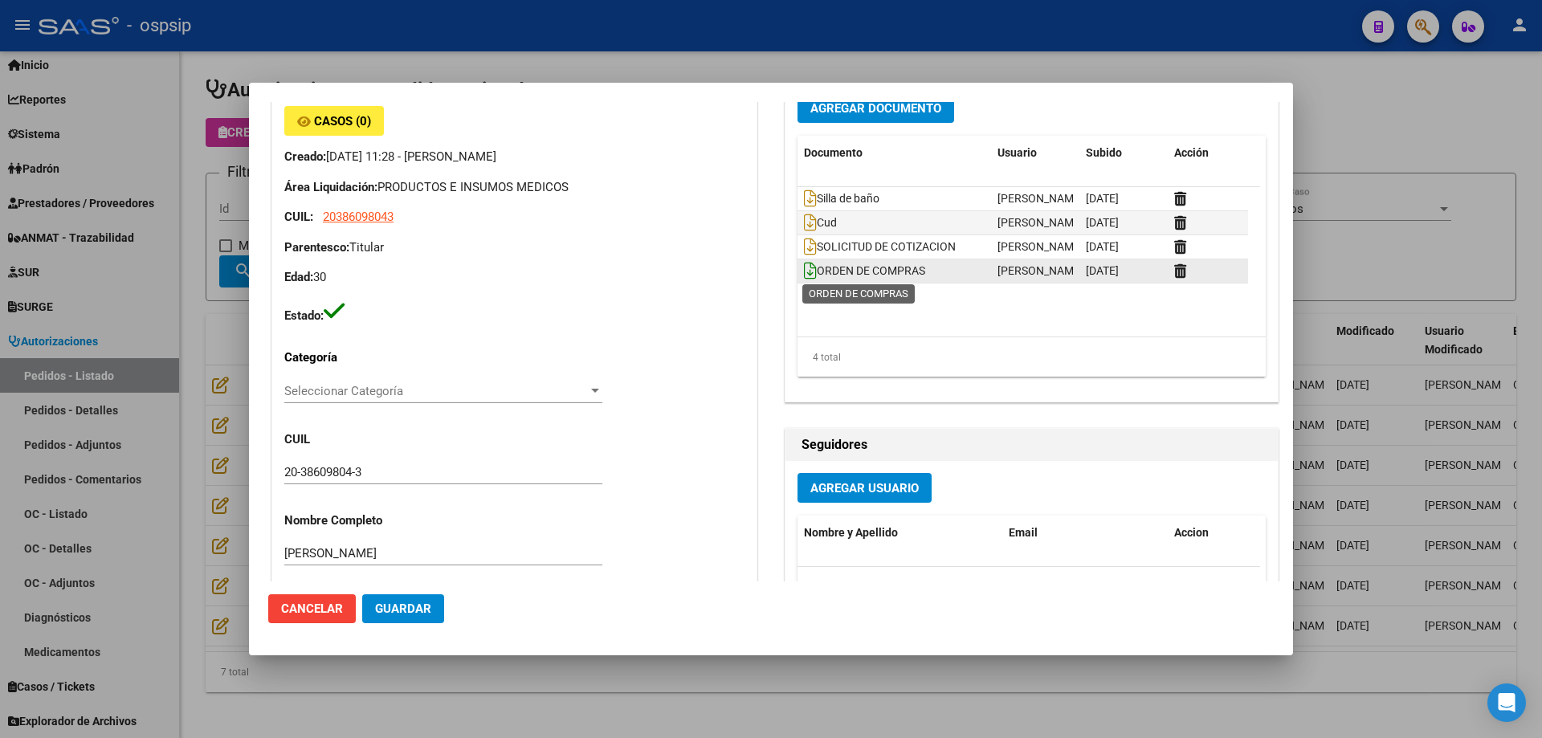
click at [804, 273] on icon at bounding box center [810, 271] width 13 height 18
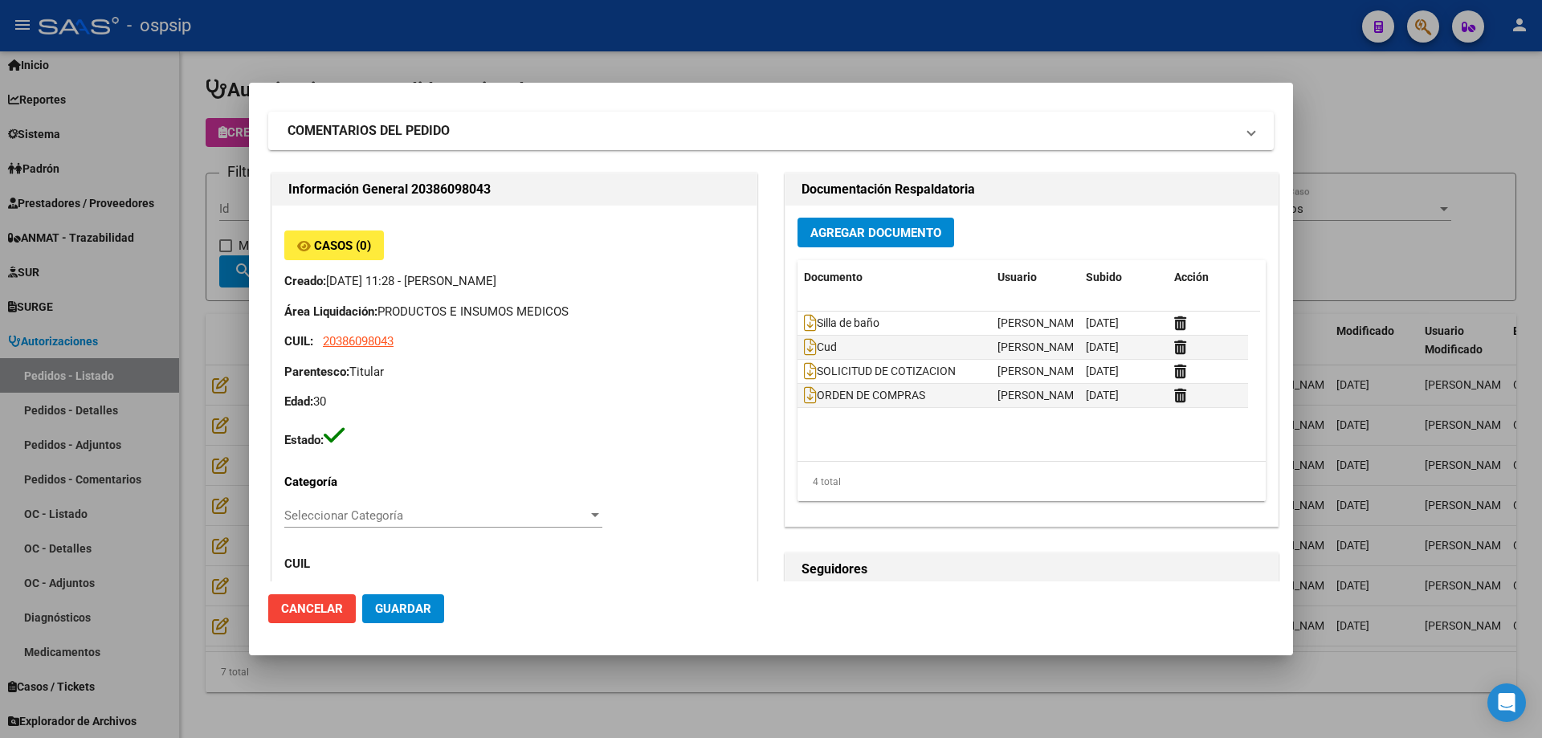
scroll to position [0, 0]
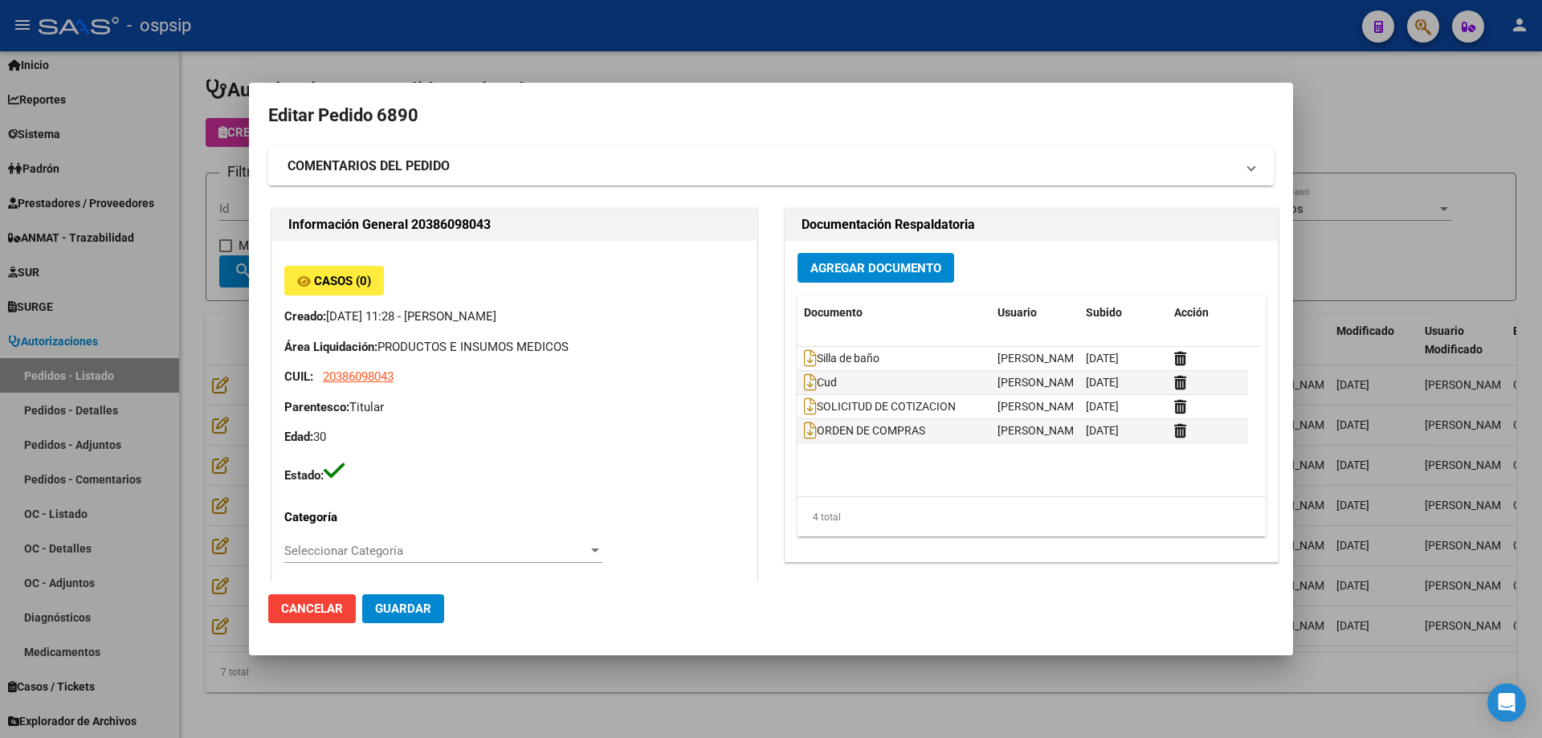
click at [198, 364] on div at bounding box center [771, 369] width 1542 height 738
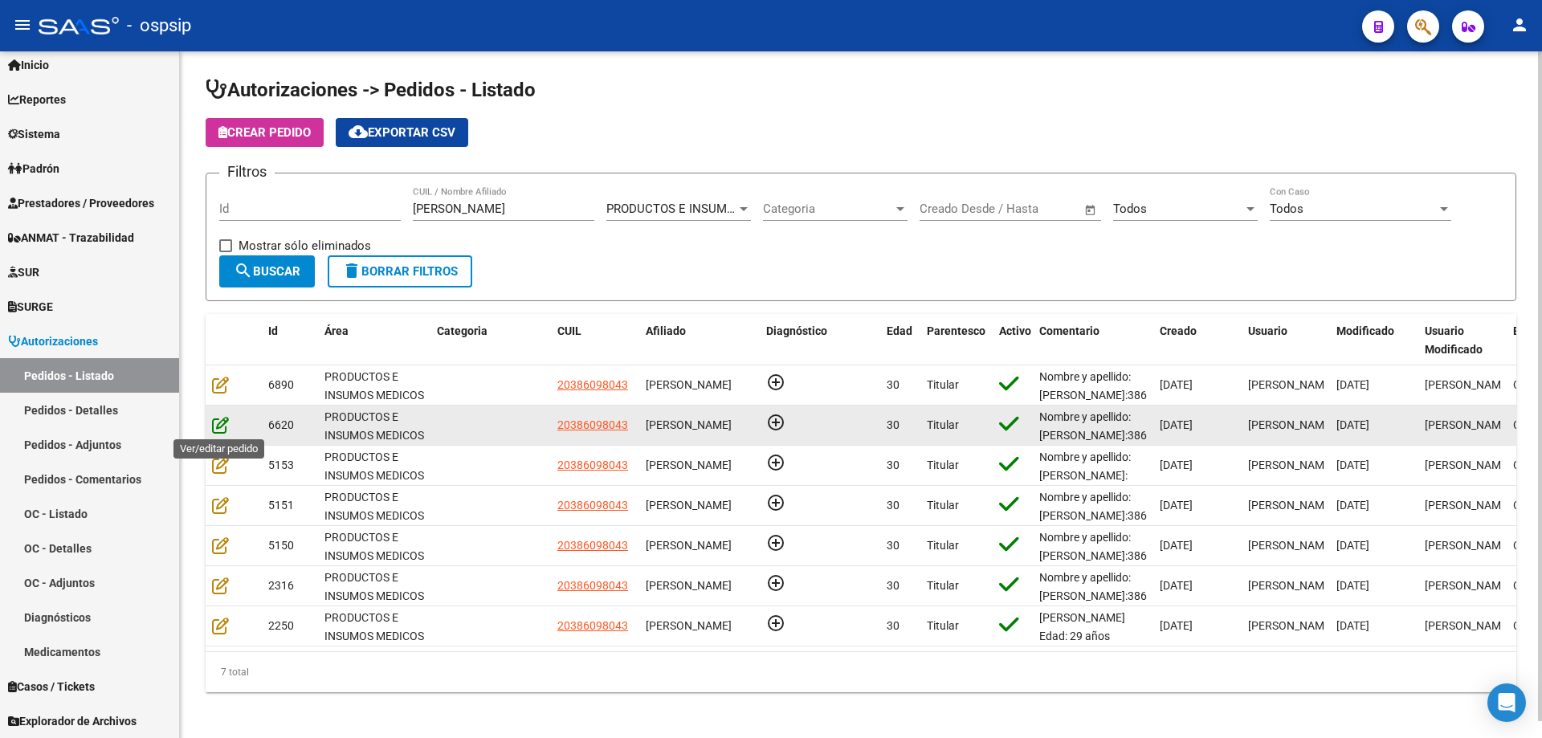
click at [218, 424] on icon at bounding box center [220, 425] width 17 height 18
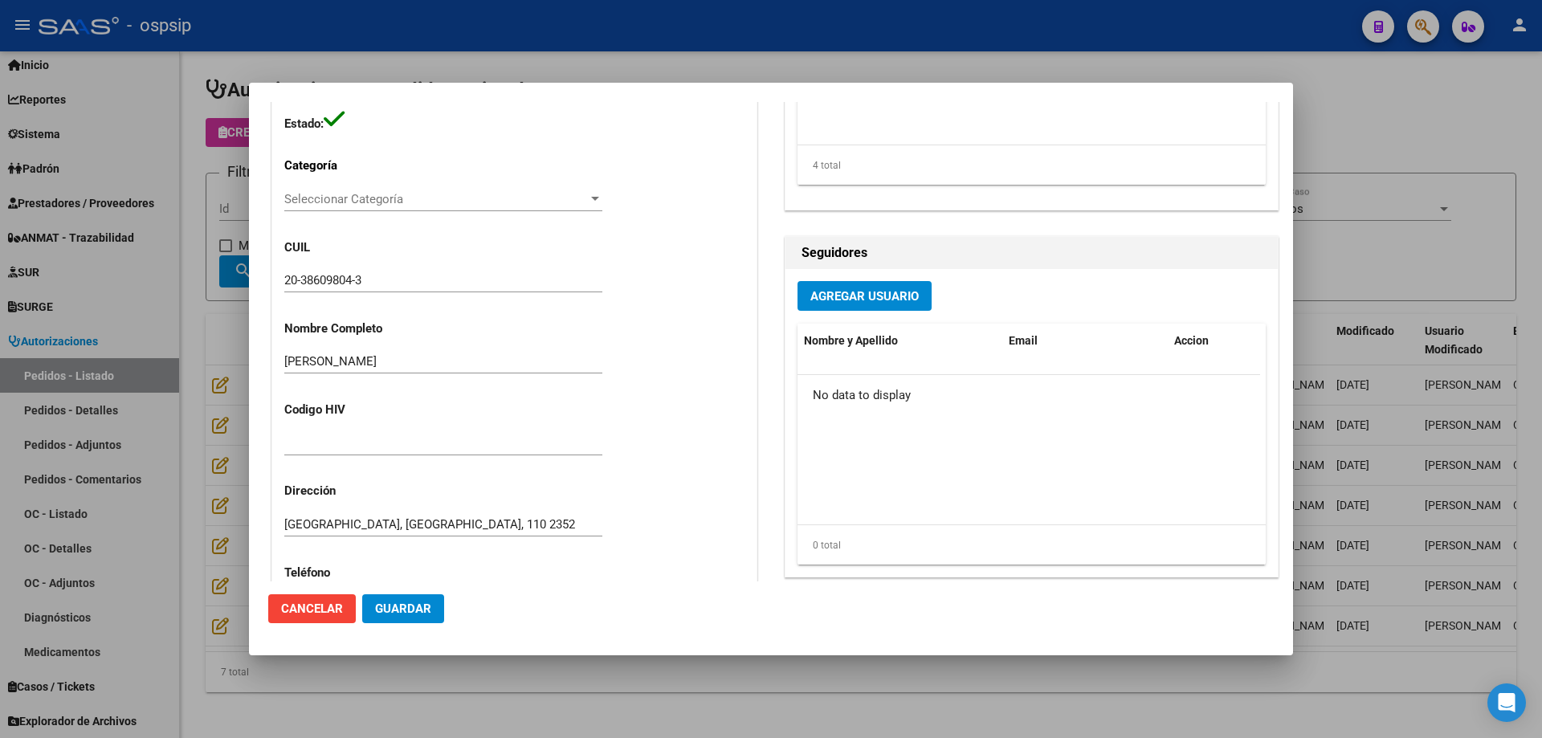
type input "[GEOGRAPHIC_DATA], [STREET_ADDRESS]"
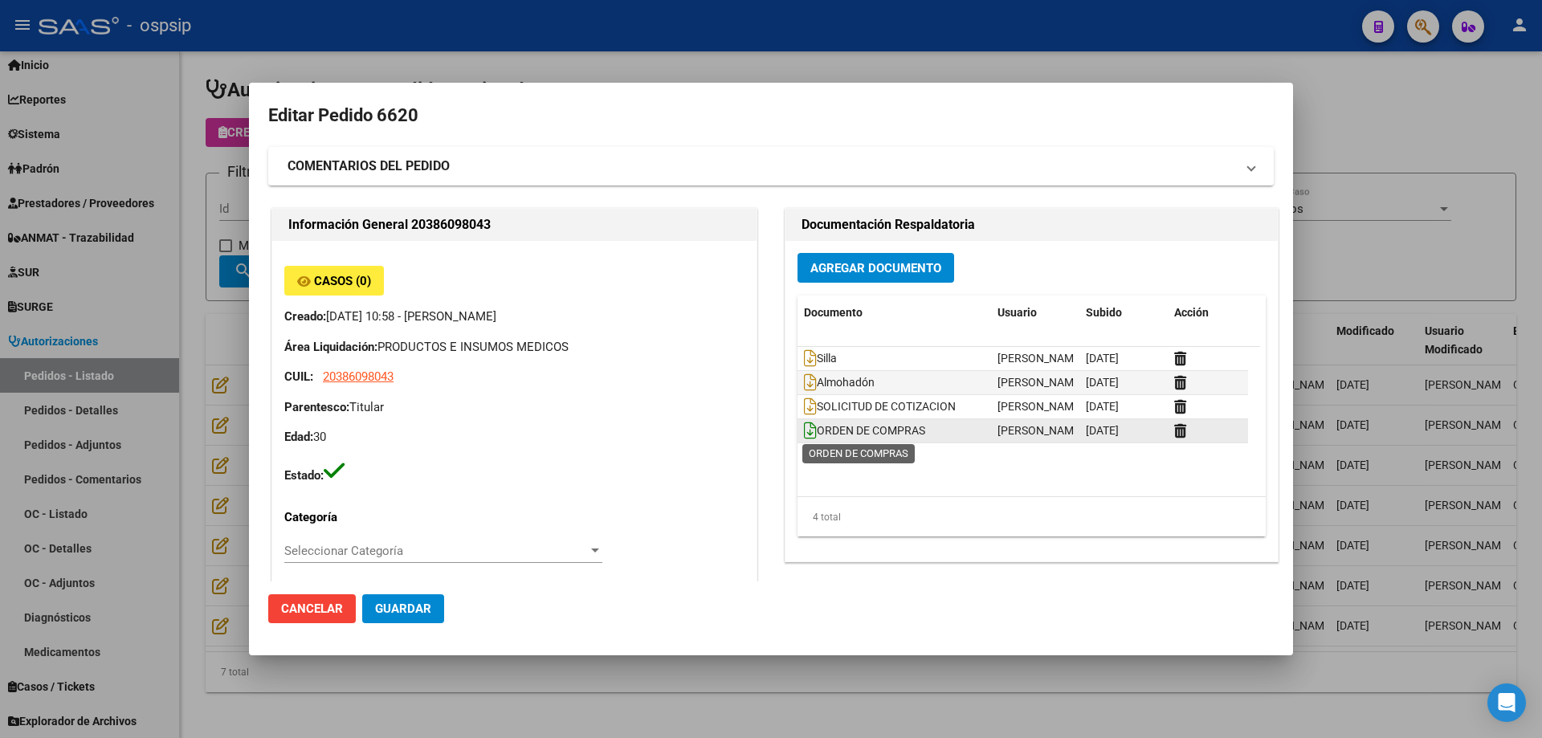
click at [804, 427] on icon at bounding box center [810, 431] width 13 height 18
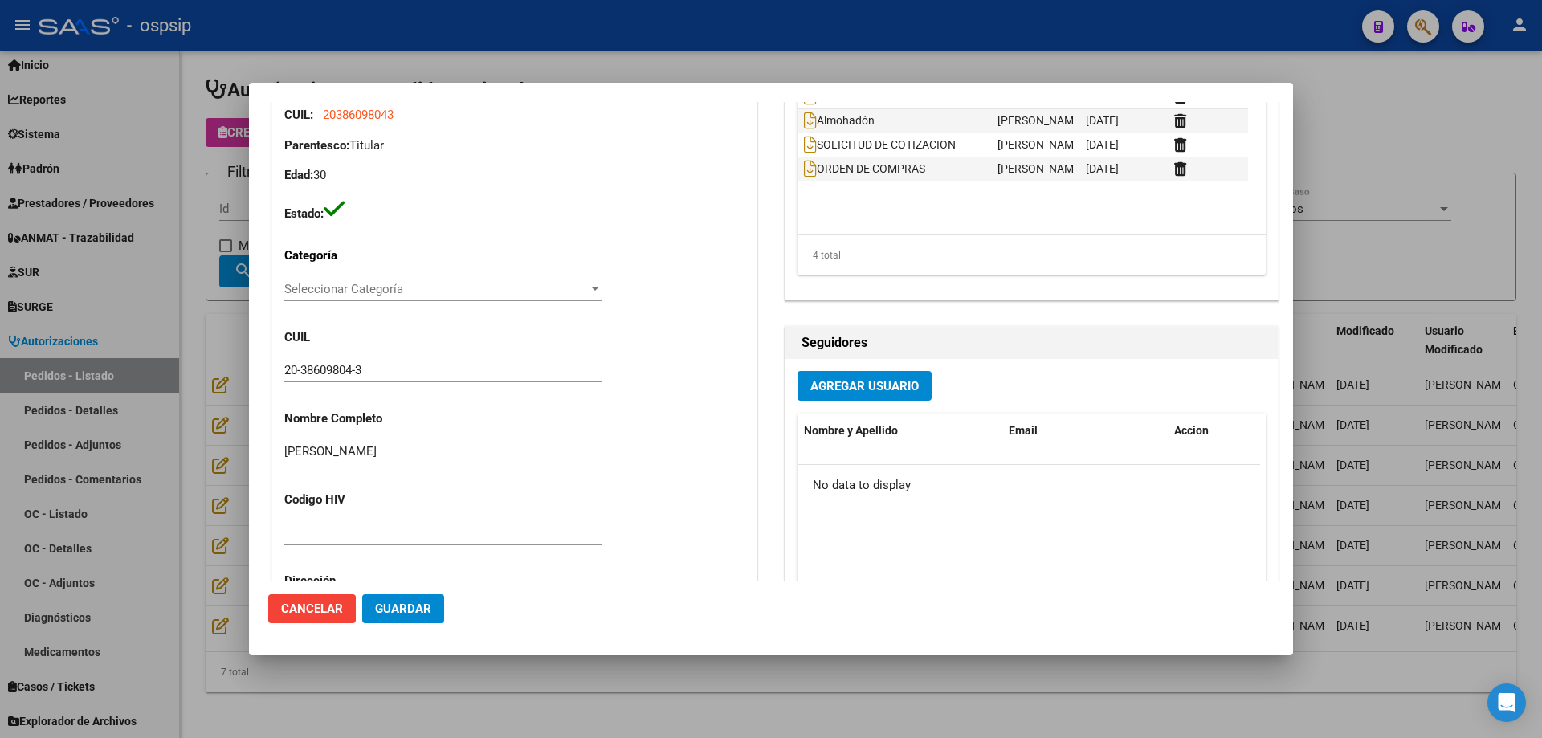
scroll to position [80, 0]
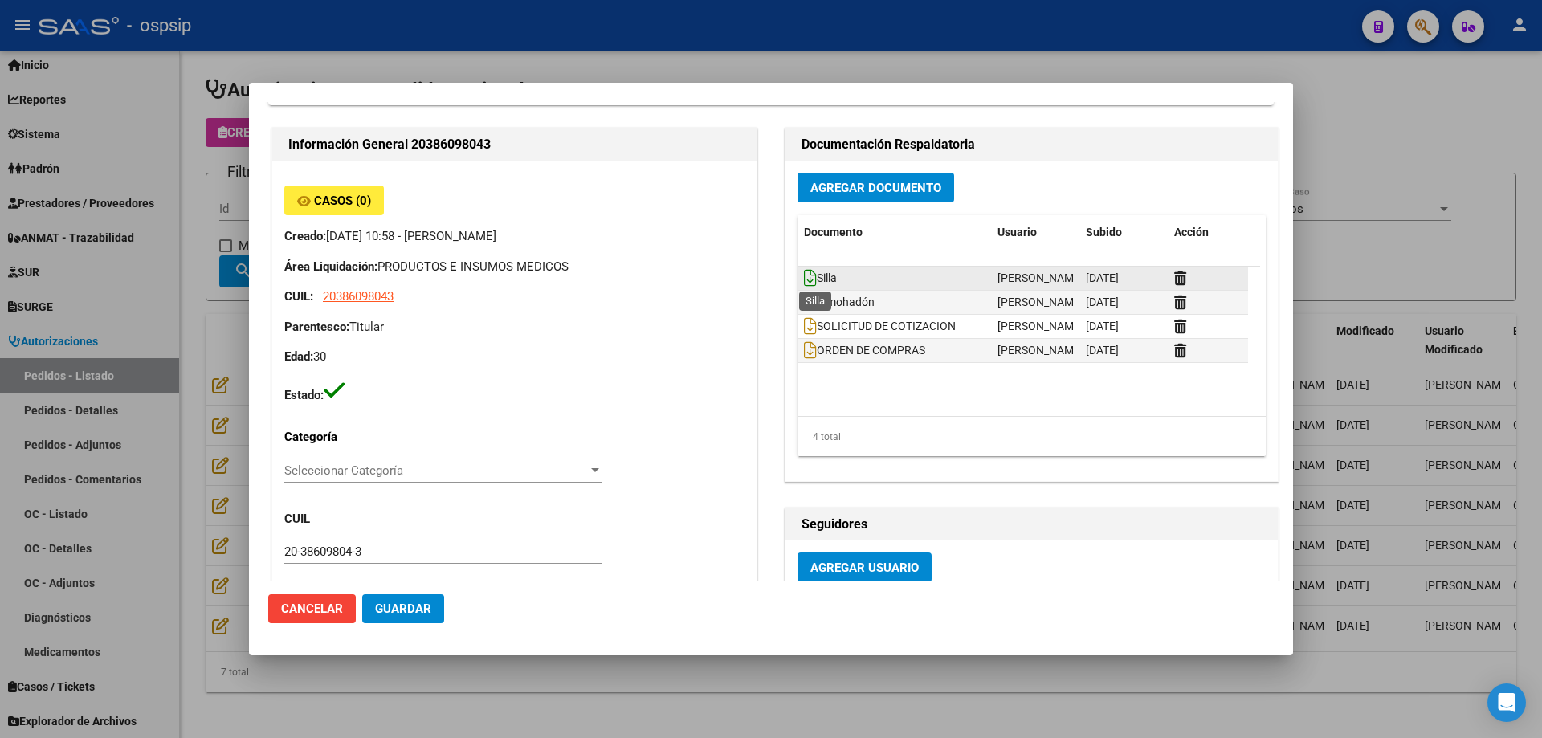
click at [804, 275] on icon at bounding box center [810, 278] width 13 height 18
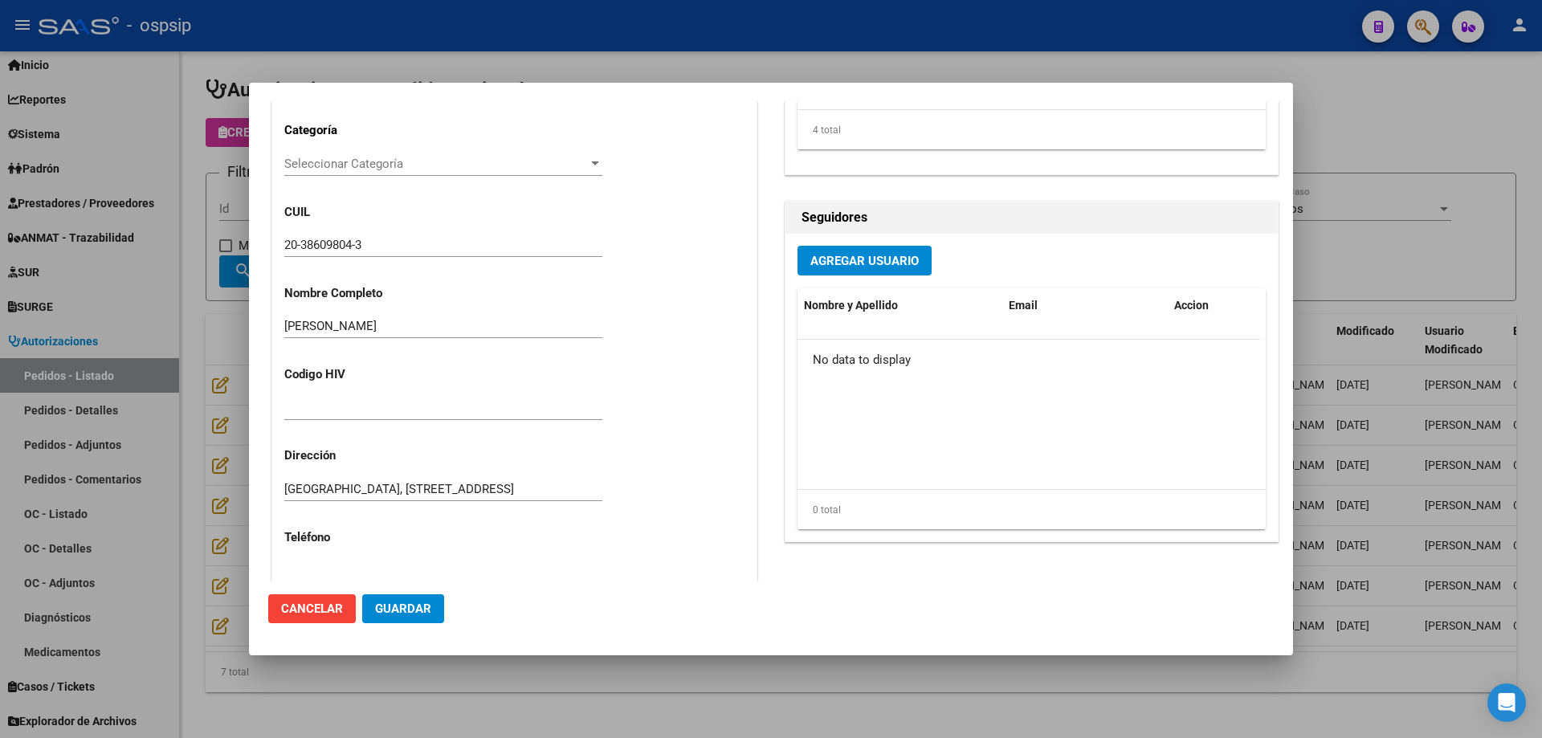
scroll to position [562, 0]
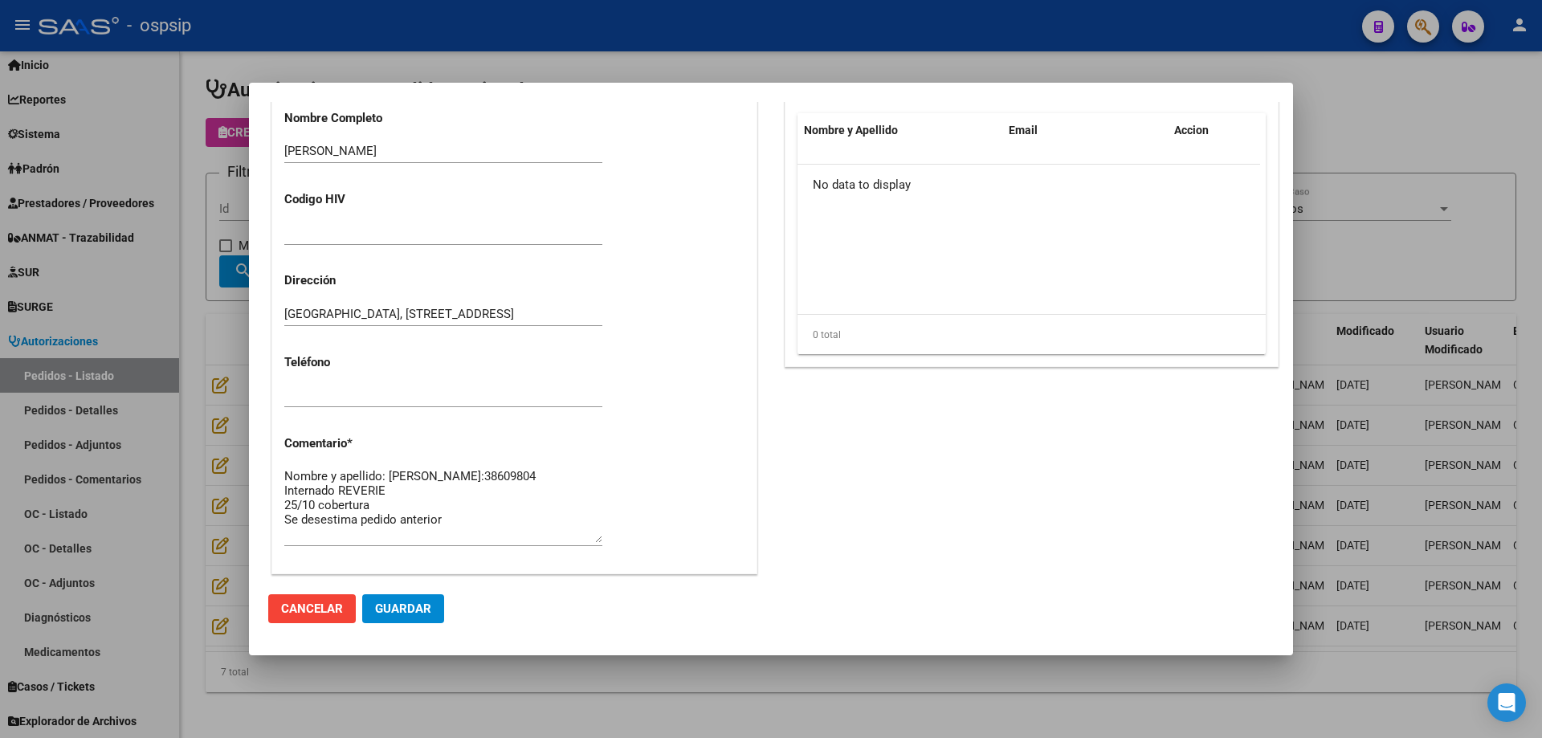
click at [139, 268] on div at bounding box center [771, 369] width 1542 height 738
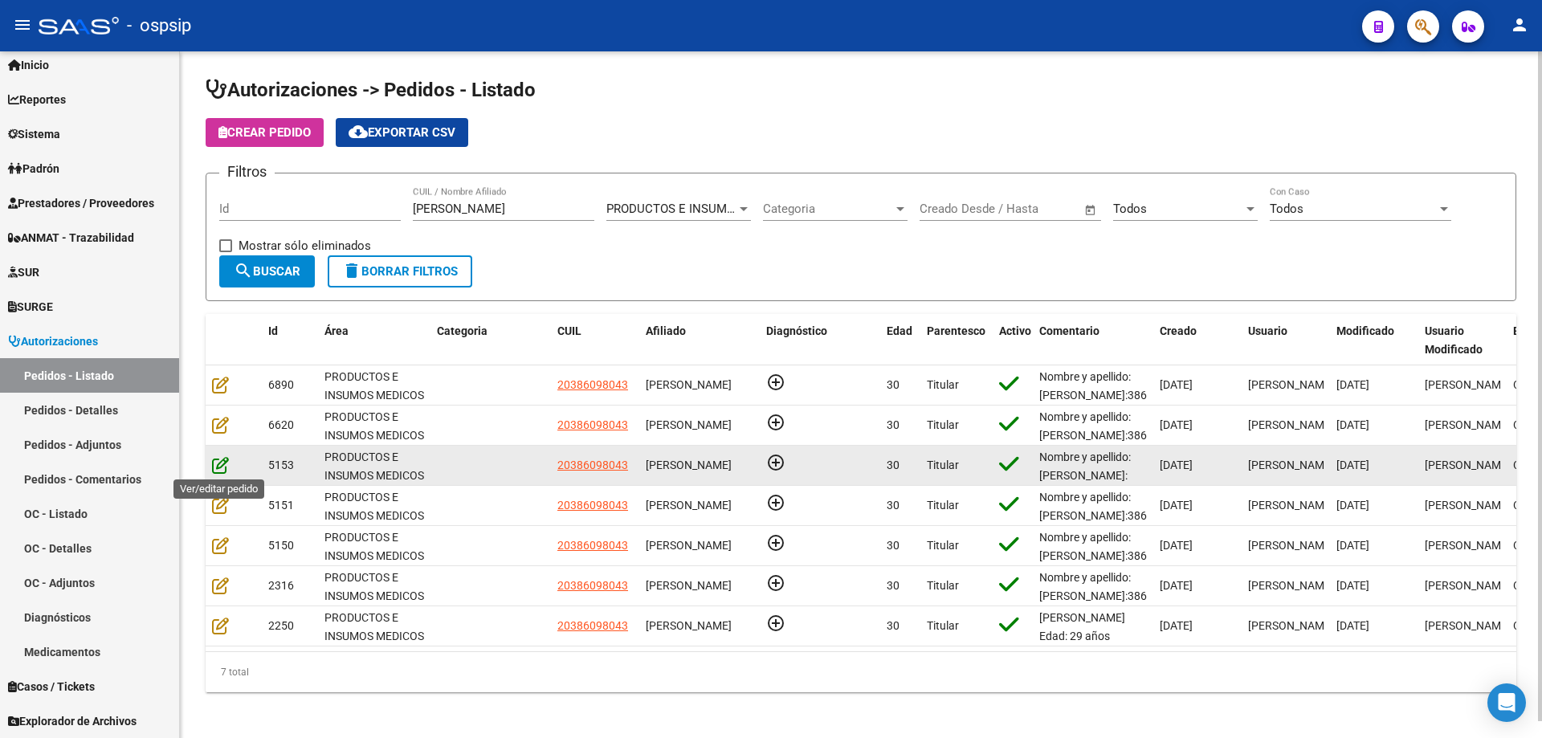
click at [225, 467] on icon at bounding box center [220, 465] width 17 height 18
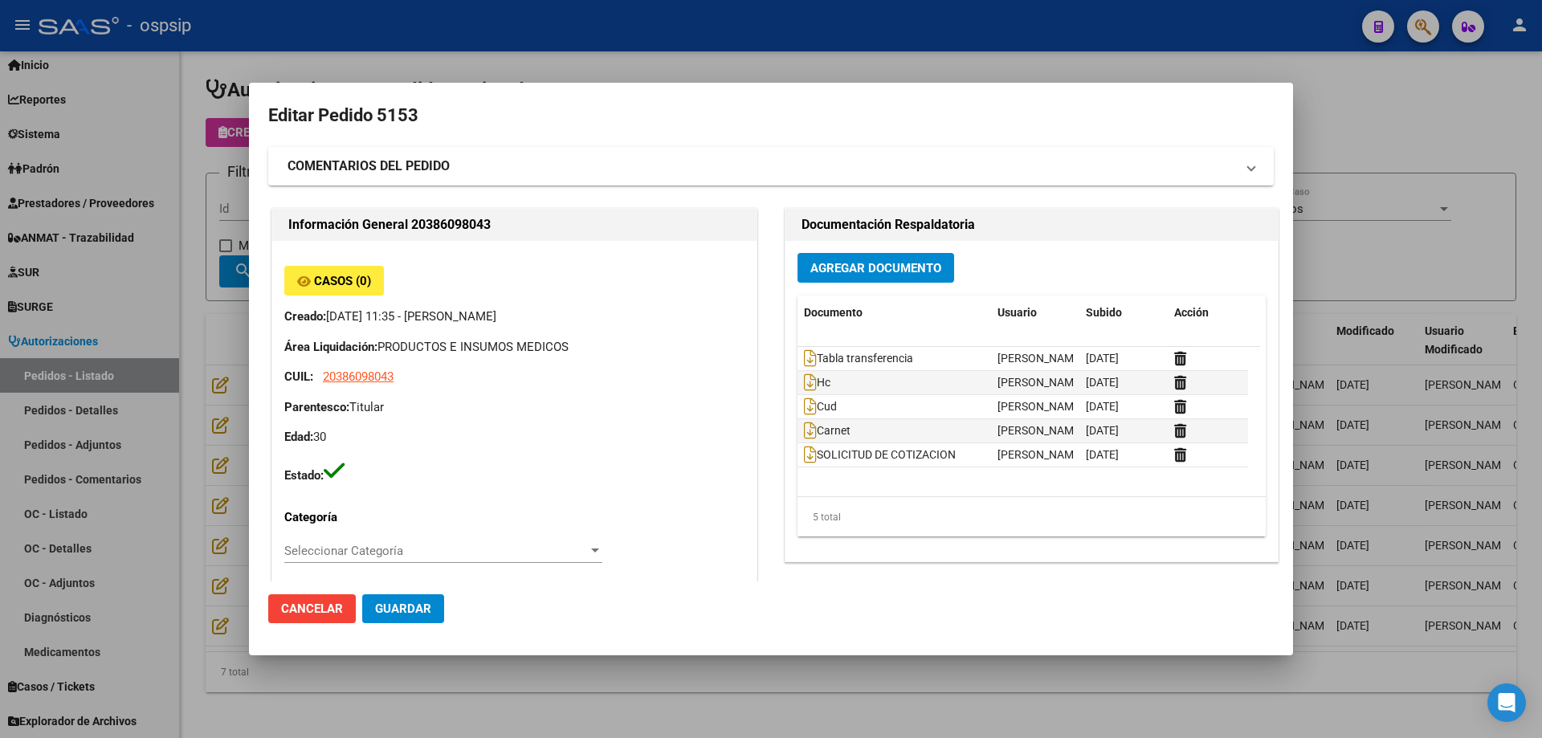
type input "[GEOGRAPHIC_DATA], [STREET_ADDRESS]"
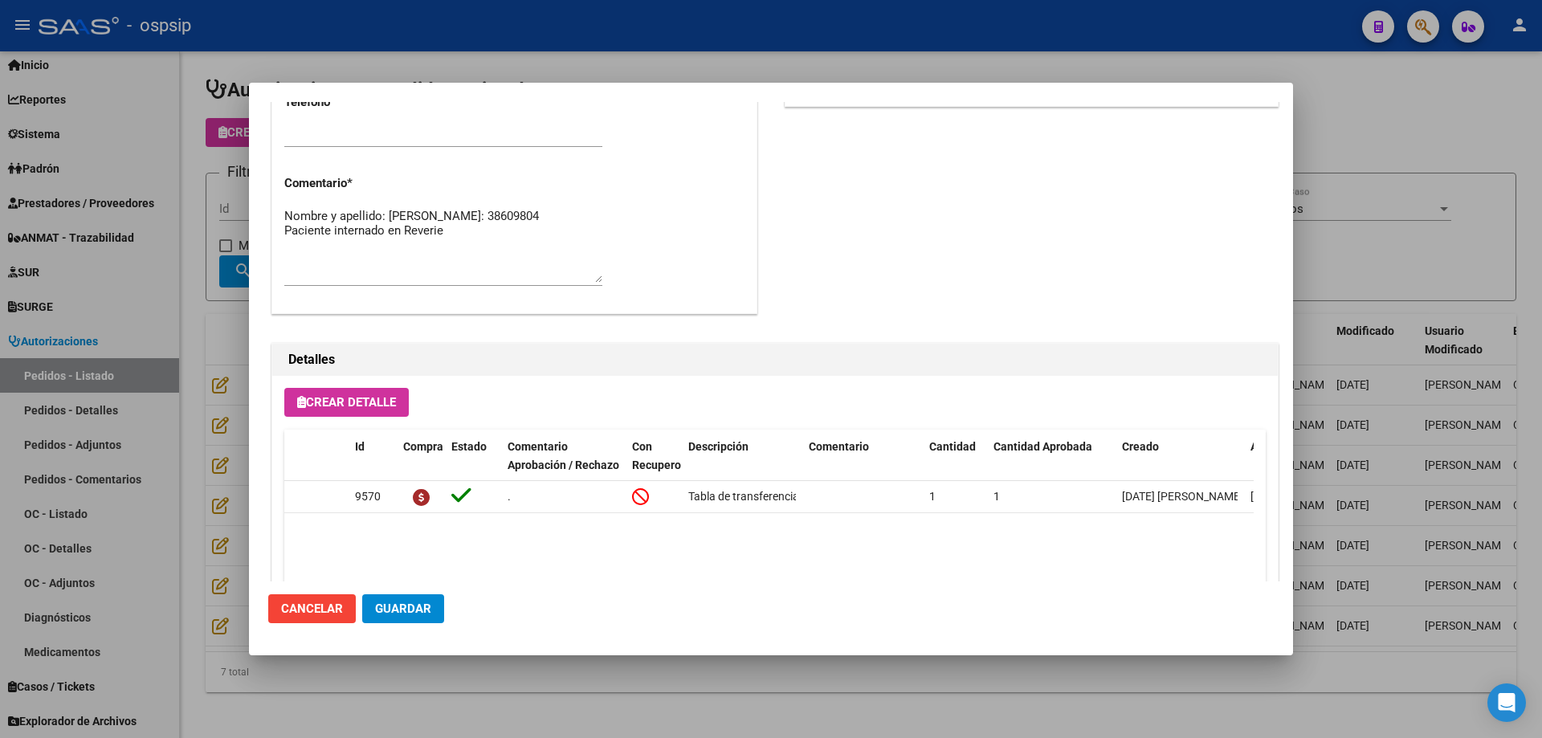
scroll to position [963, 0]
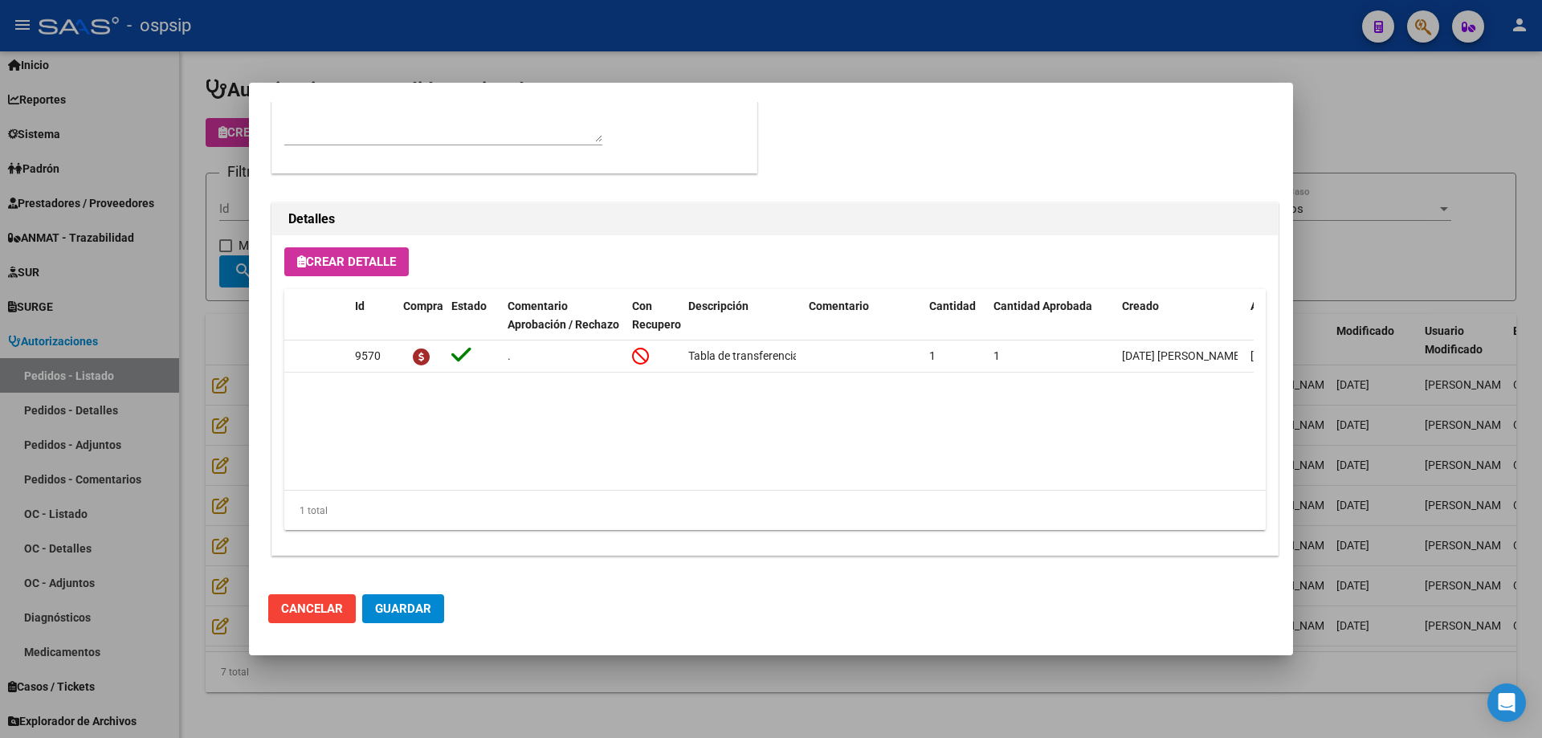
click at [160, 334] on div at bounding box center [771, 369] width 1542 height 738
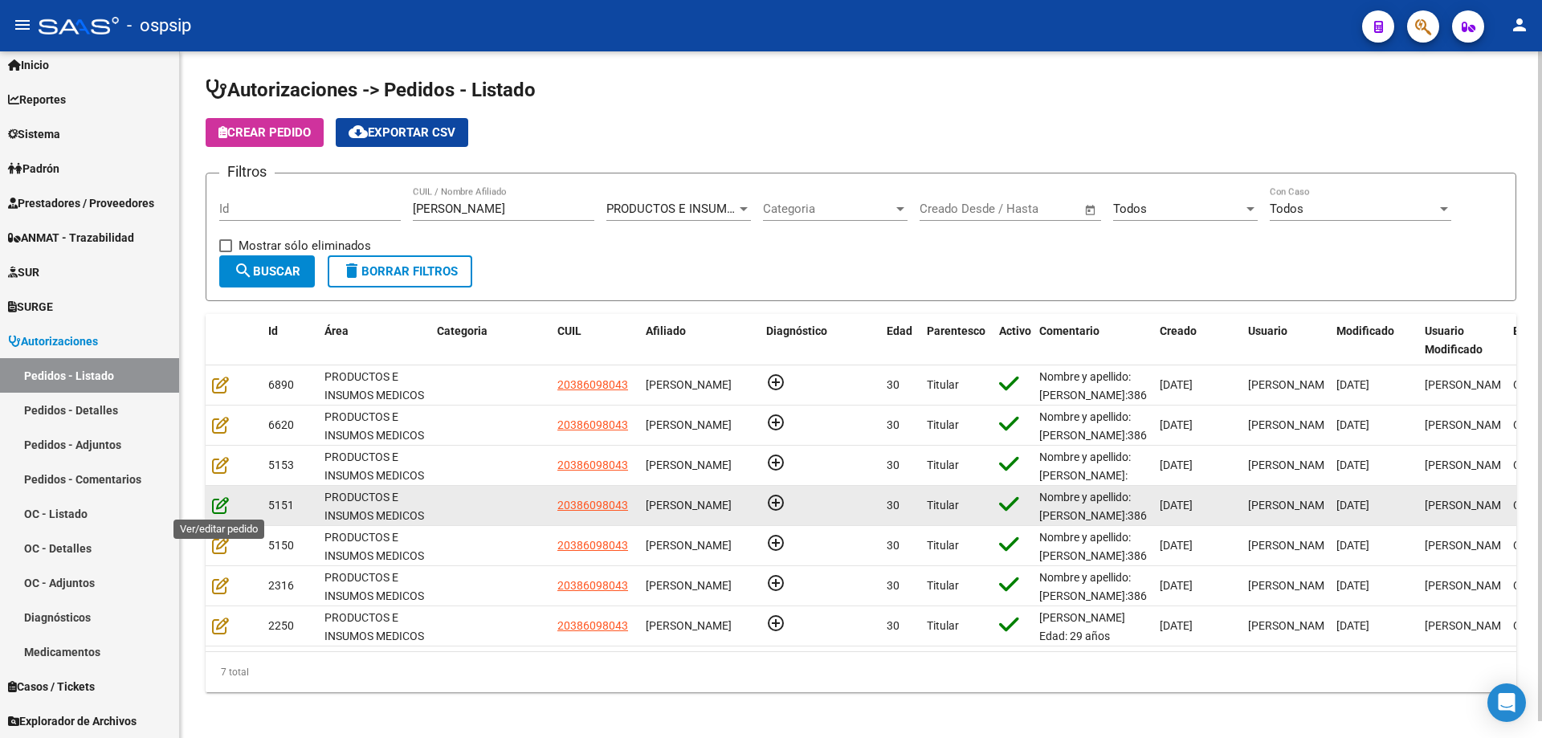
click at [217, 500] on icon at bounding box center [220, 505] width 17 height 18
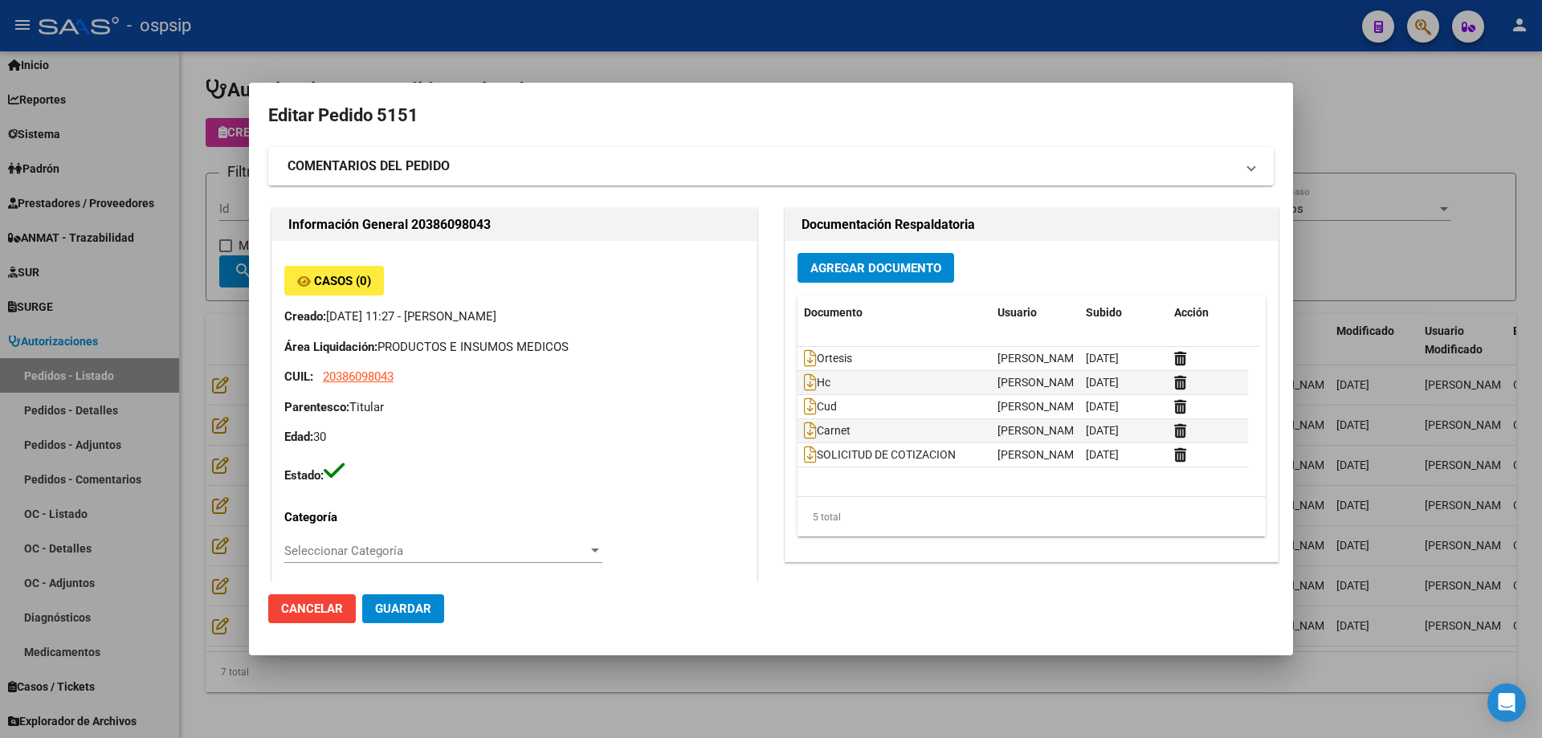
type input "[GEOGRAPHIC_DATA], [STREET_ADDRESS]"
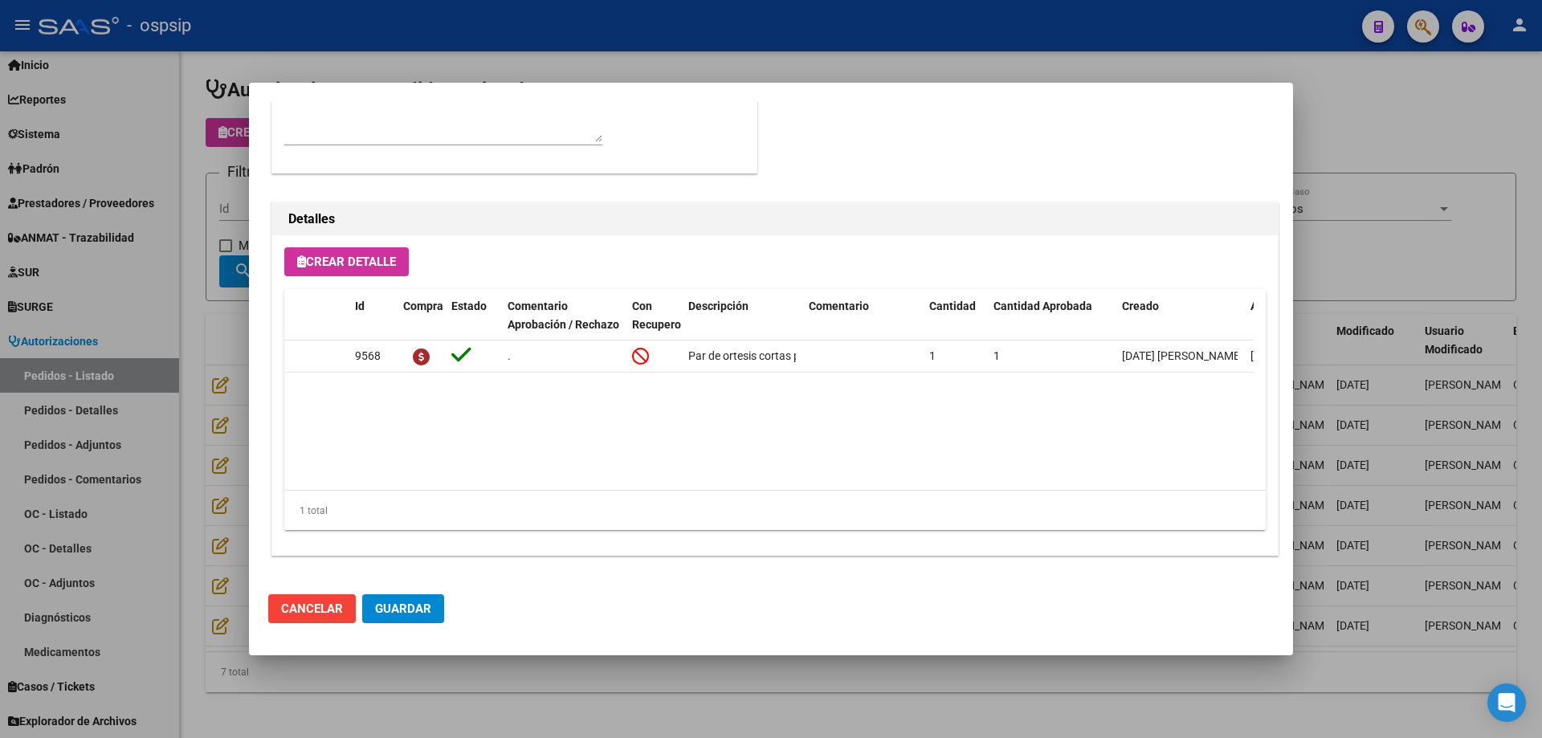
click at [235, 460] on div at bounding box center [771, 369] width 1542 height 738
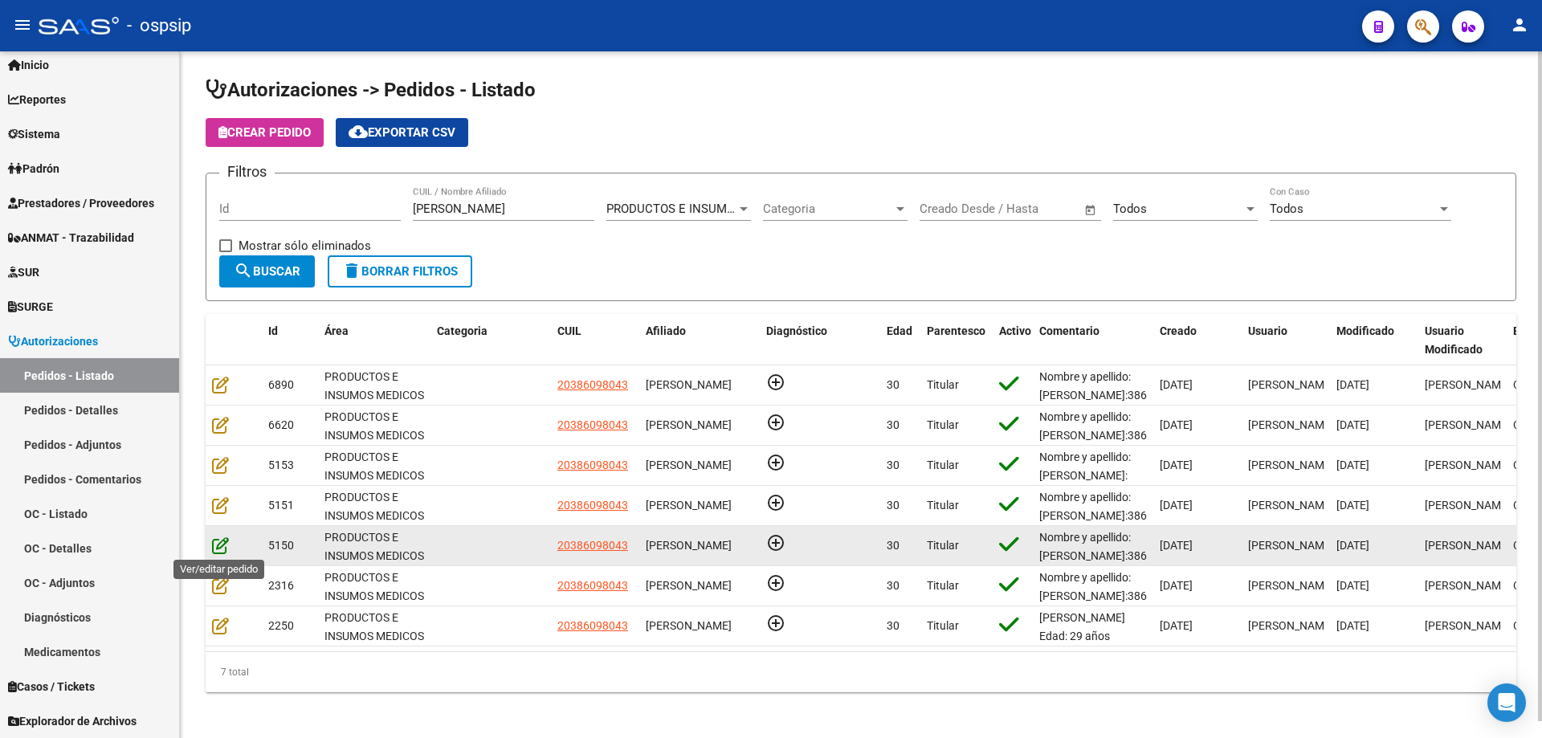
click at [222, 548] on icon at bounding box center [220, 545] width 17 height 18
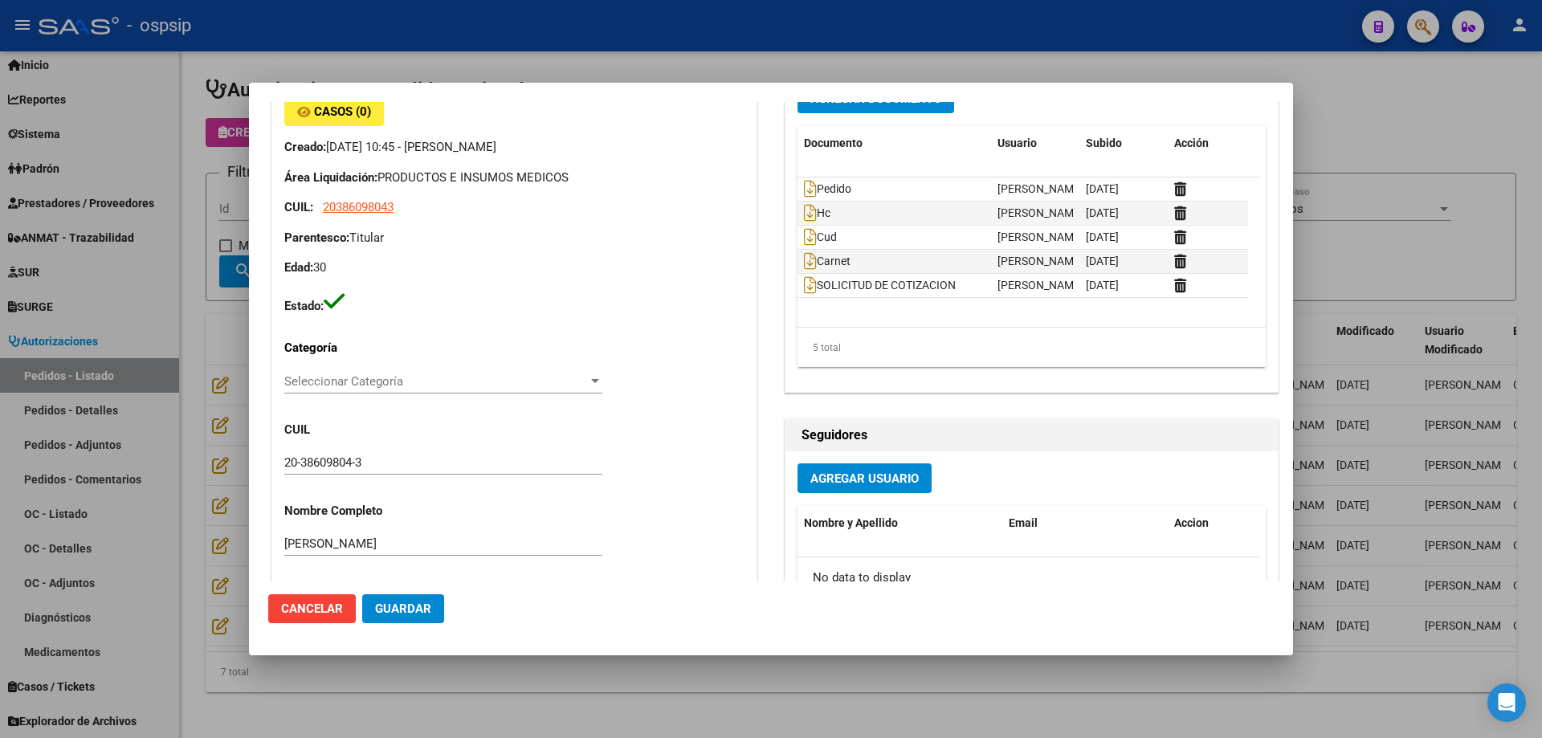
type input "[GEOGRAPHIC_DATA], [STREET_ADDRESS]"
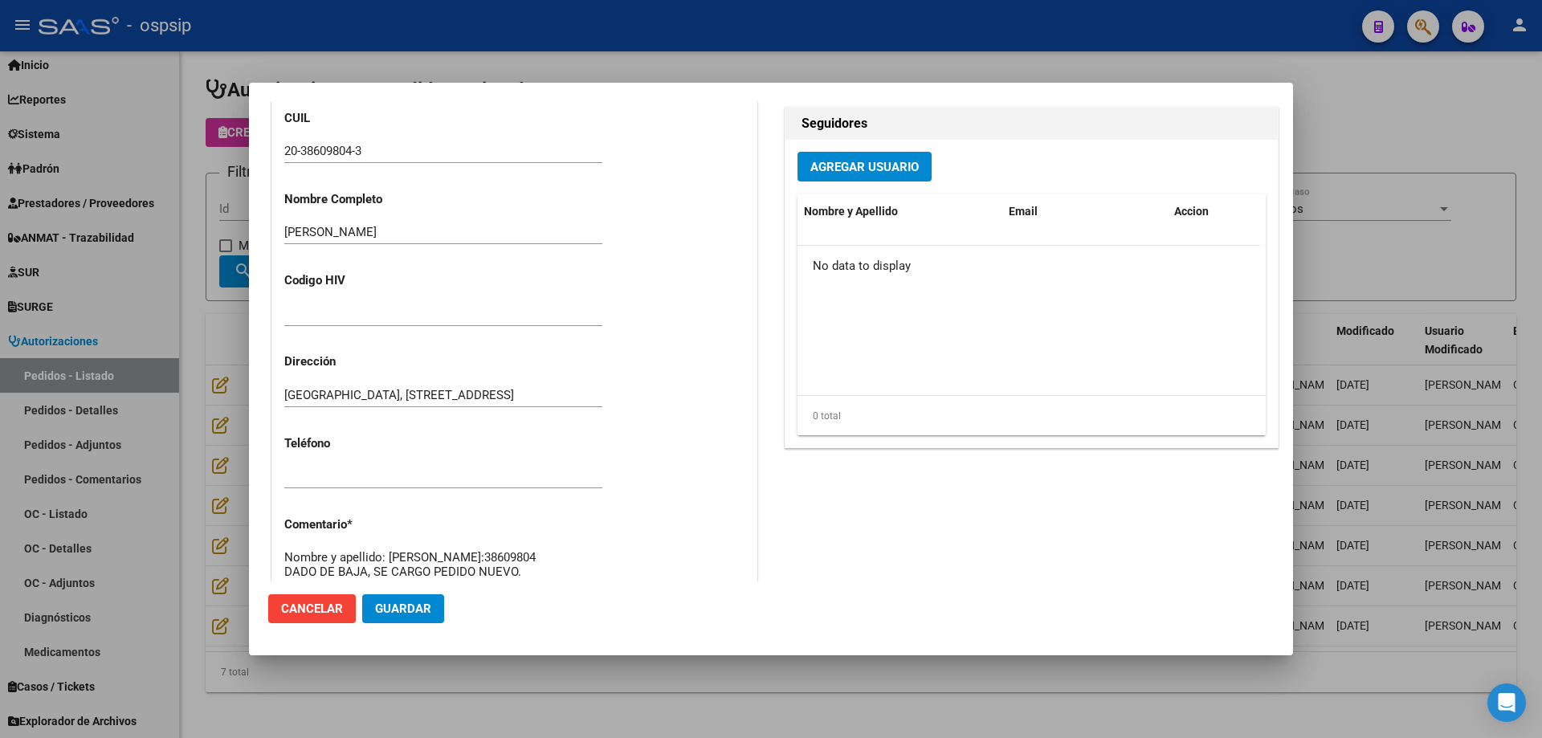
scroll to position [0, 0]
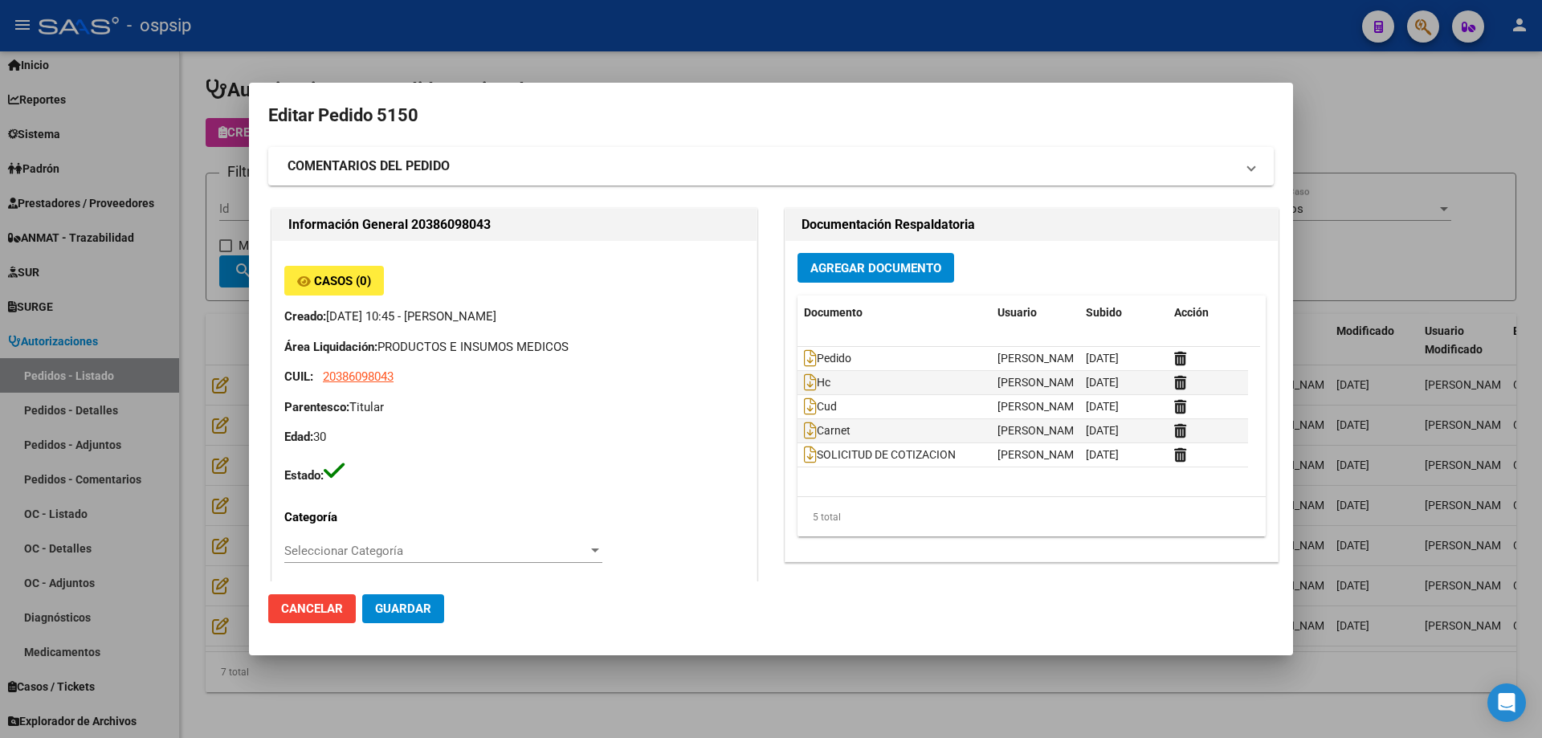
click at [198, 324] on div at bounding box center [771, 369] width 1542 height 738
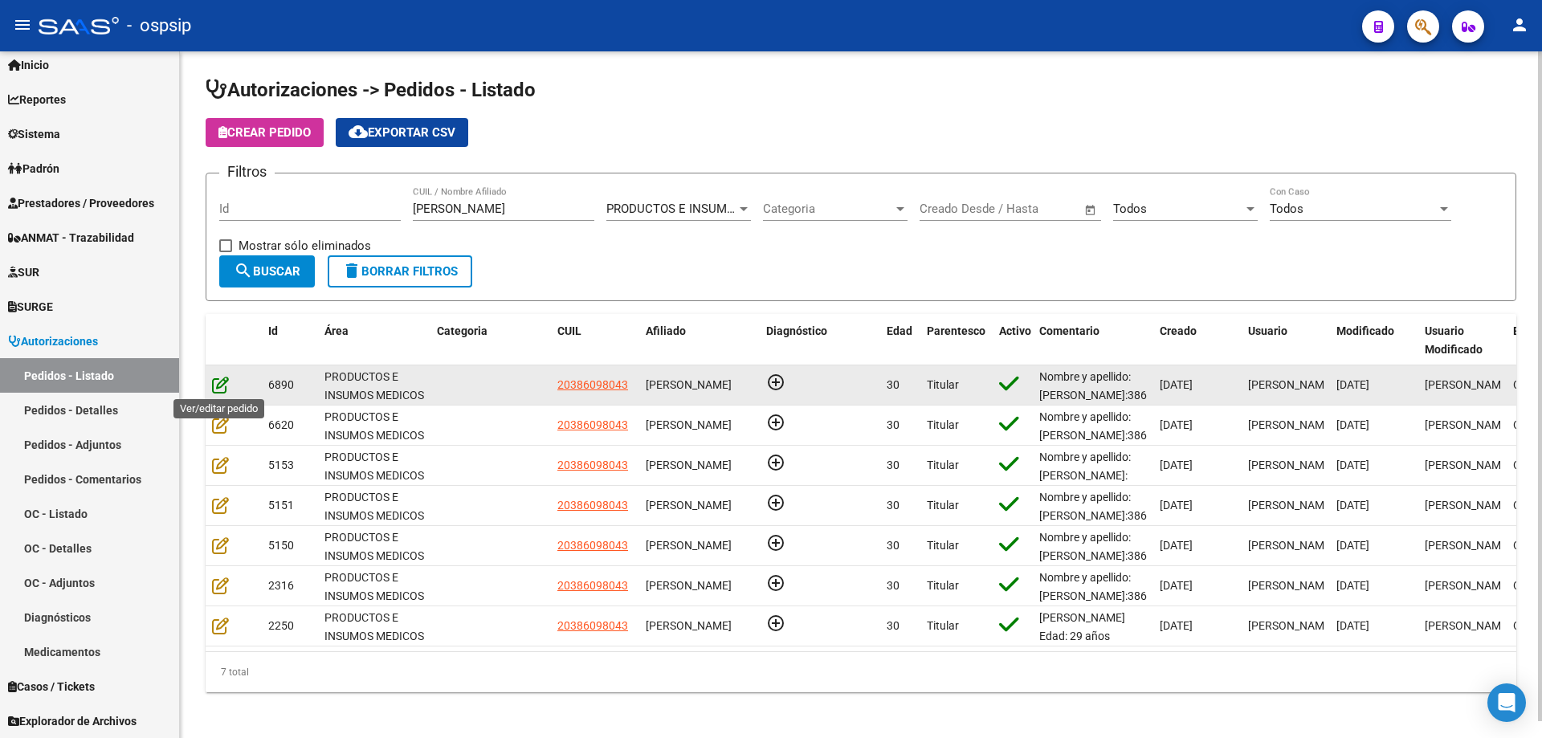
click at [221, 377] on icon at bounding box center [220, 385] width 17 height 18
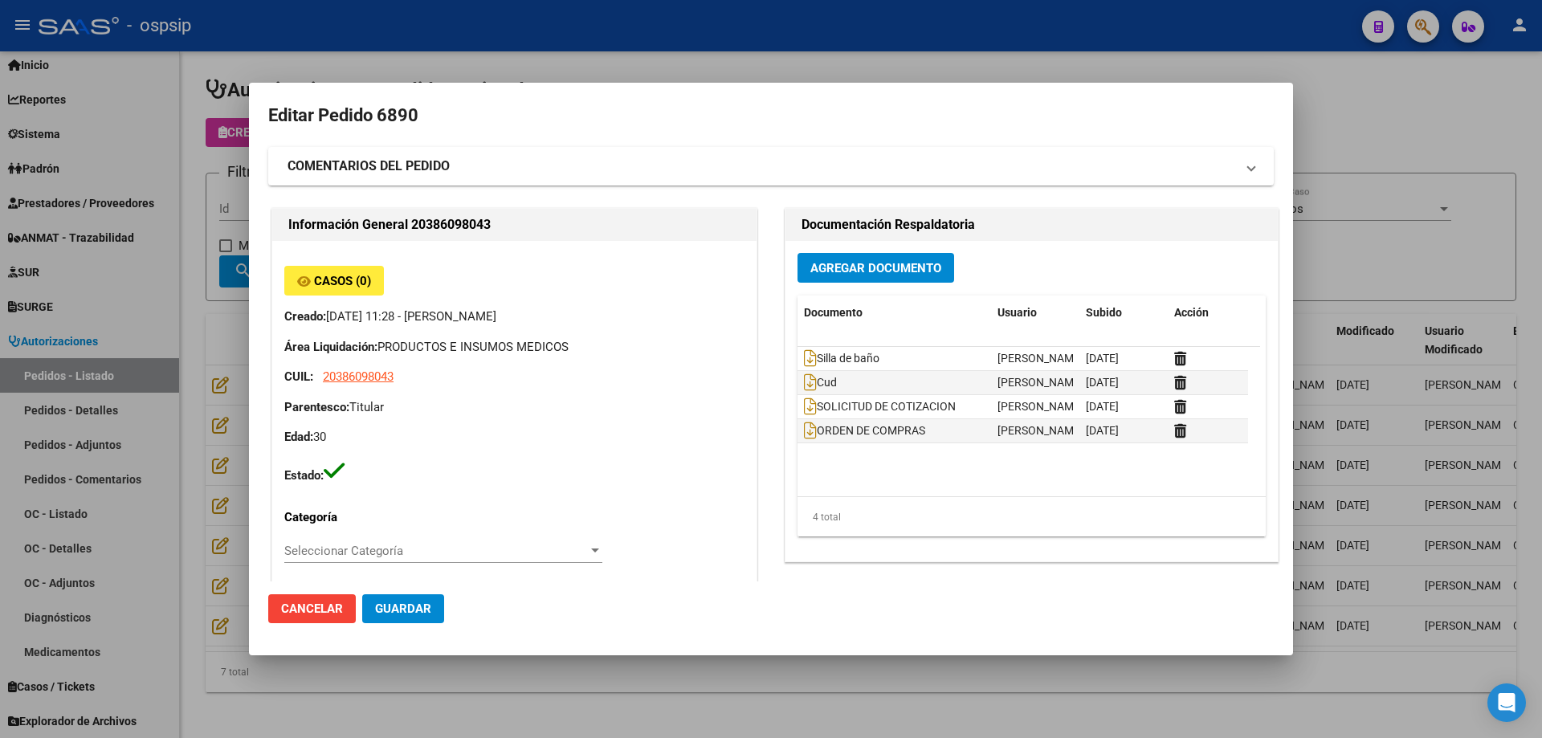
type input "[GEOGRAPHIC_DATA], [STREET_ADDRESS]"
click at [150, 418] on div at bounding box center [771, 369] width 1542 height 738
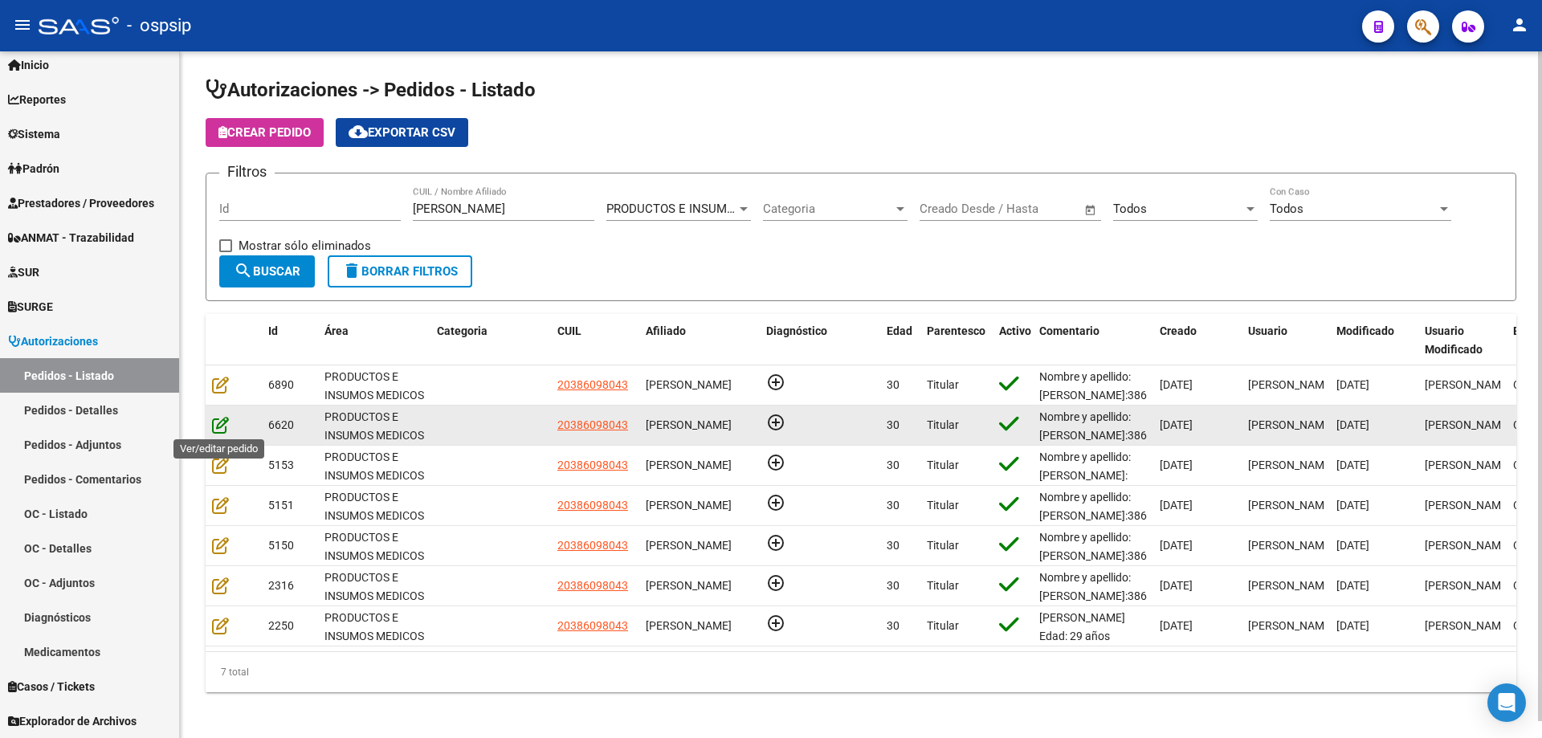
click at [226, 419] on icon at bounding box center [220, 425] width 17 height 18
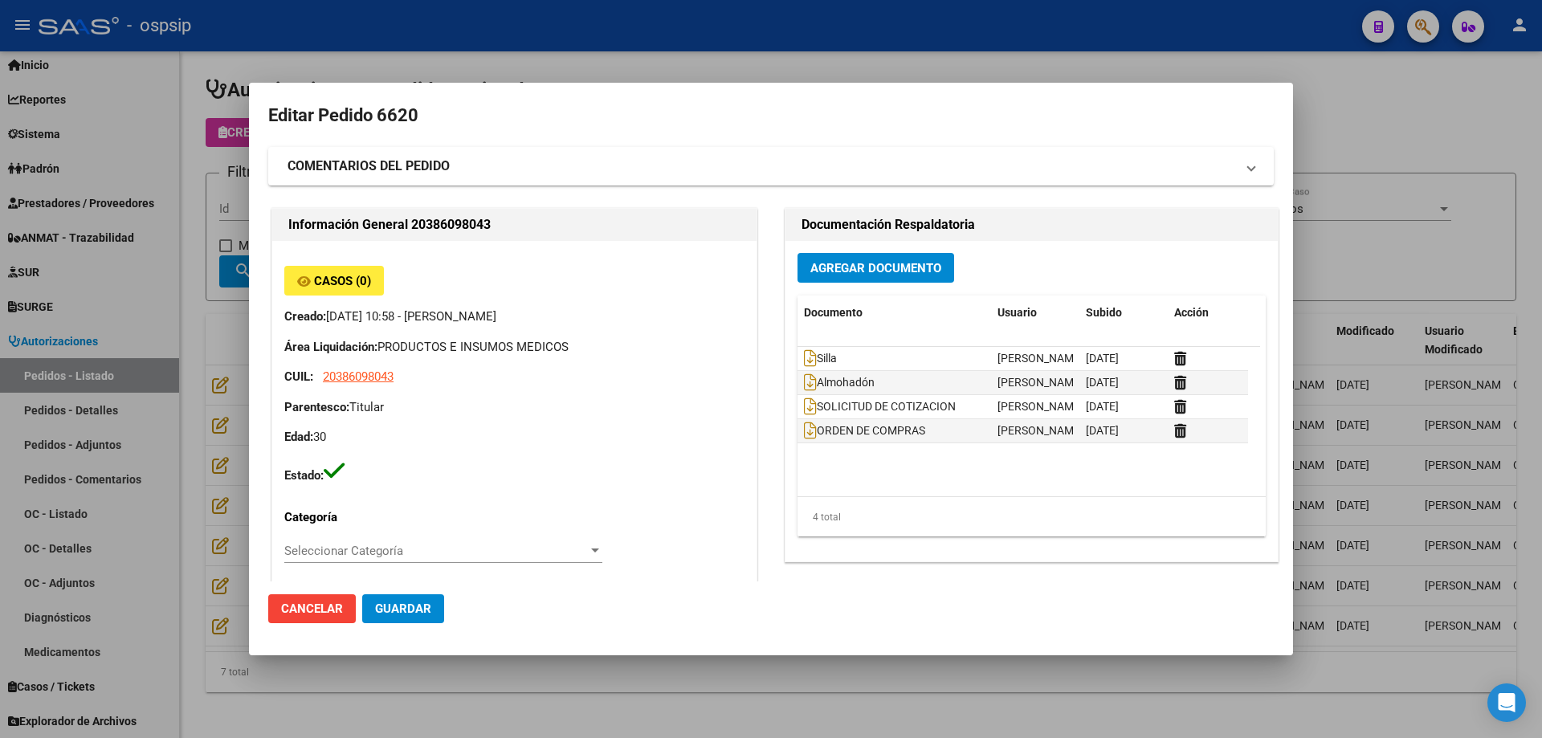
type input "[GEOGRAPHIC_DATA], [STREET_ADDRESS]"
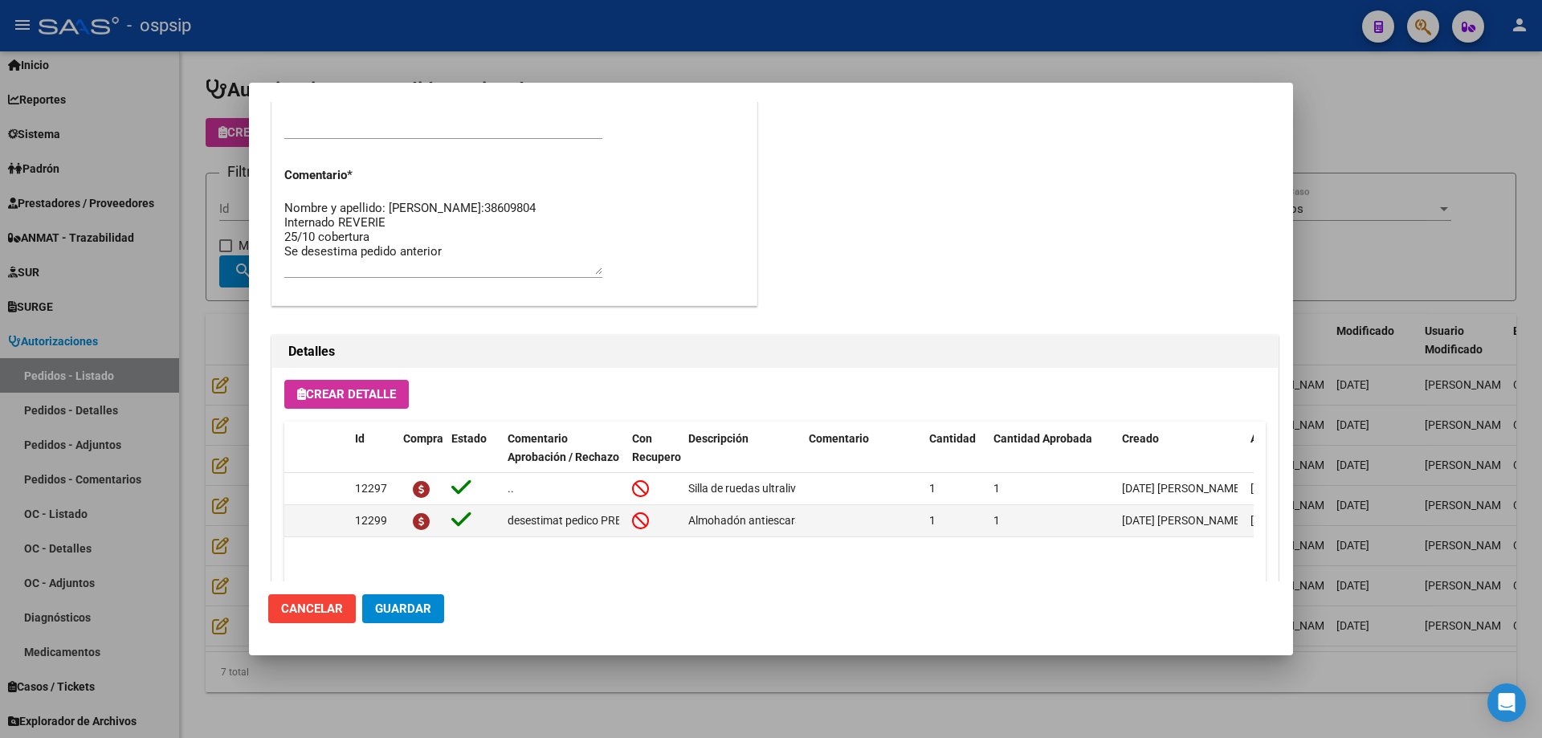
scroll to position [803, 0]
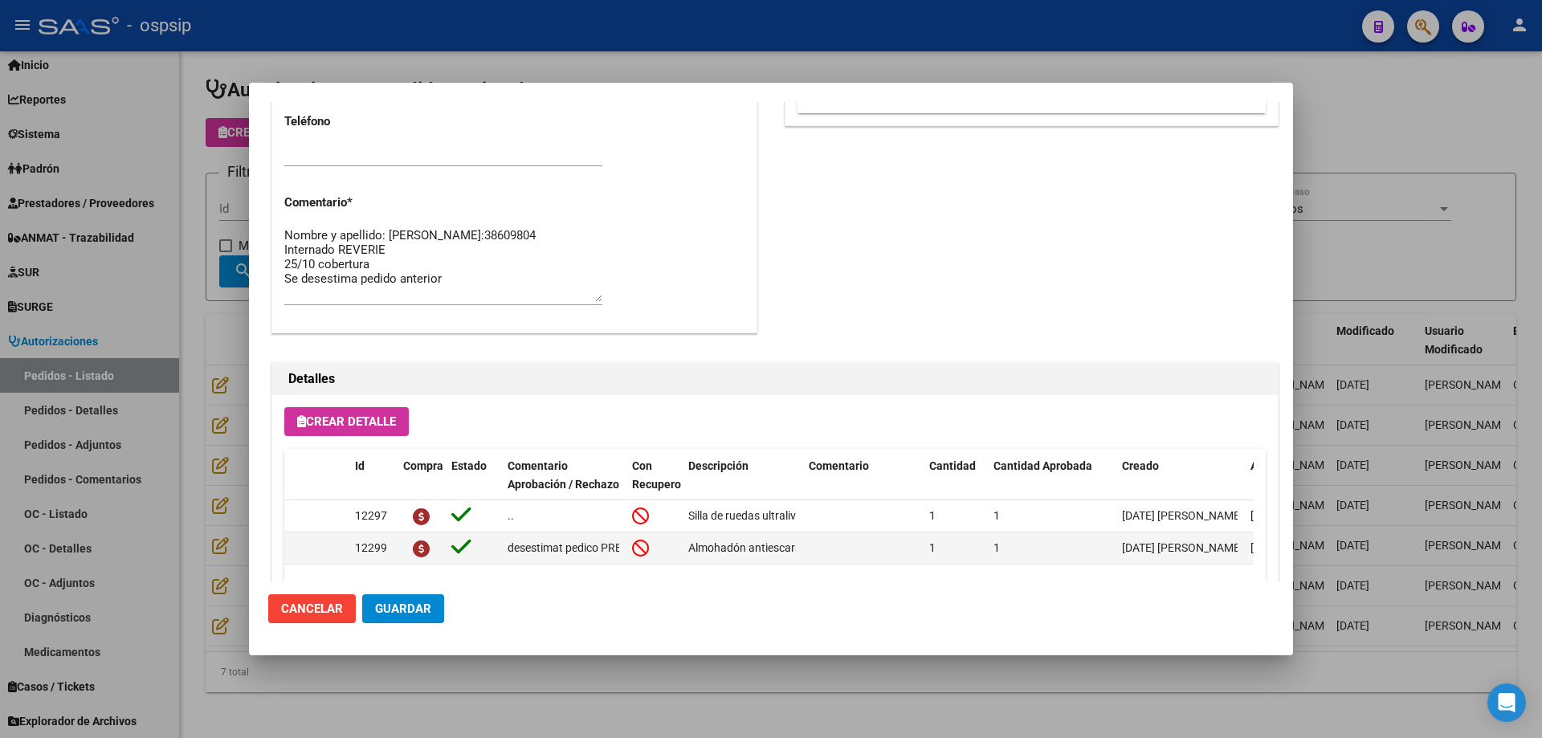
click at [209, 177] on div at bounding box center [771, 369] width 1542 height 738
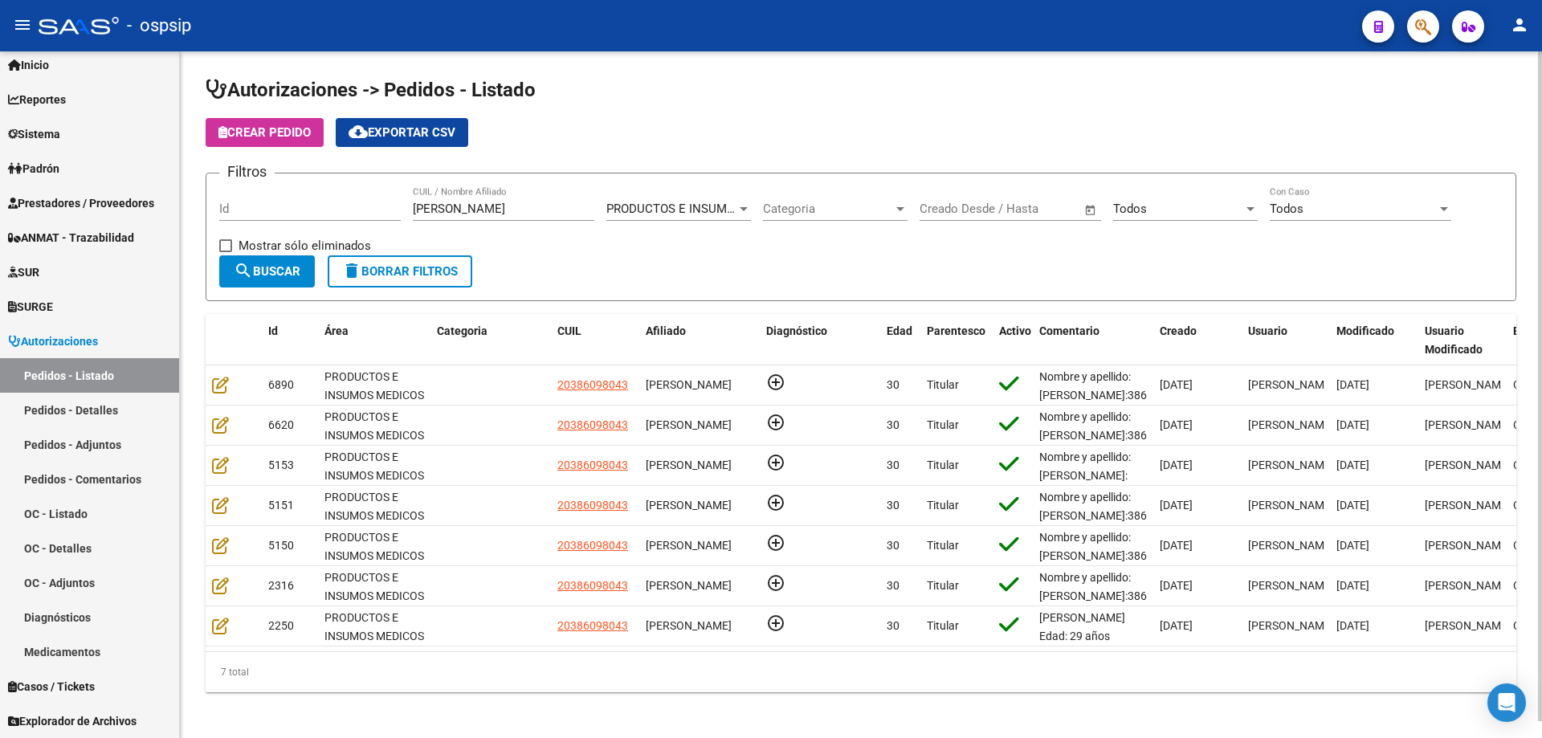
click at [550, 198] on div "[PERSON_NAME] CUIL / Nombre Afiliado" at bounding box center [503, 203] width 181 height 35
drag, startPoint x: 543, startPoint y: 208, endPoint x: 436, endPoint y: 194, distance: 107.7
click at [436, 194] on div "[PERSON_NAME] CUIL / Nombre Afiliado" at bounding box center [503, 203] width 181 height 35
type input "e"
